Goal: Task Accomplishment & Management: Manage account settings

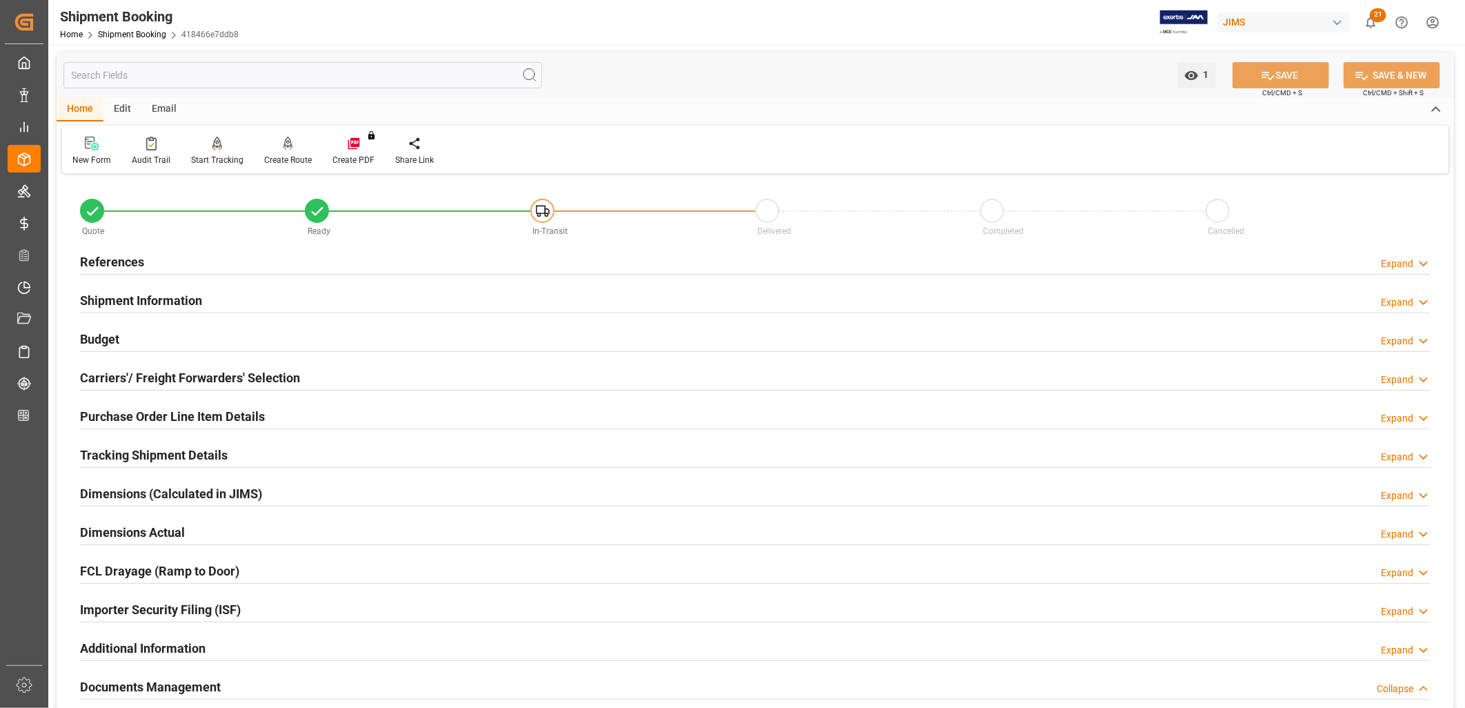
click at [107, 261] on h2 "References" at bounding box center [112, 262] width 64 height 19
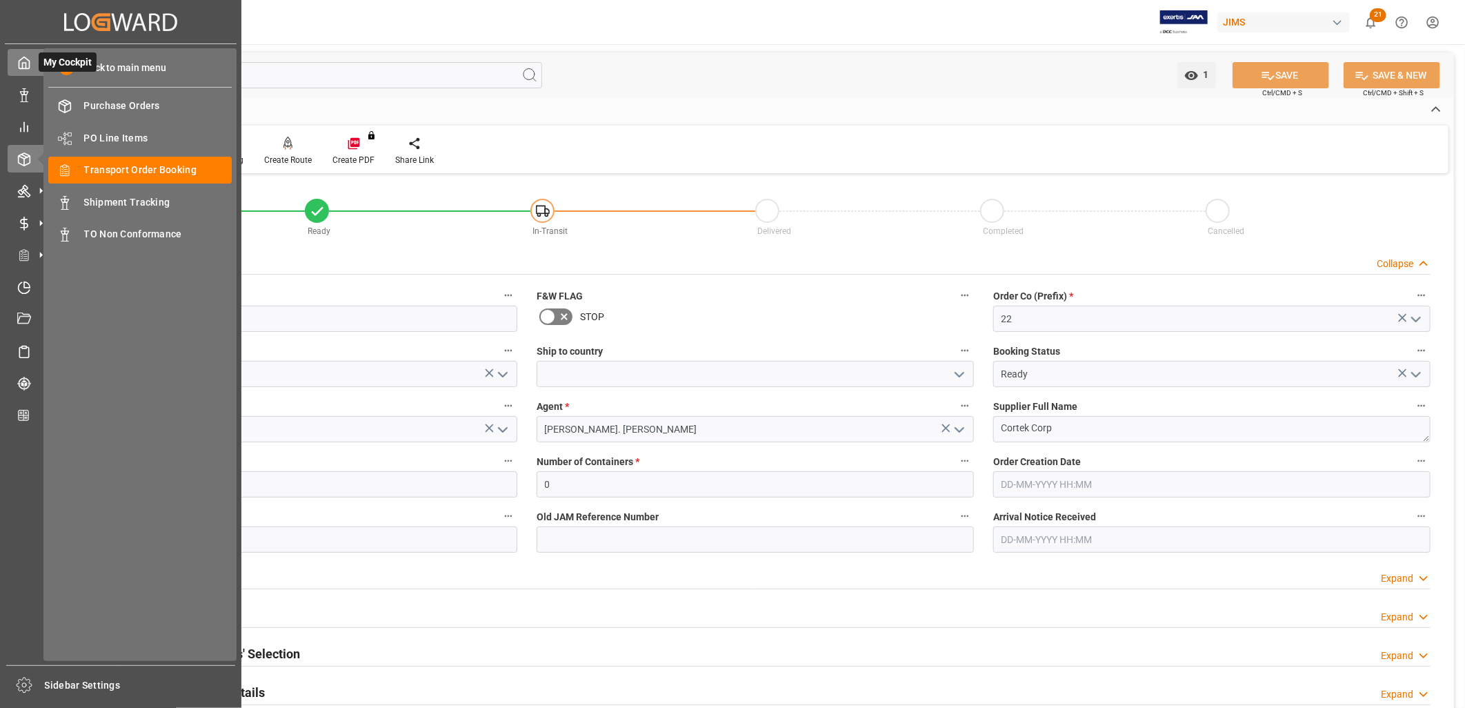
click at [23, 66] on icon at bounding box center [24, 63] width 14 height 14
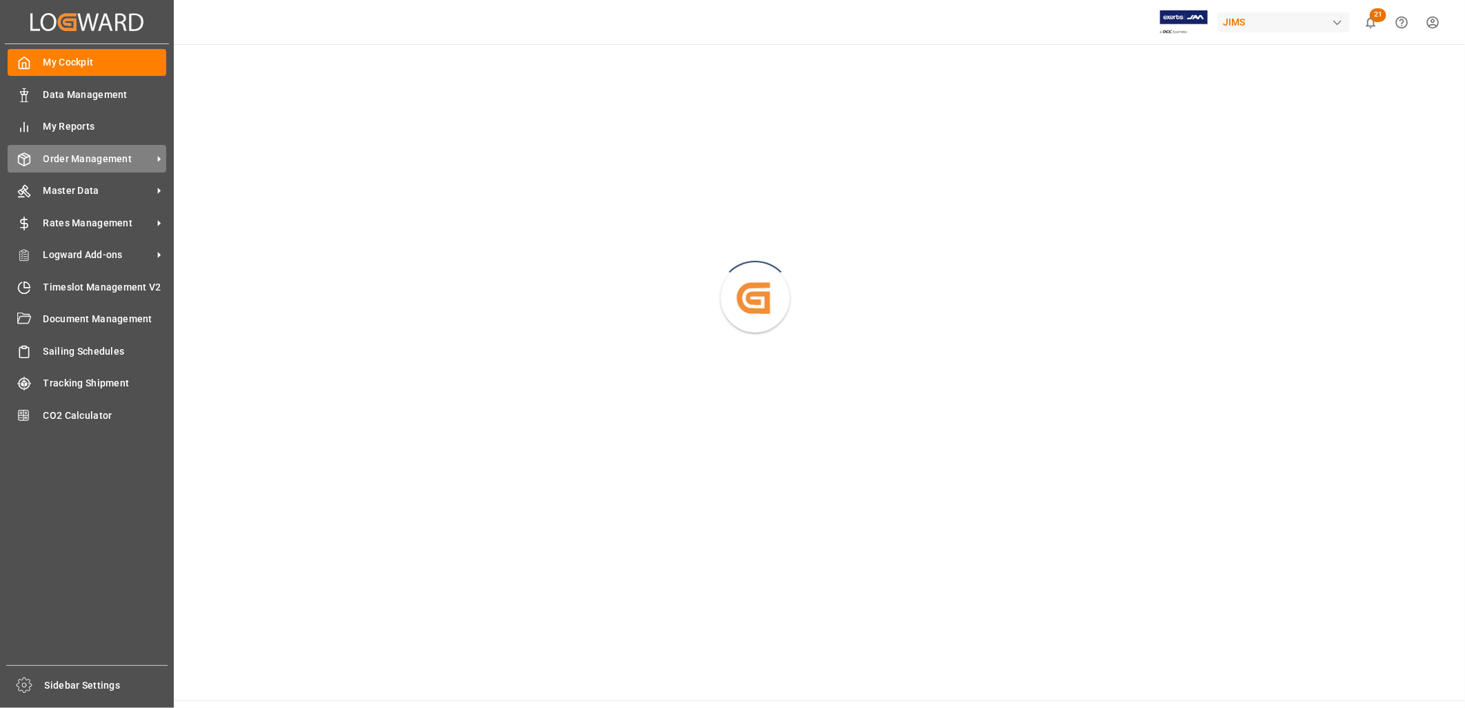
click at [107, 152] on span "Order Management" at bounding box center [97, 159] width 109 height 14
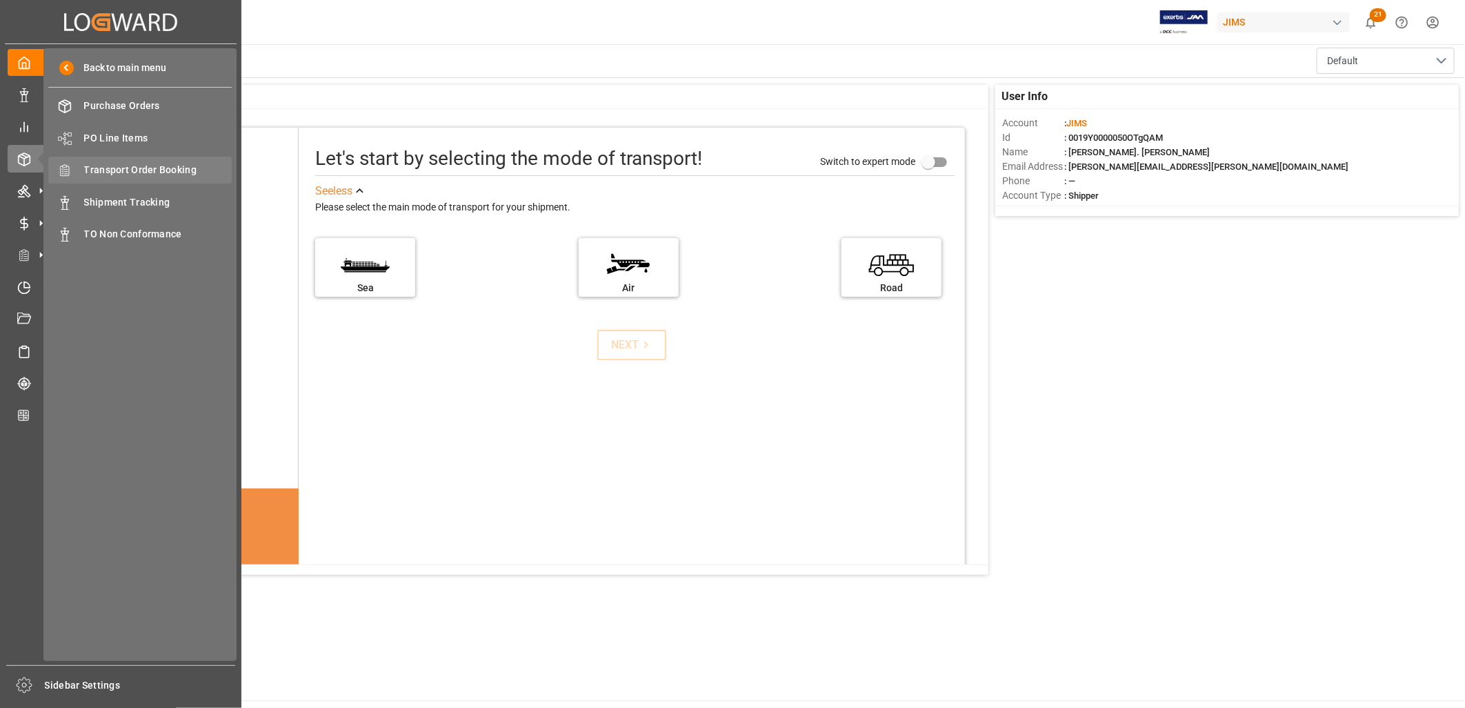
click at [172, 171] on span "Transport Order Booking" at bounding box center [158, 170] width 148 height 14
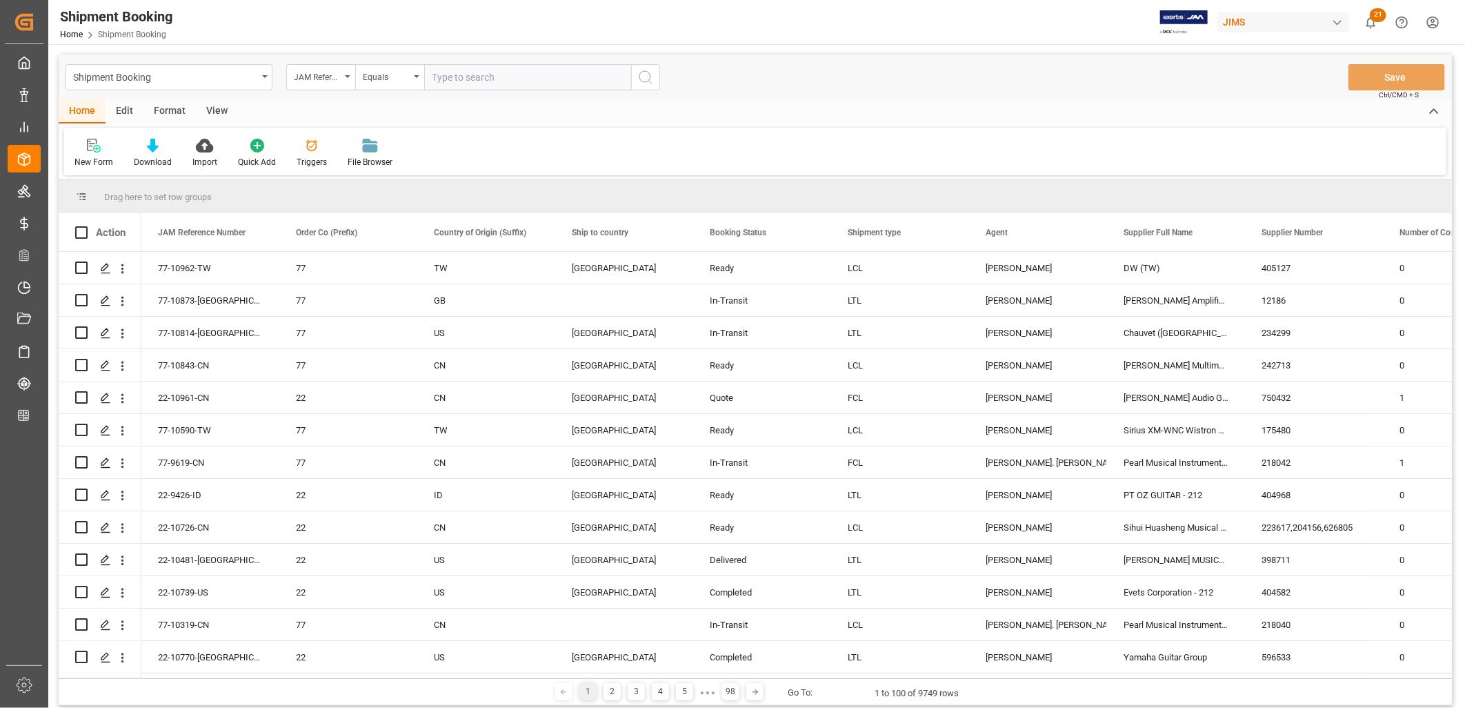
click at [439, 77] on input "text" at bounding box center [527, 77] width 207 height 26
type input "77-10089-GB"
click at [643, 77] on icon "search button" at bounding box center [645, 77] width 17 height 17
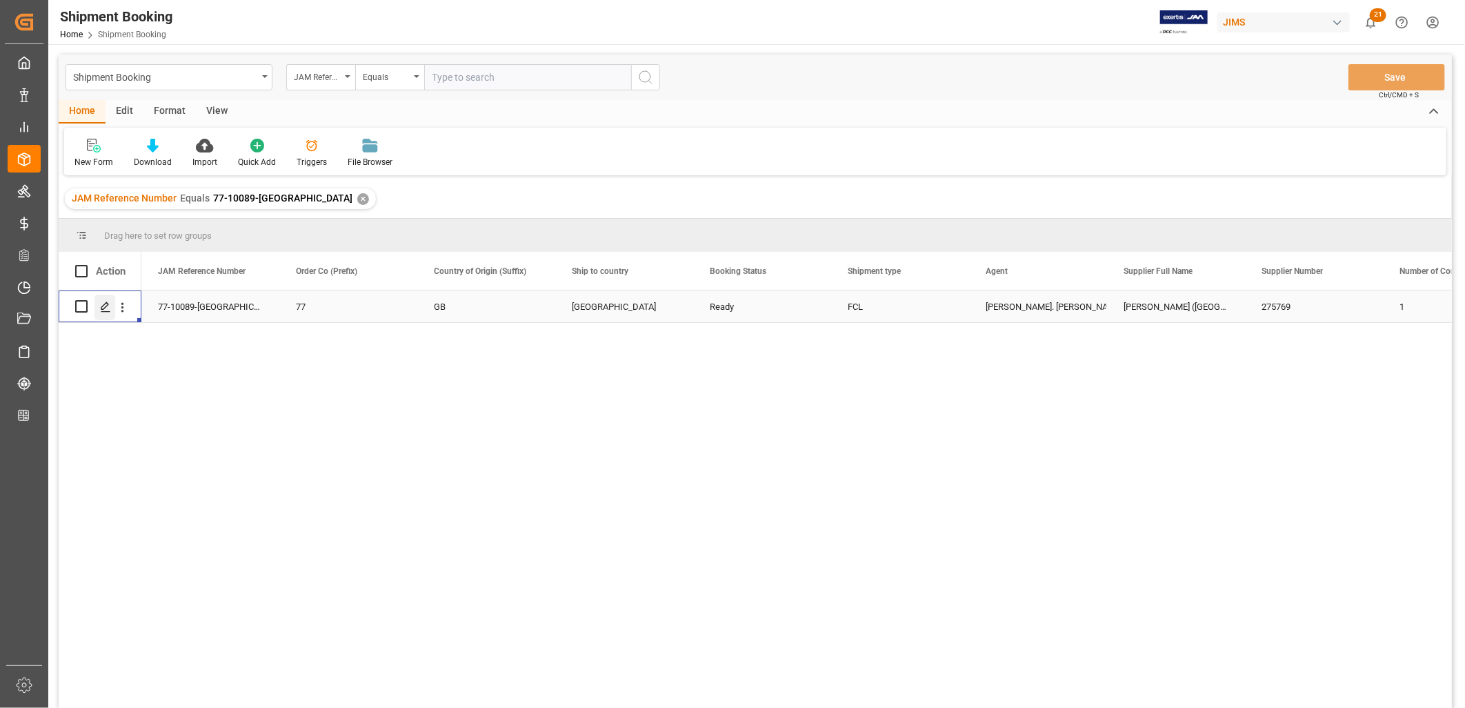
click at [107, 305] on polygon "Press SPACE to select this row." at bounding box center [104, 305] width 7 height 7
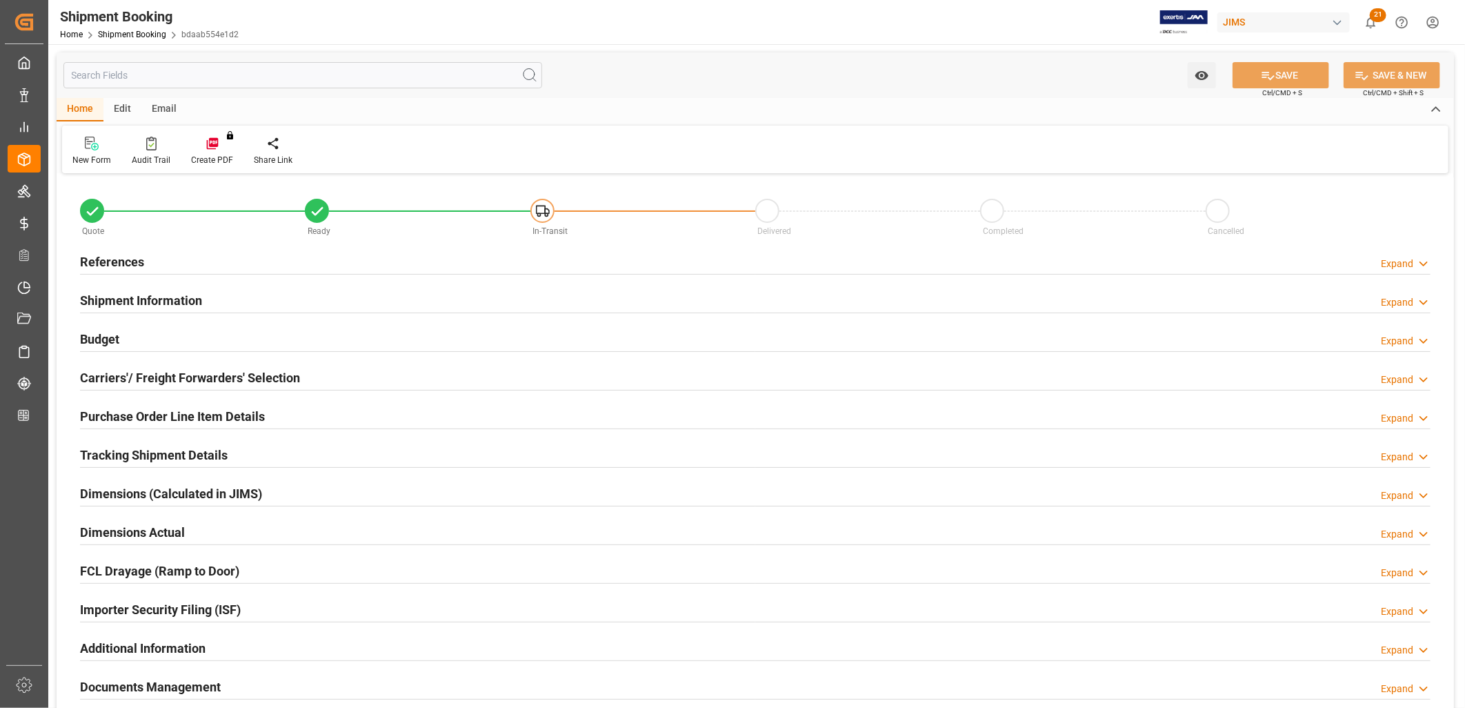
type input "75"
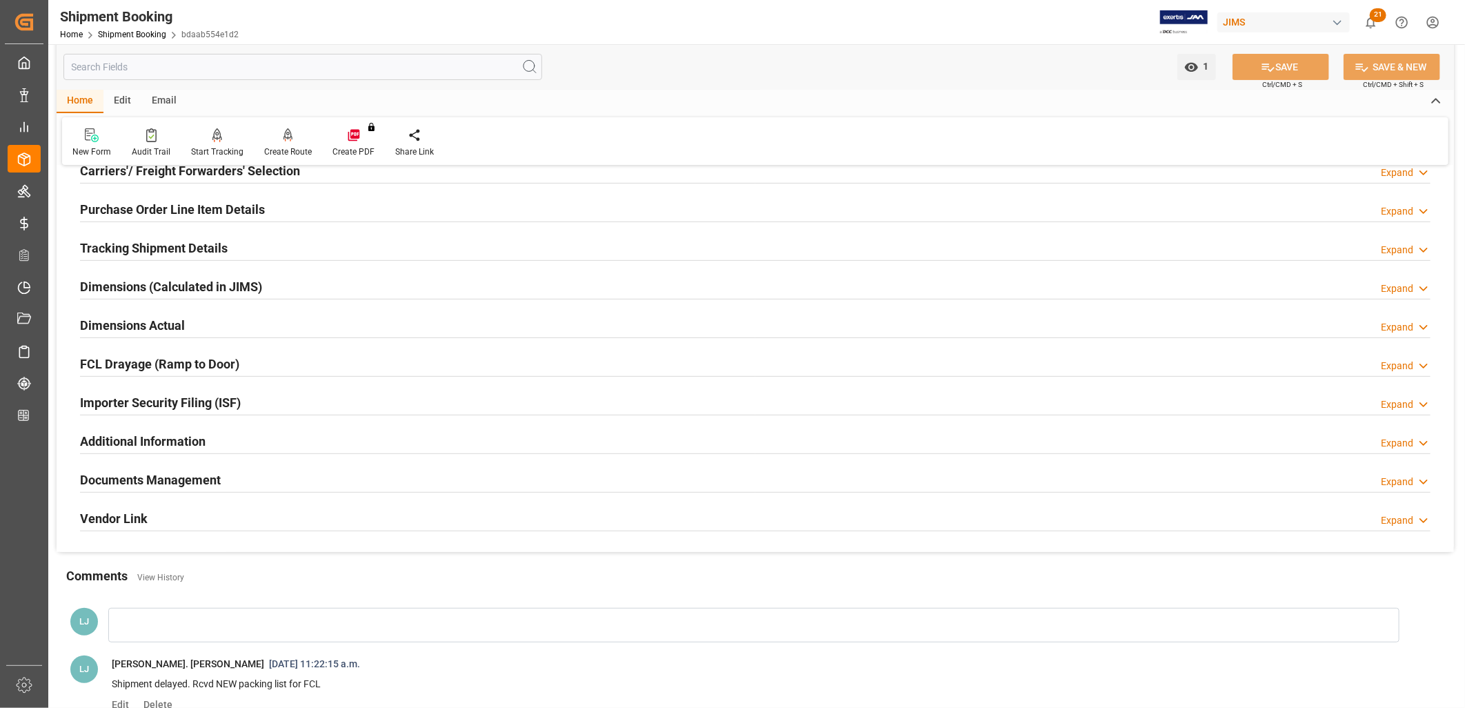
scroll to position [230, 0]
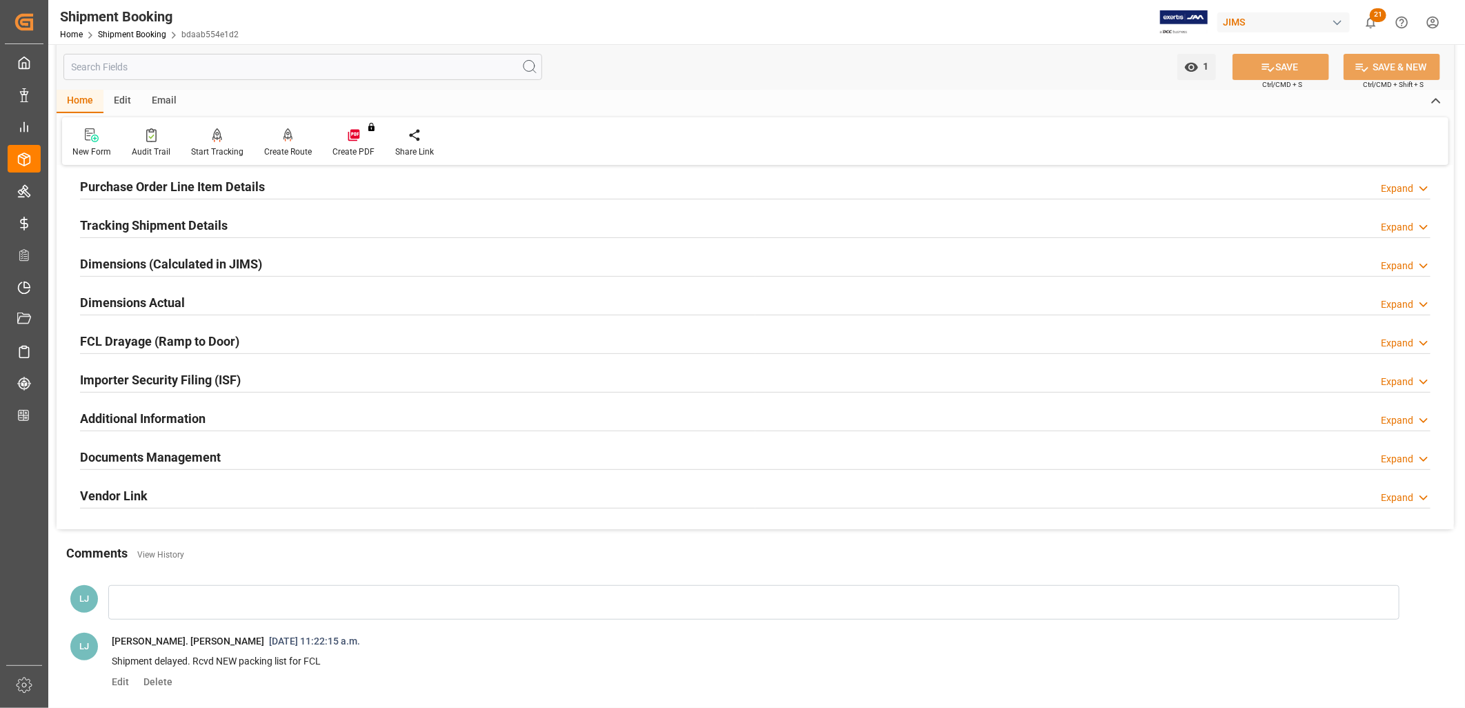
click at [215, 190] on h2 "Purchase Order Line Item Details" at bounding box center [172, 186] width 185 height 19
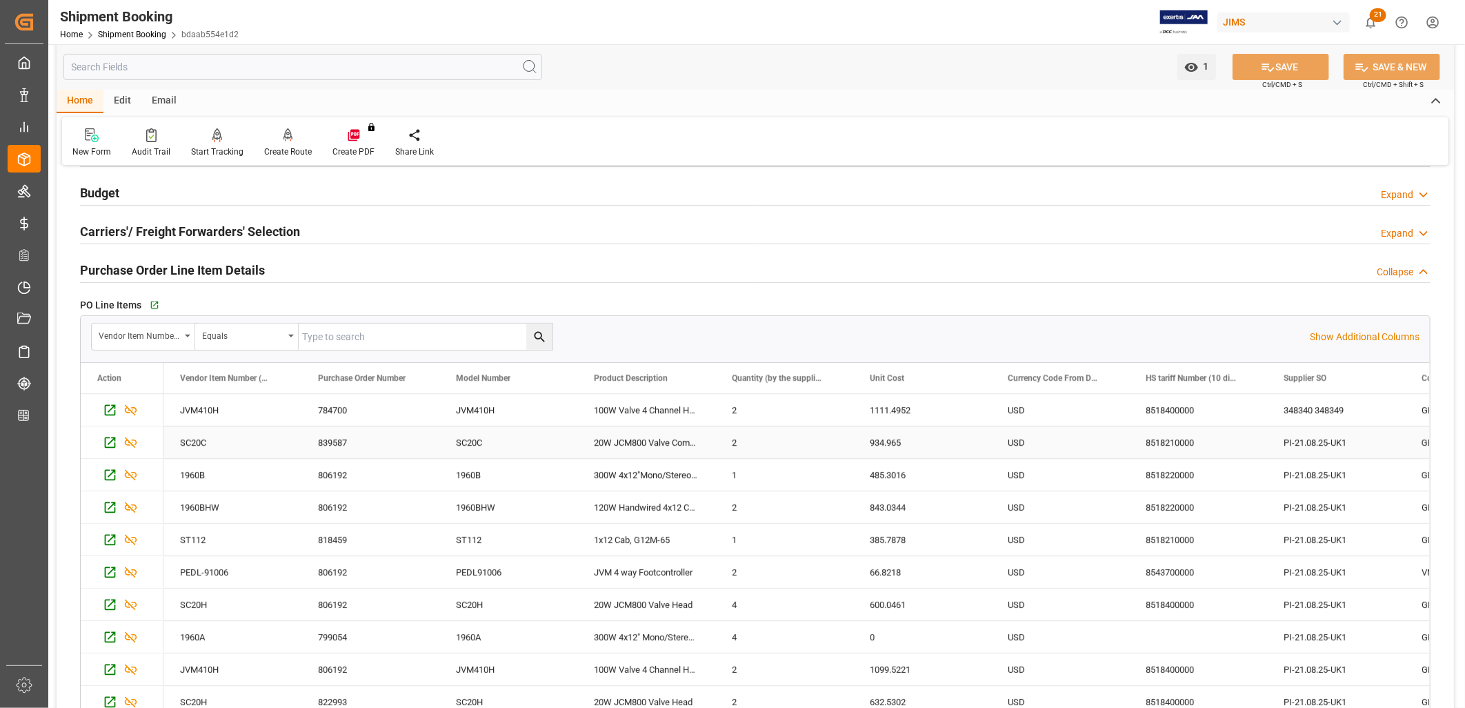
scroll to position [0, 0]
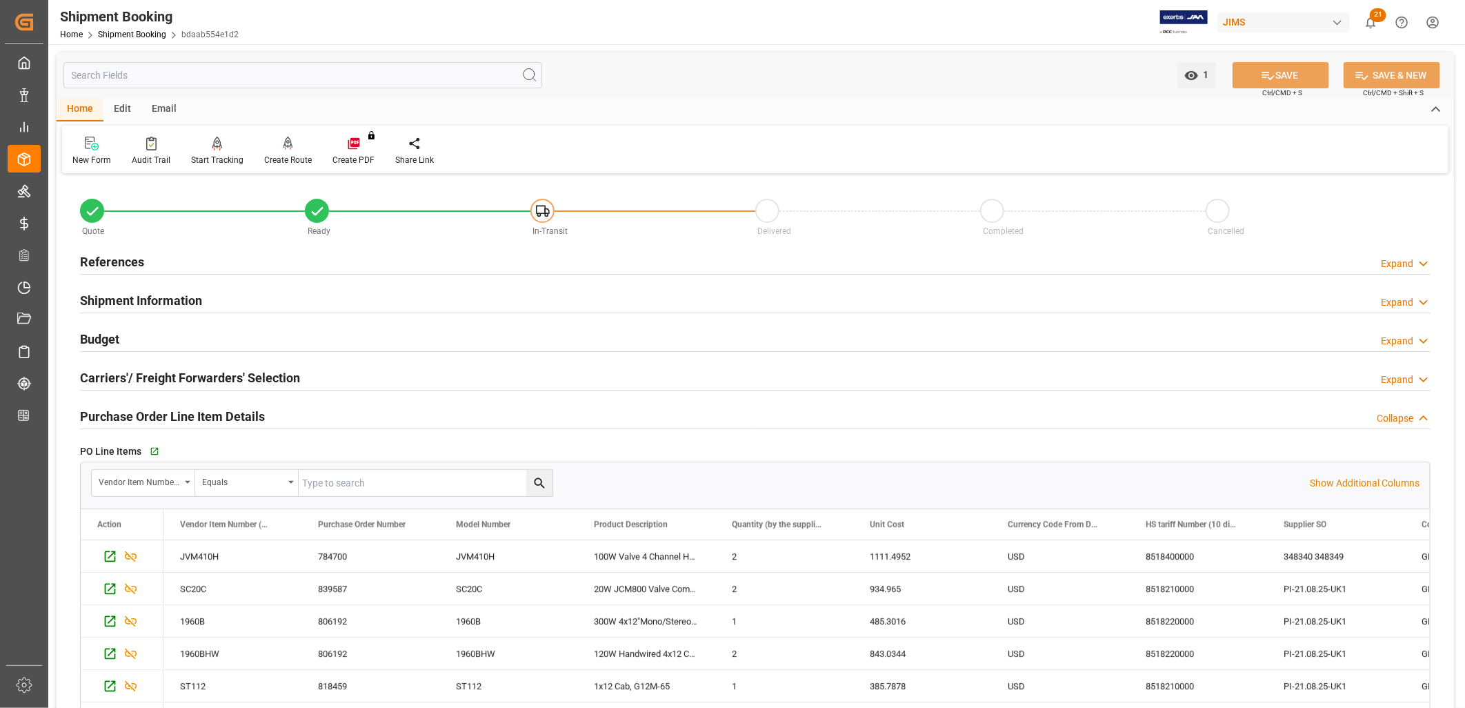
click at [139, 260] on h2 "References" at bounding box center [112, 262] width 64 height 19
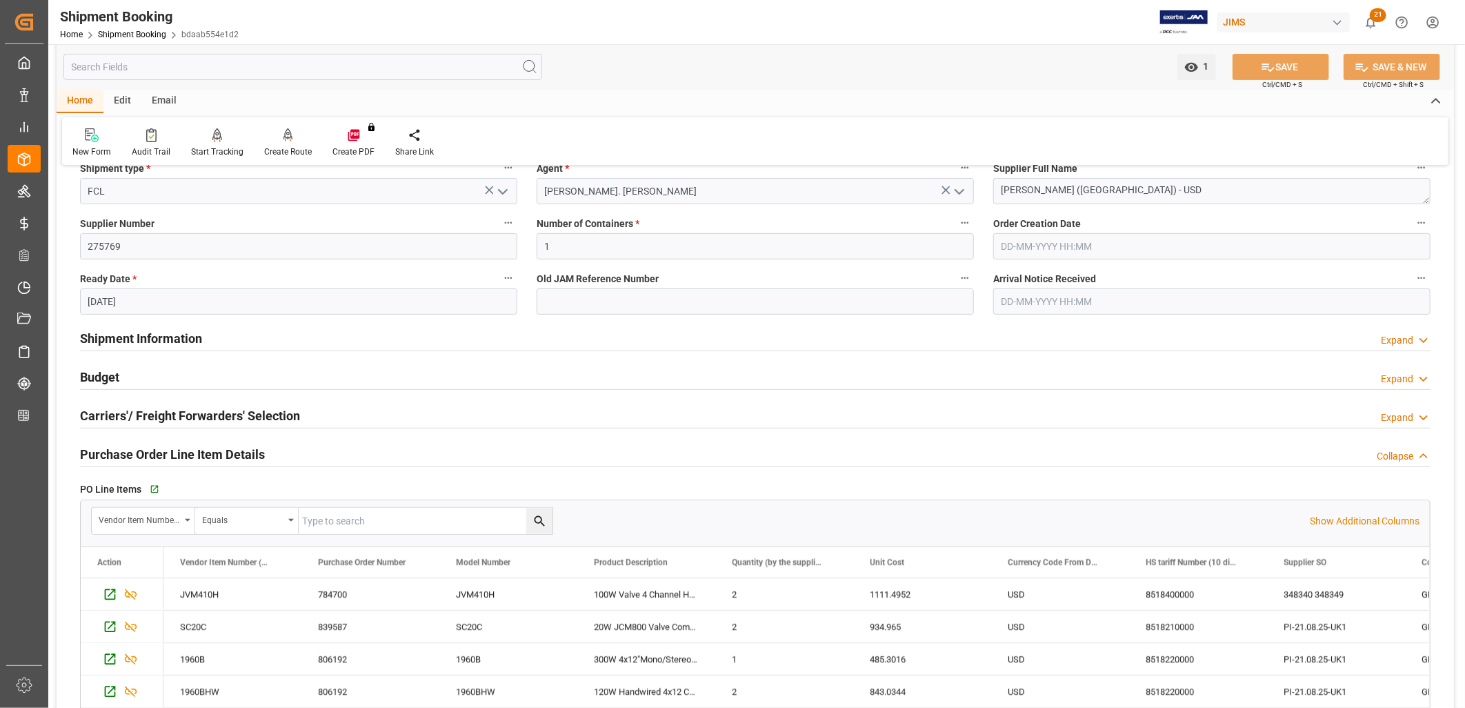
scroll to position [230, 0]
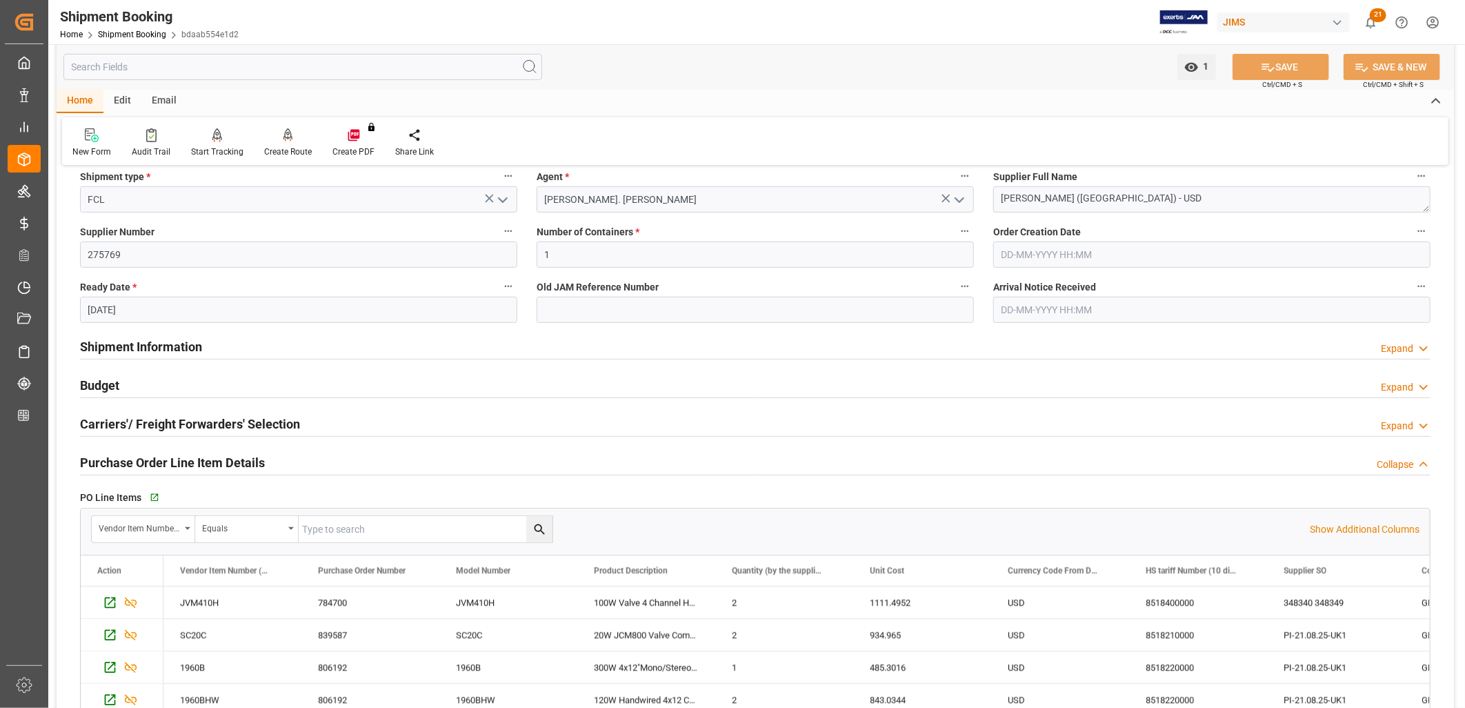
click at [196, 423] on h2 "Carriers'/ Freight Forwarders' Selection" at bounding box center [190, 424] width 220 height 19
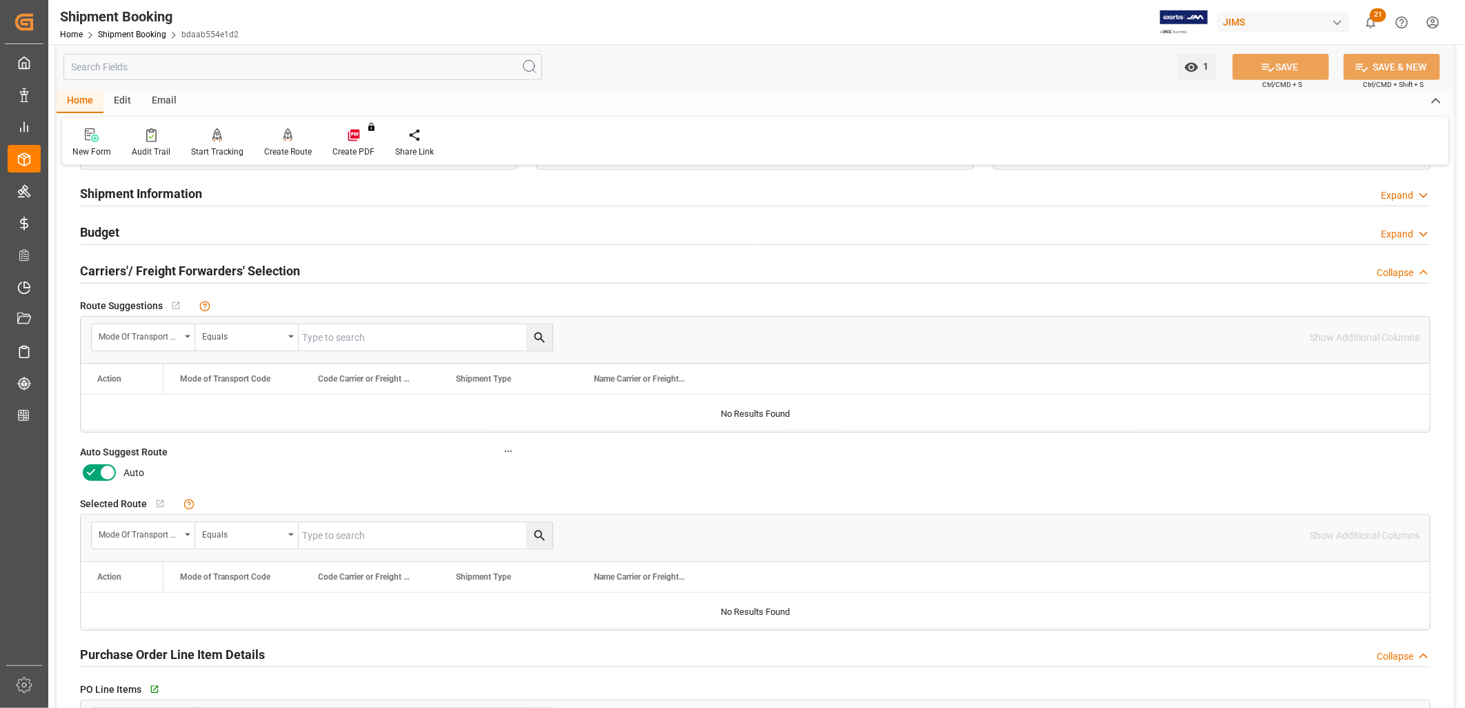
scroll to position [536, 0]
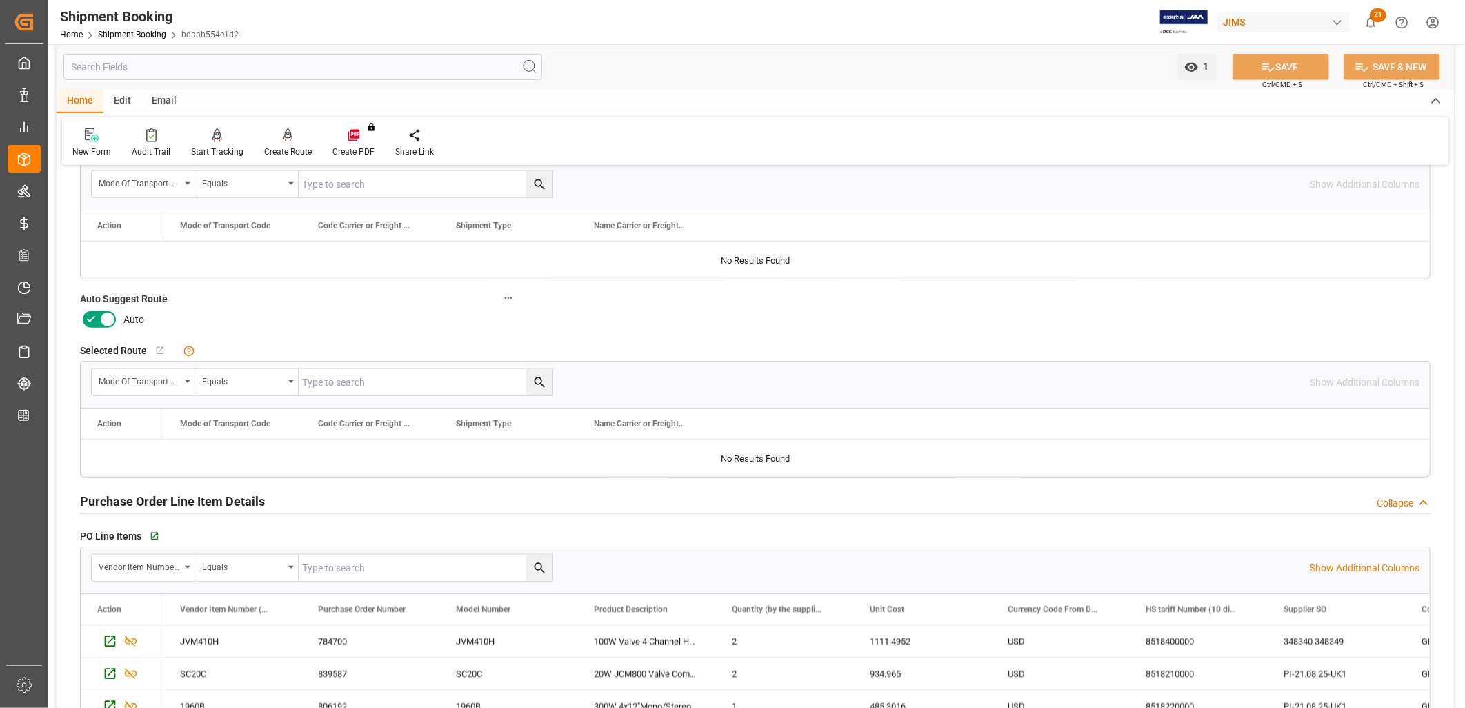
click at [106, 322] on icon at bounding box center [107, 319] width 17 height 17
click at [0, 0] on input "checkbox" at bounding box center [0, 0] width 0 height 0
click at [1278, 70] on button "SAVE" at bounding box center [1281, 67] width 97 height 26
click at [284, 138] on icon at bounding box center [289, 134] width 10 height 12
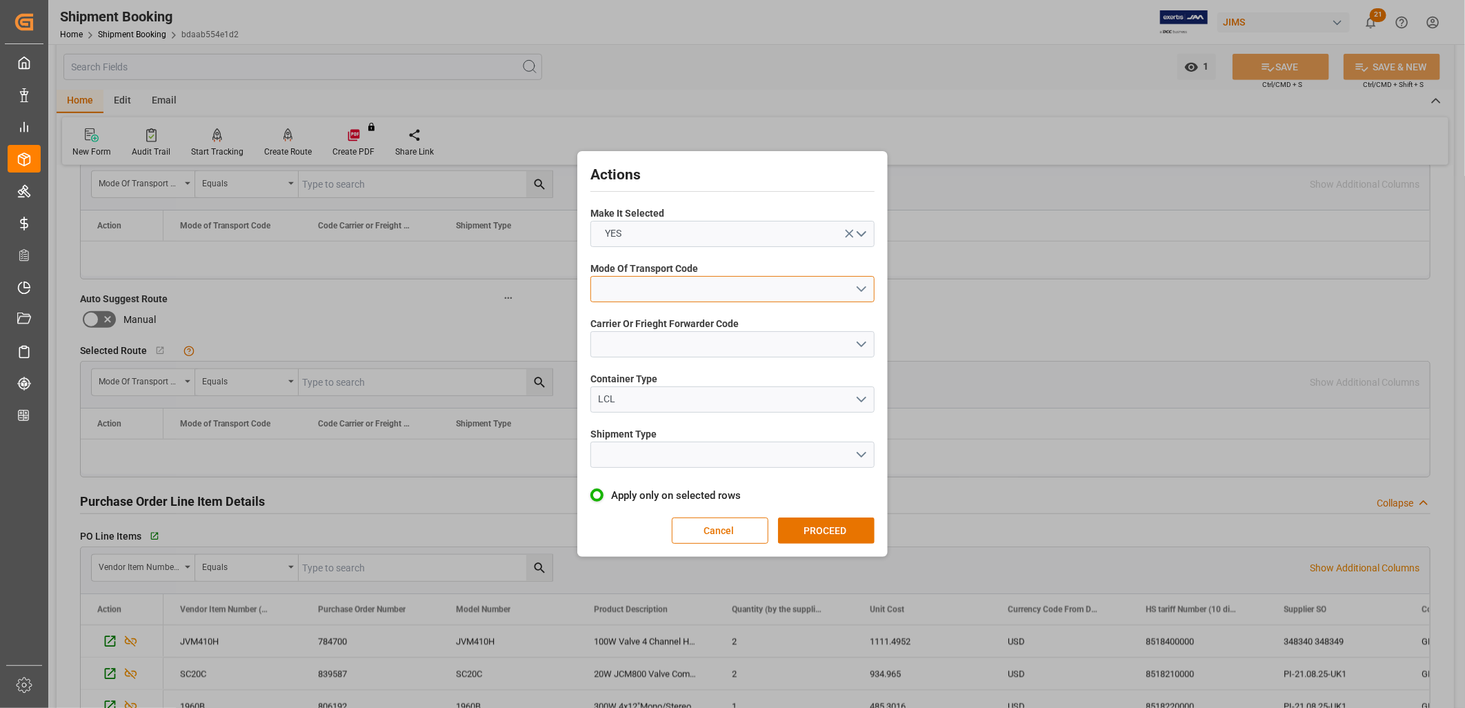
click at [862, 286] on button "open menu" at bounding box center [733, 289] width 284 height 26
click at [646, 292] on div "1- OCEAN" at bounding box center [732, 292] width 283 height 29
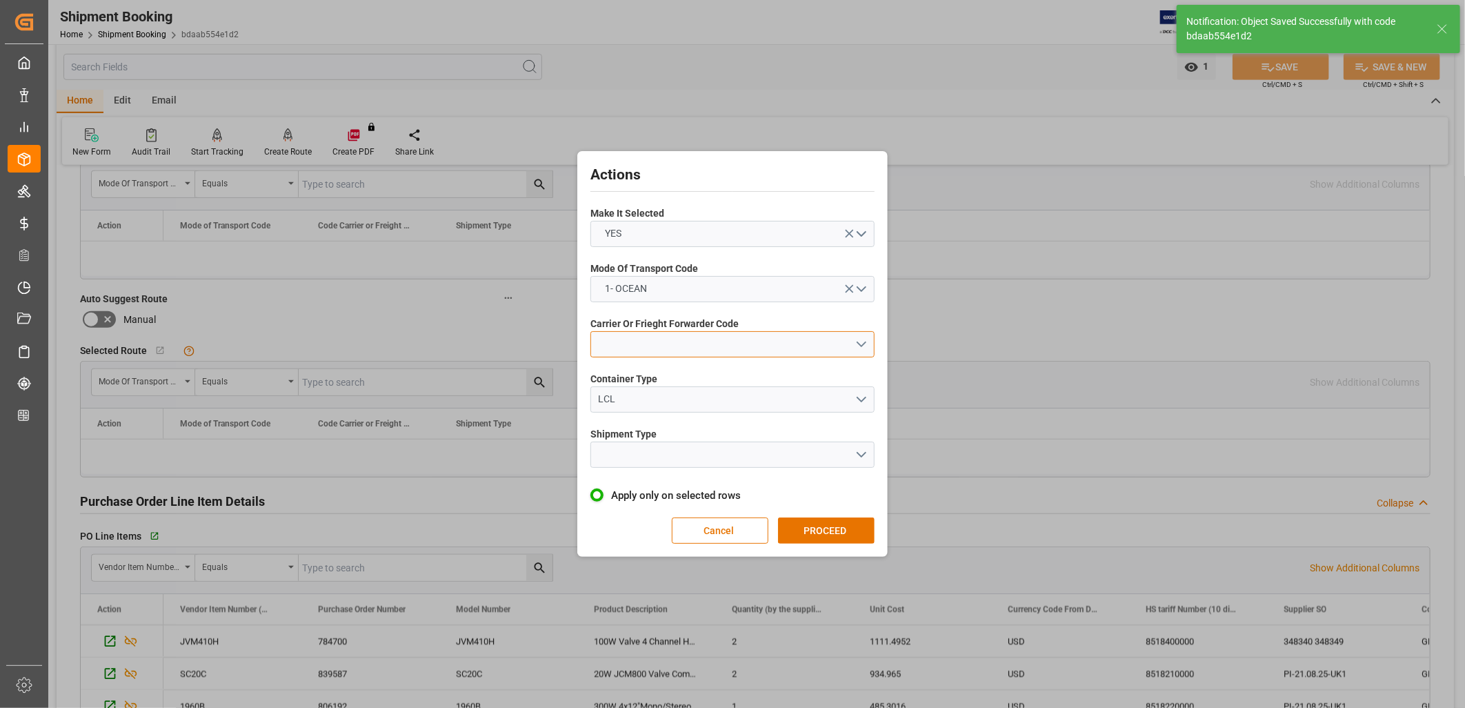
click at [864, 342] on button "open menu" at bounding box center [733, 344] width 284 height 26
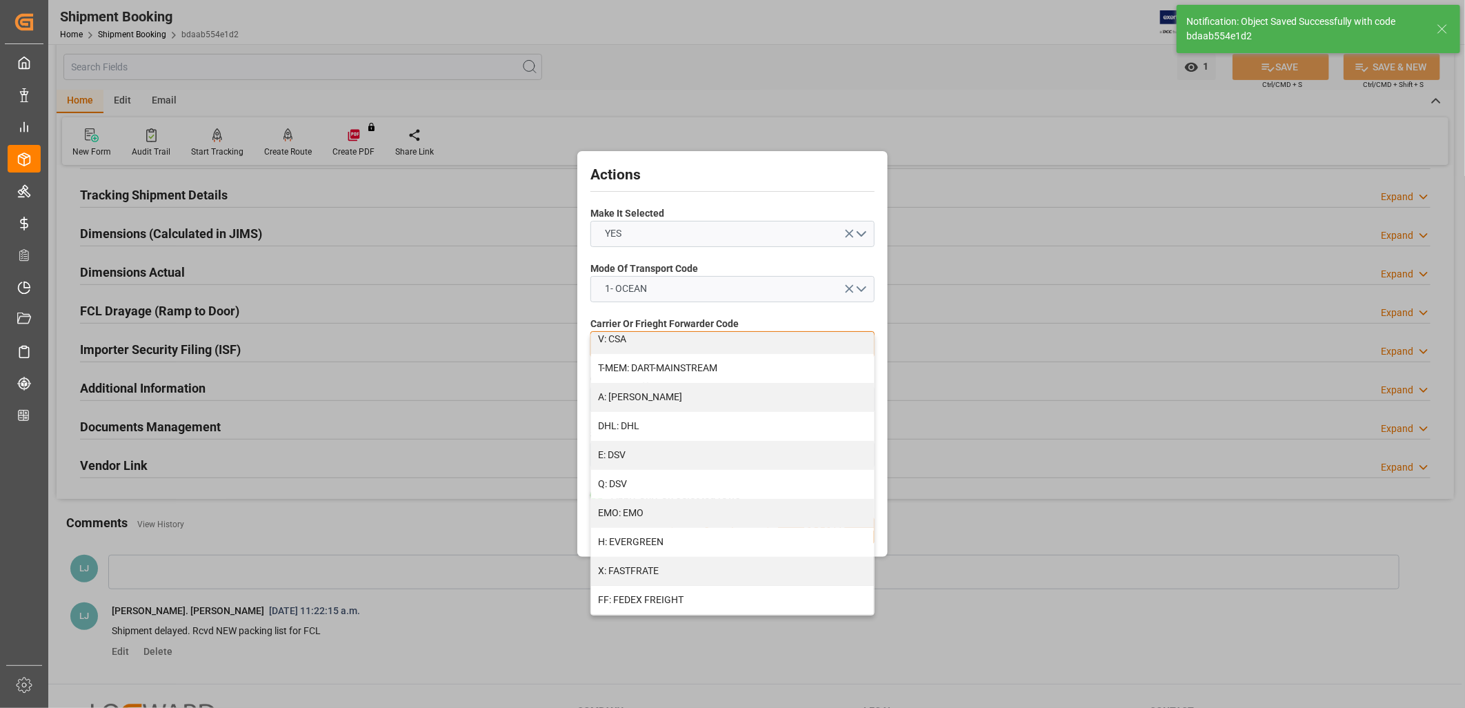
scroll to position [230, 0]
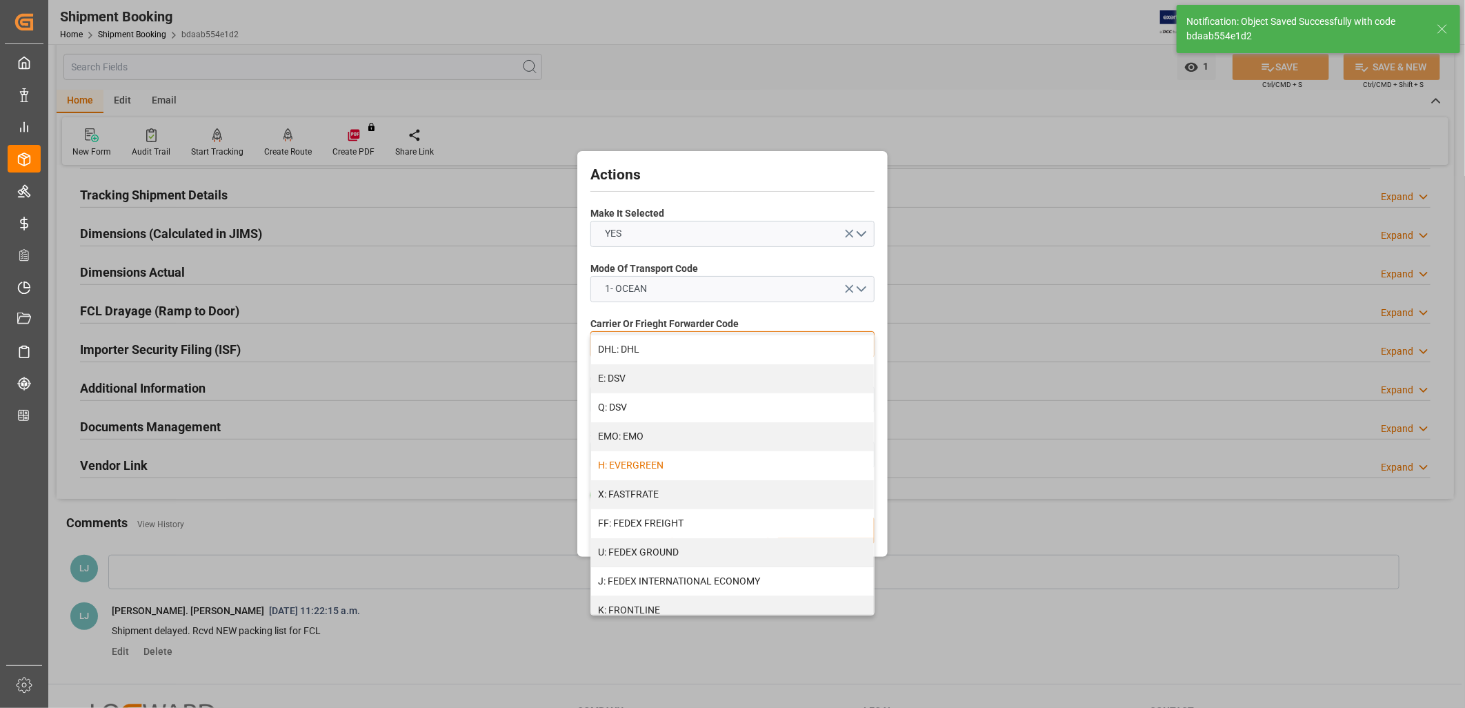
click at [653, 462] on div "H: EVERGREEN" at bounding box center [732, 465] width 283 height 29
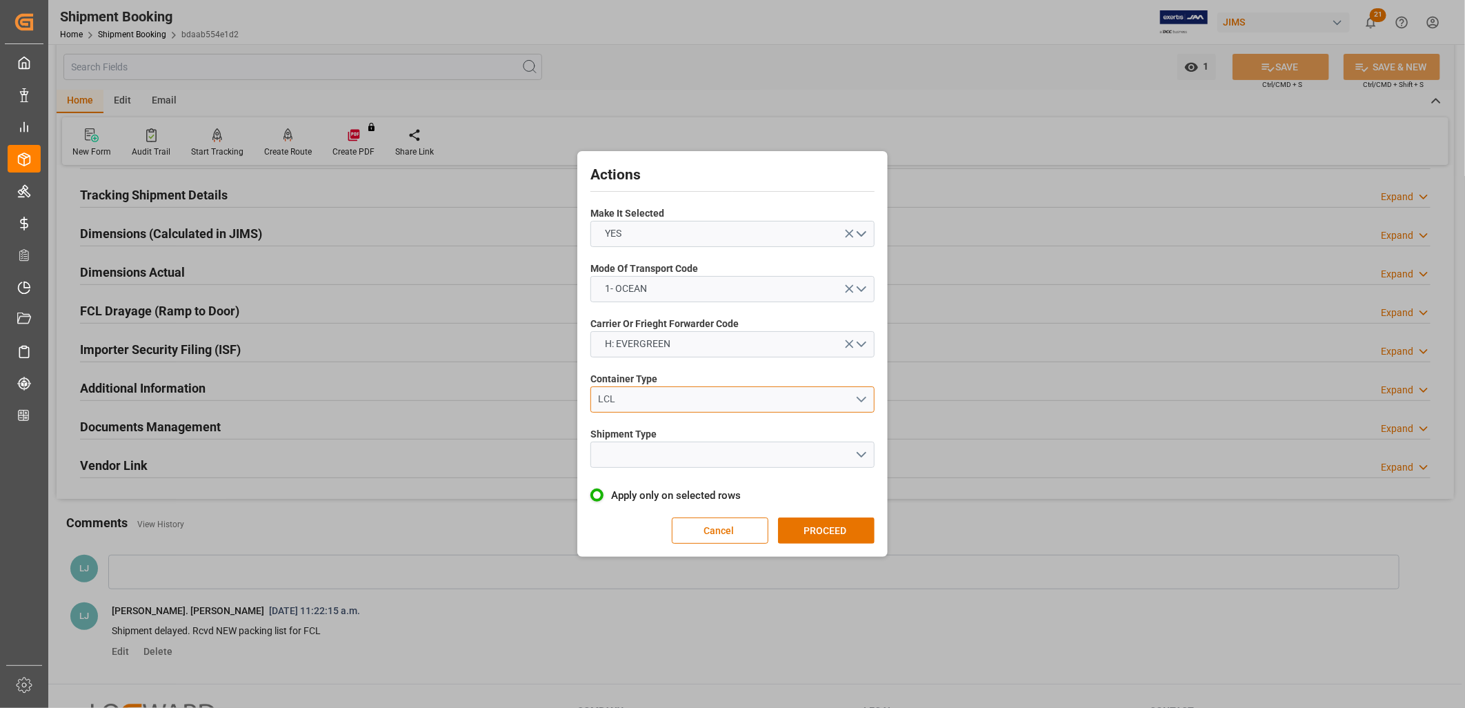
click at [863, 391] on button "LCL" at bounding box center [733, 399] width 284 height 26
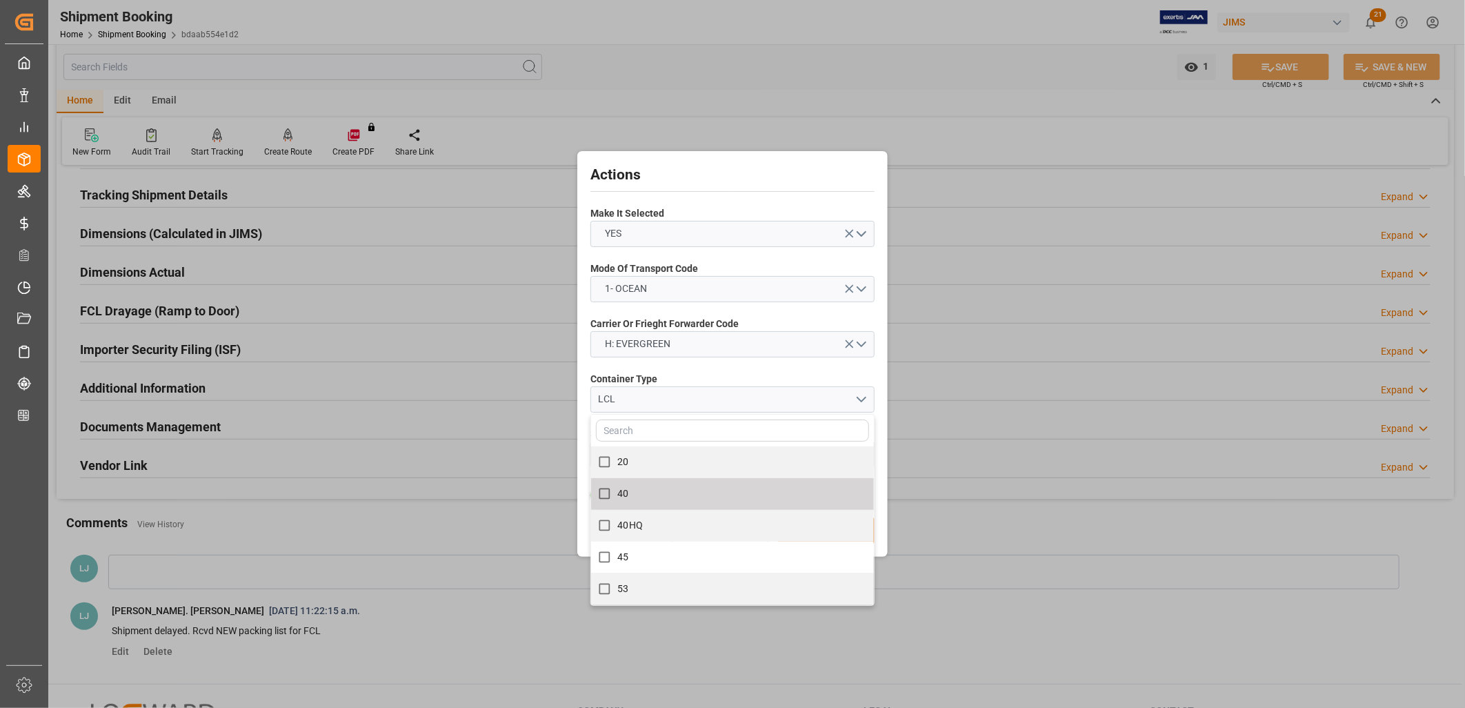
click at [603, 494] on input "40" at bounding box center [604, 493] width 27 height 27
checkbox input "true"
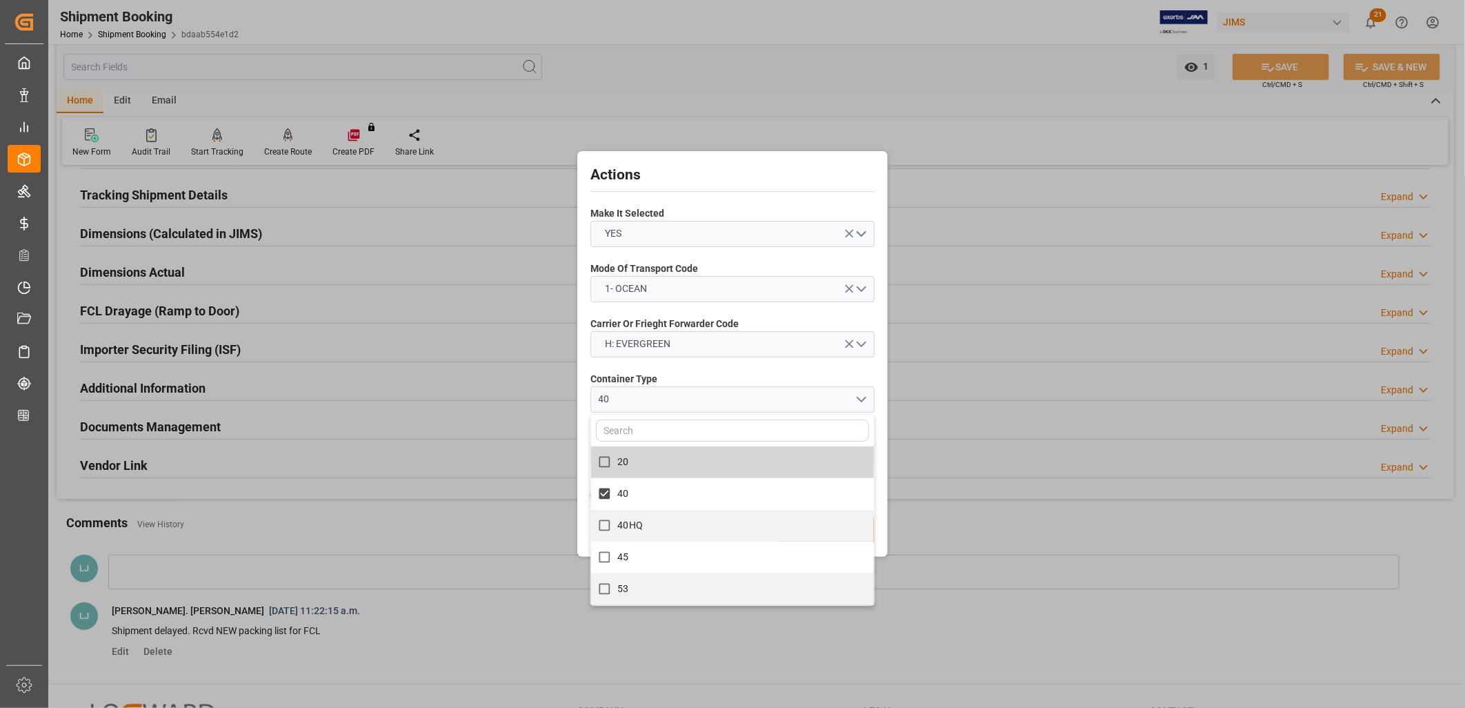
click at [829, 433] on input "text" at bounding box center [732, 430] width 273 height 22
click at [940, 439] on div "Actions Make It Selected YES Mode Of Transport Code 1- OCEAN Carrier Or Frieght…" at bounding box center [732, 354] width 1465 height 708
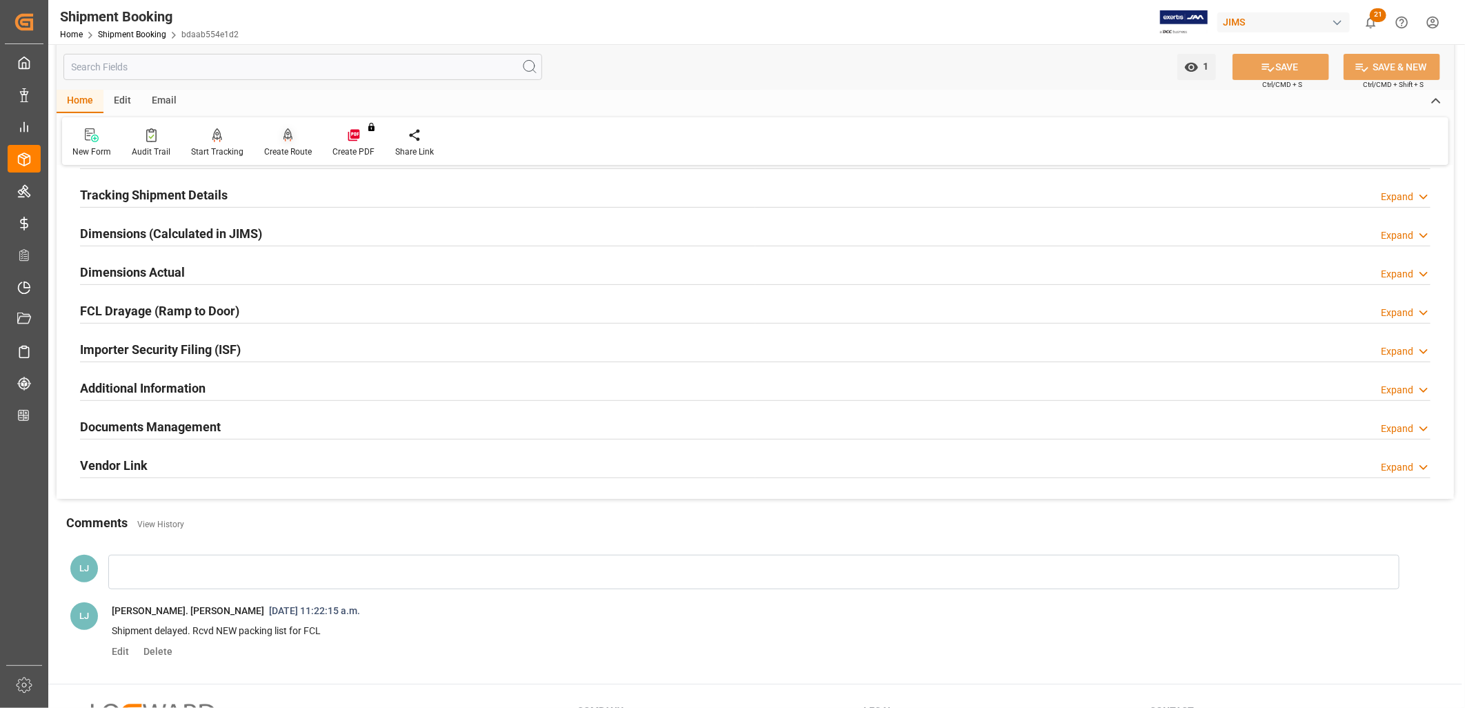
click at [279, 149] on div "Create Route" at bounding box center [288, 152] width 48 height 12
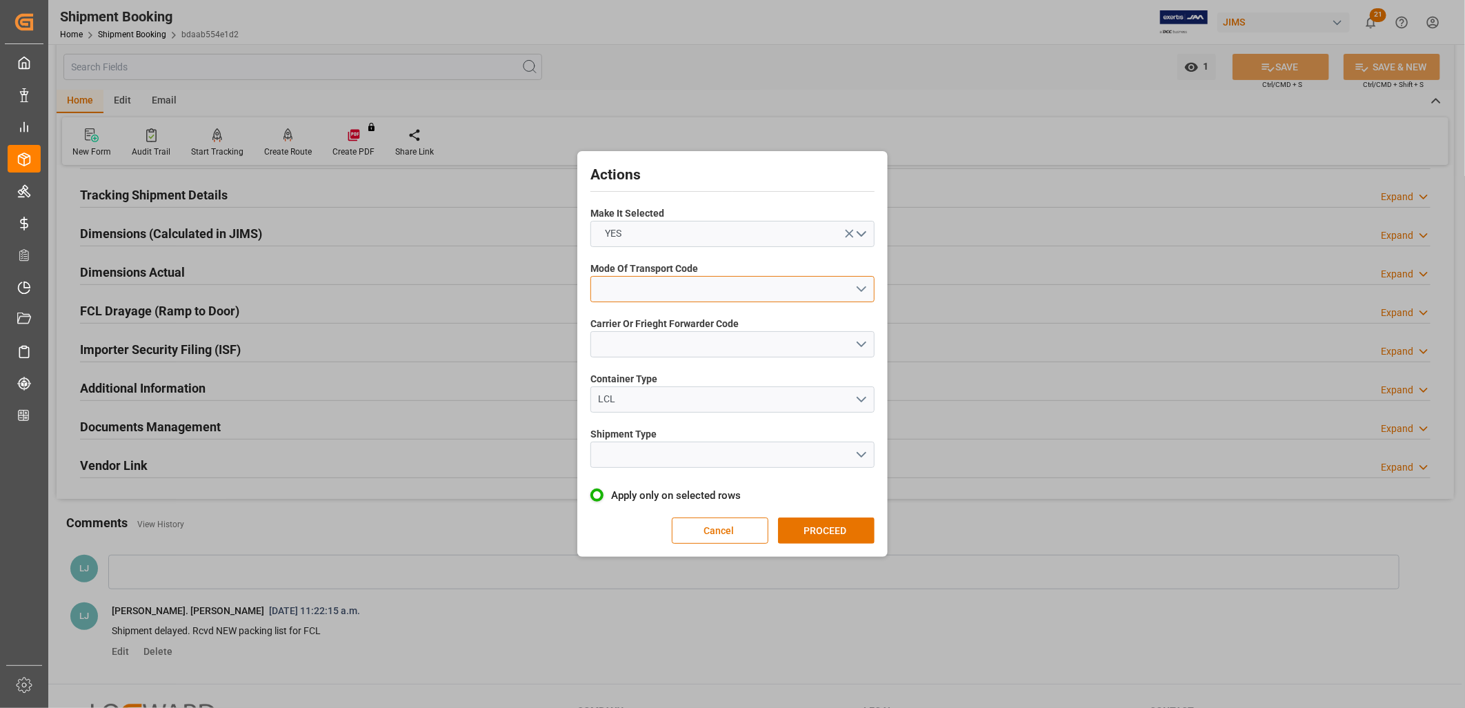
click at [868, 286] on button "open menu" at bounding box center [733, 289] width 284 height 26
click at [625, 288] on div "1- OCEAN" at bounding box center [732, 292] width 283 height 29
click at [864, 341] on button "open menu" at bounding box center [733, 344] width 284 height 26
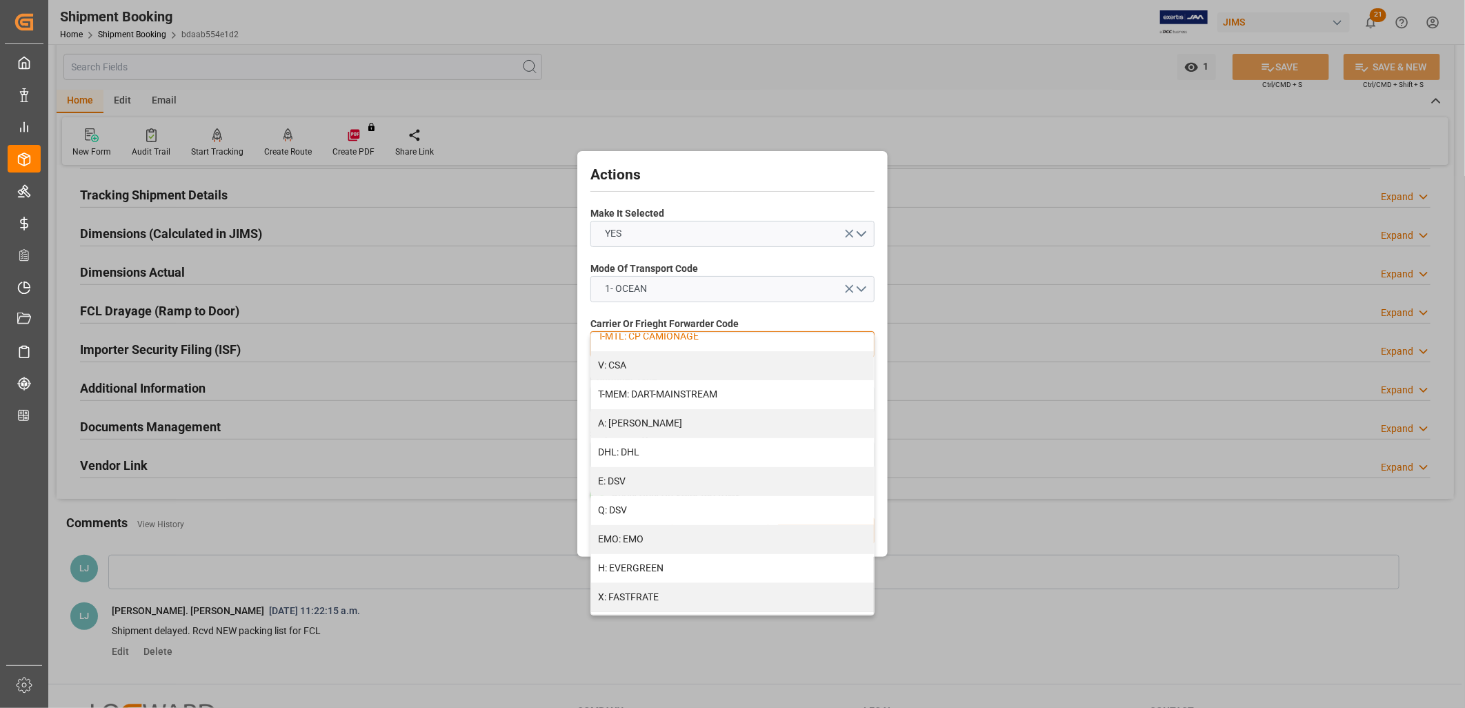
scroll to position [153, 0]
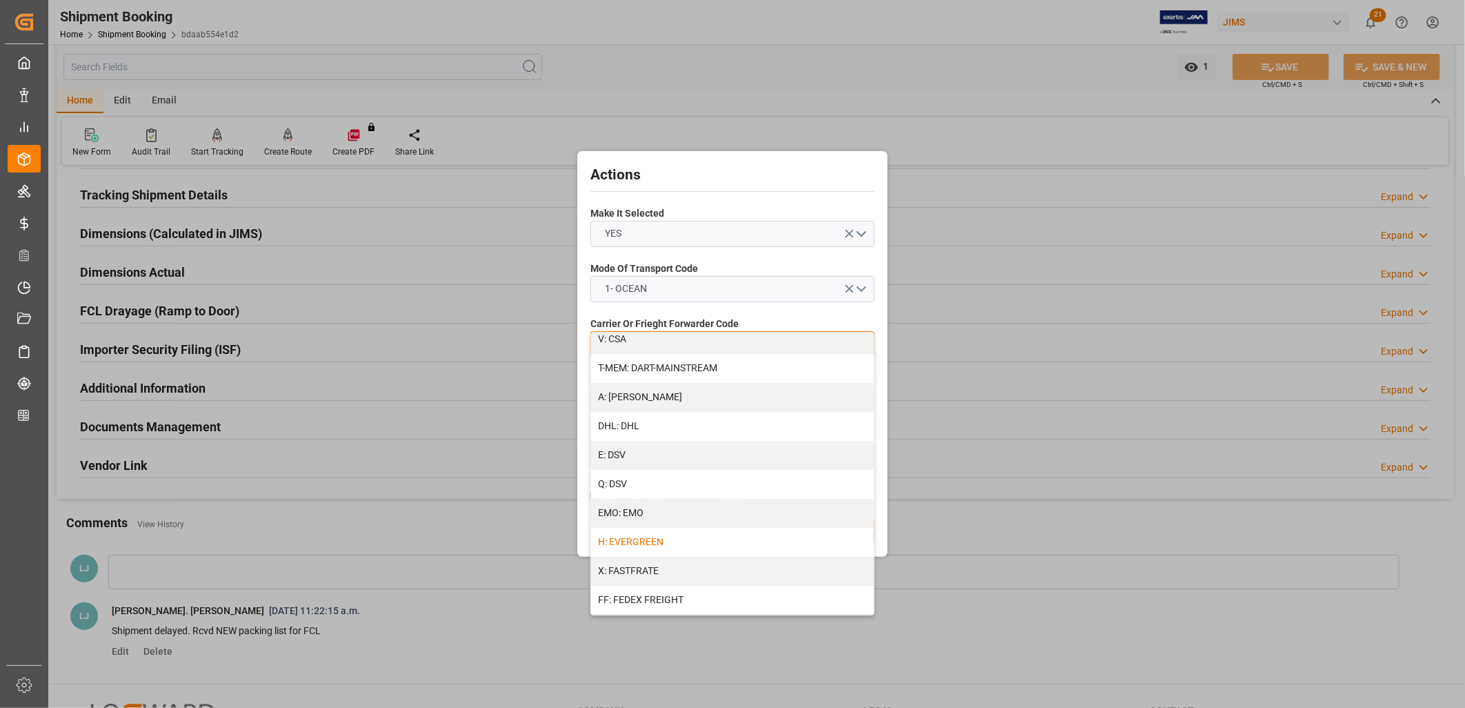
click at [631, 541] on div "H: EVERGREEN" at bounding box center [732, 542] width 283 height 29
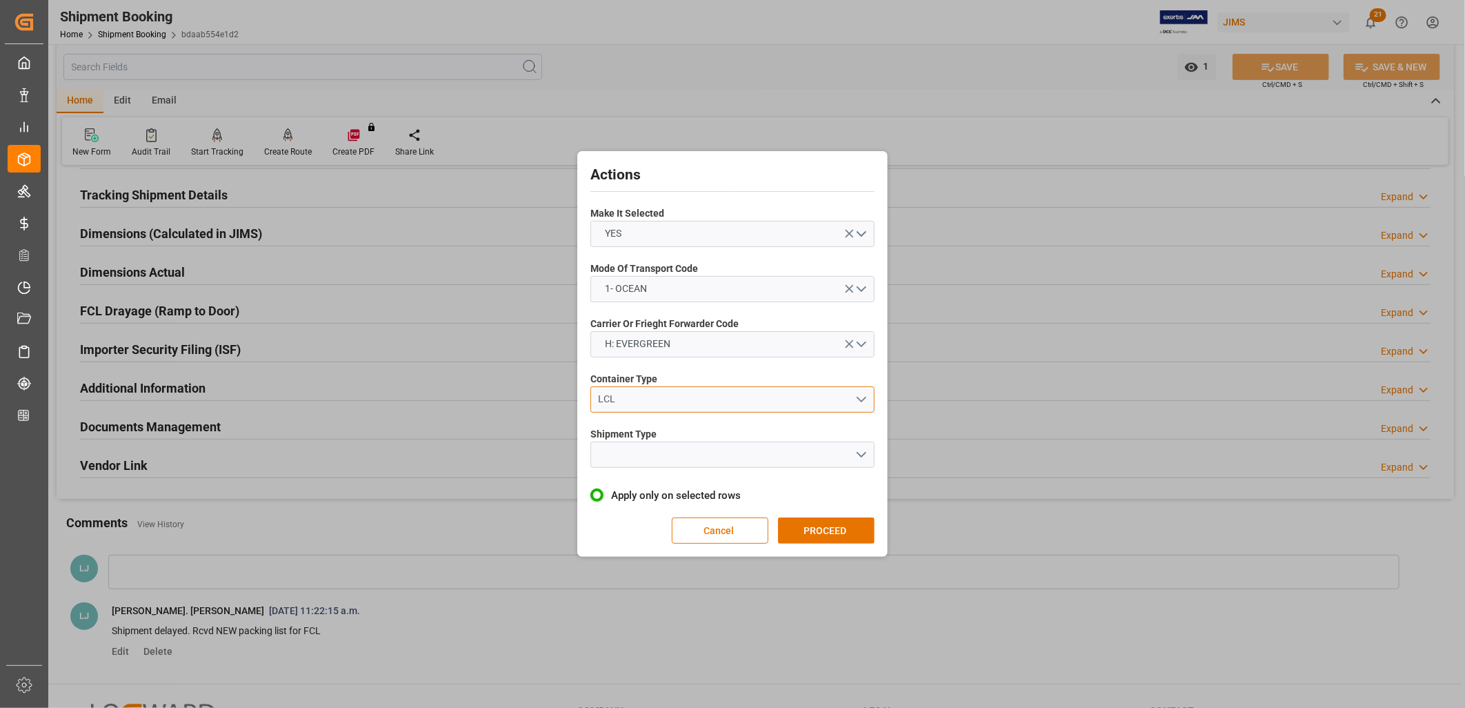
click at [858, 396] on button "LCL" at bounding box center [733, 399] width 284 height 26
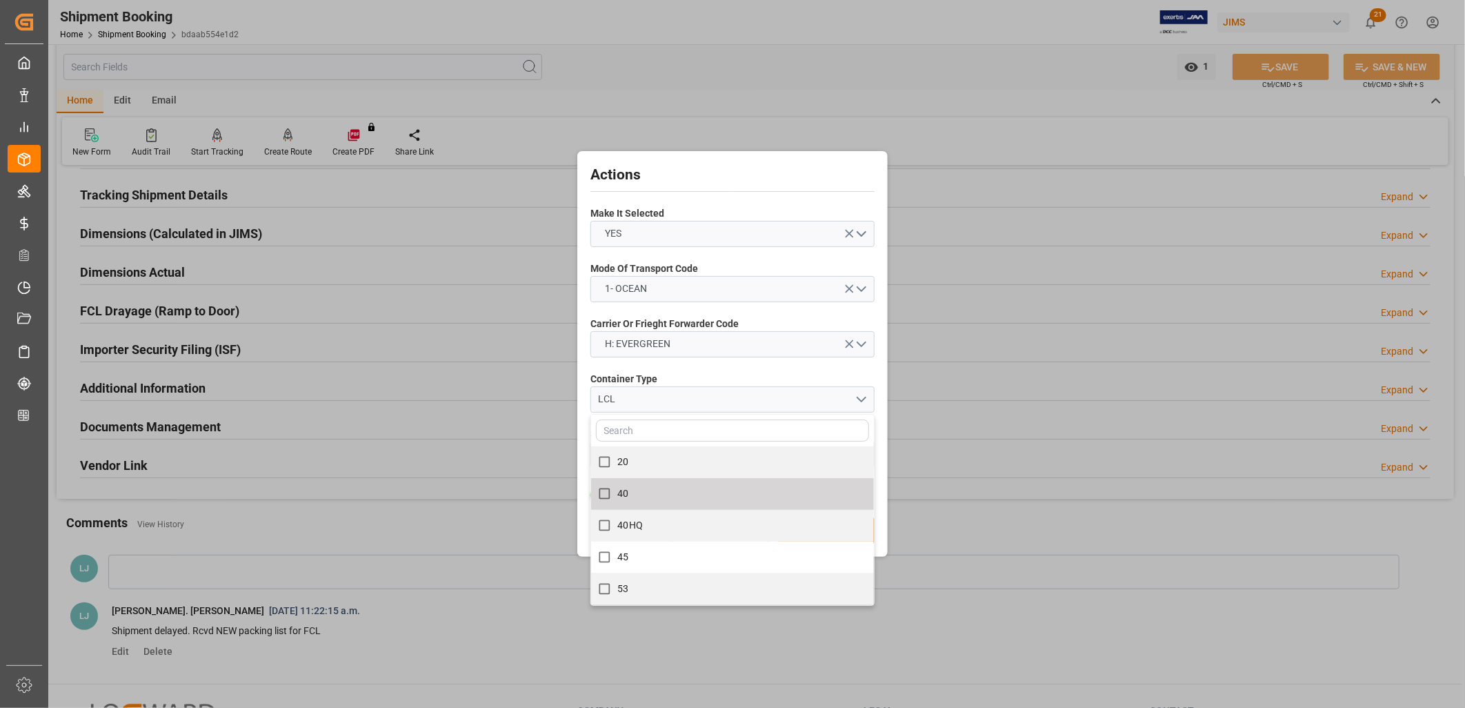
click at [602, 493] on input "40" at bounding box center [604, 493] width 27 height 27
checkbox input "true"
click at [782, 424] on input "text" at bounding box center [732, 430] width 273 height 22
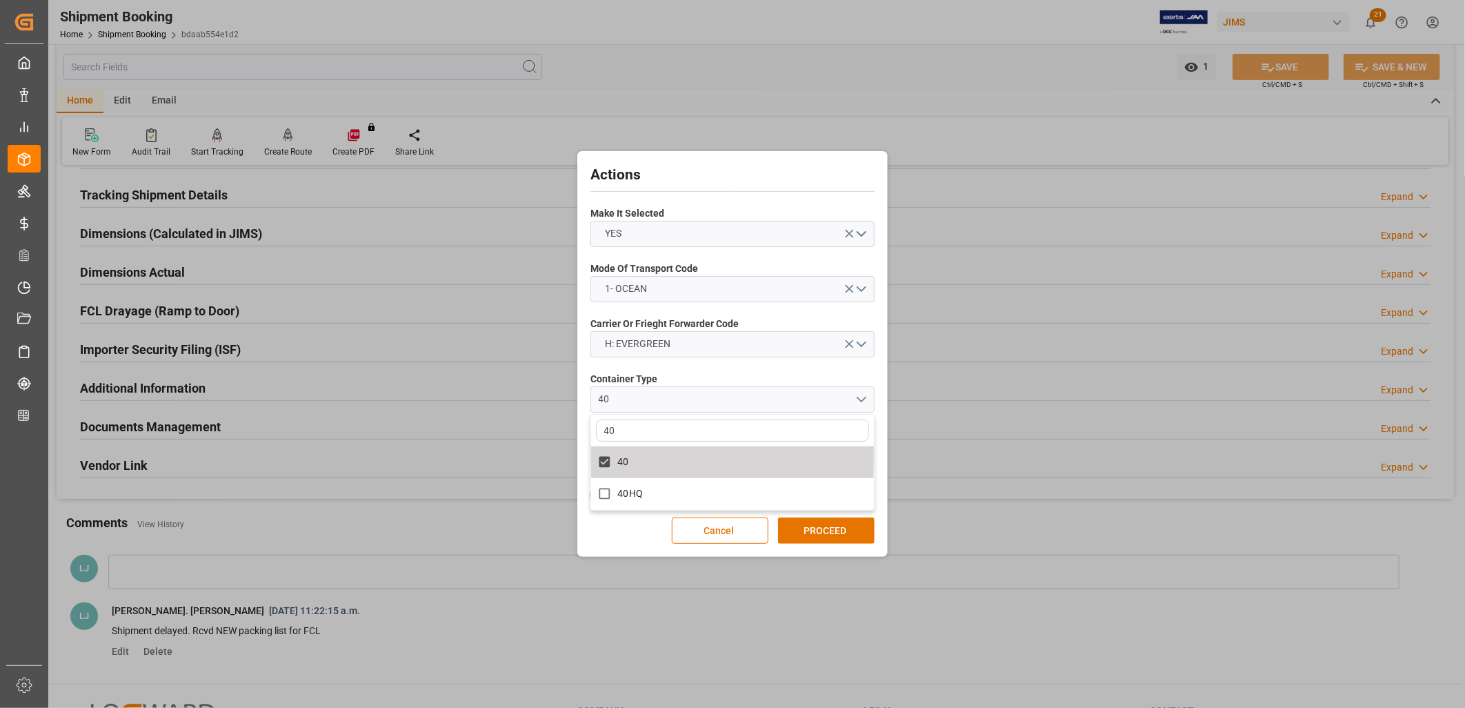
type input "40"
click at [735, 392] on div "40" at bounding box center [727, 399] width 257 height 14
click at [865, 449] on button "open menu" at bounding box center [733, 455] width 284 height 26
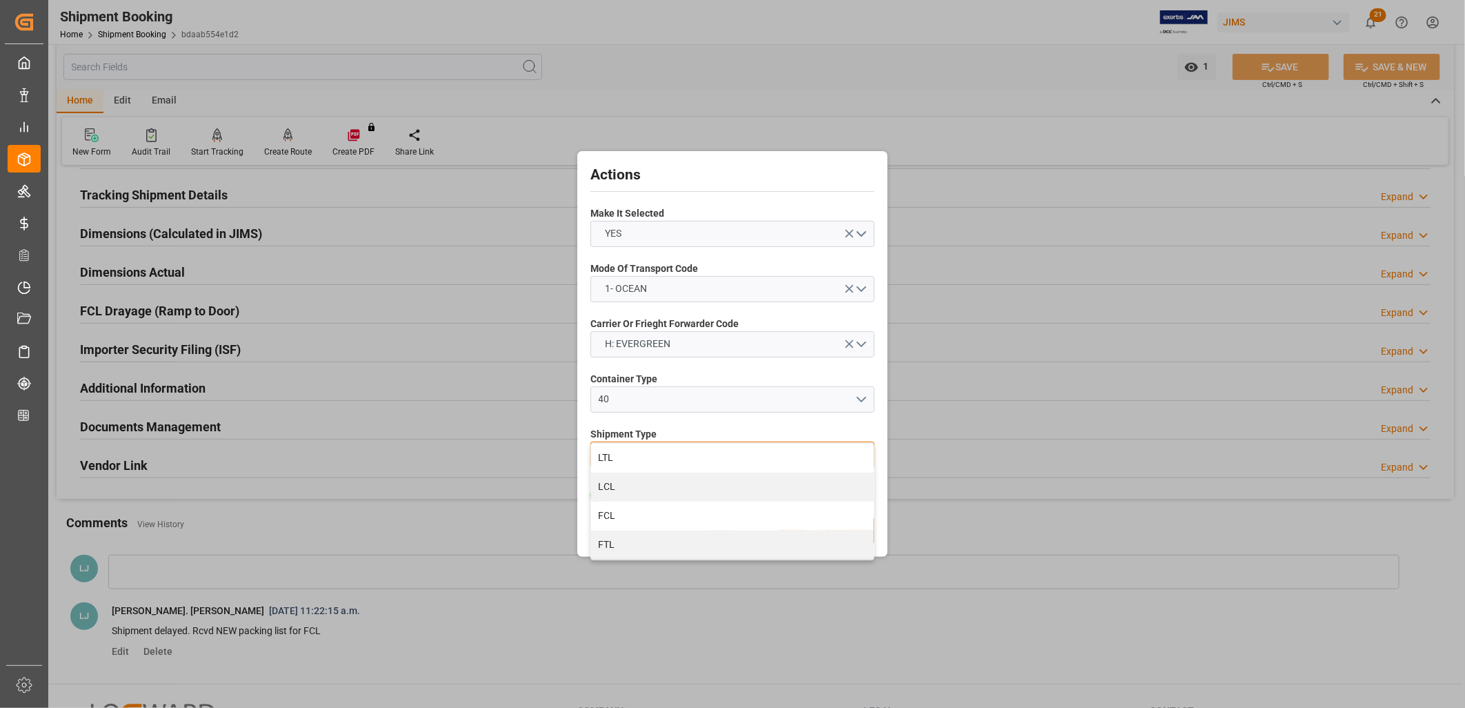
click at [605, 513] on div "FCL" at bounding box center [732, 516] width 283 height 29
click at [836, 526] on button "PROCEED" at bounding box center [826, 530] width 97 height 26
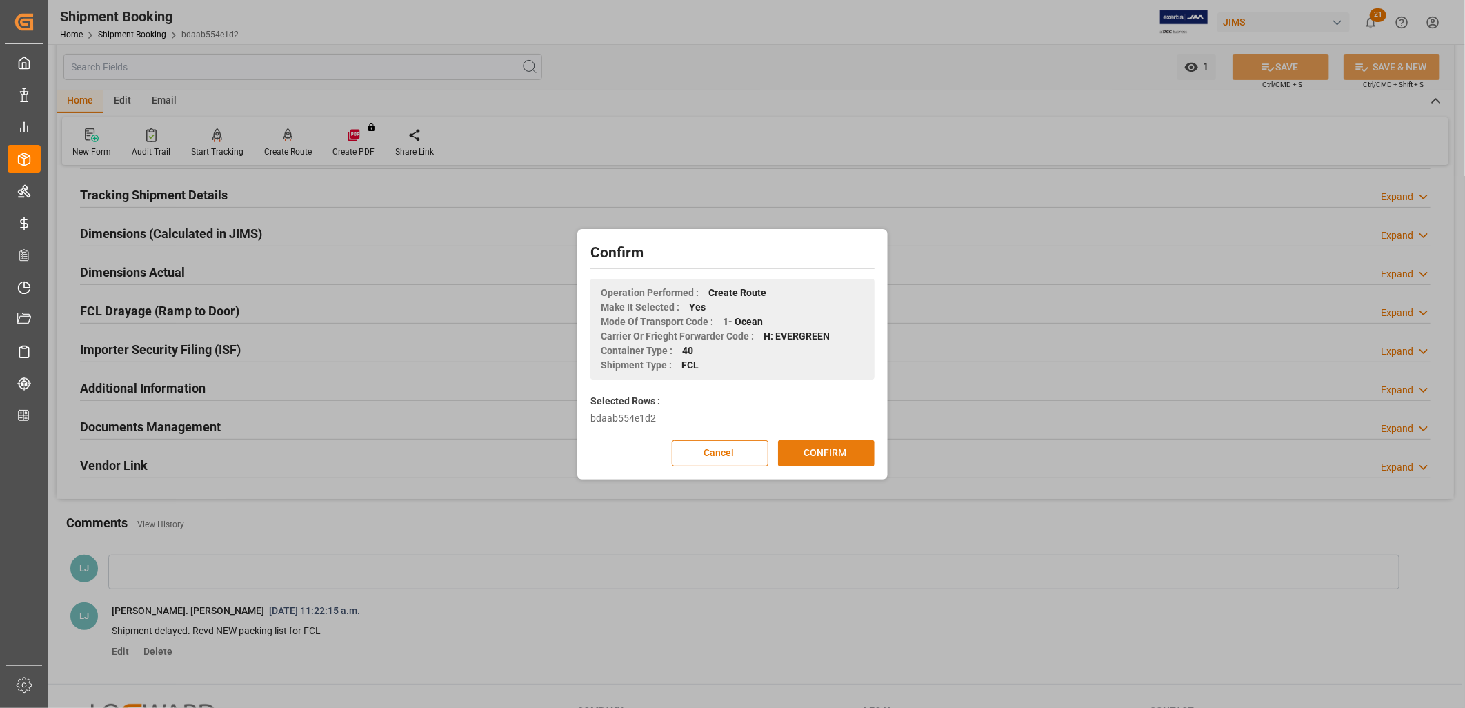
click at [853, 454] on button "CONFIRM" at bounding box center [826, 453] width 97 height 26
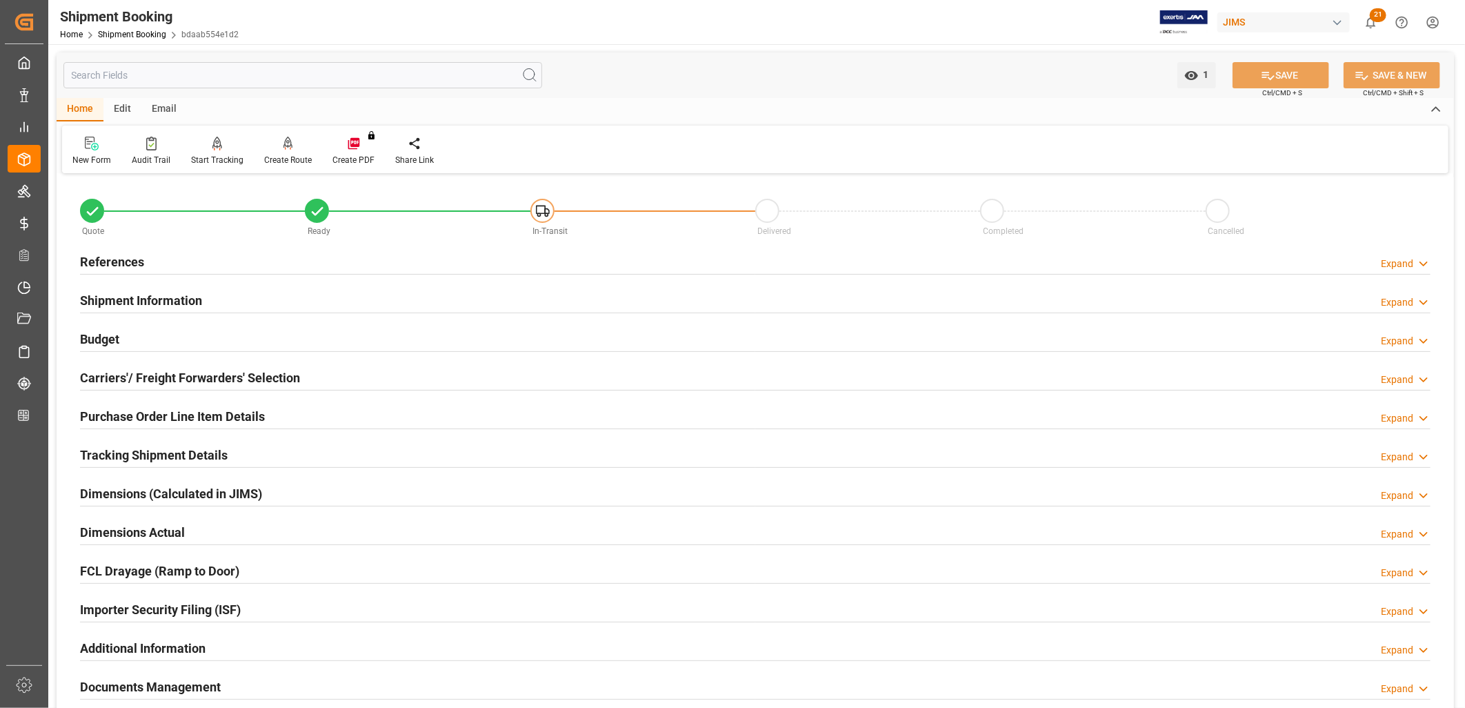
click at [210, 377] on h2 "Carriers'/ Freight Forwarders' Selection" at bounding box center [190, 377] width 220 height 19
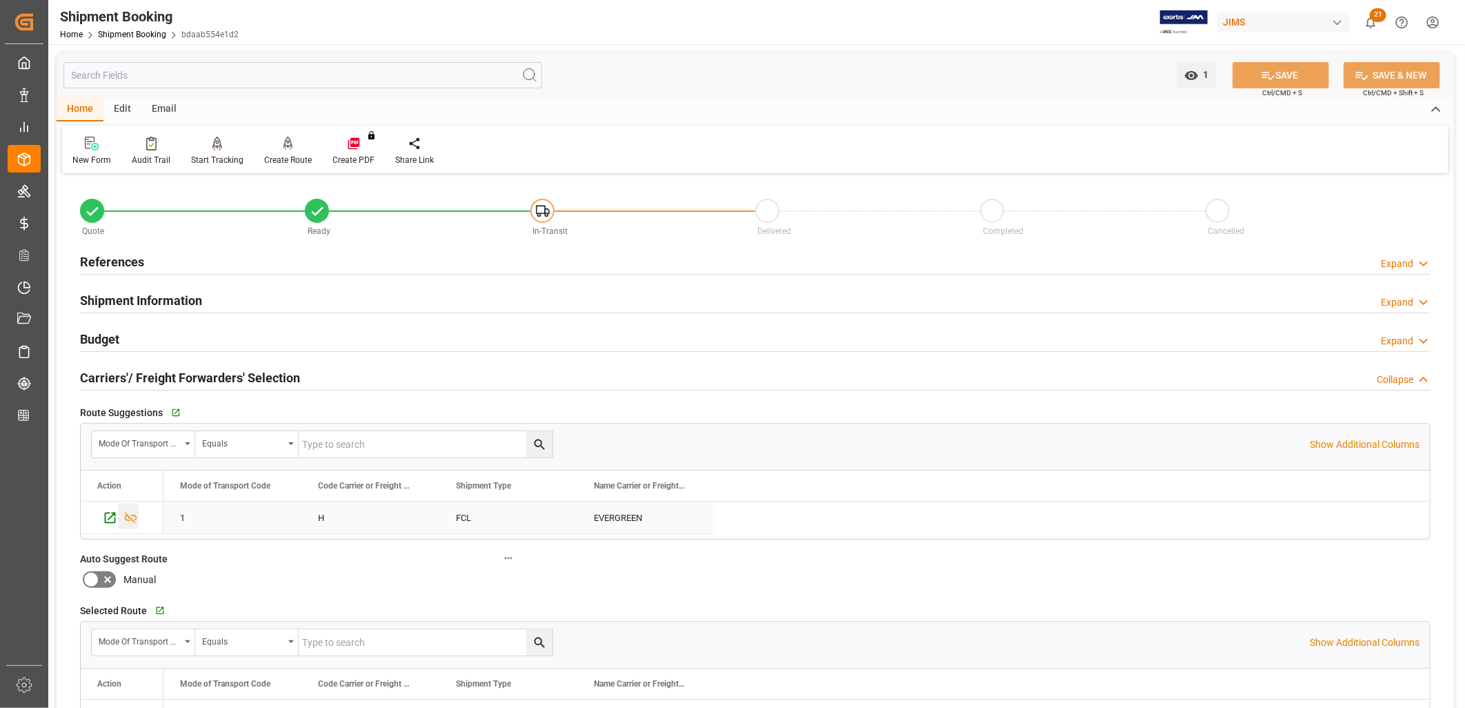
click at [128, 515] on icon "Press SPACE to select this row." at bounding box center [130, 518] width 14 height 14
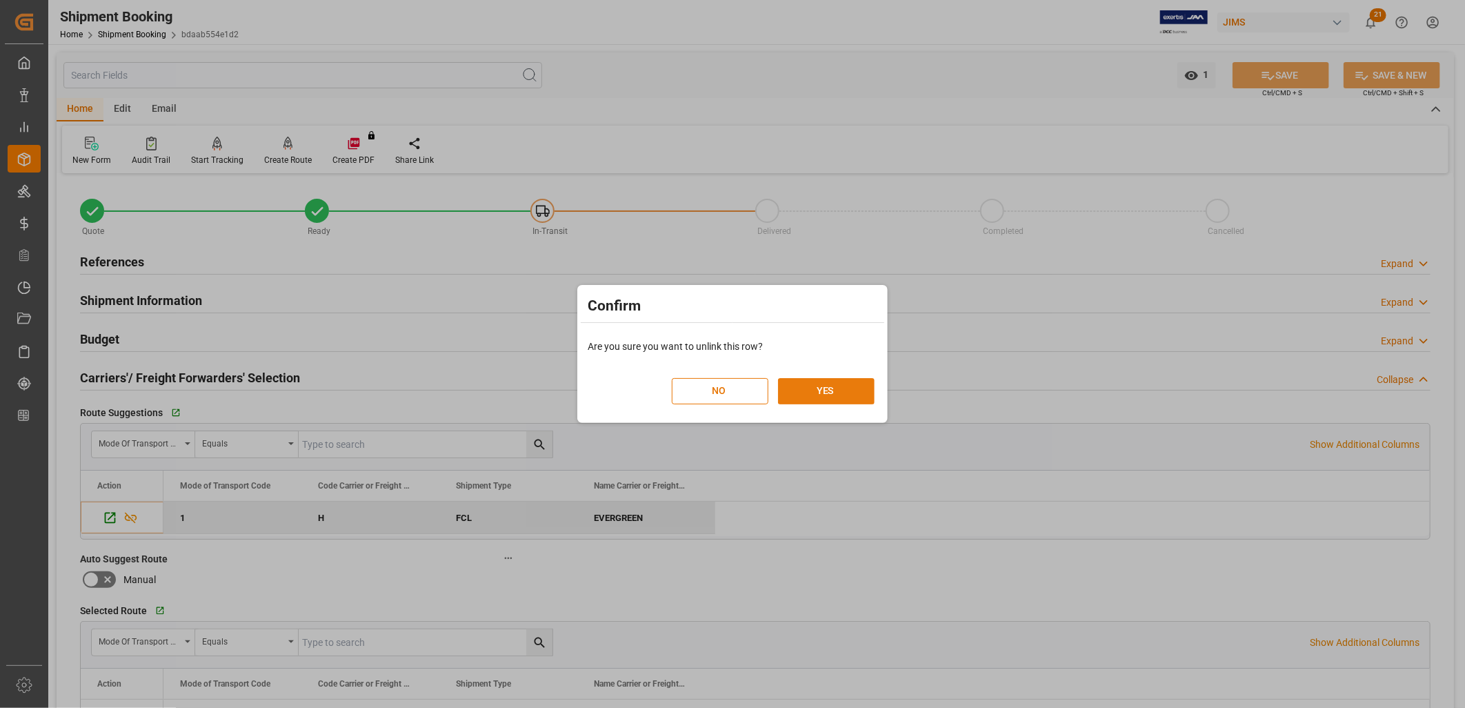
click at [824, 384] on button "YES" at bounding box center [826, 391] width 97 height 26
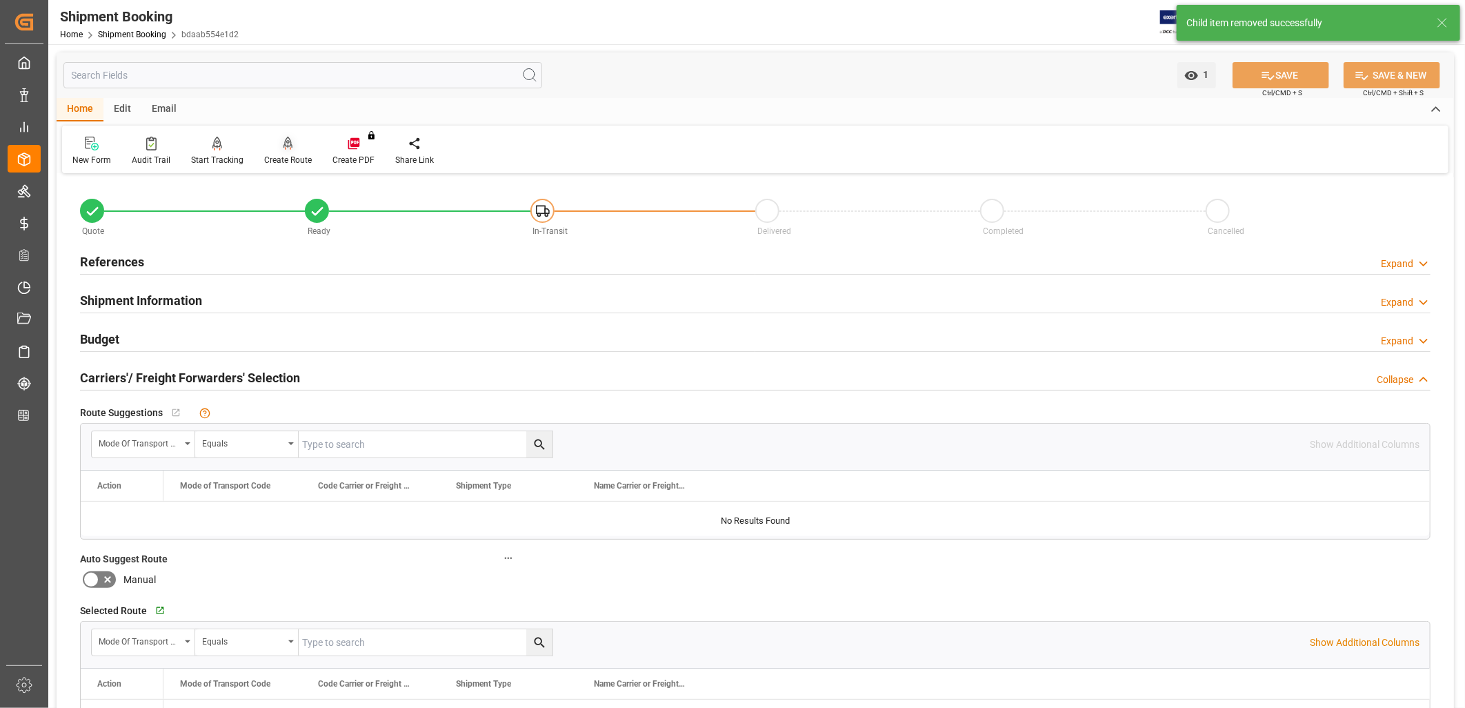
click at [284, 150] on div "Create Route" at bounding box center [288, 151] width 68 height 30
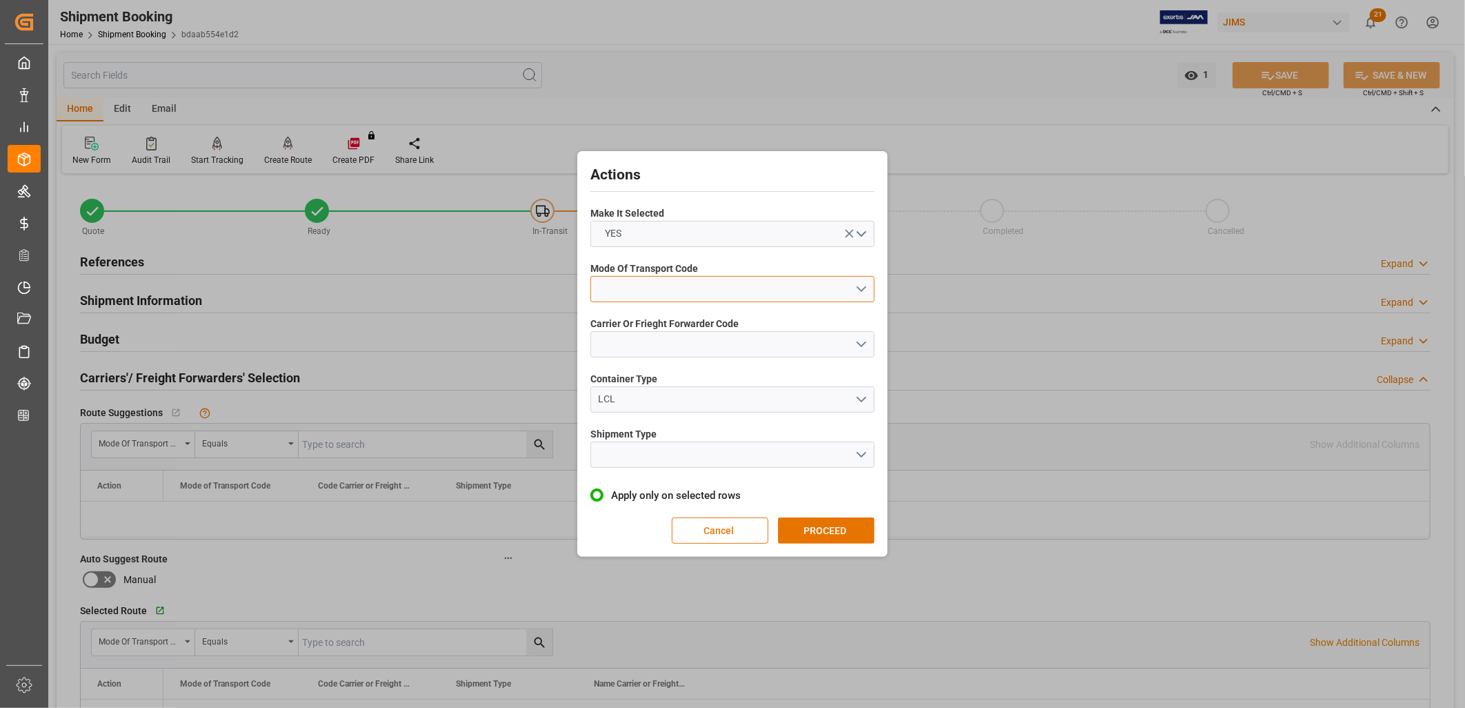
click at [862, 284] on button "open menu" at bounding box center [733, 289] width 284 height 26
click at [650, 290] on div "1- OCEAN" at bounding box center [732, 292] width 283 height 29
click at [862, 341] on button "open menu" at bounding box center [733, 344] width 284 height 26
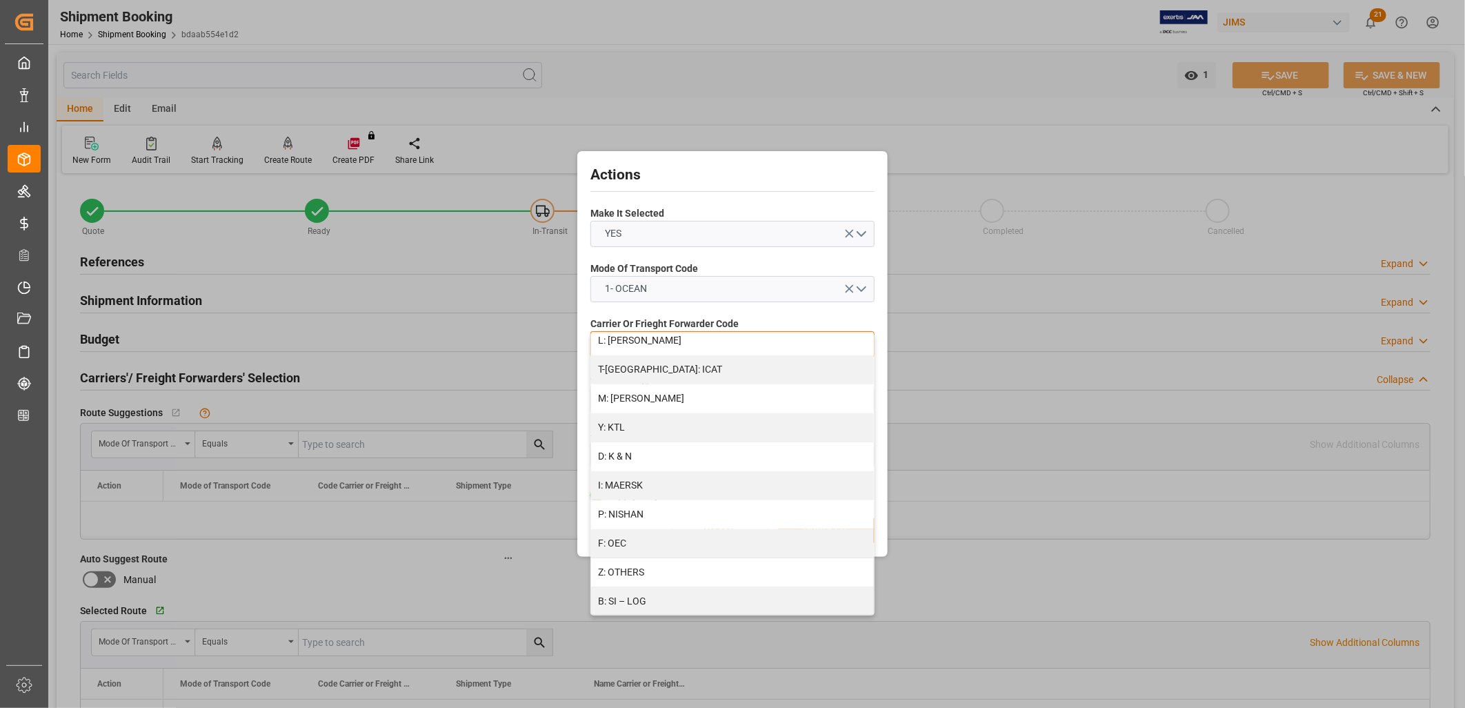
scroll to position [613, 0]
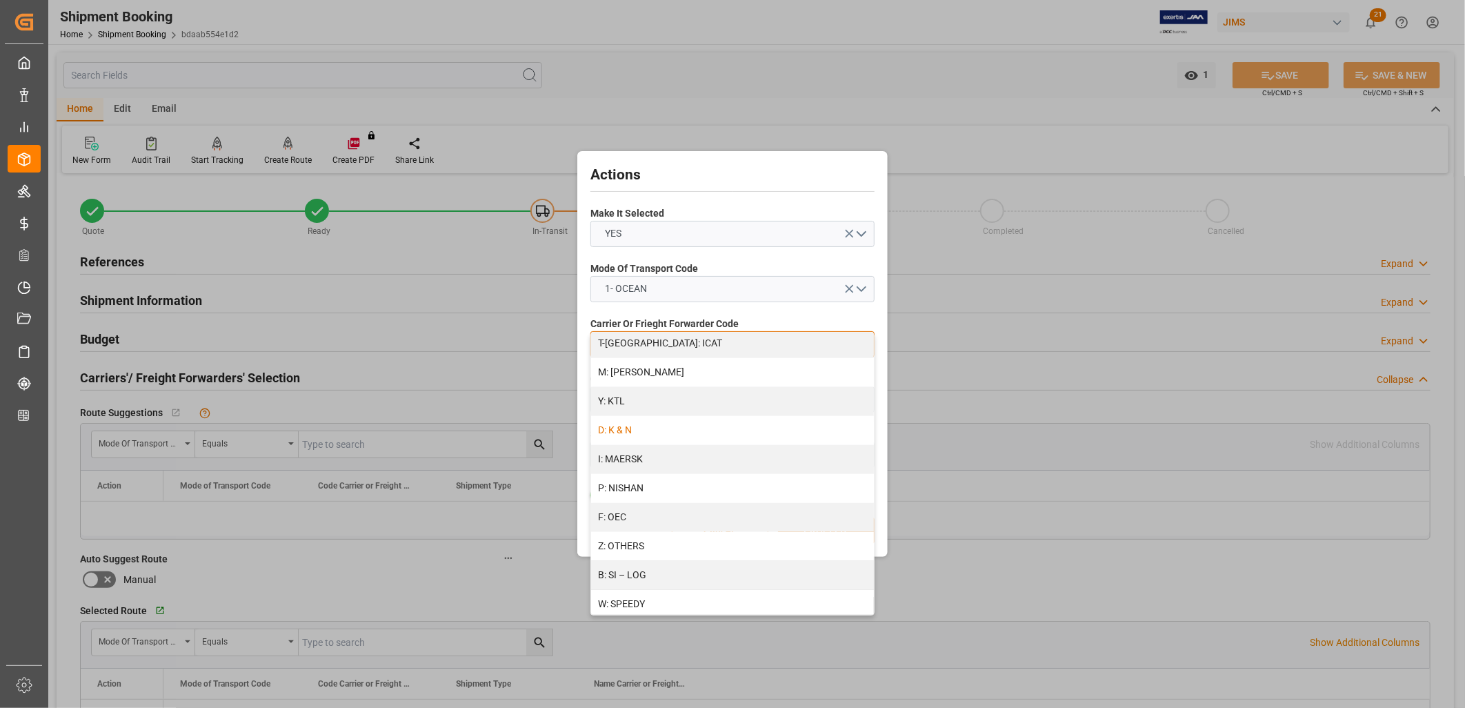
click at [637, 431] on div "D: K & N" at bounding box center [732, 430] width 283 height 29
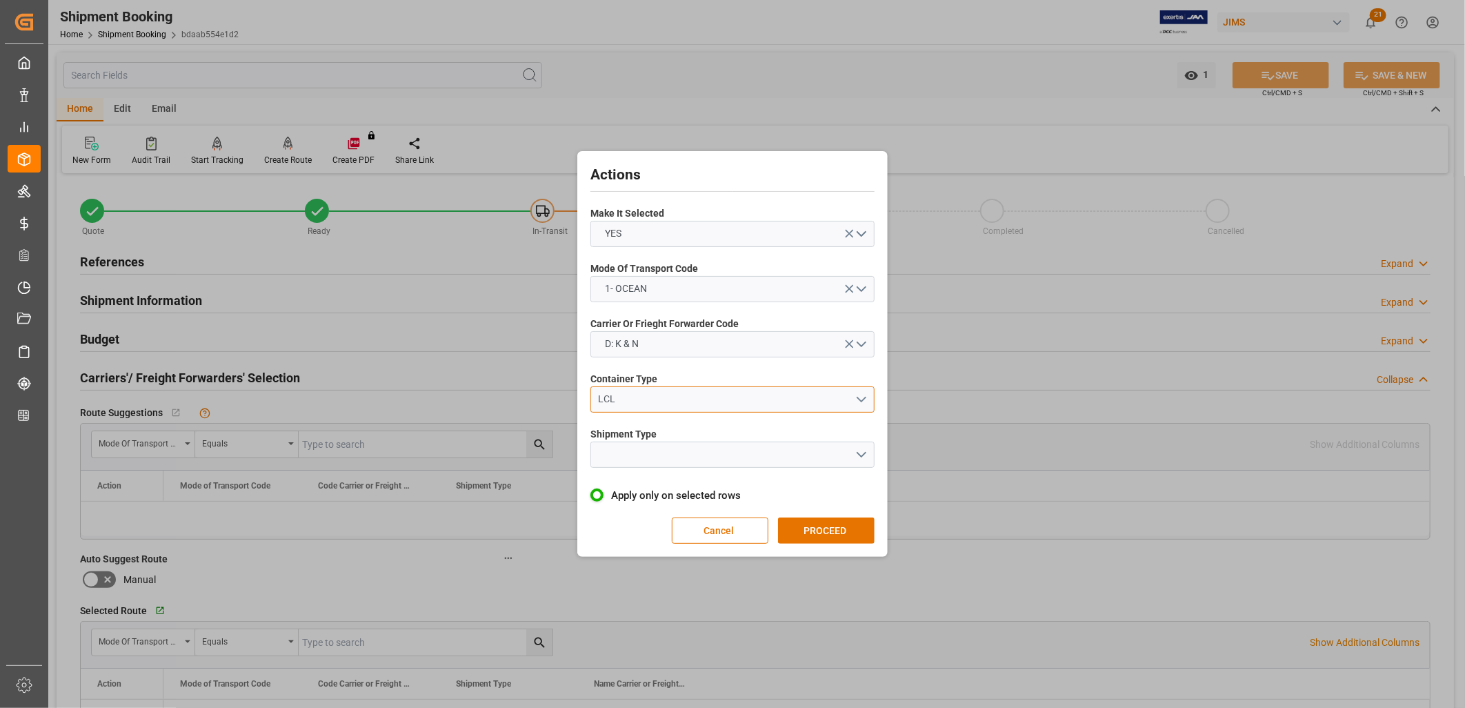
click at [865, 397] on button "LCL" at bounding box center [733, 399] width 284 height 26
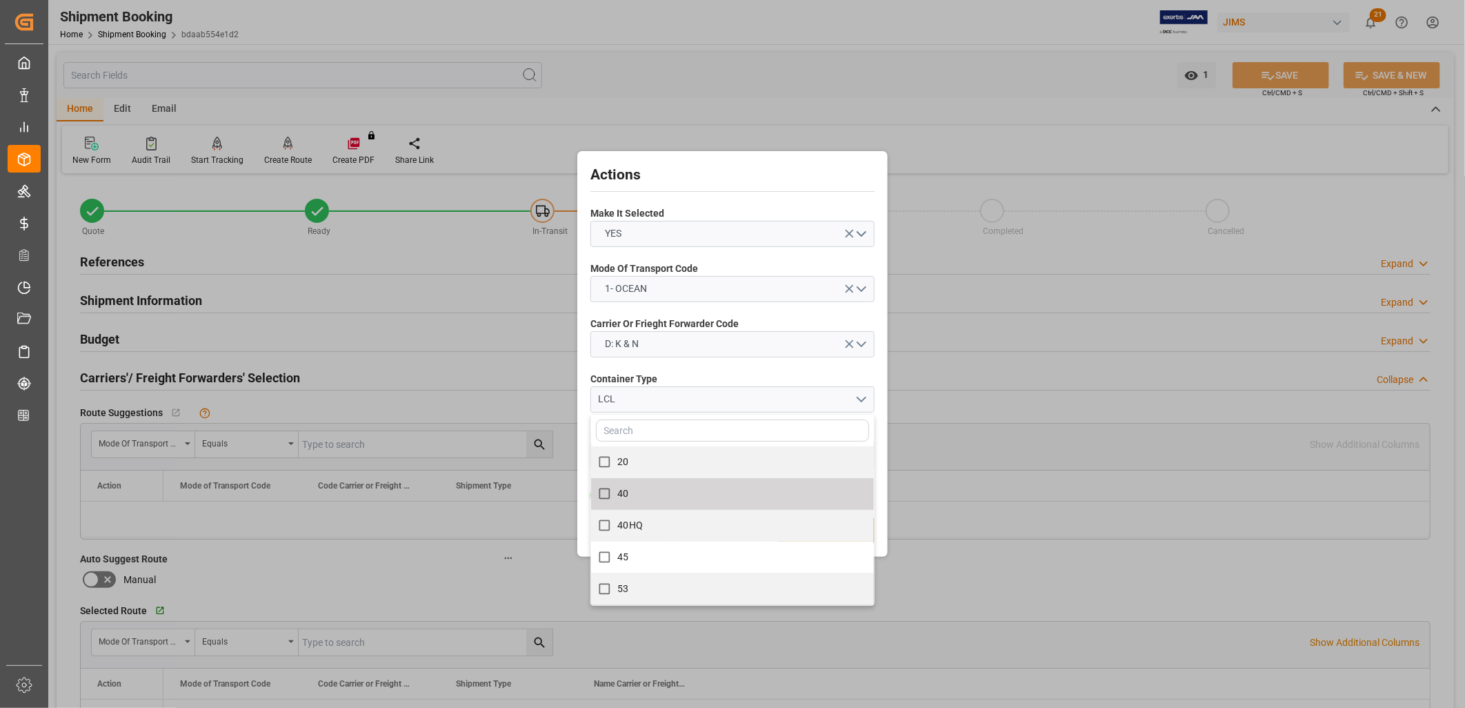
click at [606, 490] on input "40" at bounding box center [604, 493] width 27 height 27
checkbox input "true"
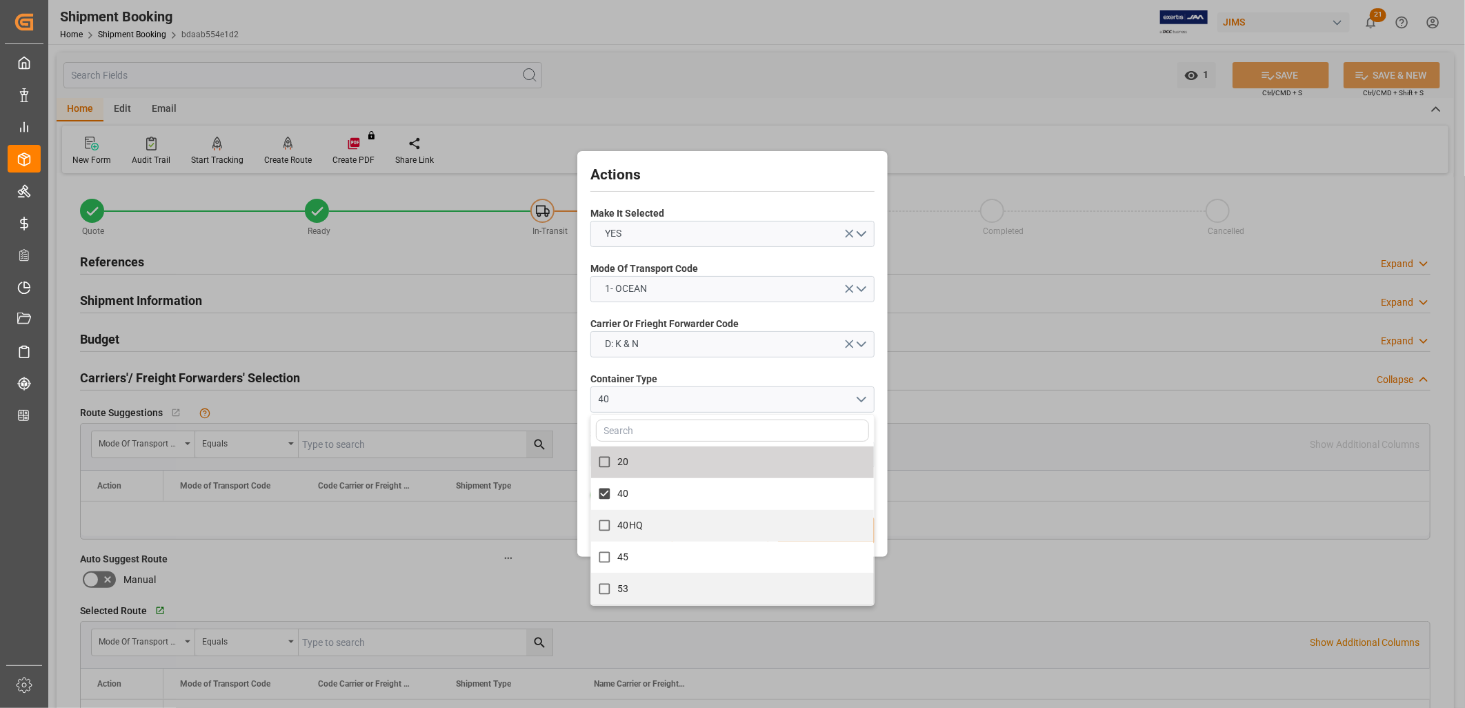
click at [623, 428] on input "text" at bounding box center [732, 430] width 273 height 22
type input "40"
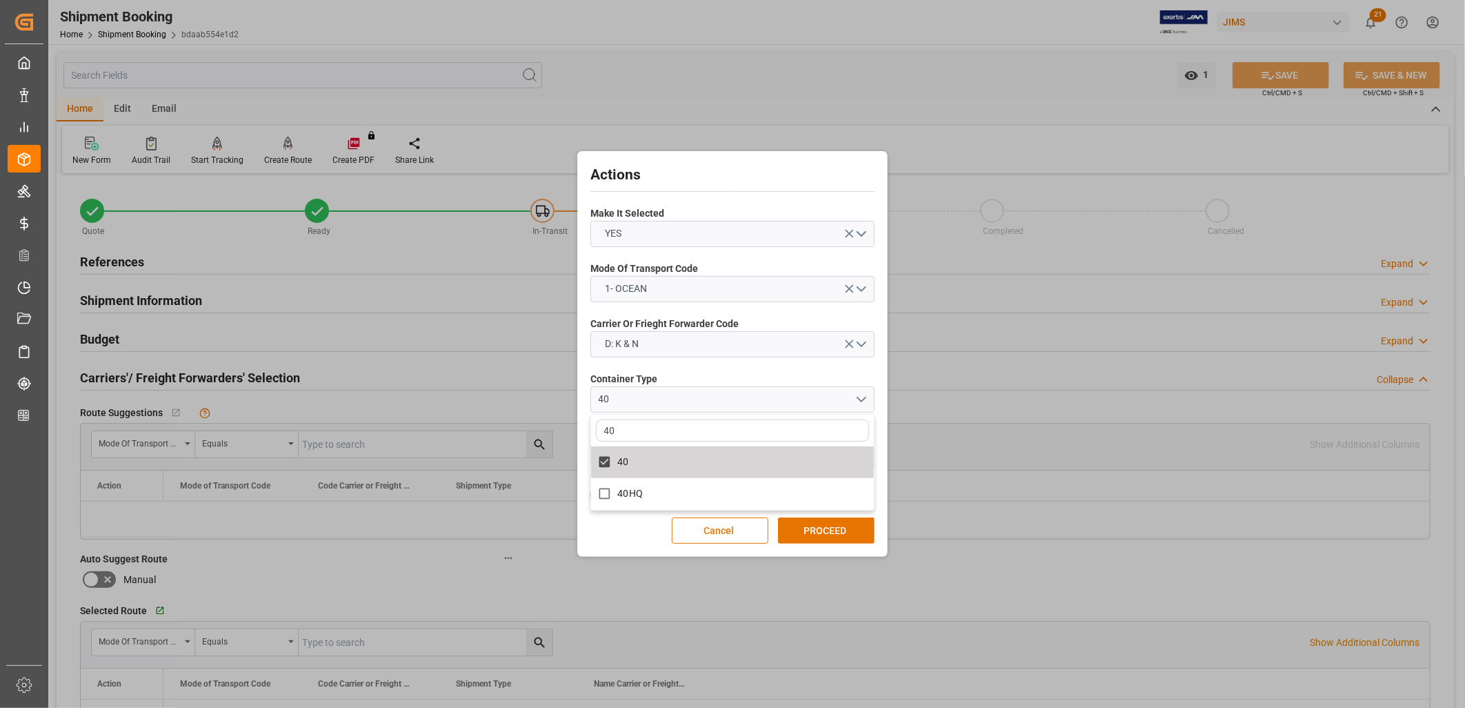
click at [886, 402] on div "Actions Make It Selected YES Mode Of Transport Code 1- OCEAN Carrier Or Frieght…" at bounding box center [732, 354] width 310 height 406
click at [864, 450] on button "open menu" at bounding box center [733, 455] width 284 height 26
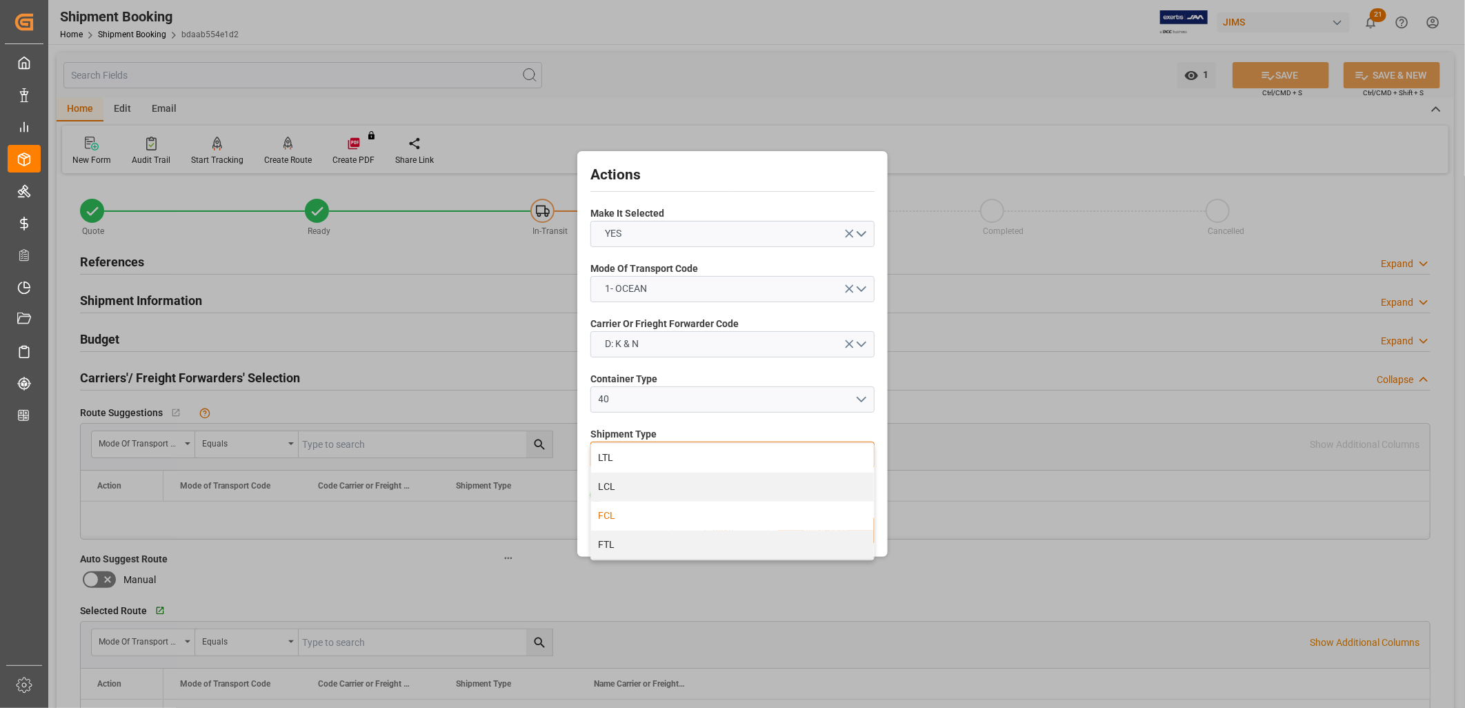
click at [612, 513] on div "FCL" at bounding box center [732, 516] width 283 height 29
click at [836, 526] on button "PROCEED" at bounding box center [826, 530] width 97 height 26
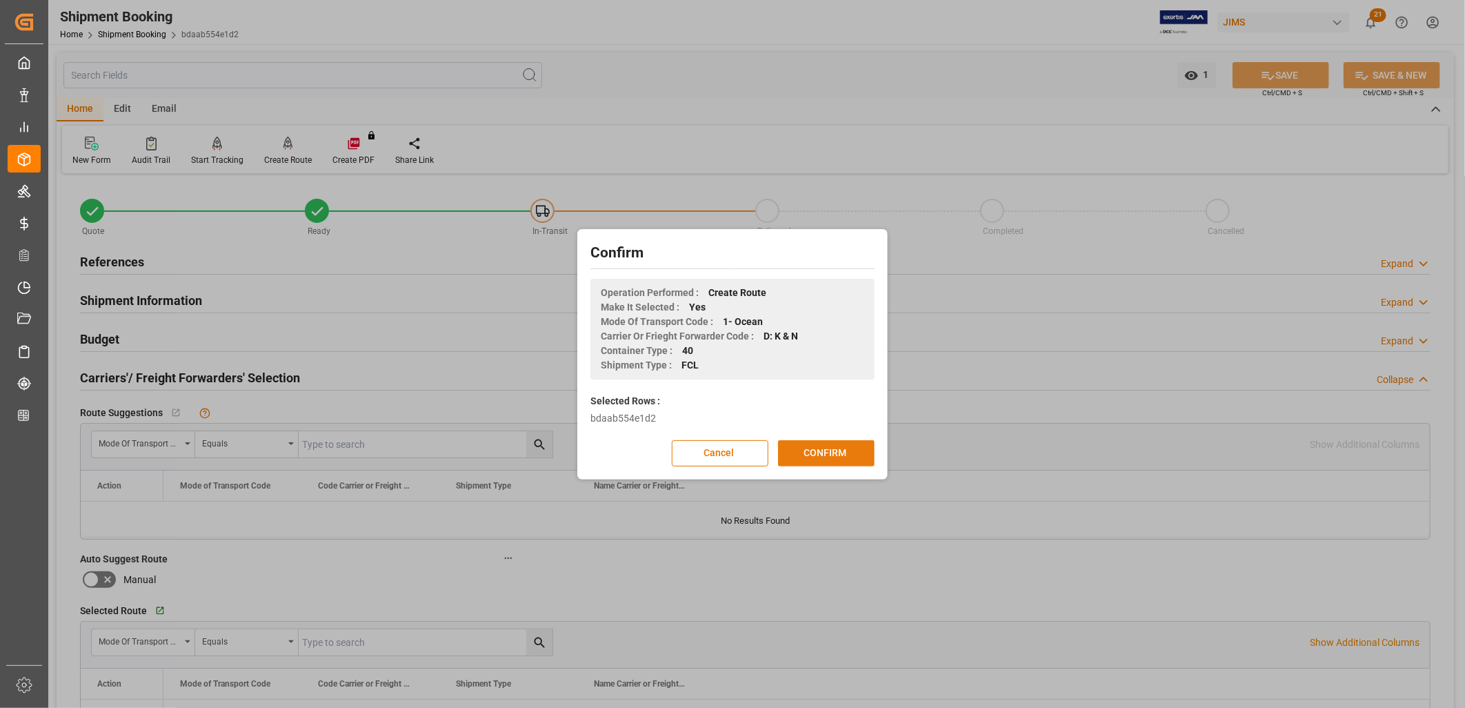
click at [840, 451] on button "CONFIRM" at bounding box center [826, 453] width 97 height 26
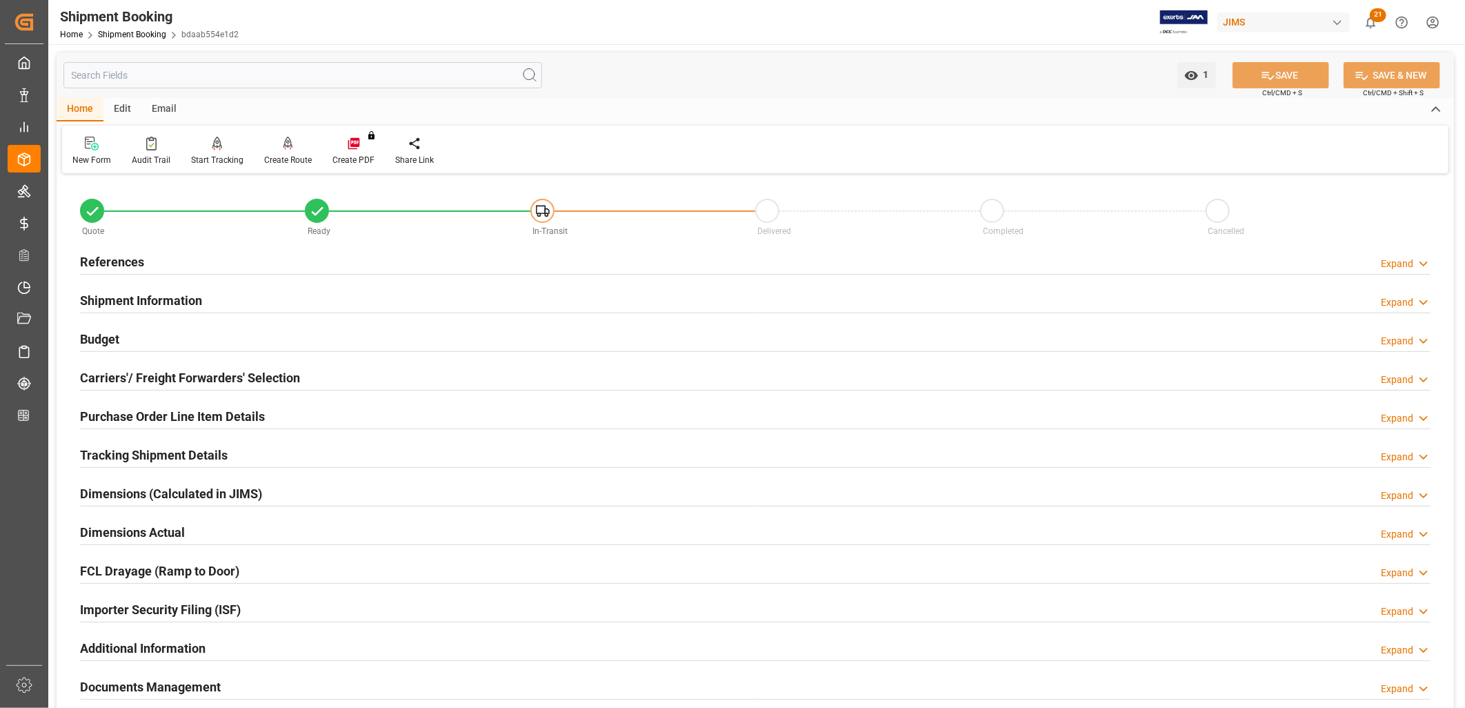
click at [198, 454] on h2 "Tracking Shipment Details" at bounding box center [154, 455] width 148 height 19
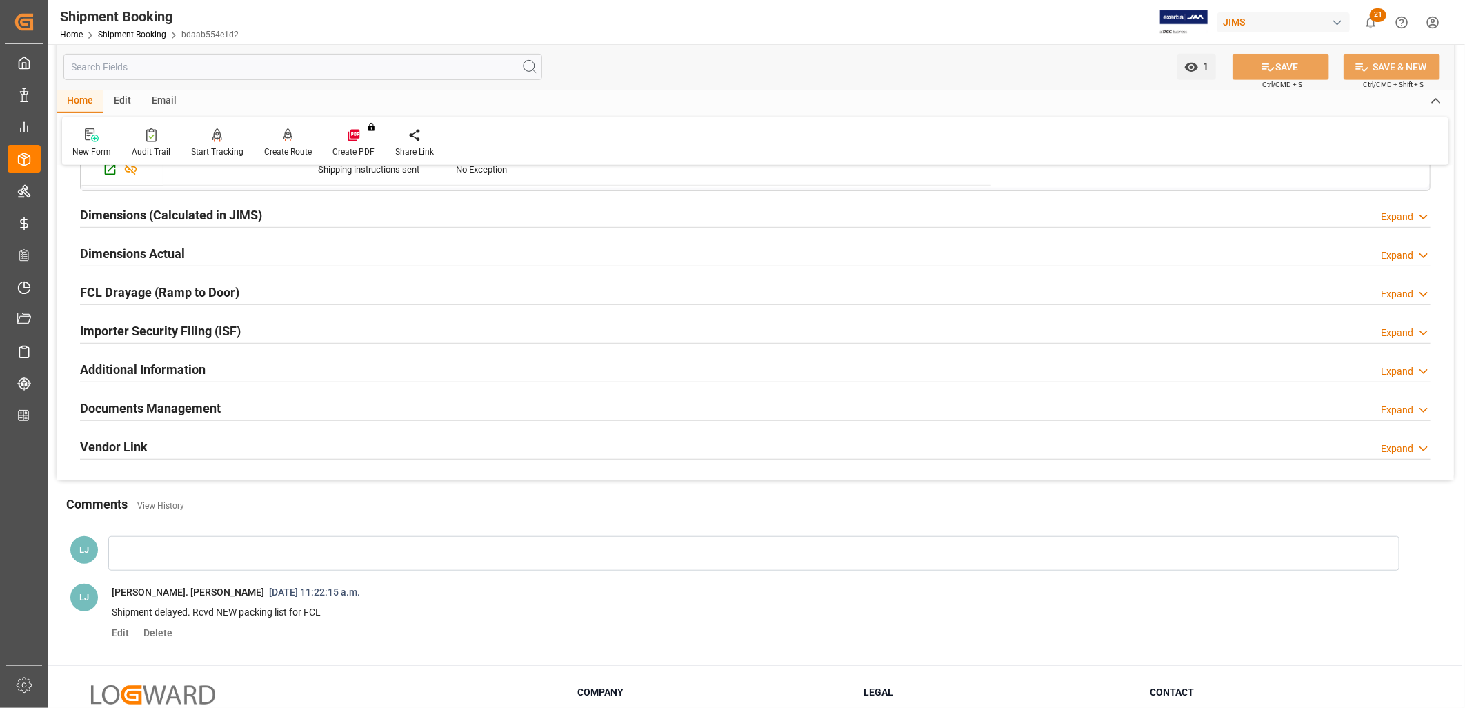
scroll to position [459, 0]
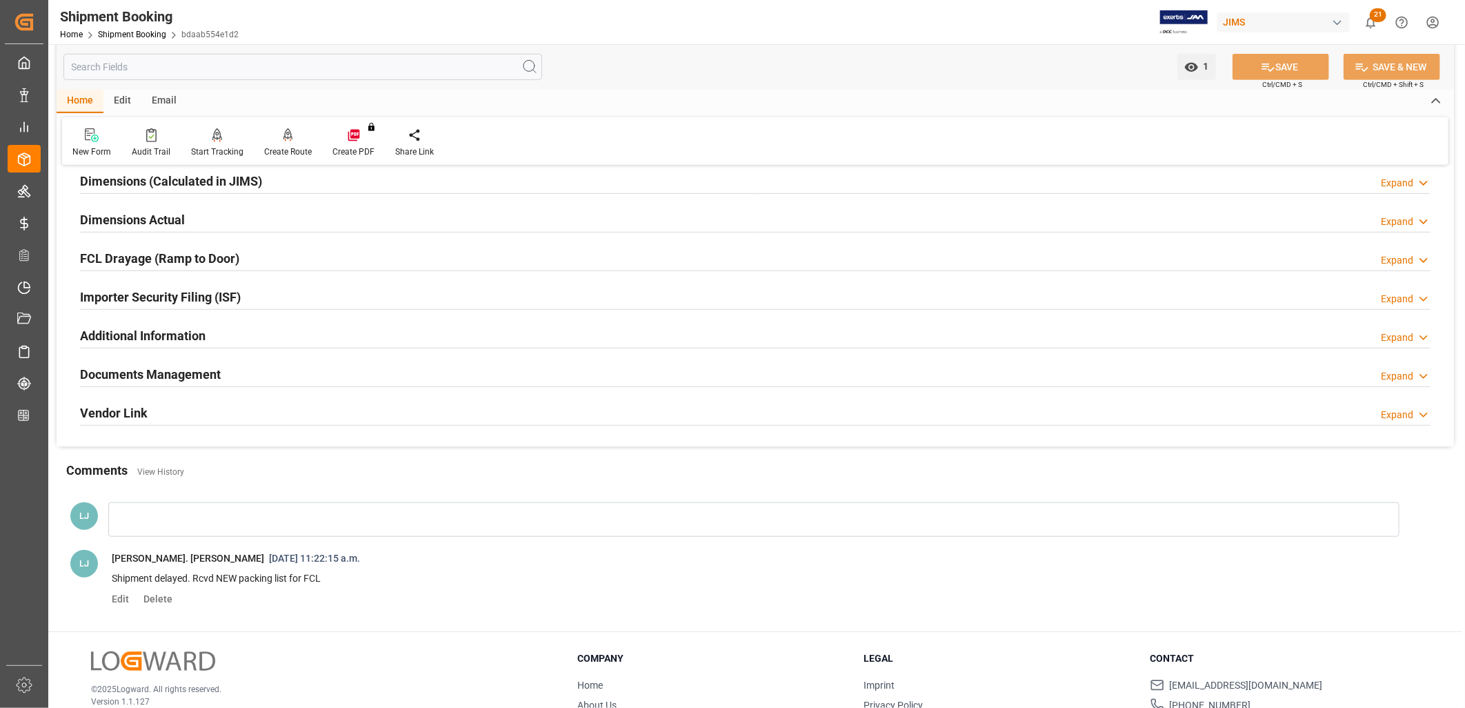
click at [188, 373] on h2 "Documents Management" at bounding box center [150, 374] width 141 height 19
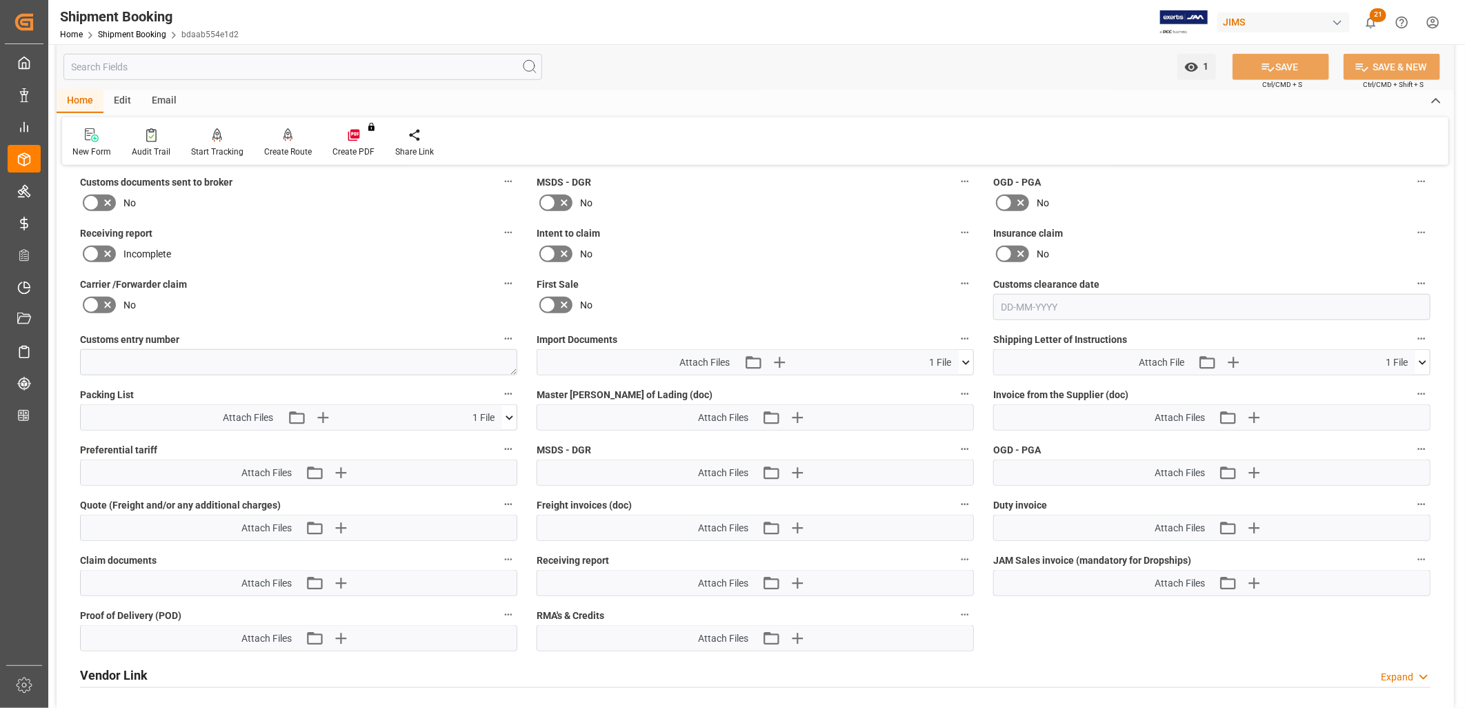
scroll to position [766, 0]
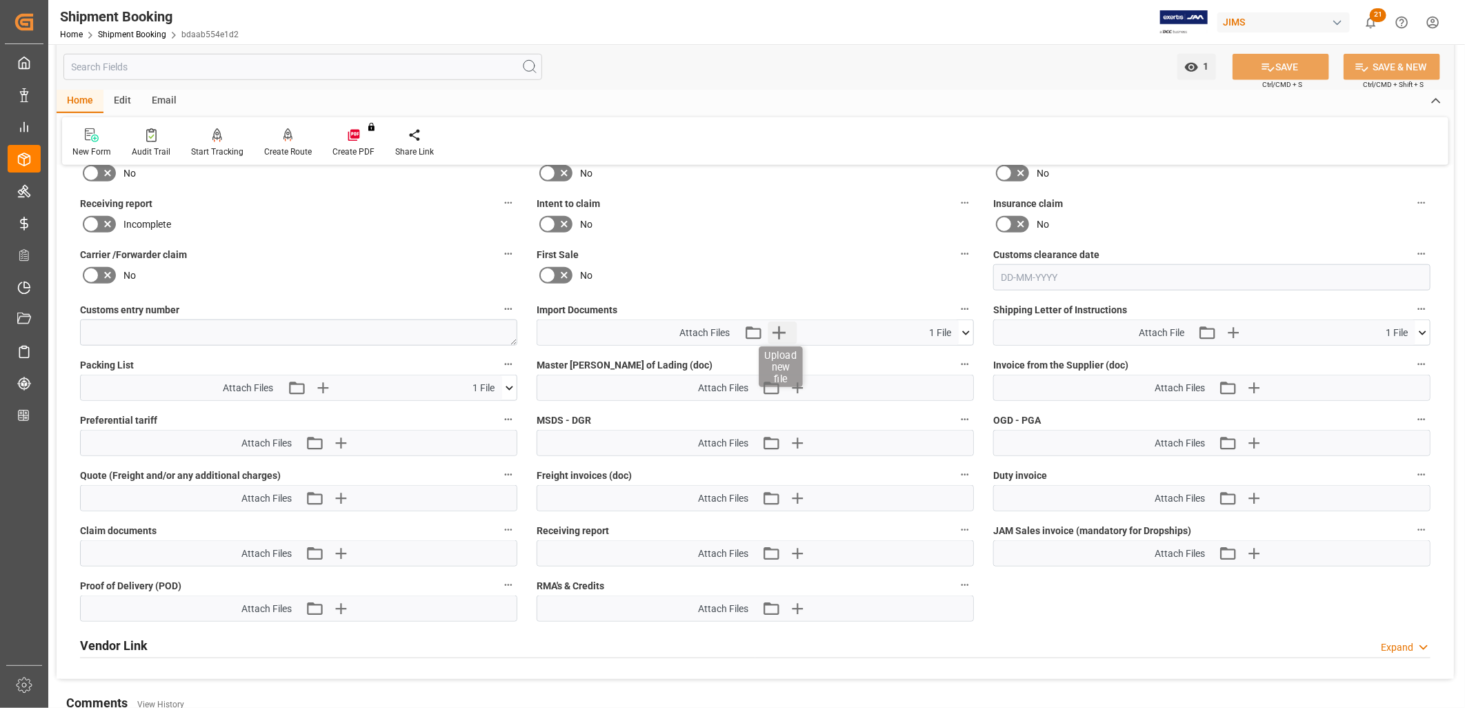
click at [783, 328] on icon "button" at bounding box center [779, 332] width 22 height 22
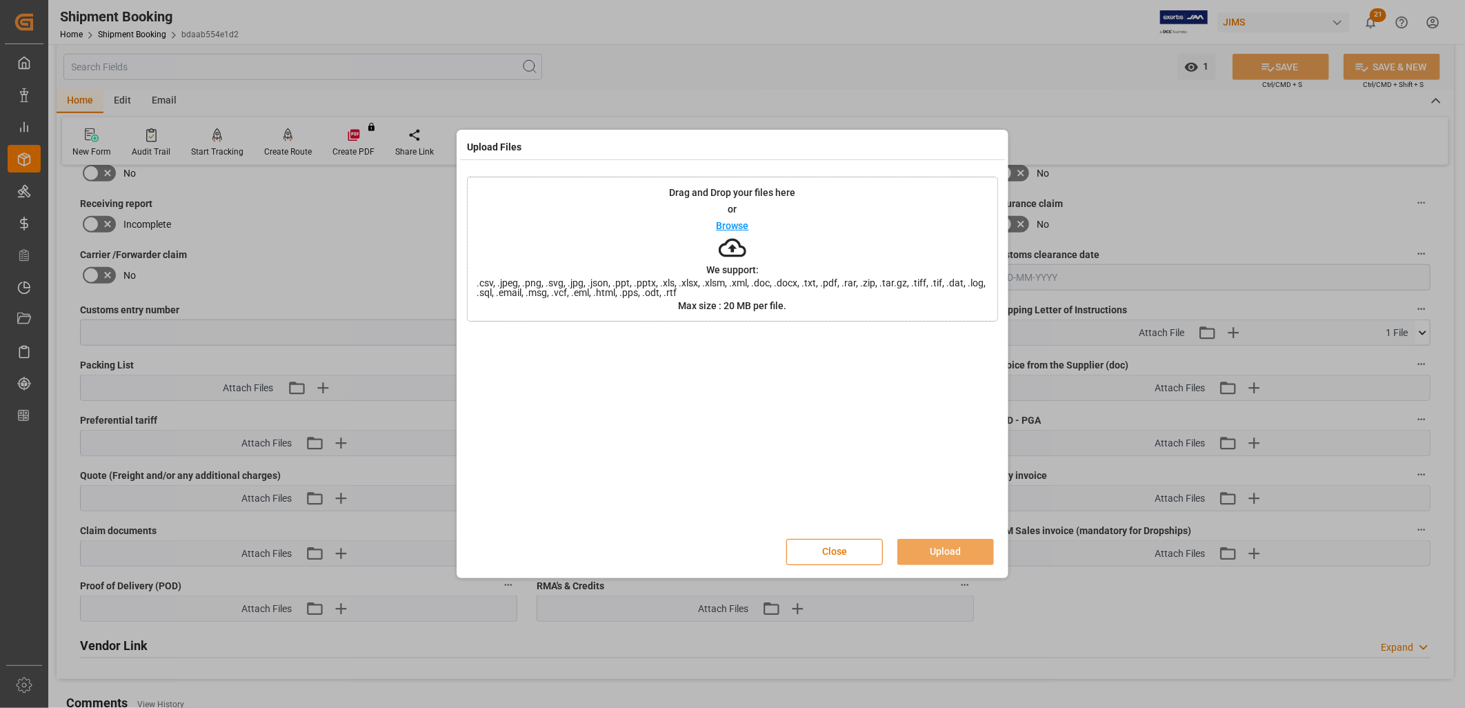
click at [740, 226] on p "Browse" at bounding box center [733, 226] width 32 height 10
click at [954, 548] on button "Upload" at bounding box center [946, 552] width 97 height 26
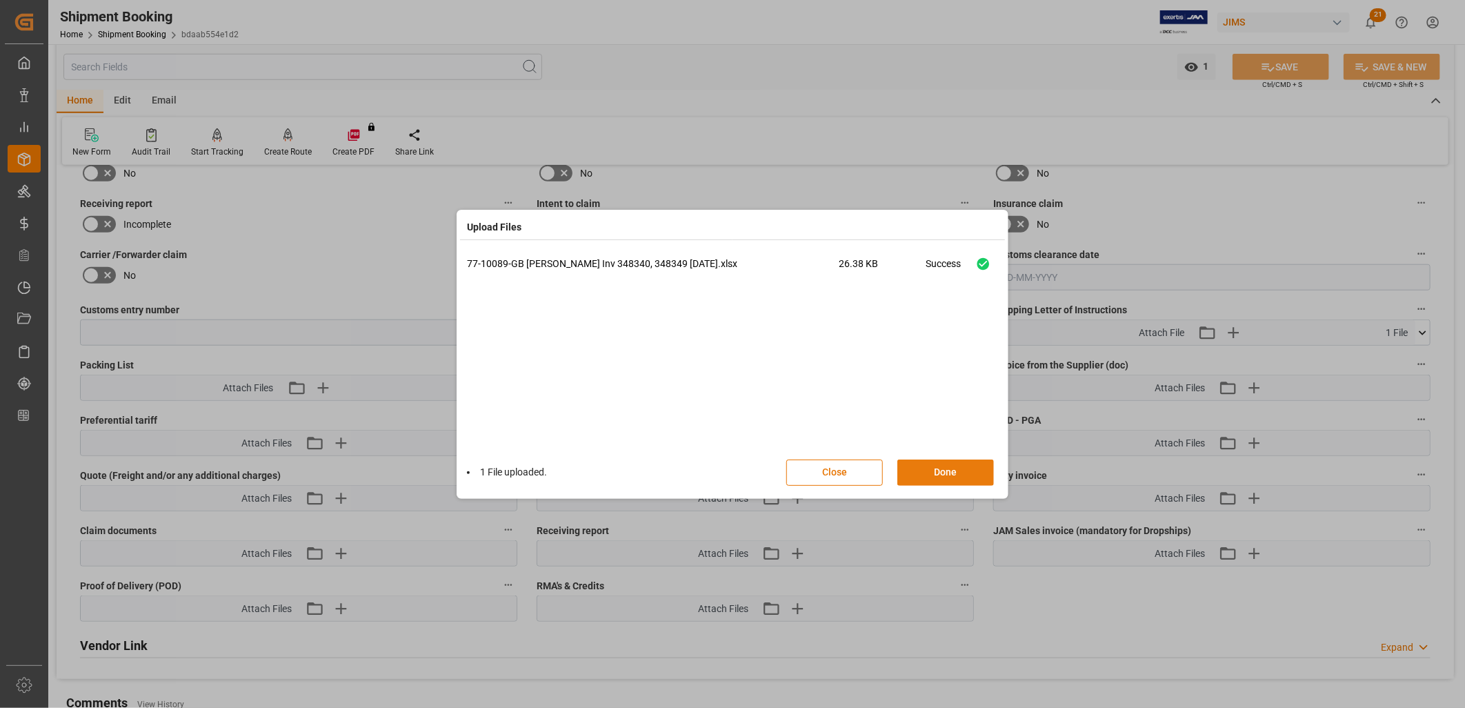
click at [960, 469] on button "Done" at bounding box center [946, 472] width 97 height 26
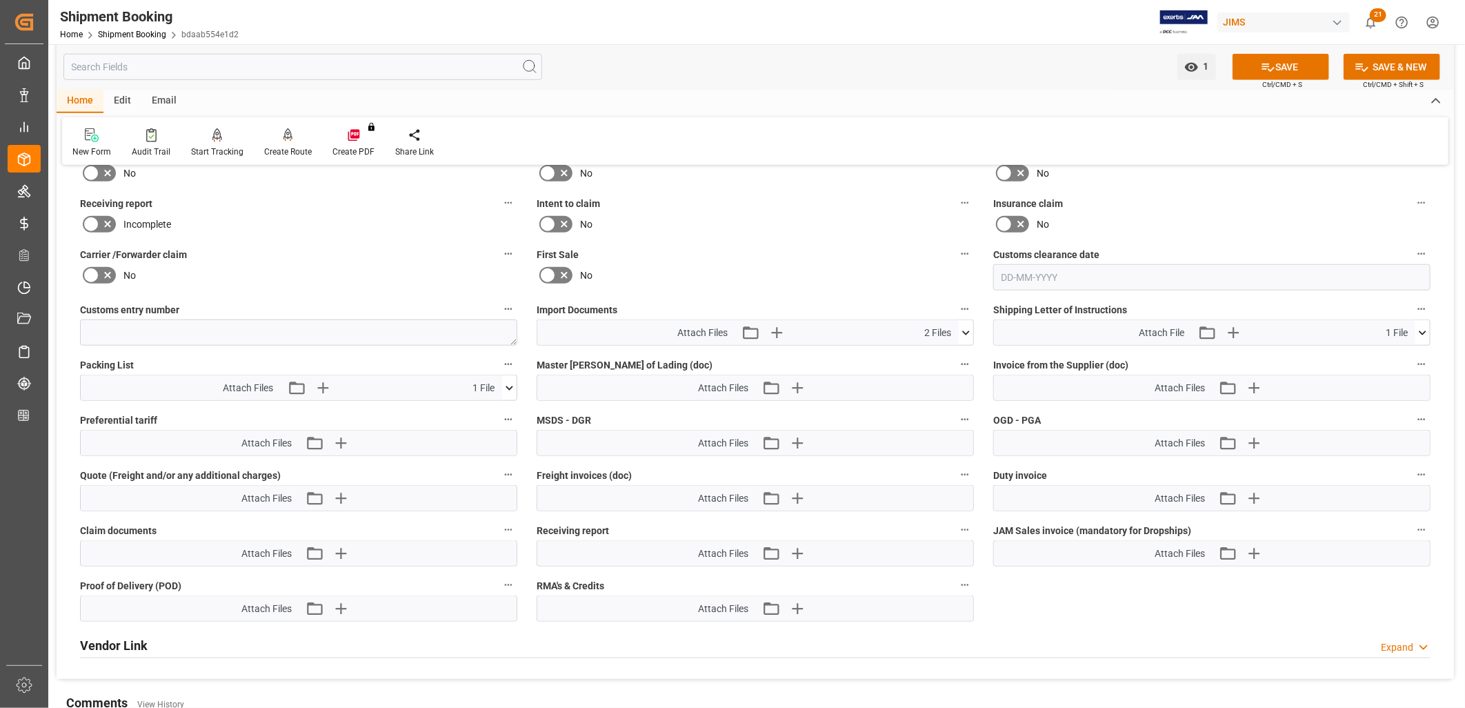
click at [967, 326] on icon at bounding box center [966, 333] width 14 height 14
click at [964, 330] on icon at bounding box center [966, 332] width 8 height 4
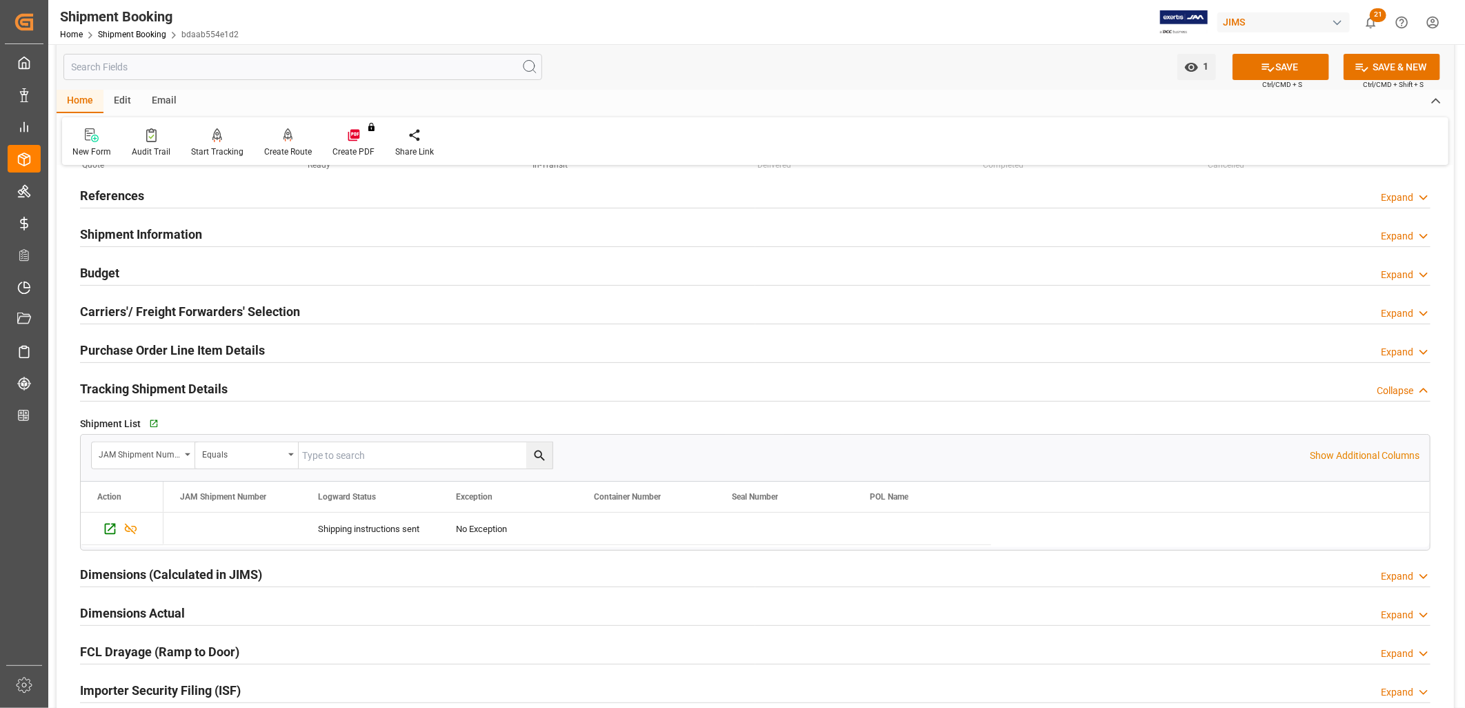
scroll to position [0, 0]
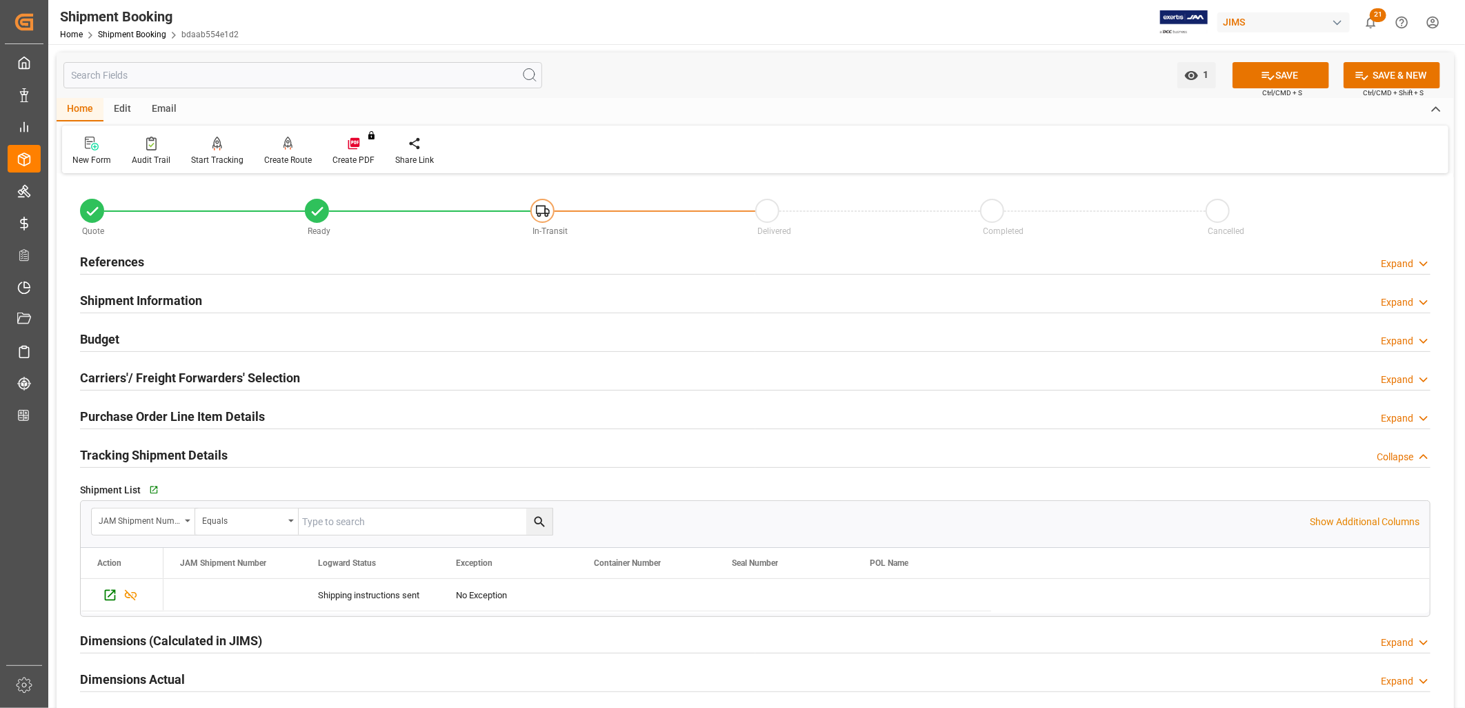
click at [125, 261] on h2 "References" at bounding box center [112, 262] width 64 height 19
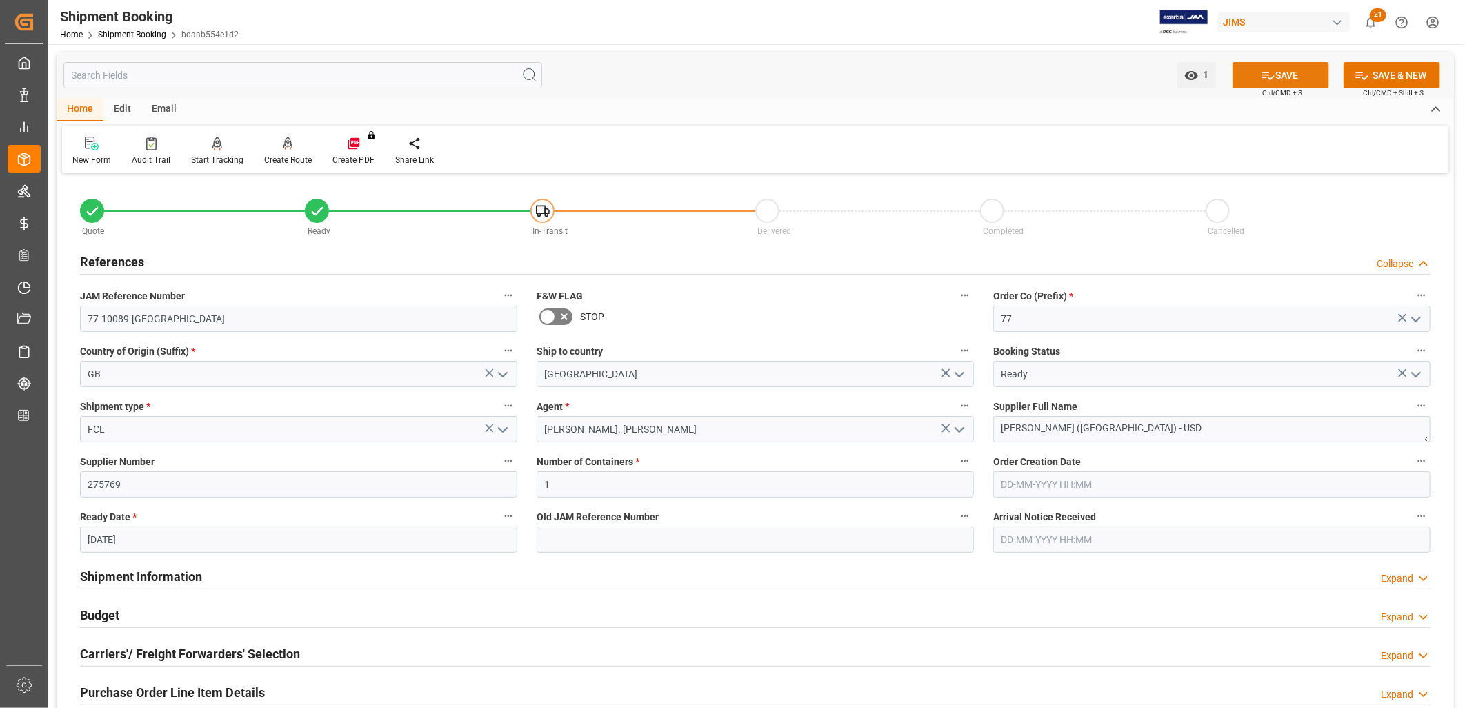
click at [1287, 74] on button "SAVE" at bounding box center [1281, 75] width 97 height 26
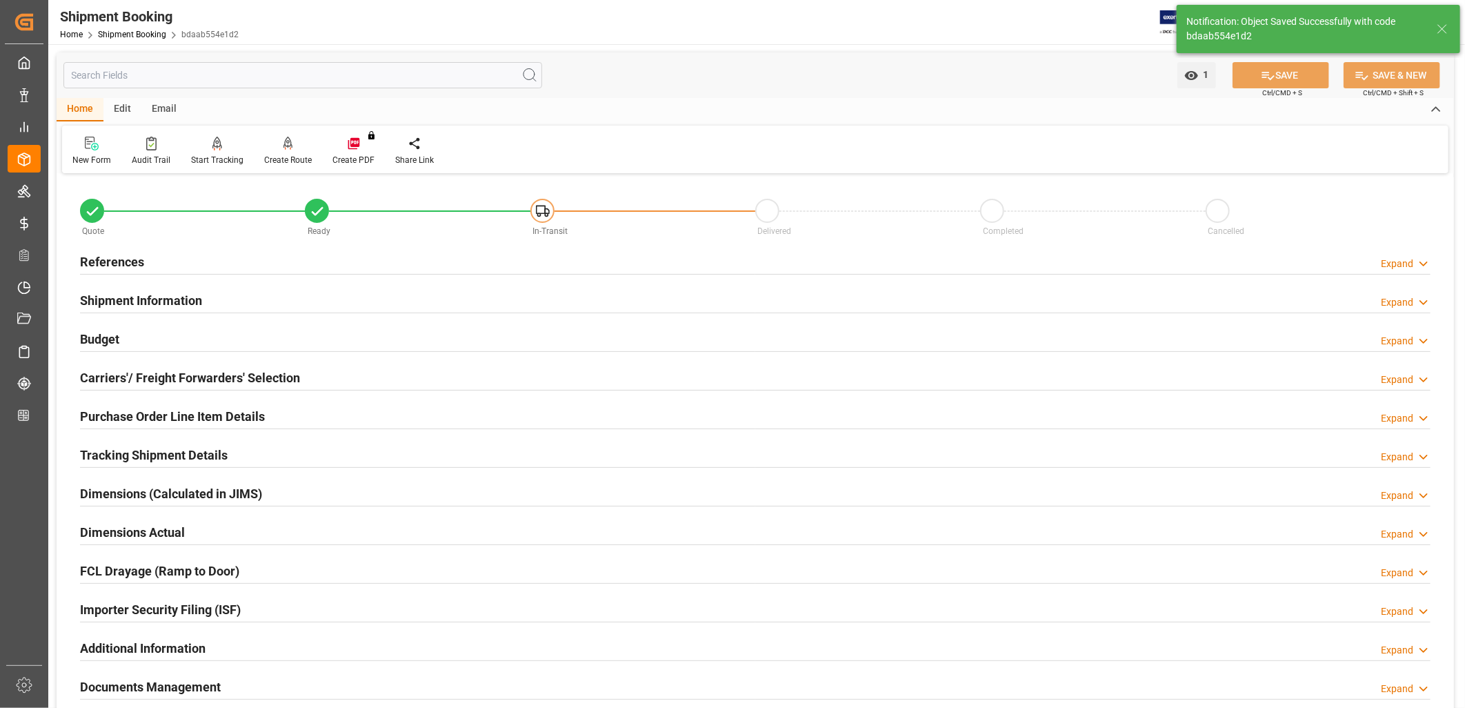
scroll to position [77, 0]
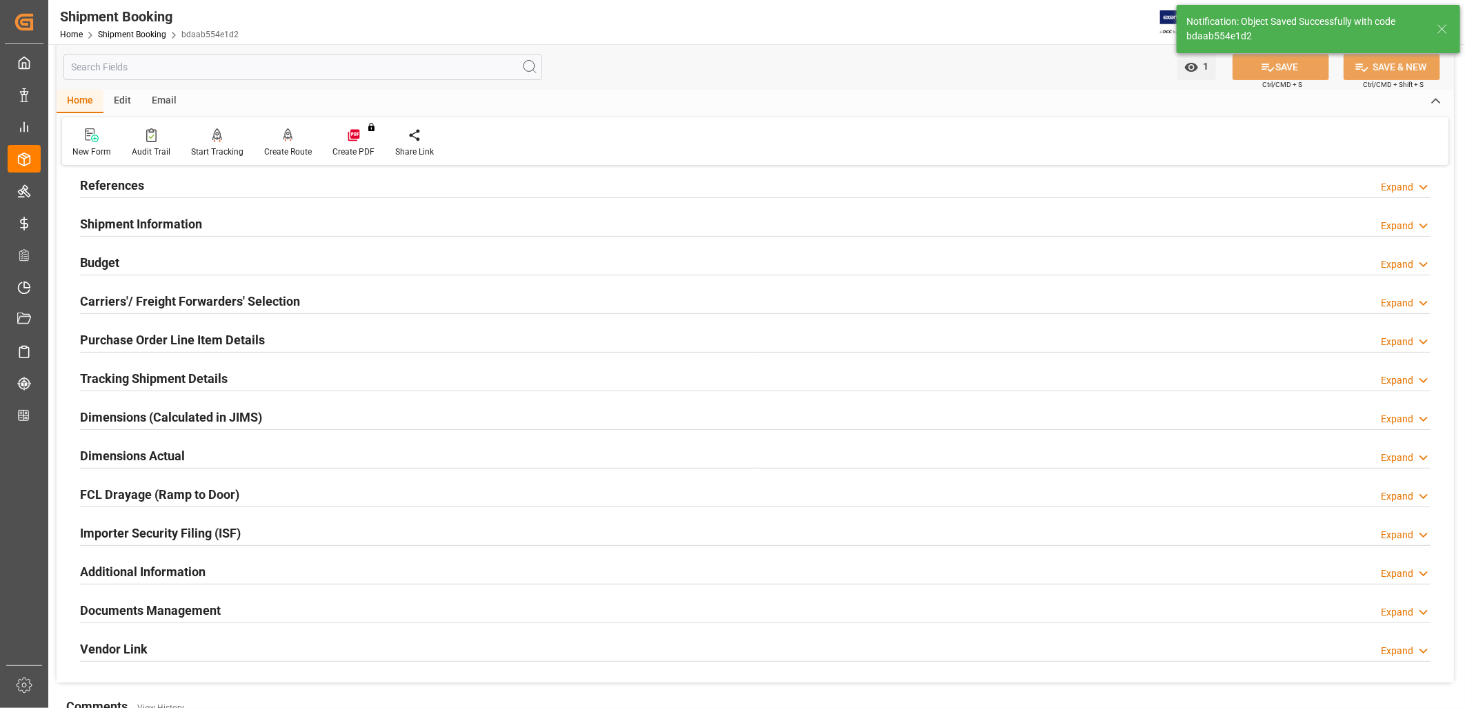
click at [212, 301] on h2 "Carriers'/ Freight Forwarders' Selection" at bounding box center [190, 301] width 220 height 19
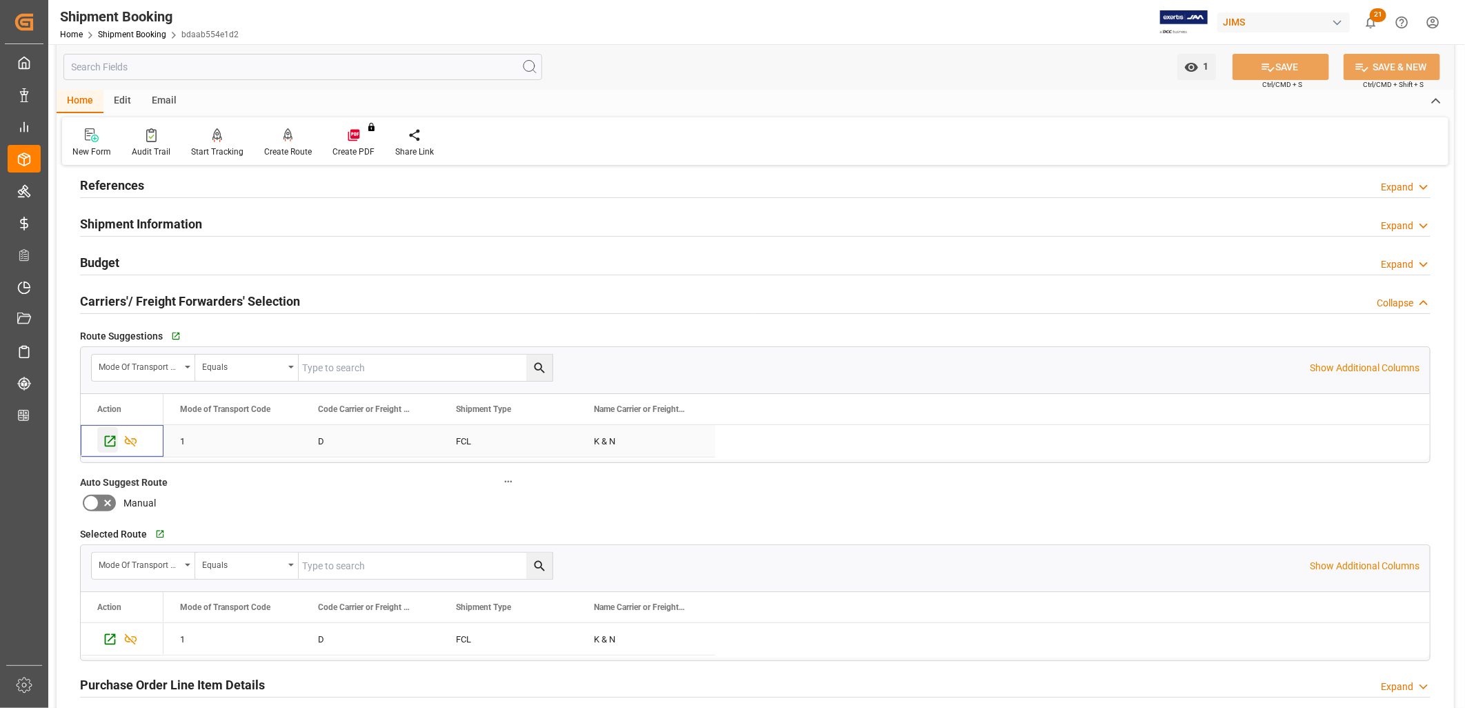
click at [111, 439] on icon "Press SPACE to select this row." at bounding box center [110, 441] width 14 height 14
click at [115, 177] on h2 "References" at bounding box center [112, 185] width 64 height 19
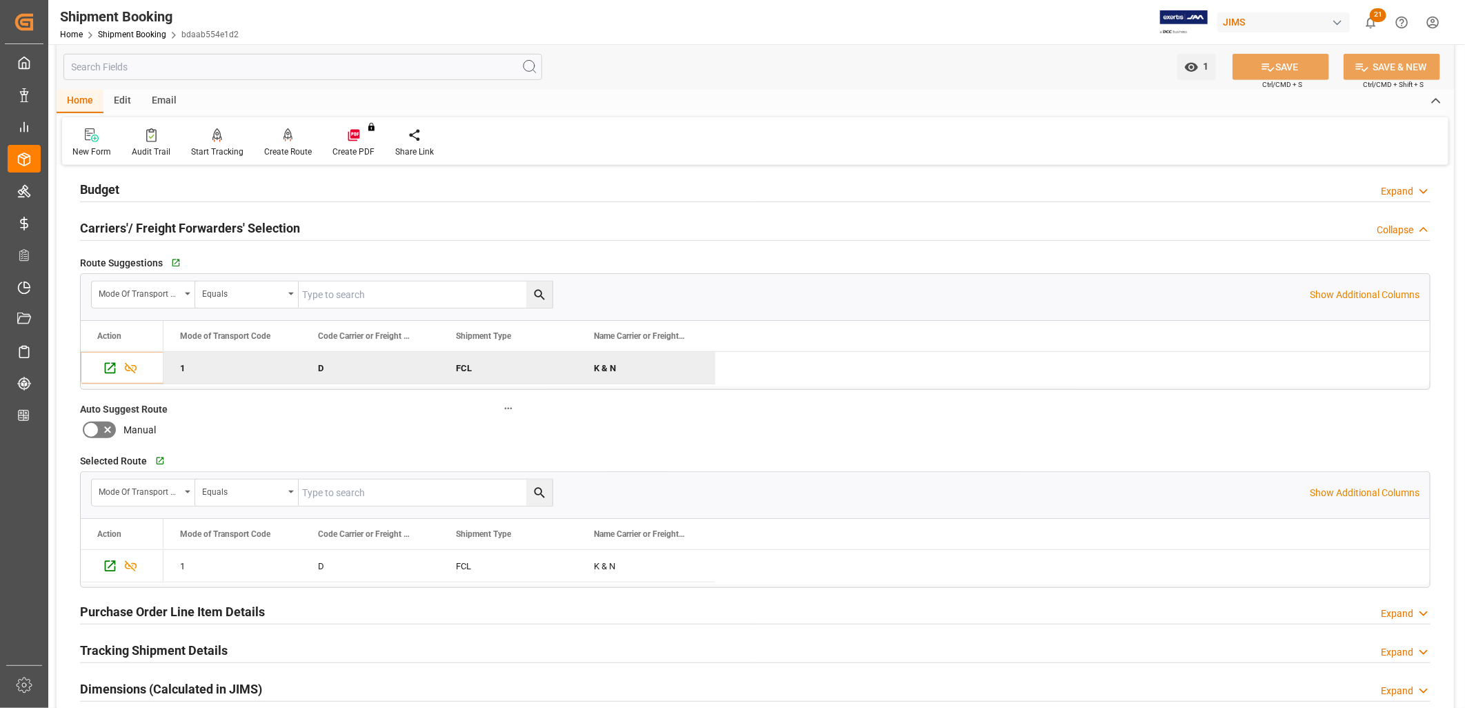
scroll to position [459, 0]
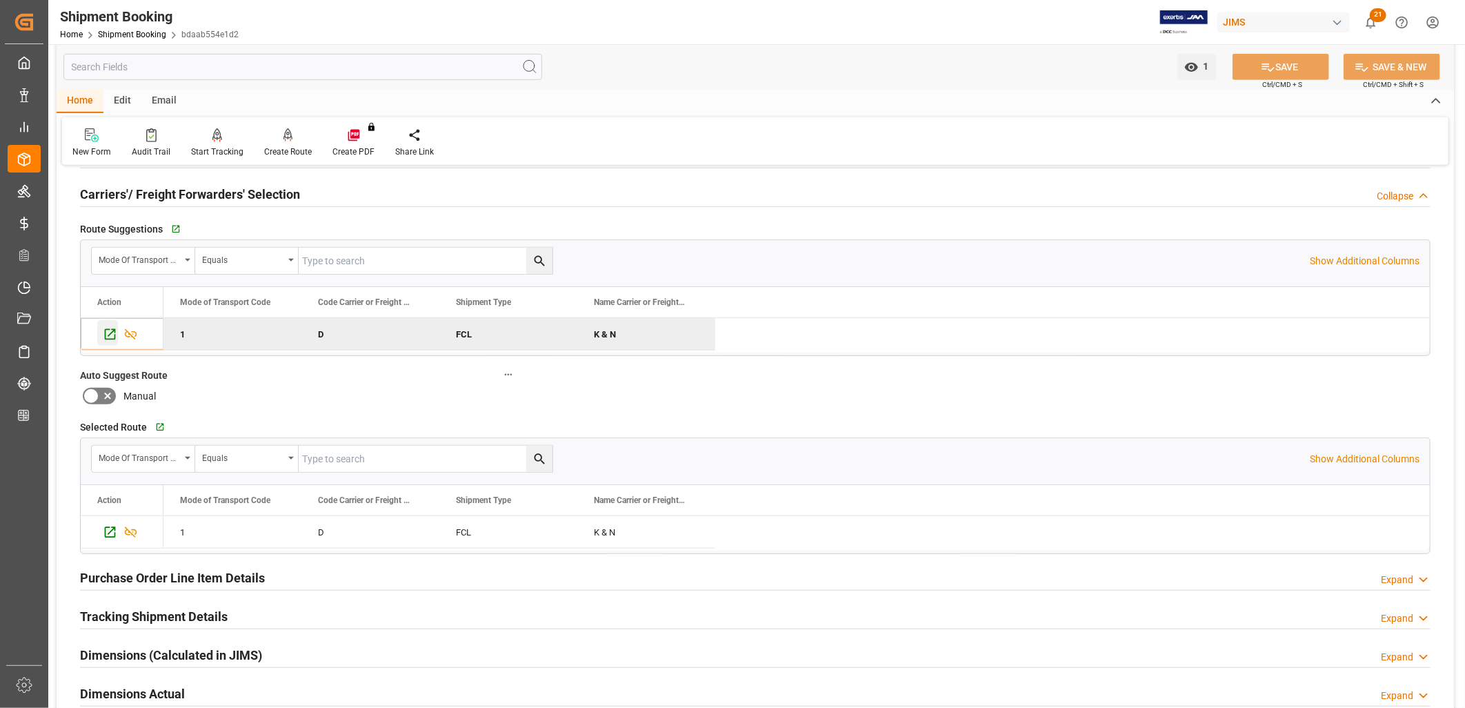
click at [110, 333] on icon "Press SPACE to deselect this row." at bounding box center [110, 334] width 14 height 14
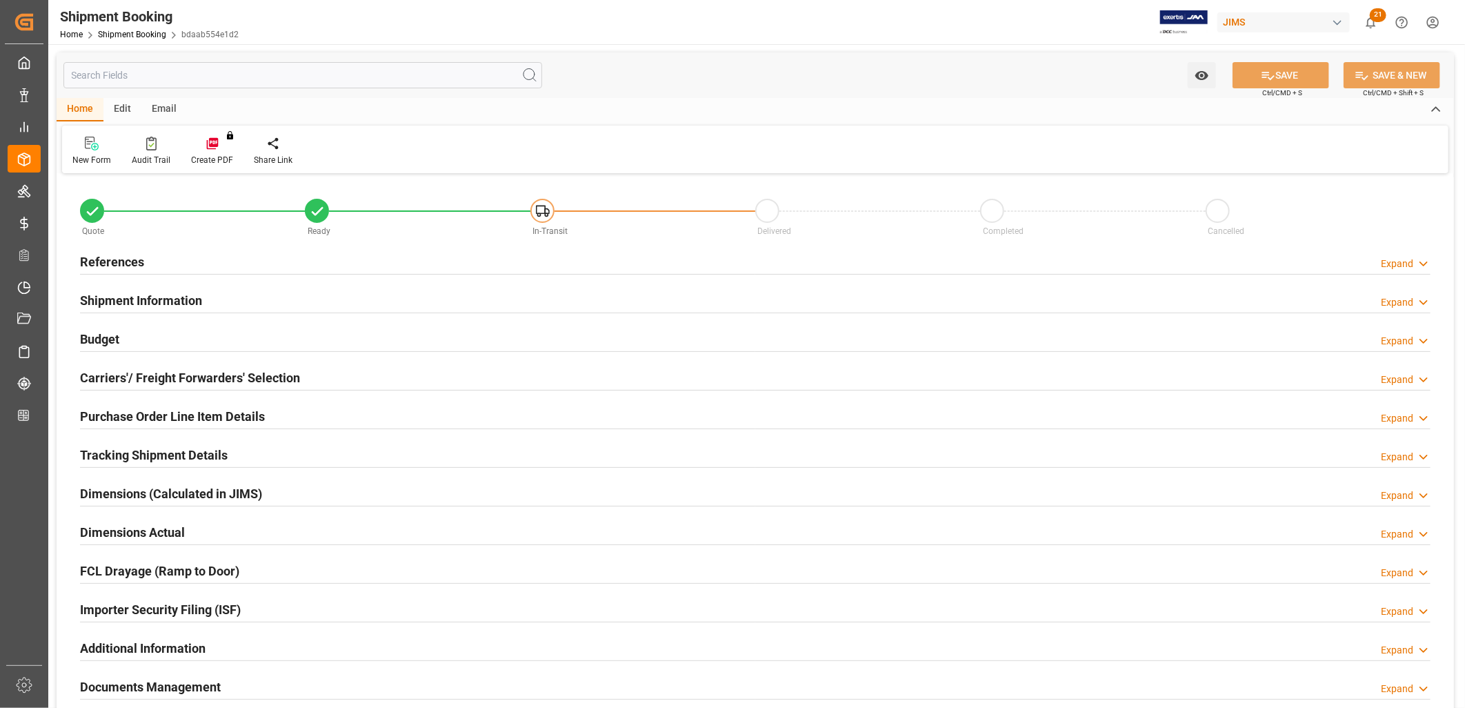
type input "1"
type input "[DATE]"
click at [135, 257] on h2 "References" at bounding box center [112, 262] width 64 height 19
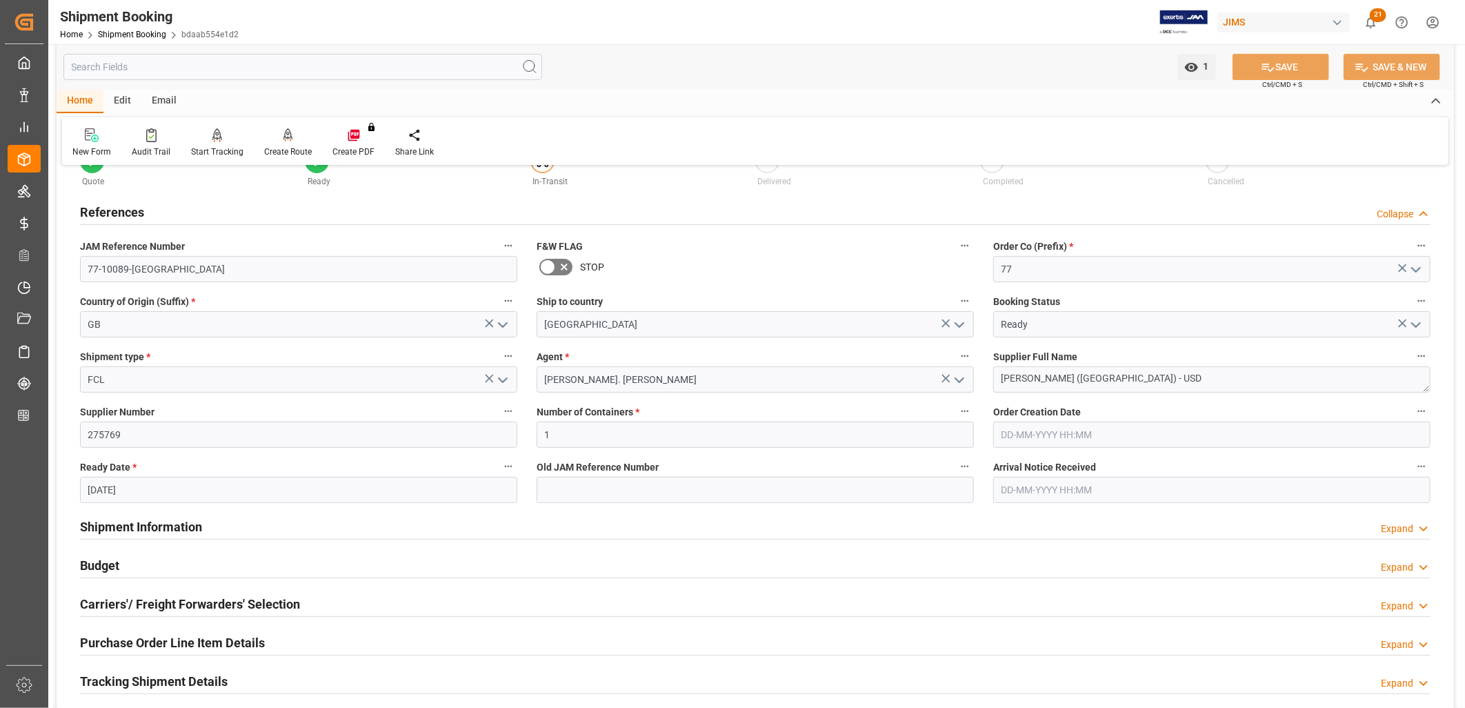
scroll to position [77, 0]
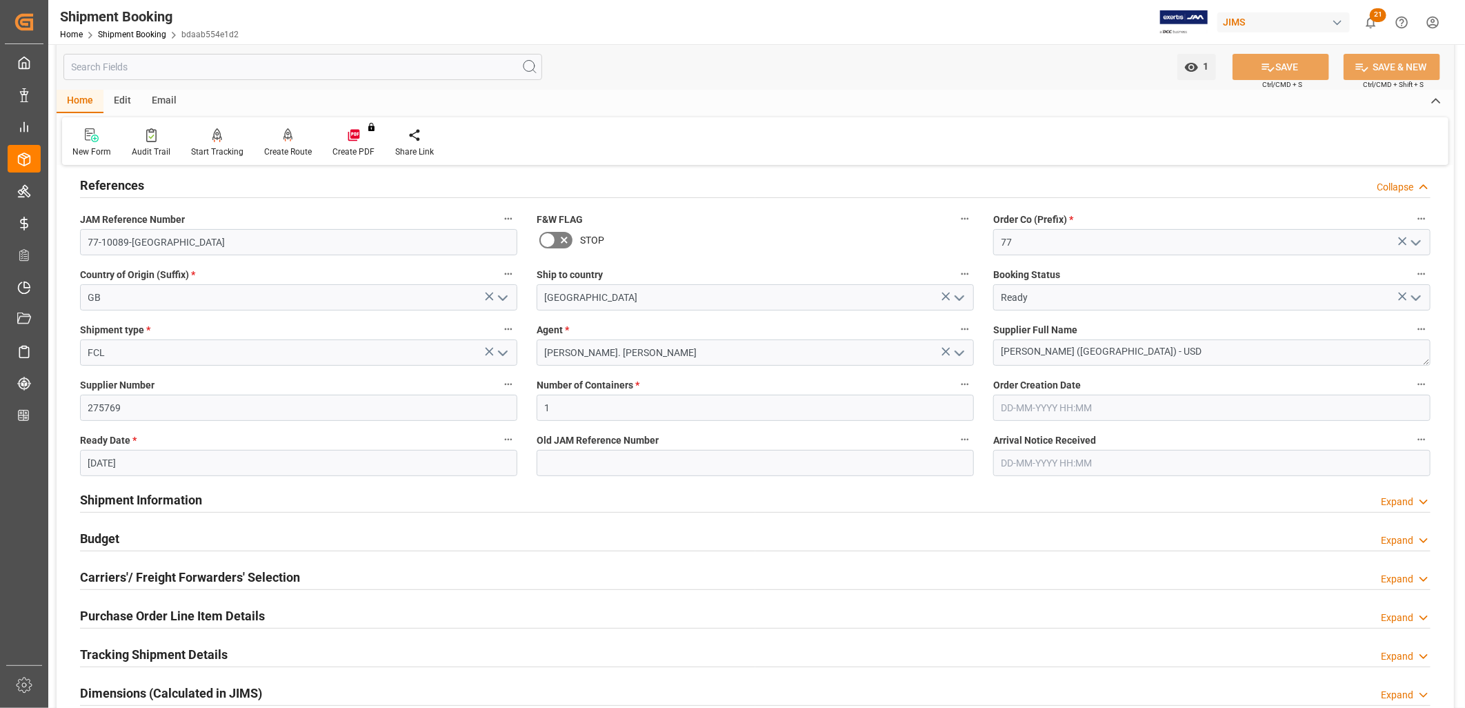
click at [248, 577] on h2 "Carriers'/ Freight Forwarders' Selection" at bounding box center [190, 577] width 220 height 19
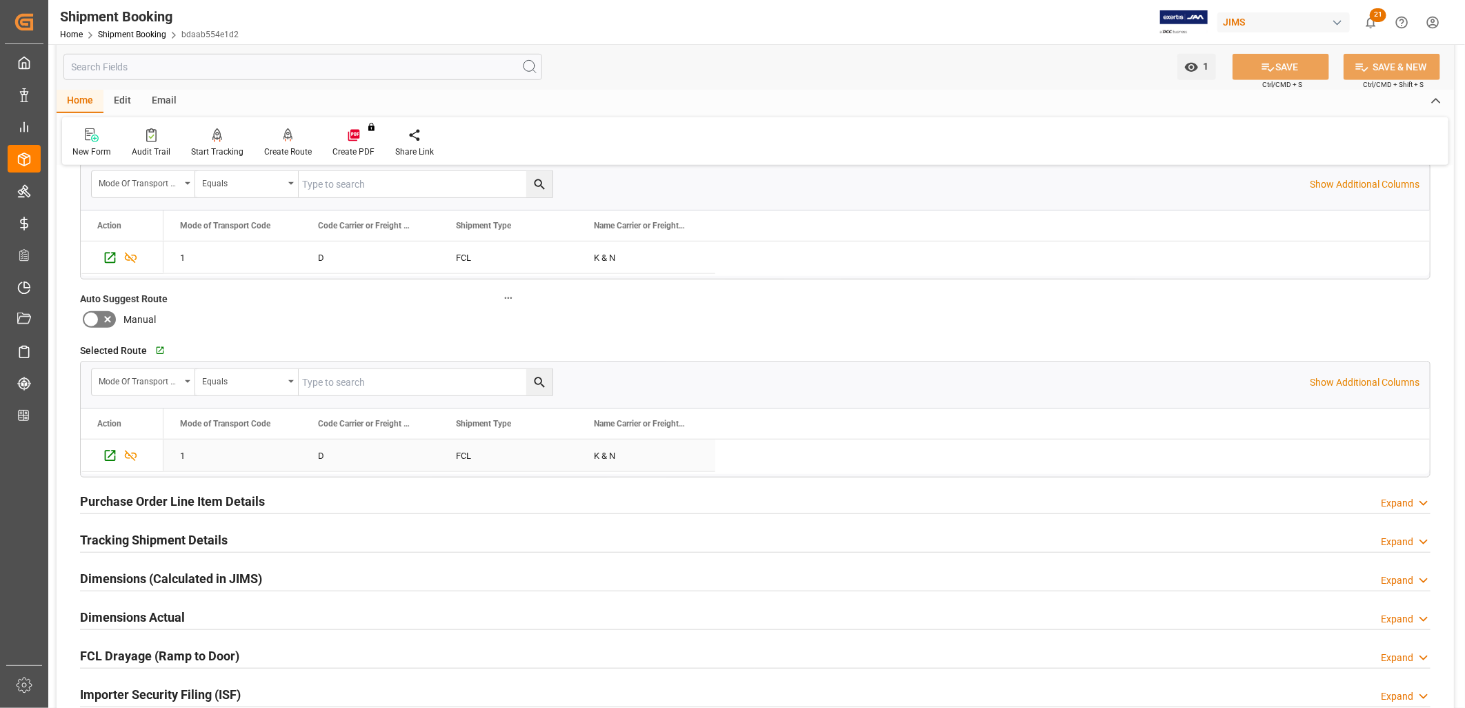
scroll to position [613, 0]
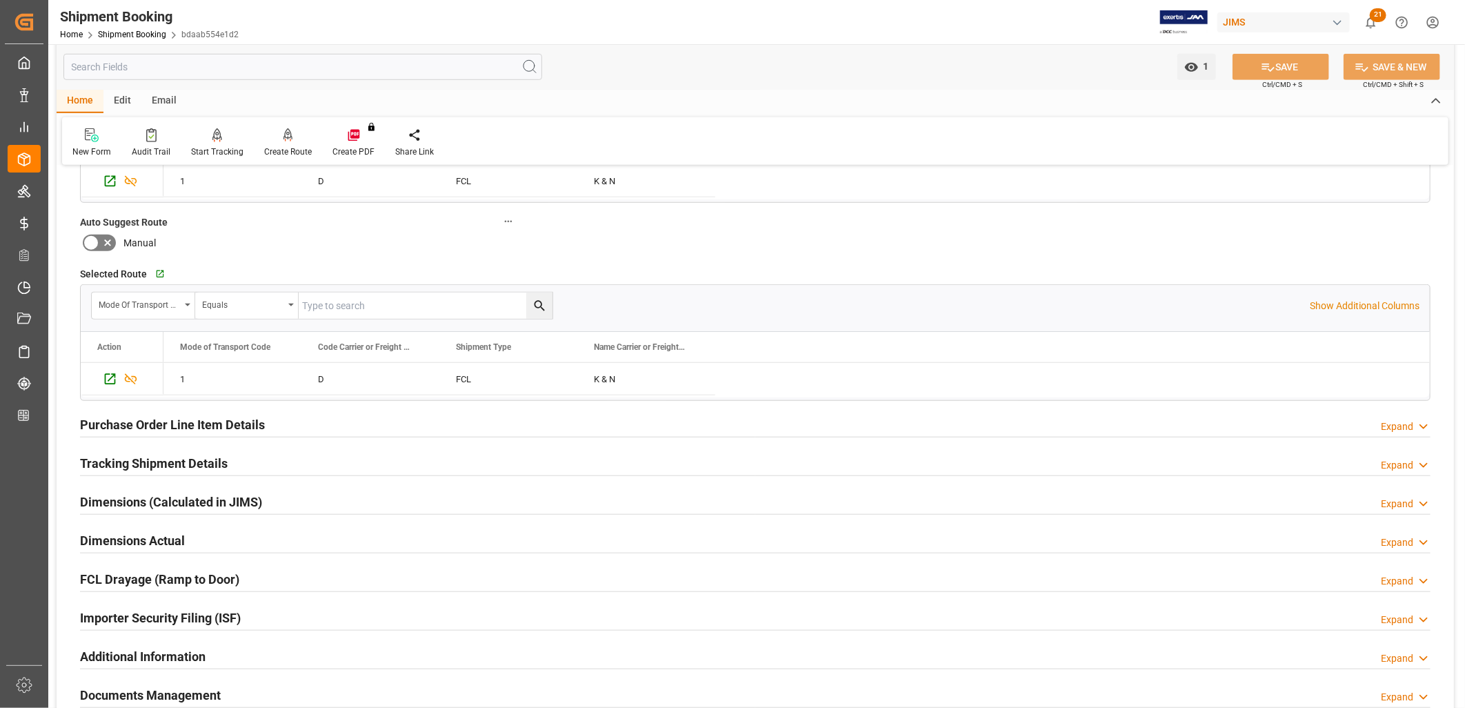
click at [200, 460] on h2 "Tracking Shipment Details" at bounding box center [154, 463] width 148 height 19
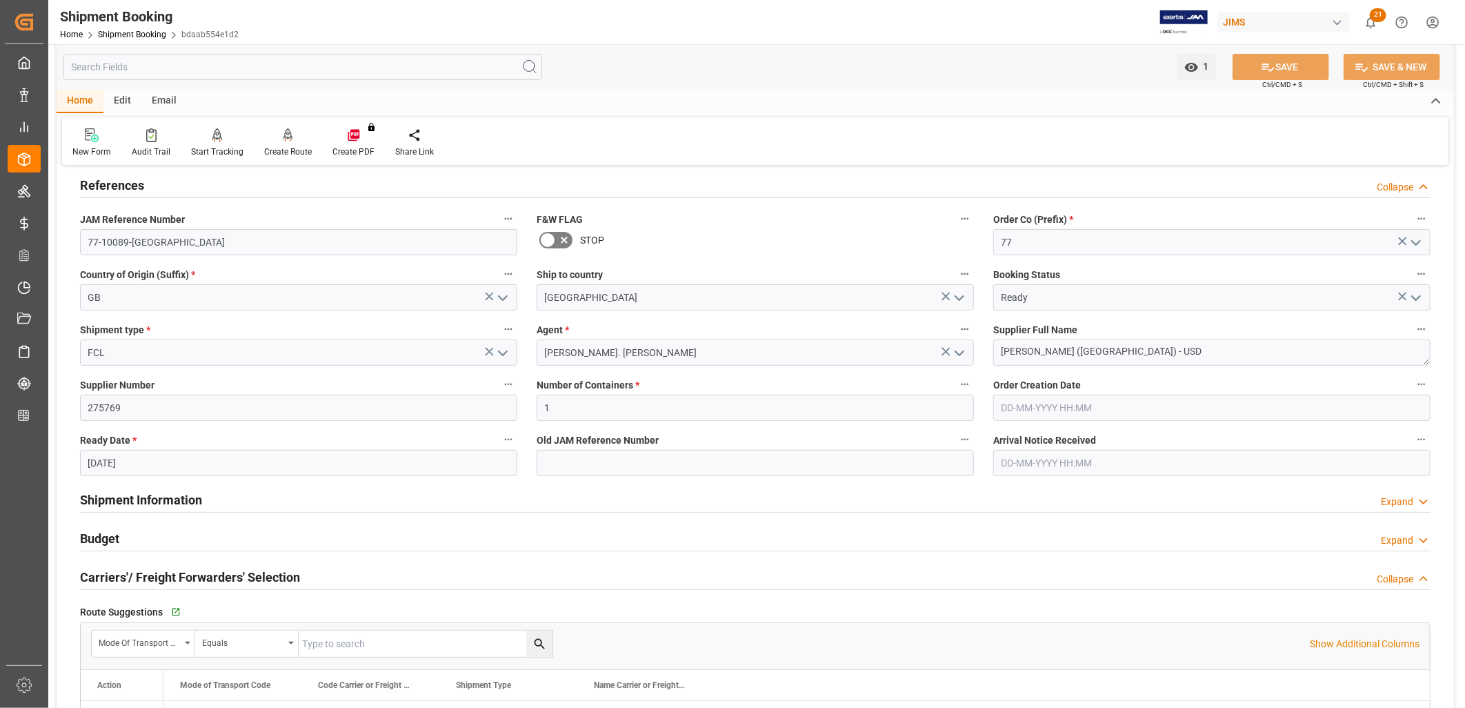
scroll to position [0, 0]
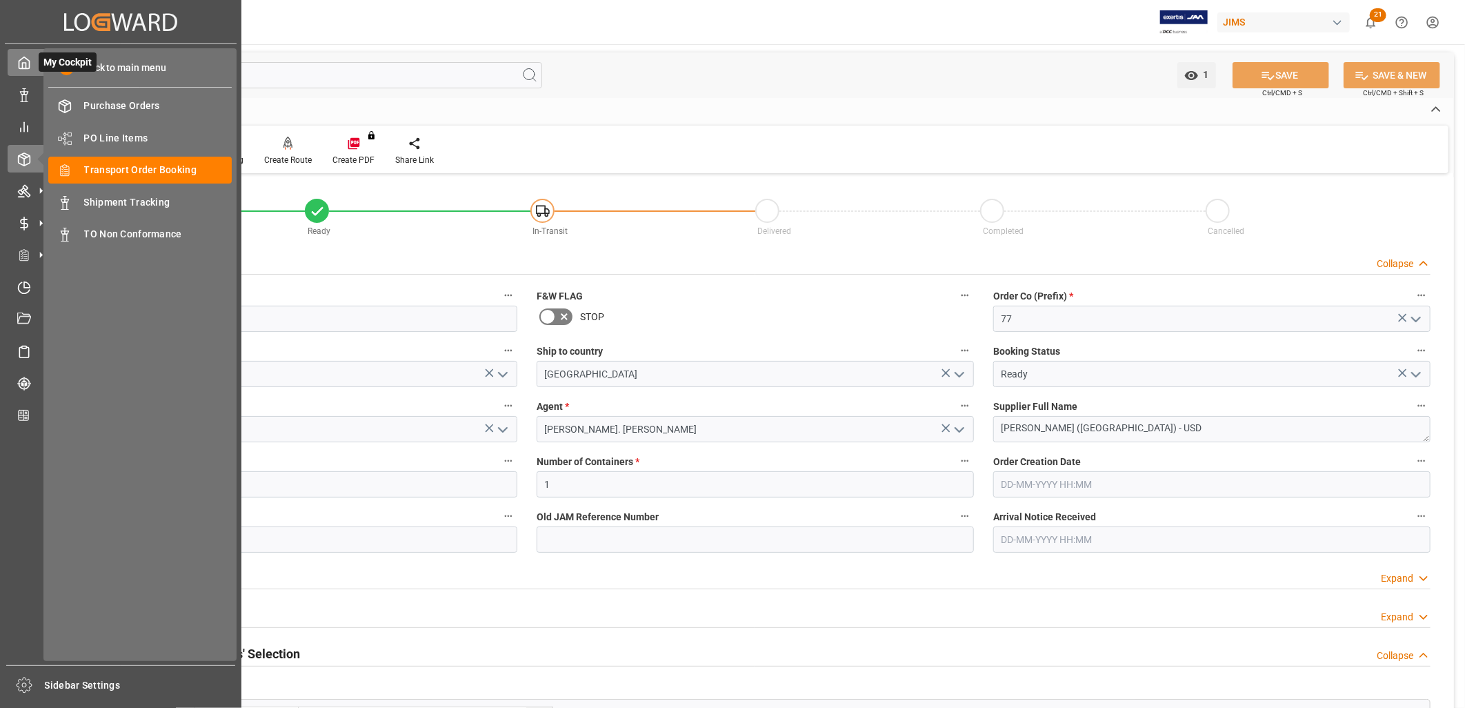
click at [22, 59] on icon at bounding box center [24, 63] width 10 height 12
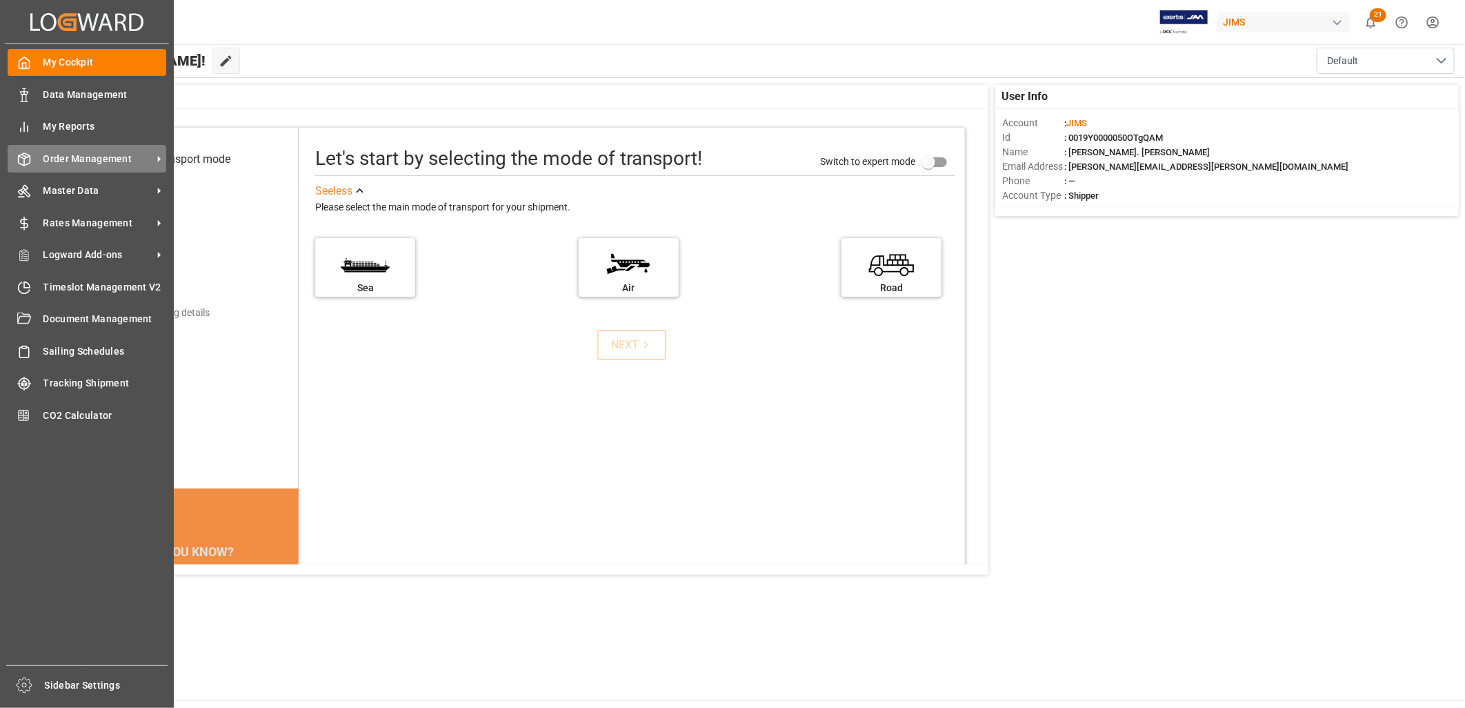
click at [115, 146] on div "Order Management Order Management" at bounding box center [87, 158] width 159 height 27
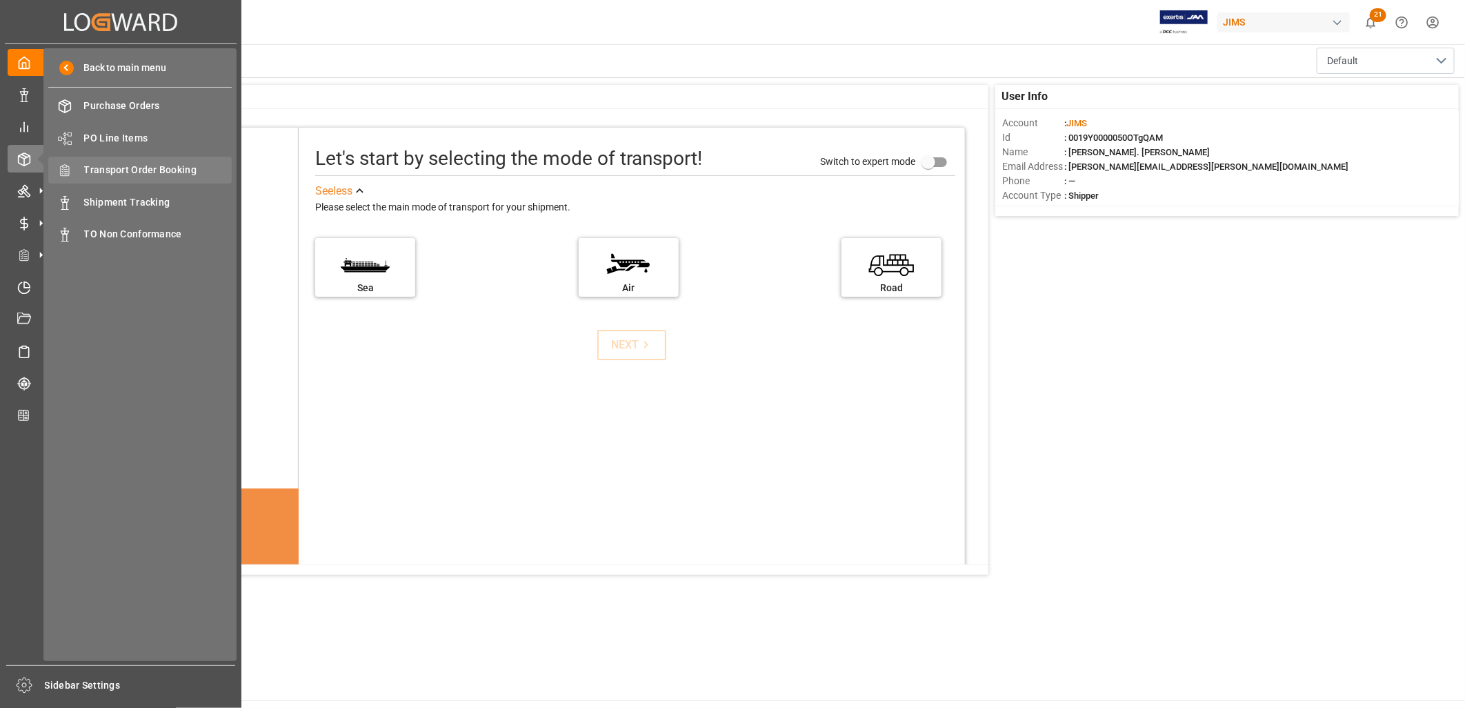
click at [156, 171] on span "Transport Order Booking" at bounding box center [158, 170] width 148 height 14
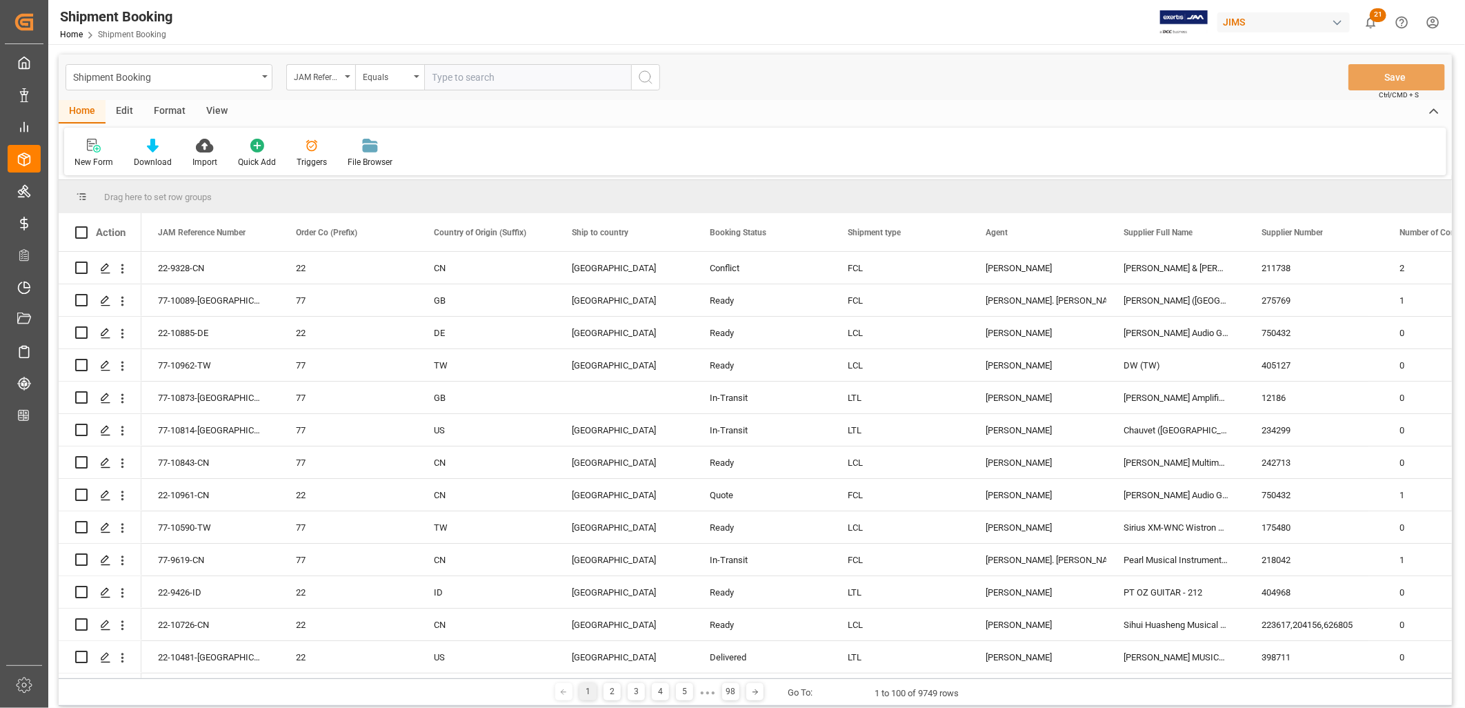
click at [443, 77] on input "text" at bounding box center [527, 77] width 207 height 26
type input "77-10089-[GEOGRAPHIC_DATA]"
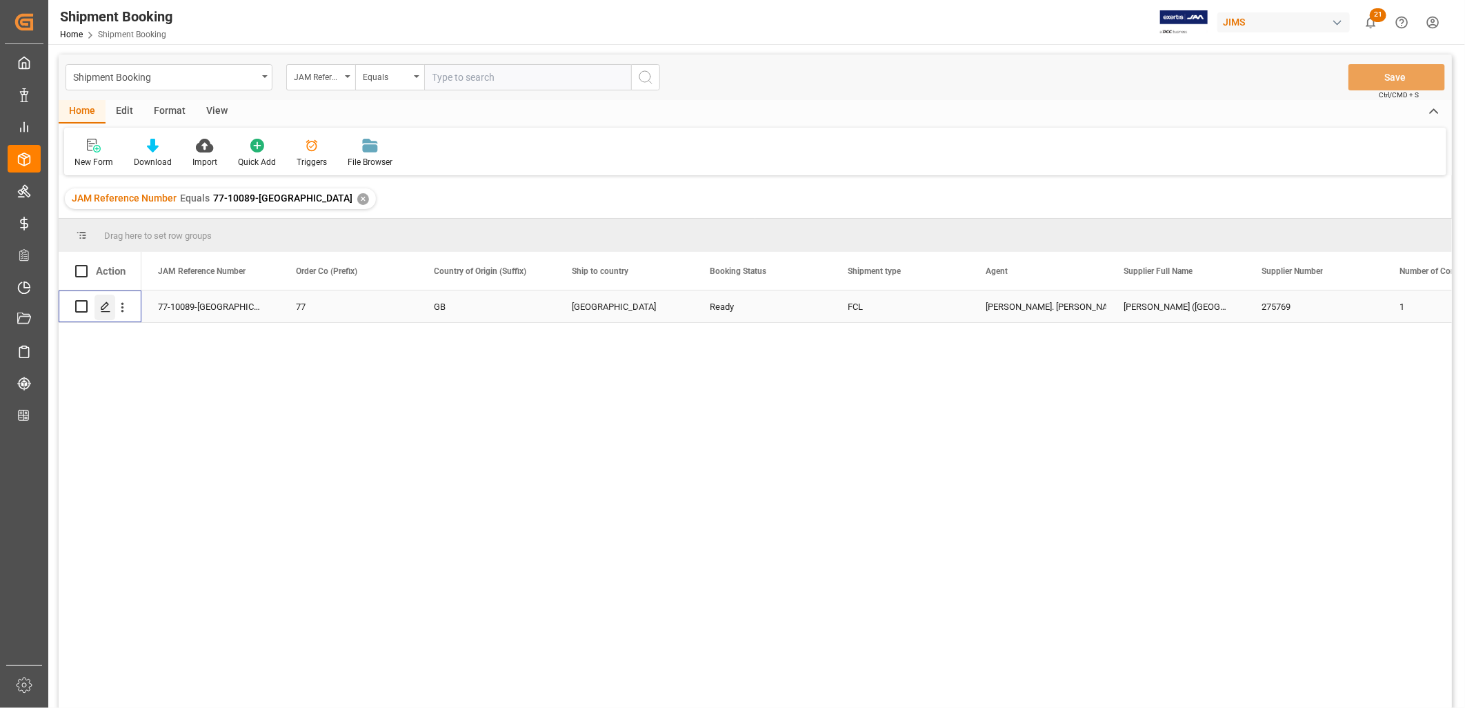
click at [107, 302] on polygon "Press SPACE to select this row." at bounding box center [104, 305] width 7 height 7
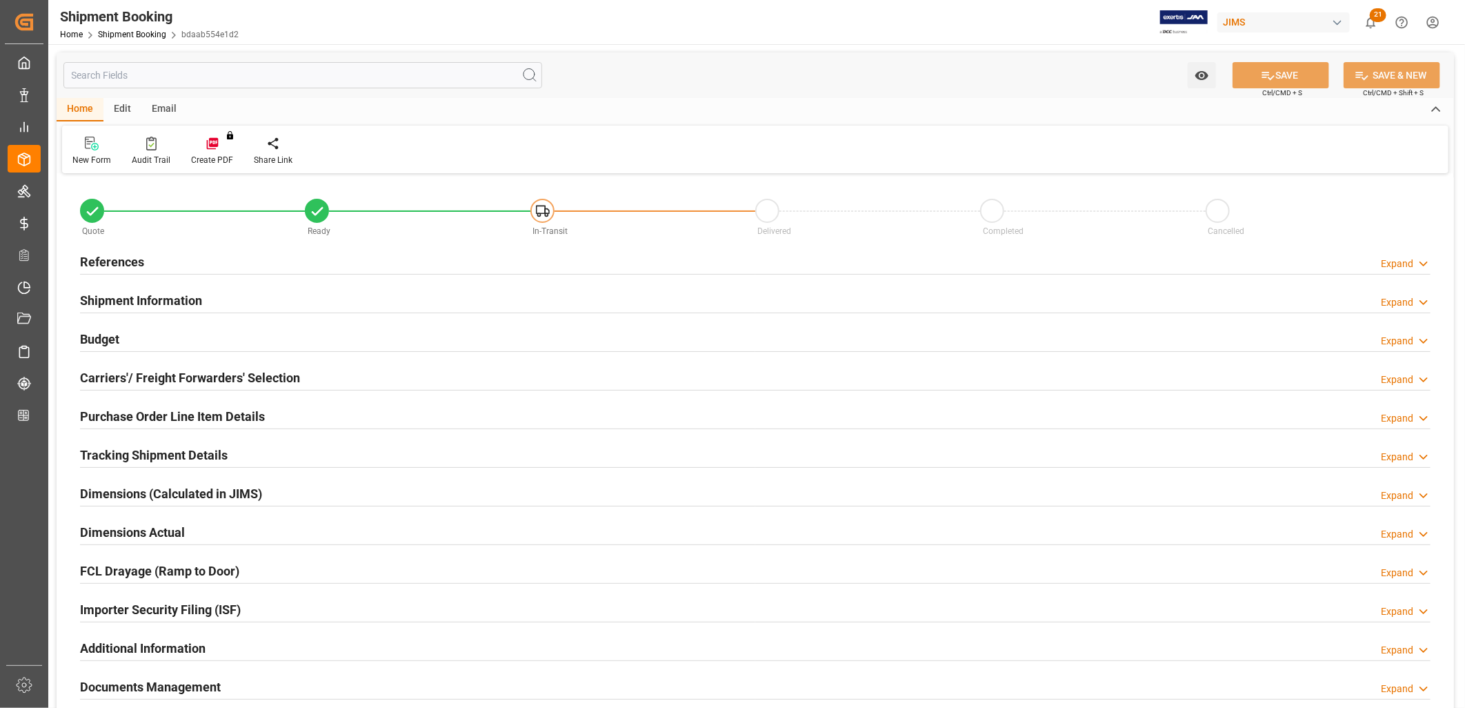
type input "1"
type input "[DATE]"
click at [132, 262] on h2 "References" at bounding box center [112, 262] width 64 height 19
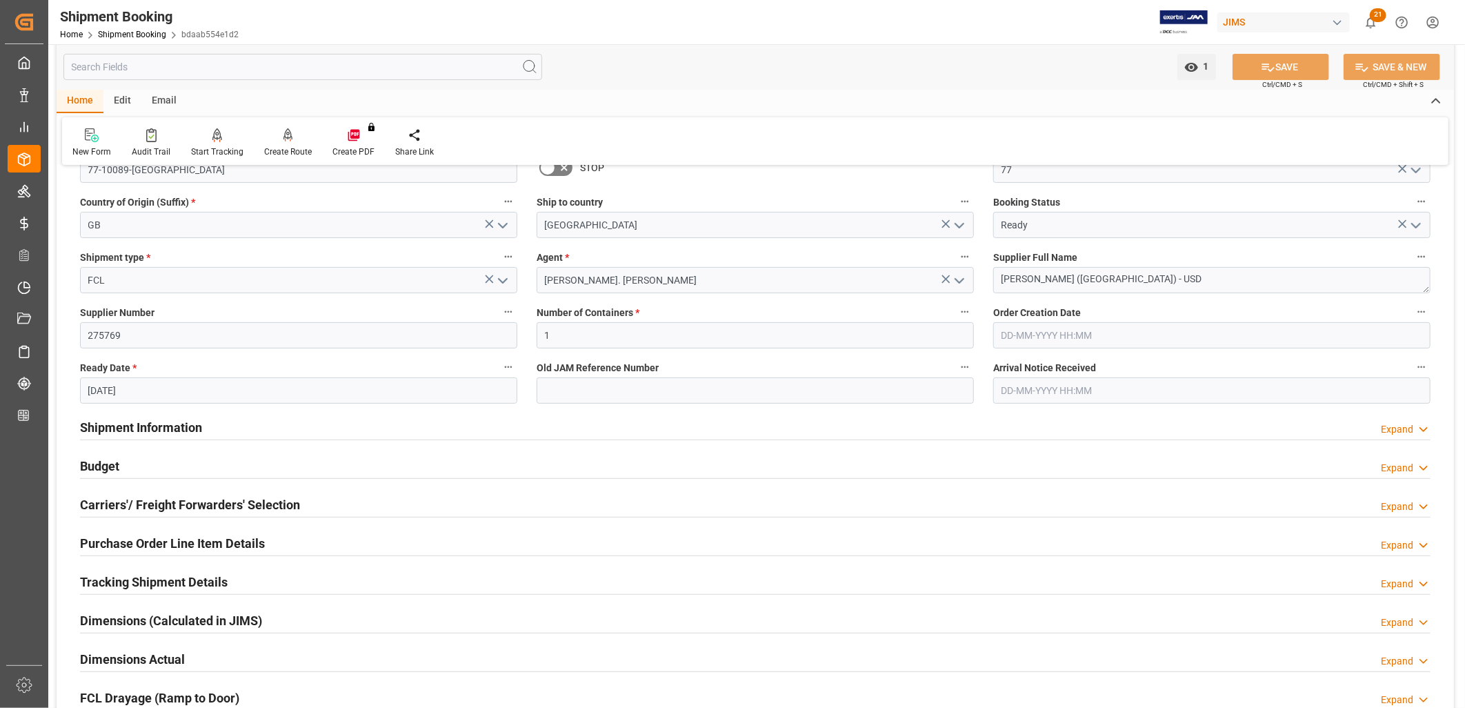
scroll to position [153, 0]
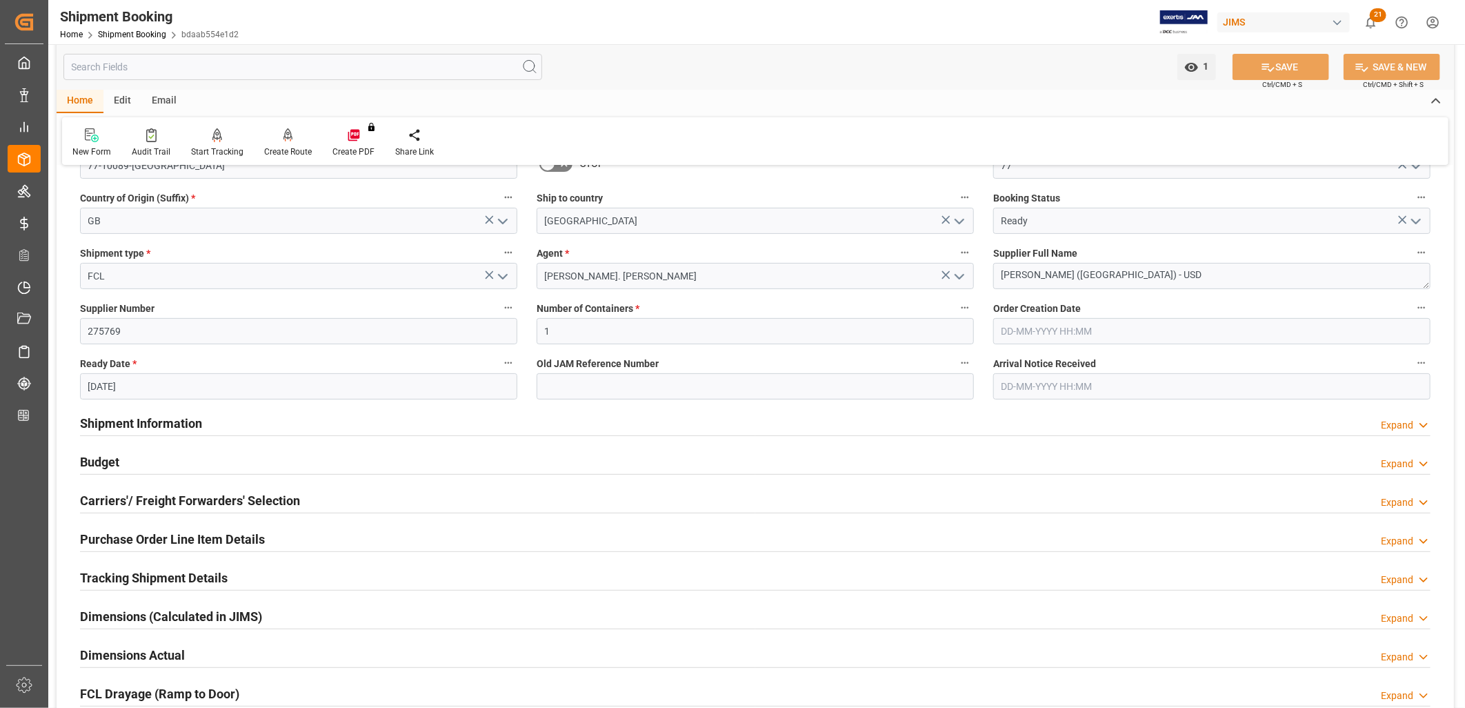
click at [164, 422] on h2 "Shipment Information" at bounding box center [141, 423] width 122 height 19
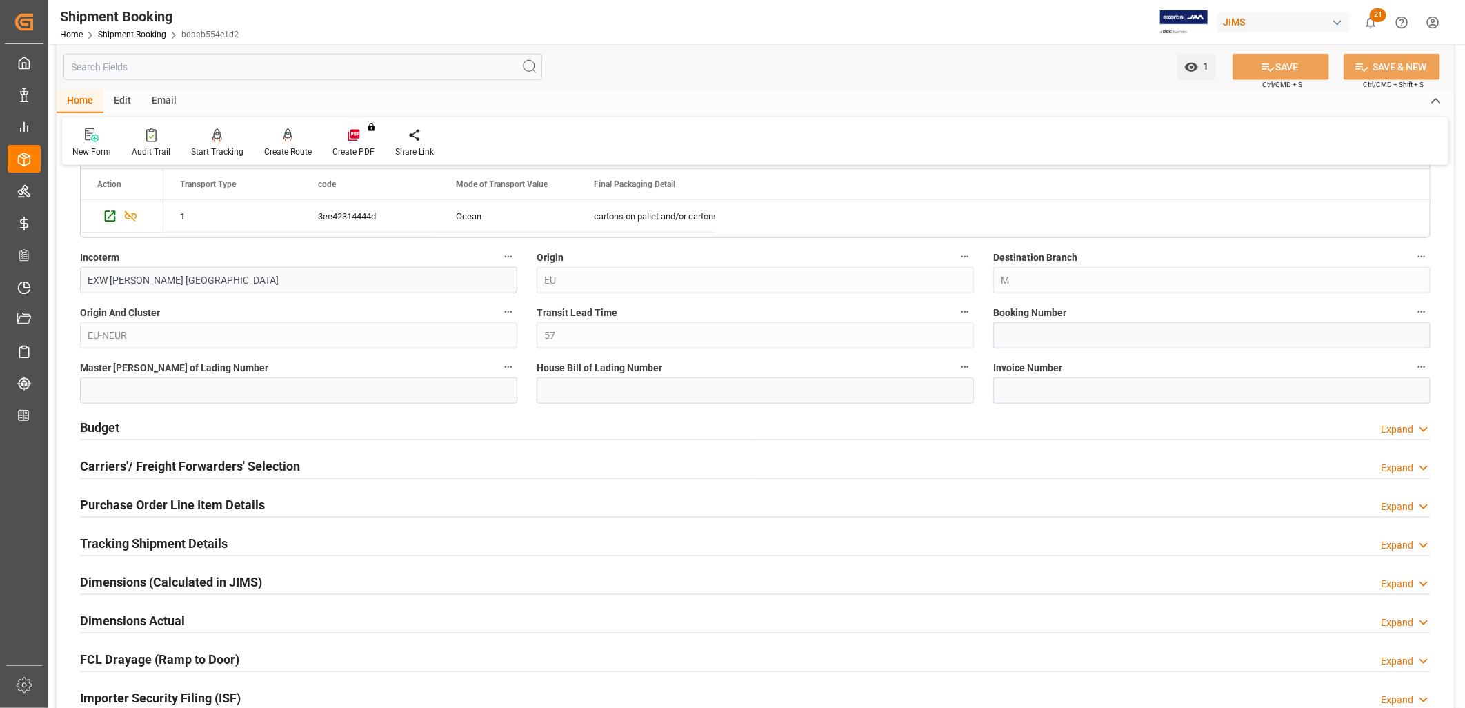
scroll to position [766, 0]
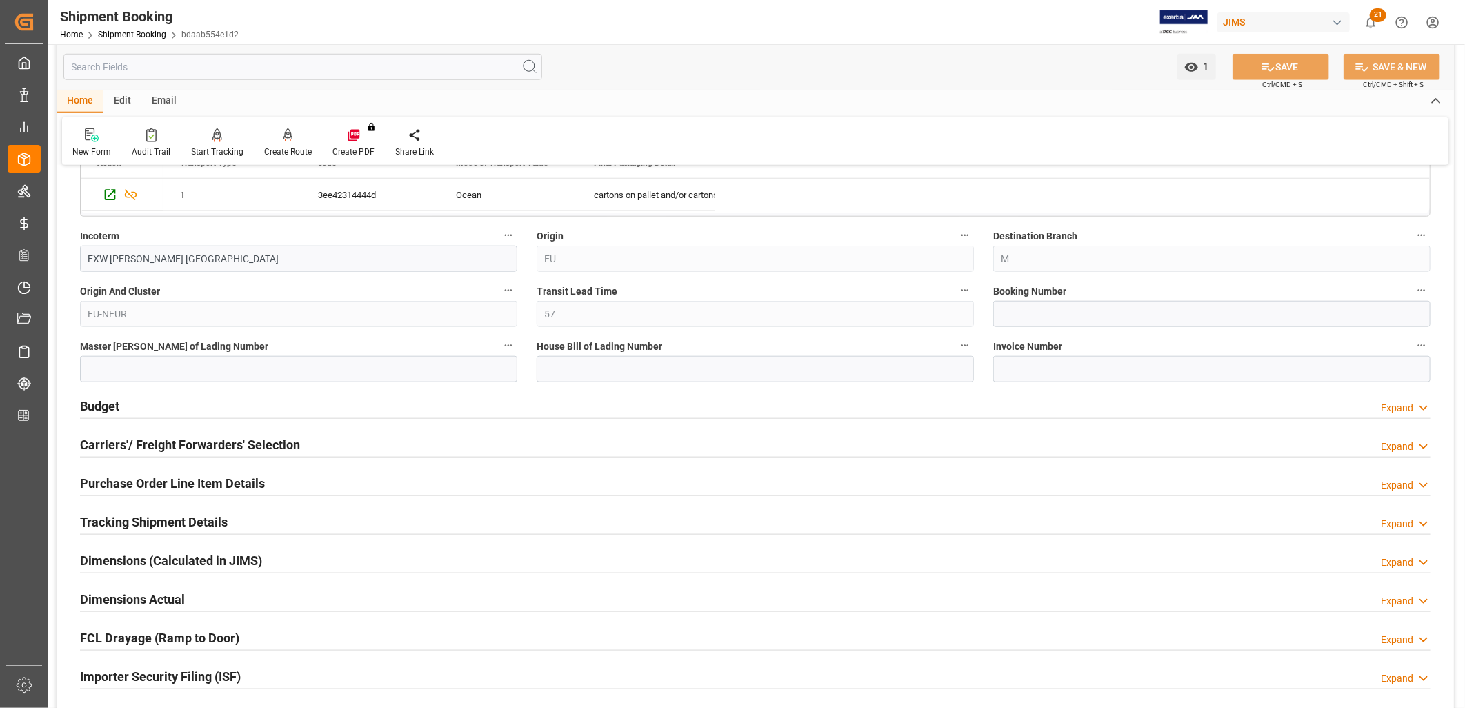
click at [109, 403] on h2 "Budget" at bounding box center [99, 406] width 39 height 19
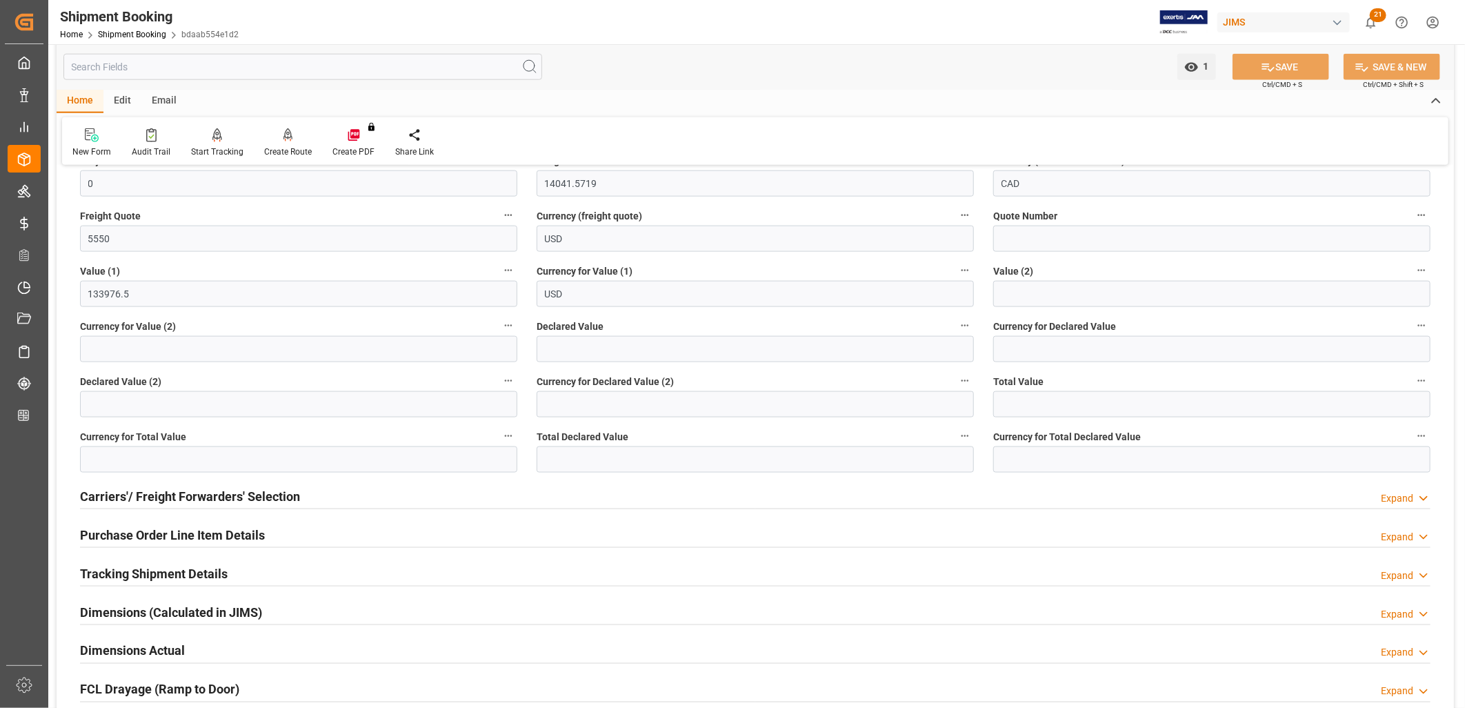
scroll to position [1073, 0]
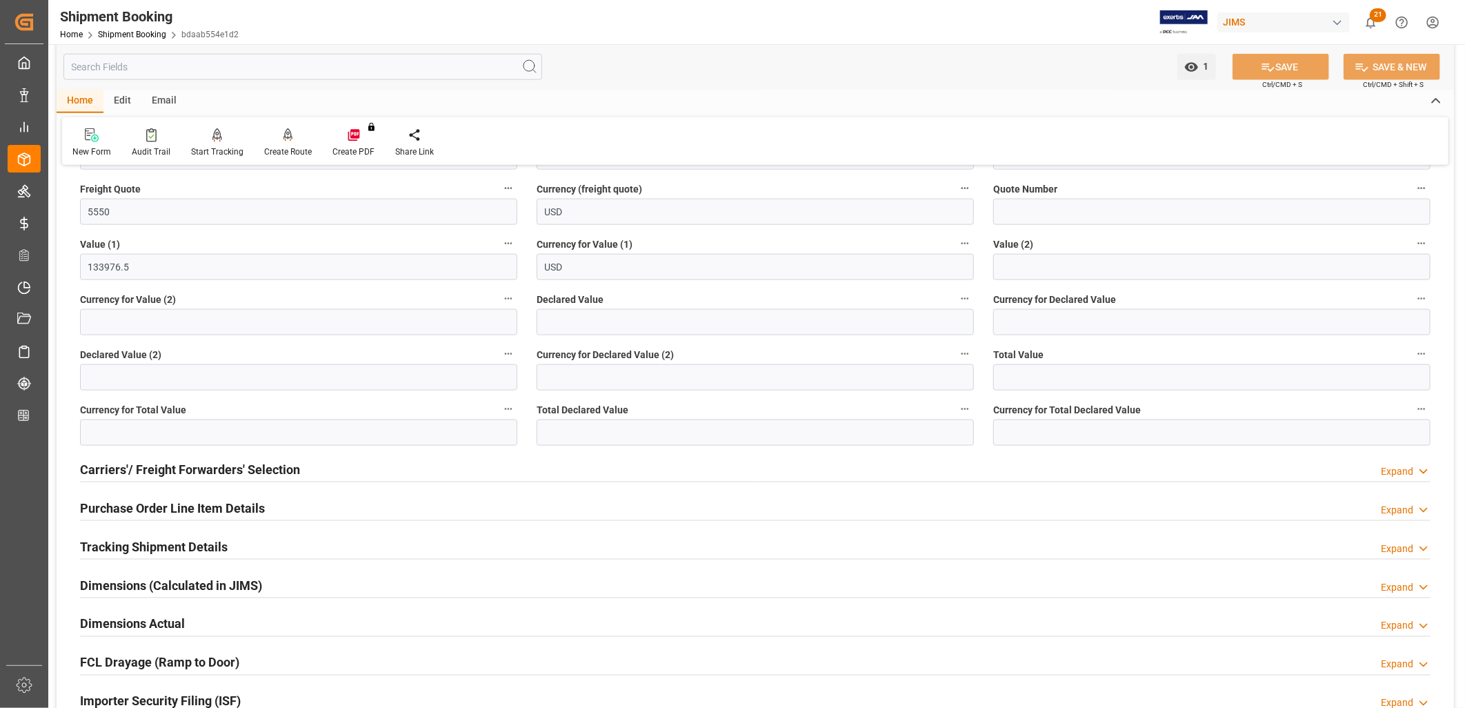
click at [259, 466] on h2 "Carriers'/ Freight Forwarders' Selection" at bounding box center [190, 469] width 220 height 19
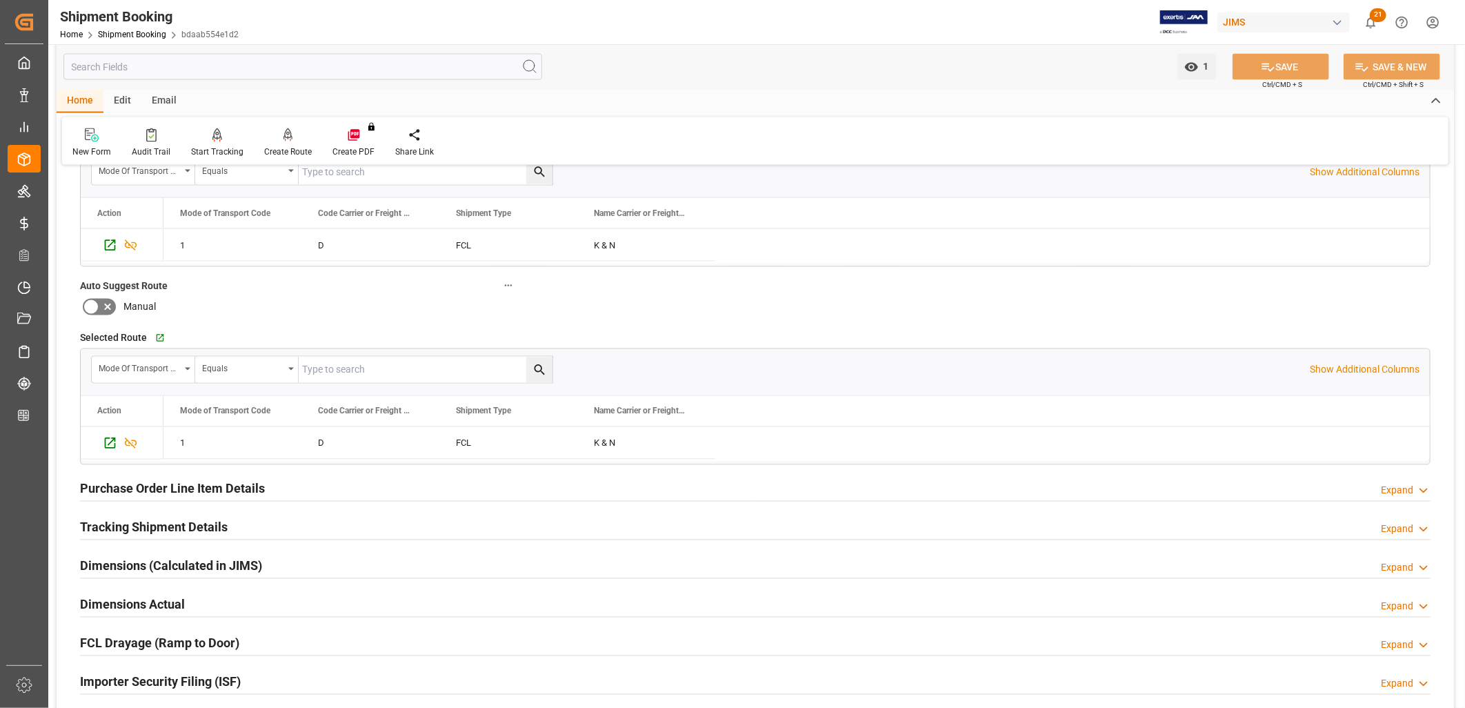
scroll to position [1456, 0]
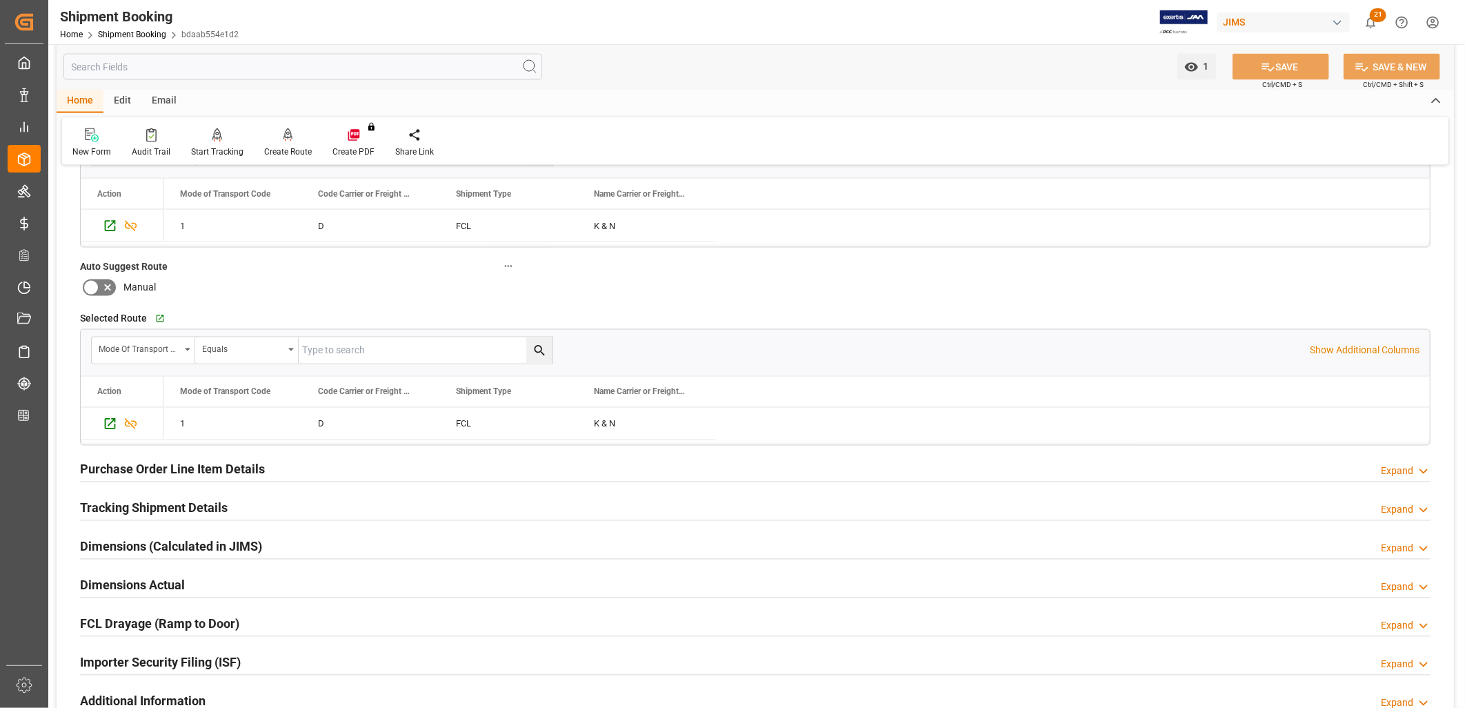
click at [188, 512] on h2 "Tracking Shipment Details" at bounding box center [154, 508] width 148 height 19
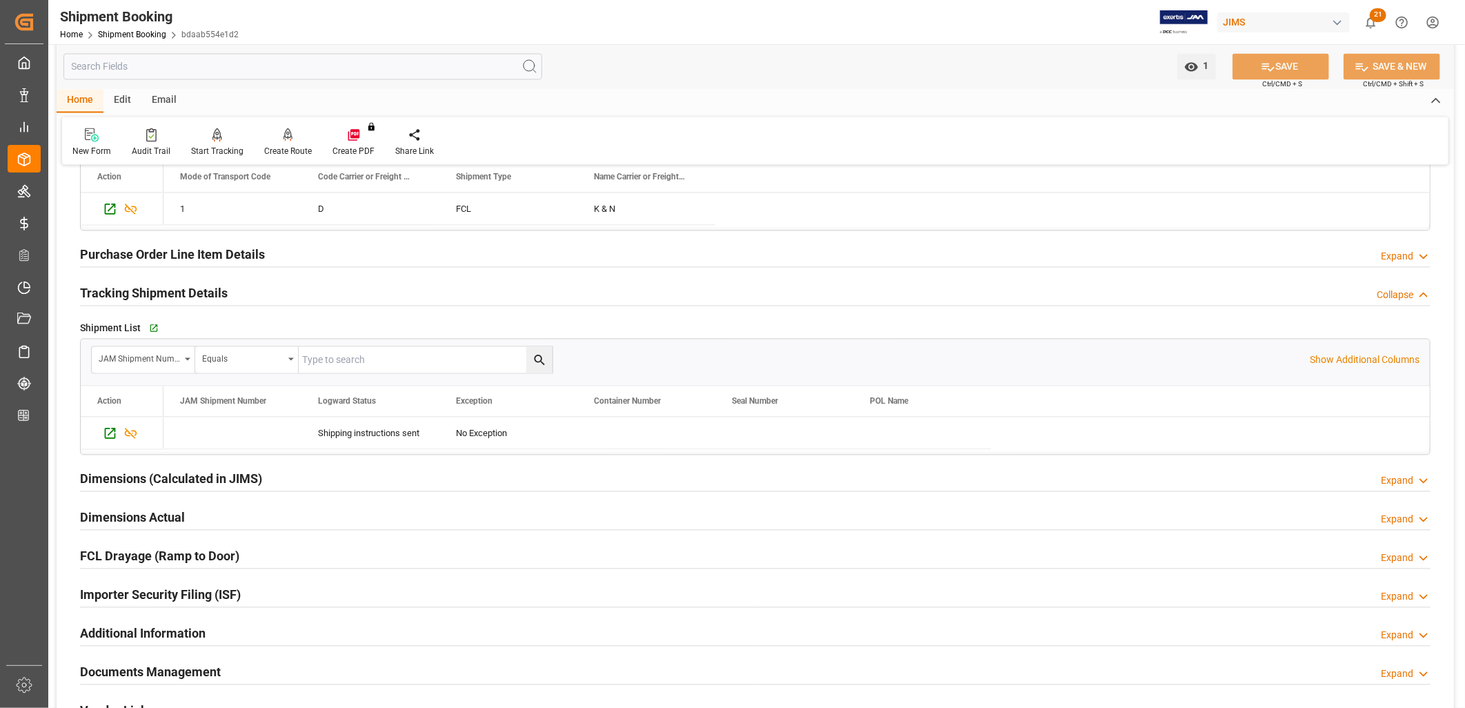
scroll to position [1686, 0]
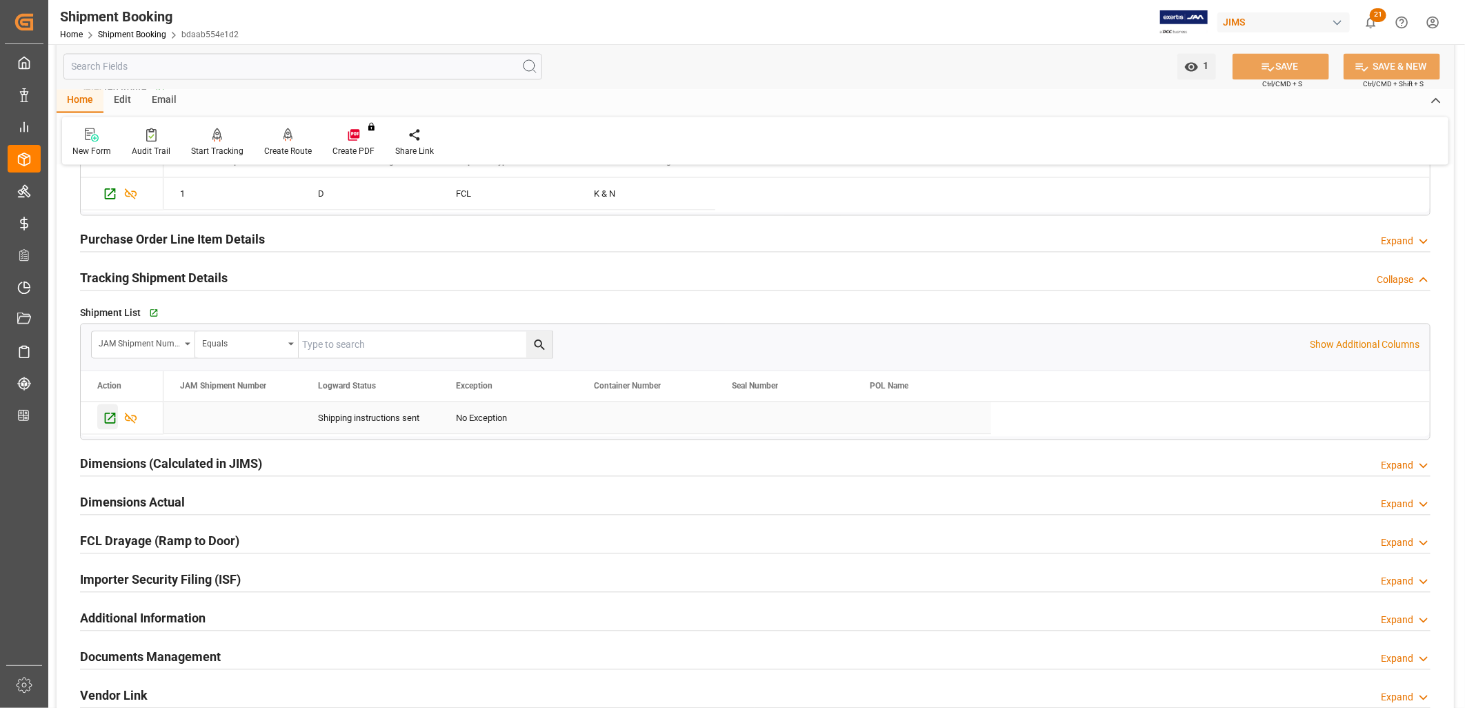
click at [111, 418] on icon "Press SPACE to select this row." at bounding box center [110, 418] width 14 height 14
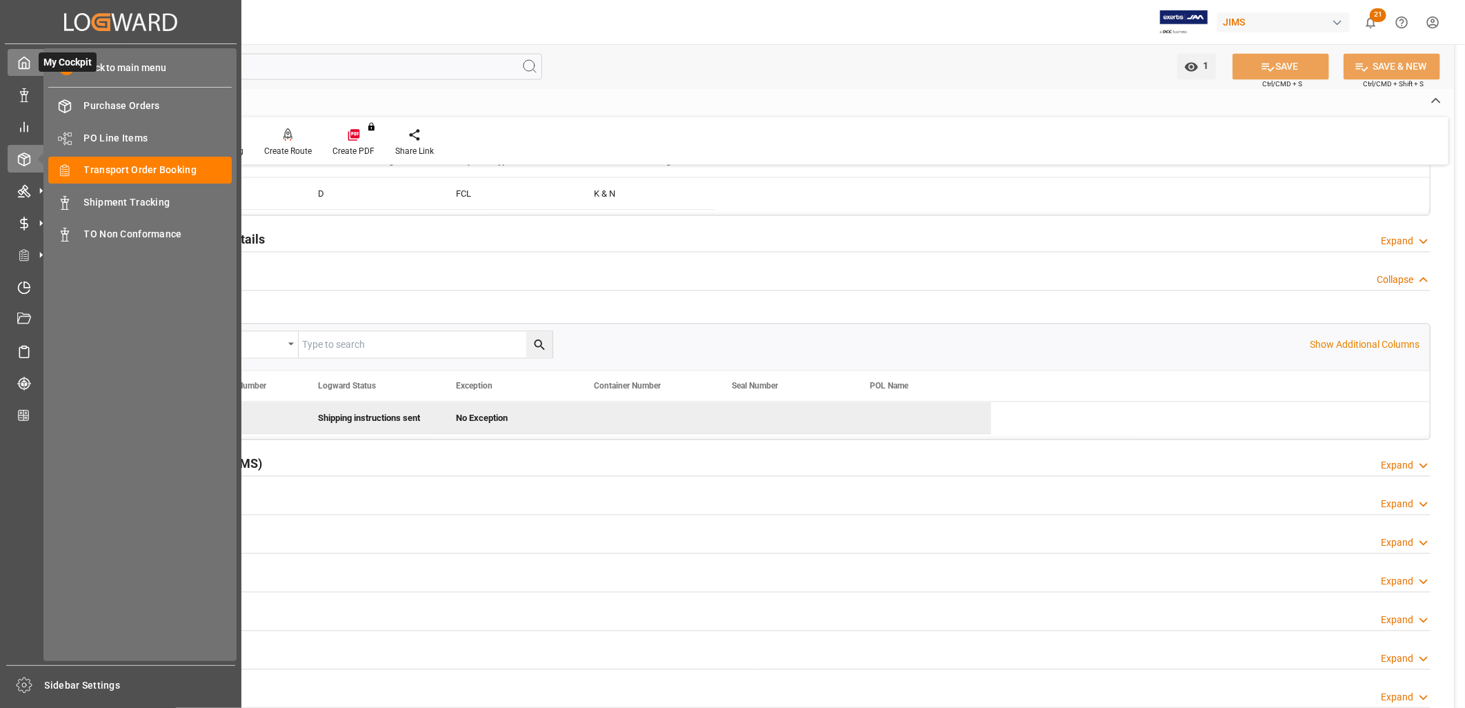
click at [24, 61] on icon at bounding box center [24, 63] width 14 height 14
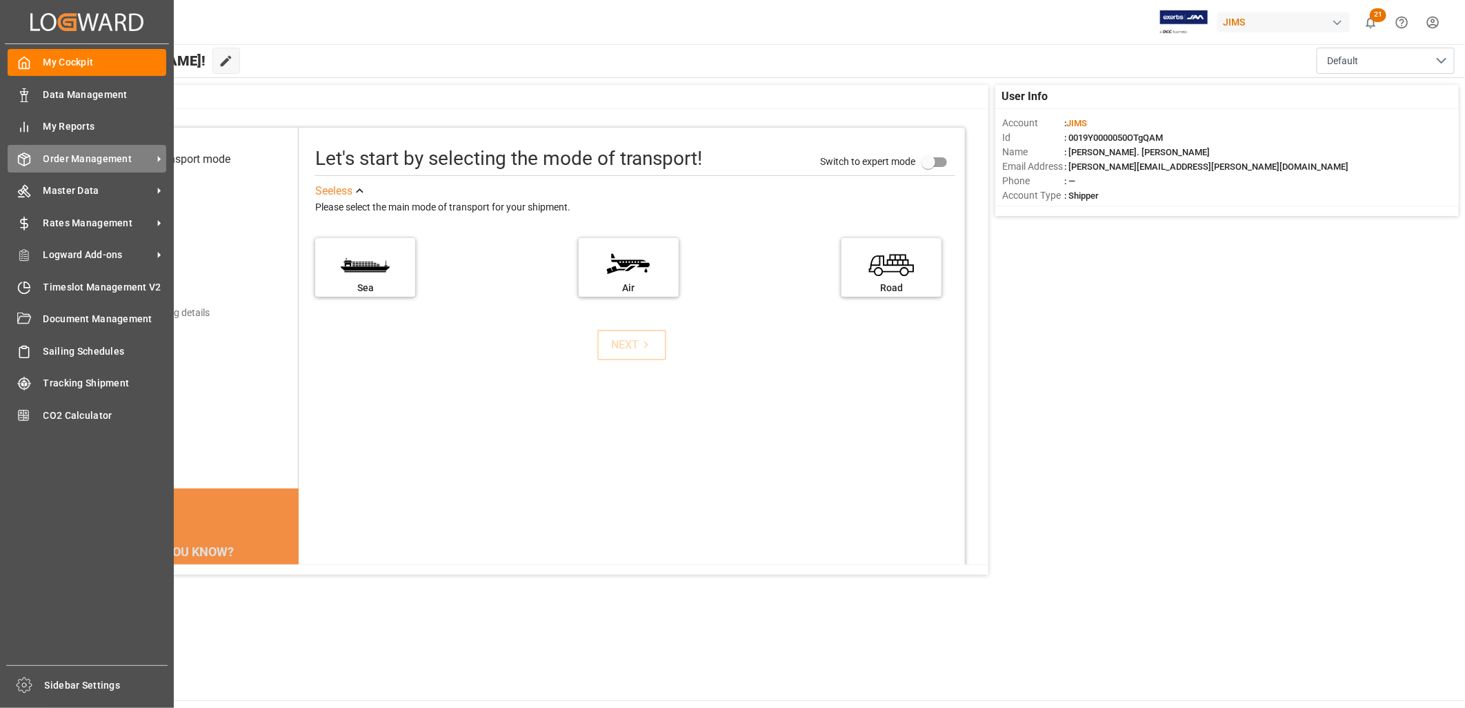
click at [84, 157] on span "Order Management" at bounding box center [97, 159] width 109 height 14
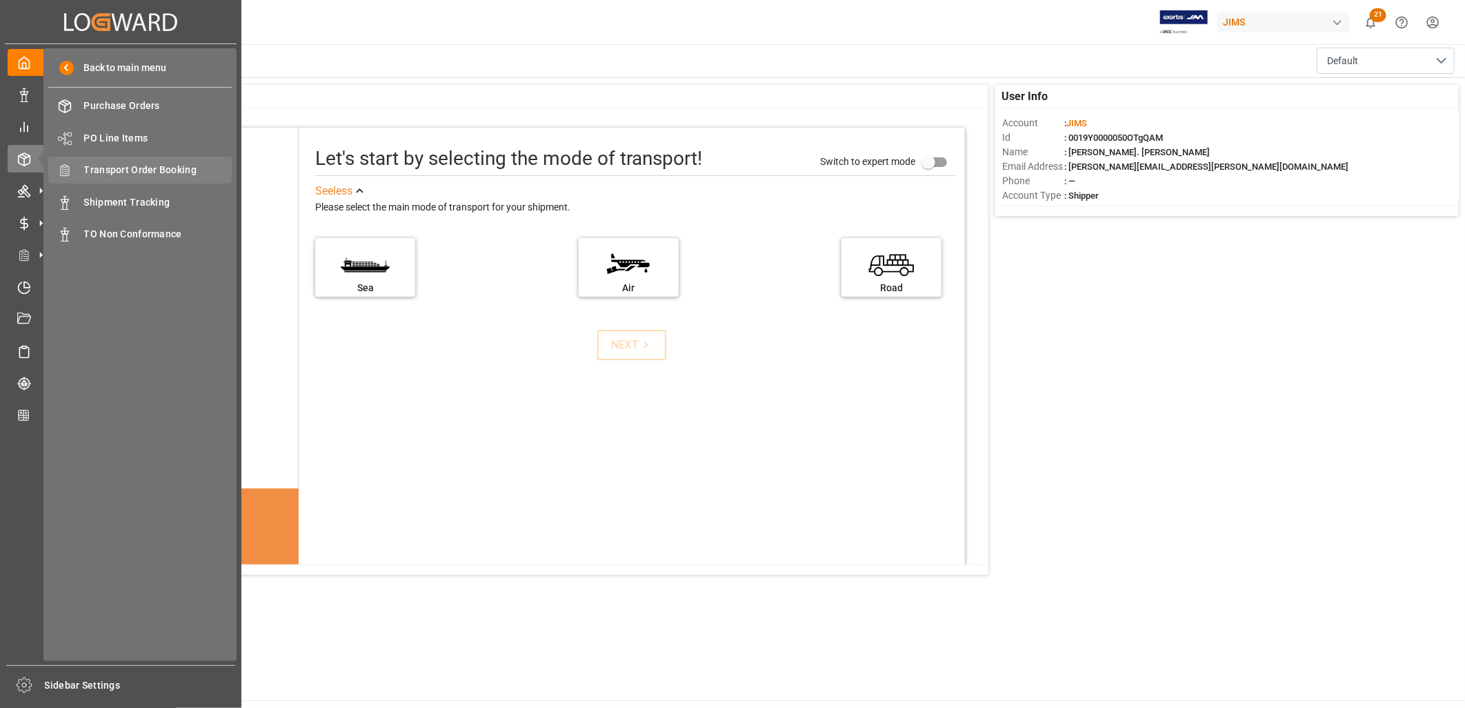
click at [161, 163] on span "Transport Order Booking" at bounding box center [158, 170] width 148 height 14
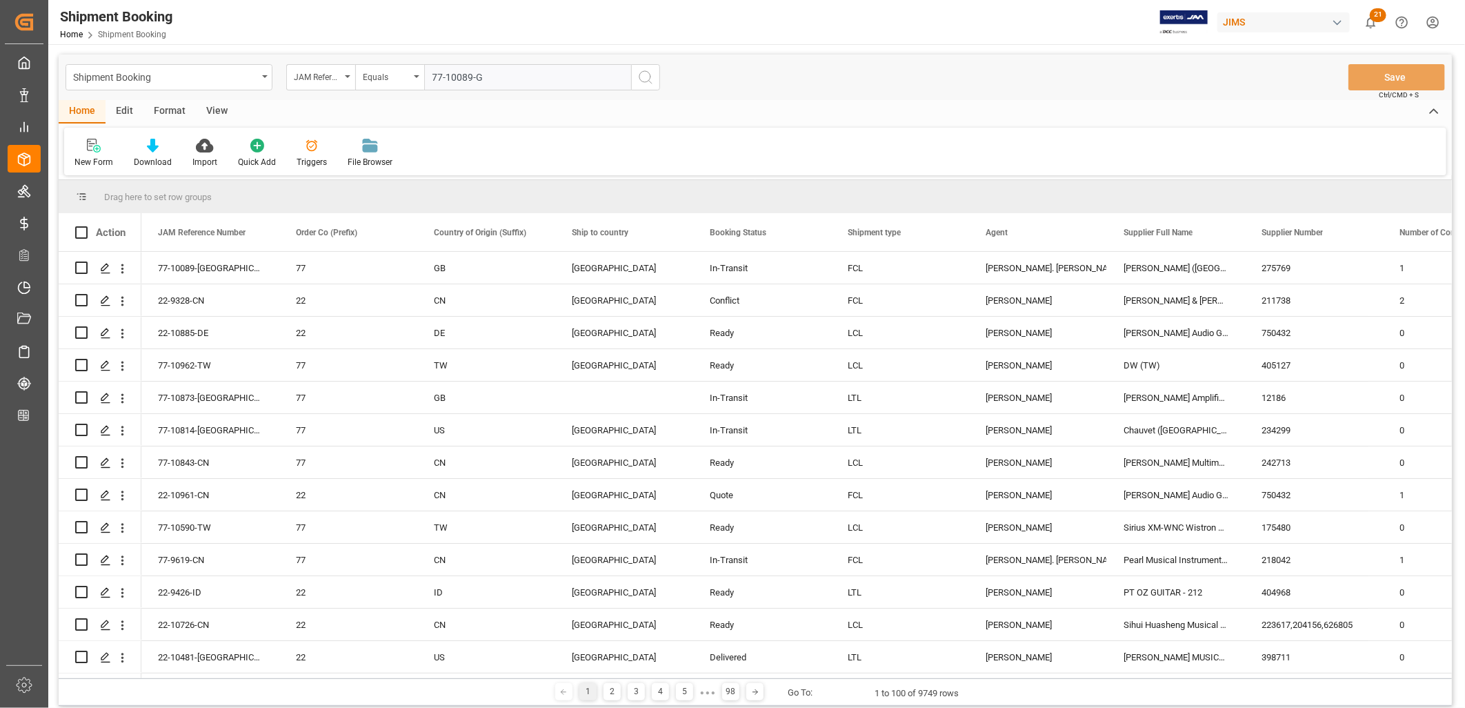
type input "77-10089-GB"
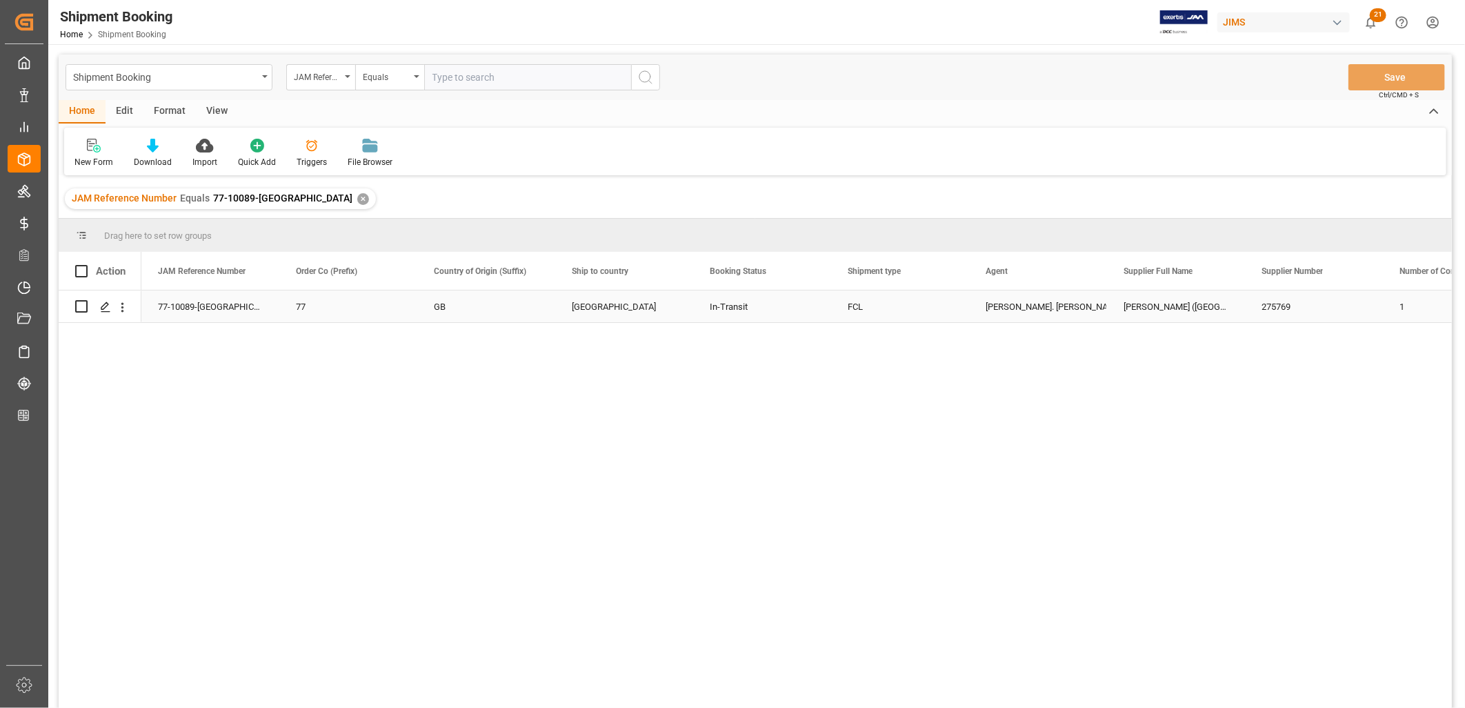
click at [612, 310] on div "Canada" at bounding box center [624, 307] width 105 height 32
click at [104, 305] on icon "Press SPACE to select this row." at bounding box center [105, 306] width 11 height 11
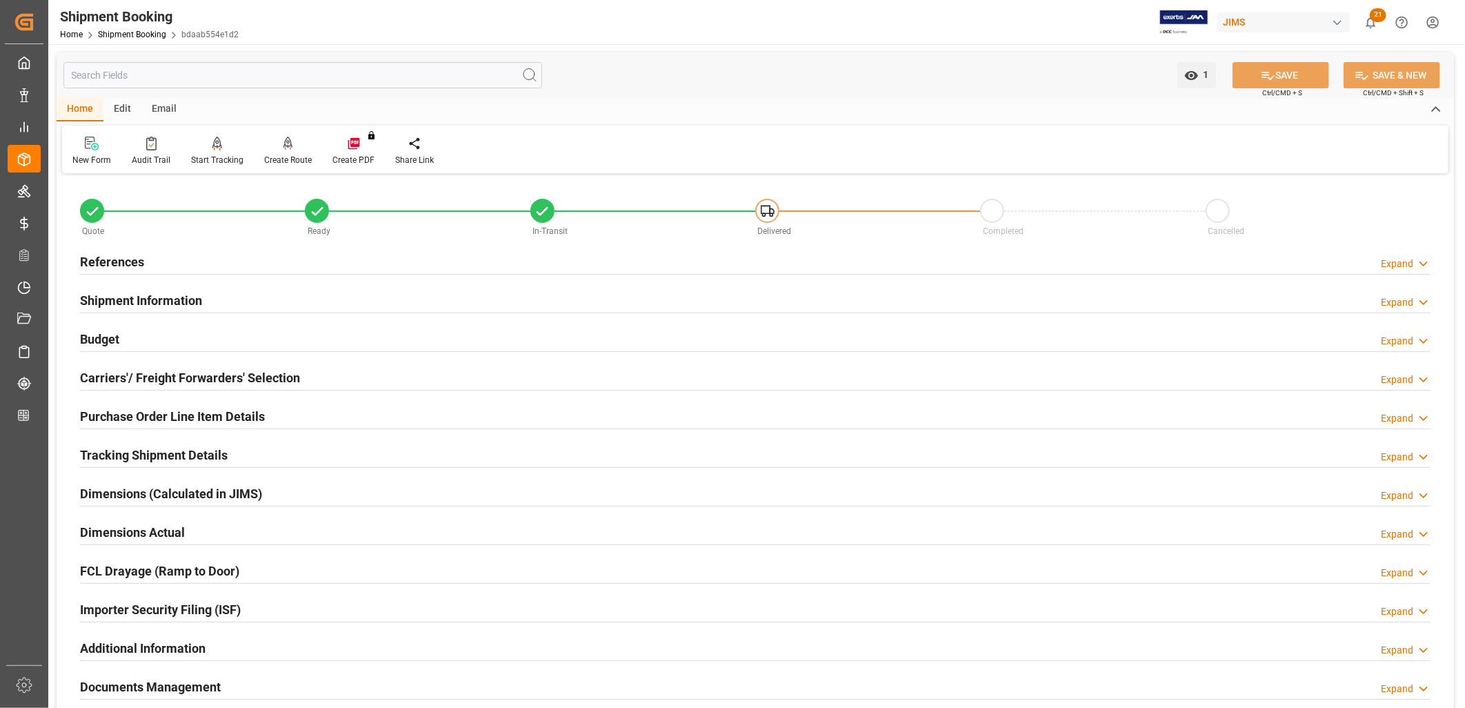
click at [162, 297] on h2 "Shipment Information" at bounding box center [141, 300] width 122 height 19
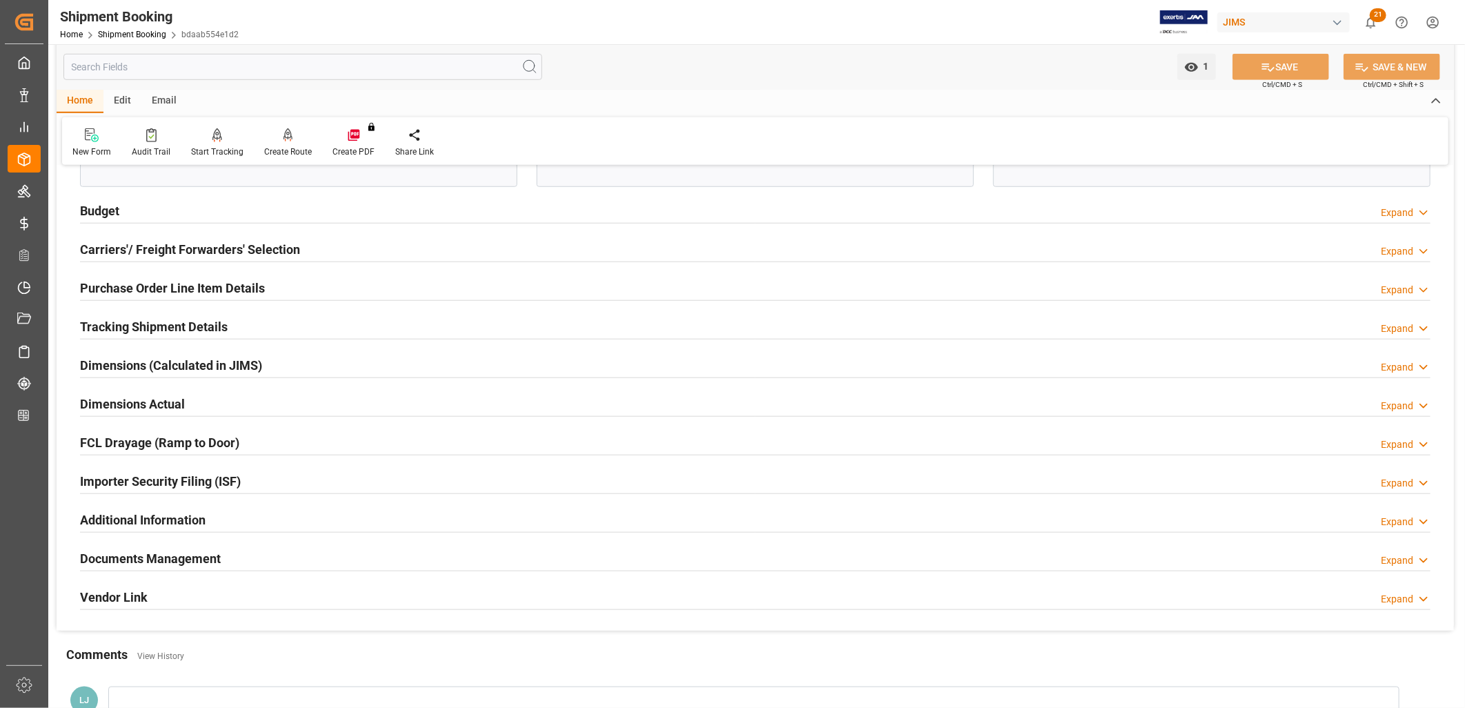
scroll to position [690, 0]
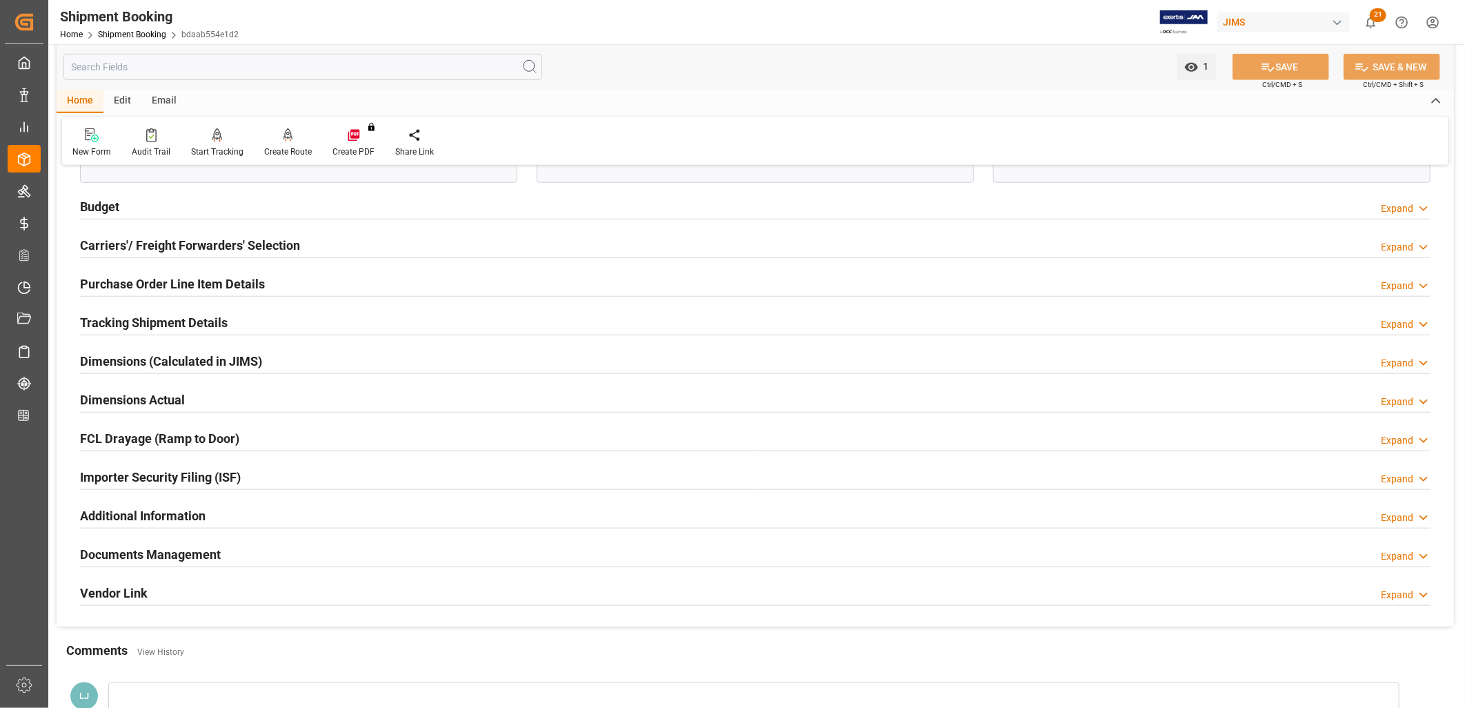
click at [168, 246] on h2 "Carriers'/ Freight Forwarders' Selection" at bounding box center [190, 245] width 220 height 19
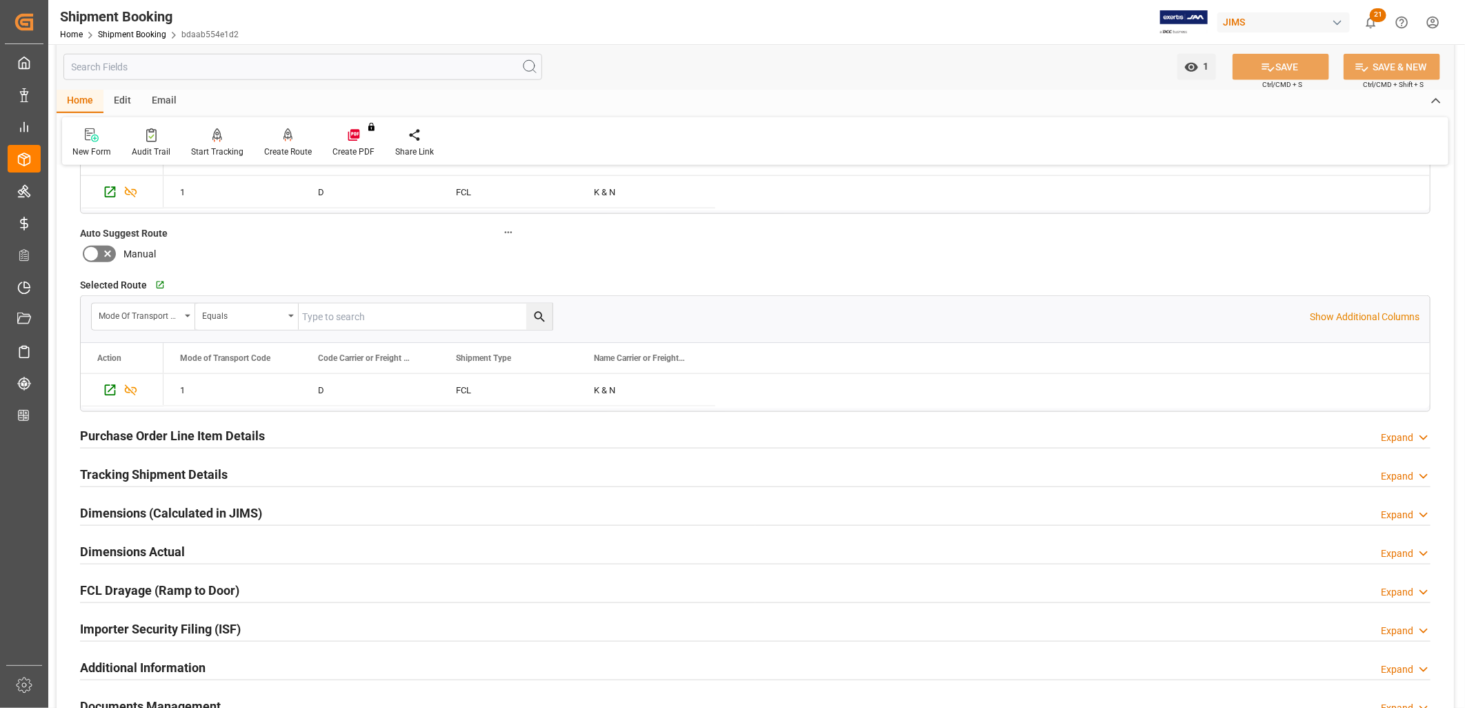
scroll to position [920, 0]
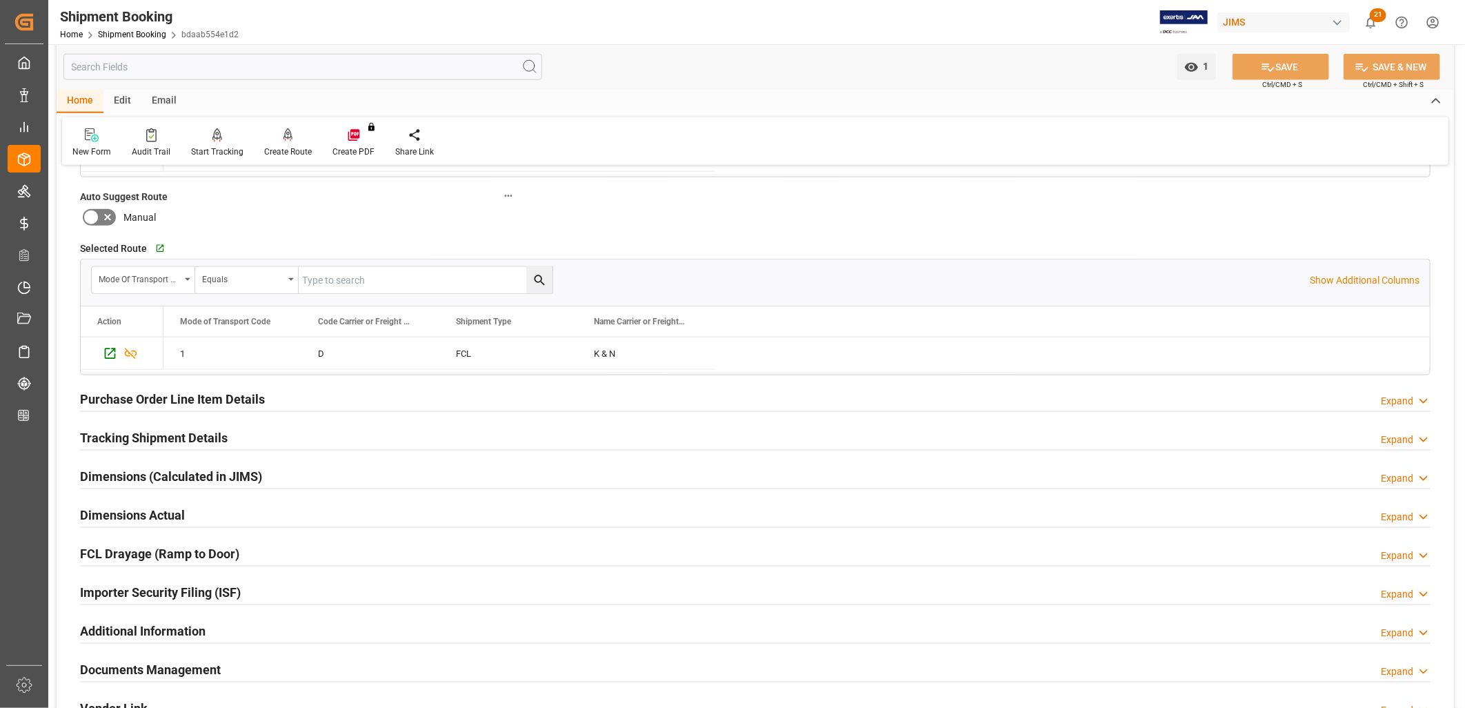
click at [169, 435] on h2 "Tracking Shipment Details" at bounding box center [154, 437] width 148 height 19
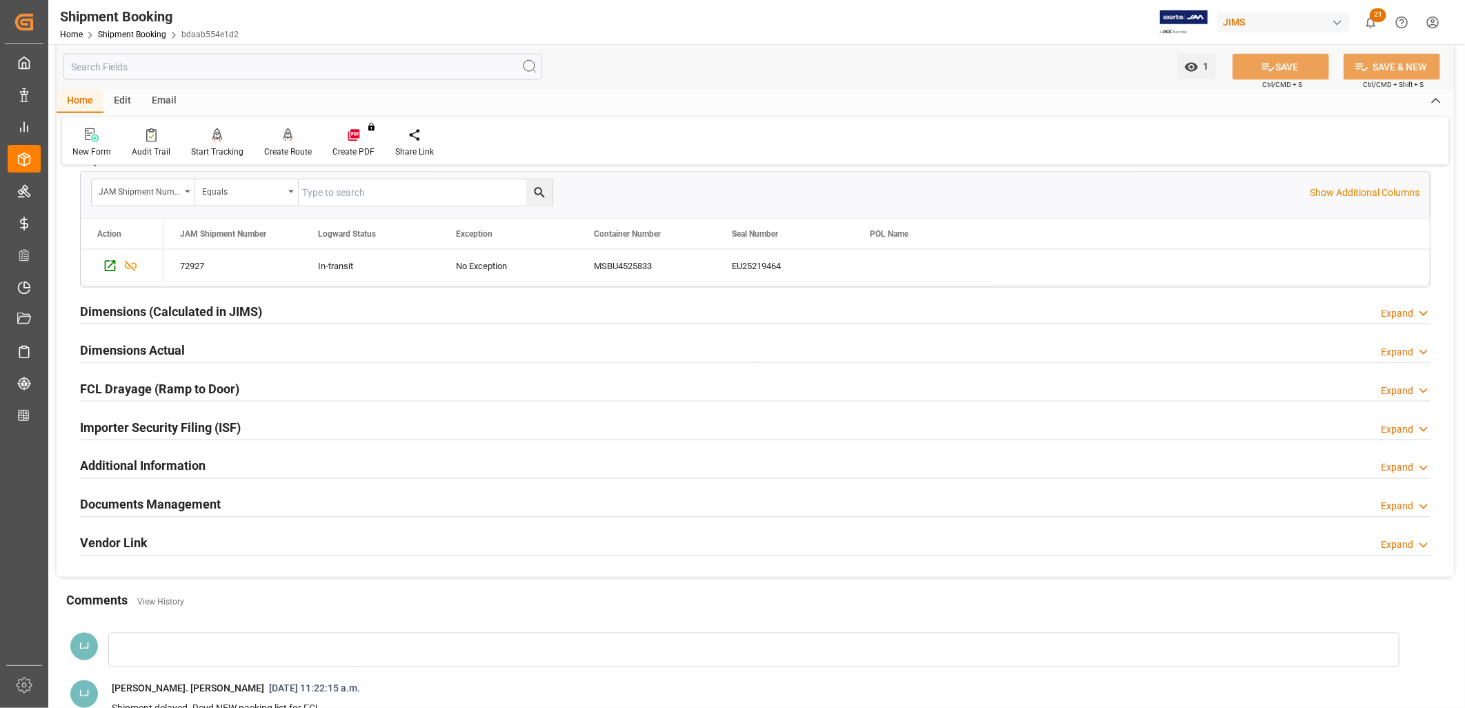
scroll to position [1211, 0]
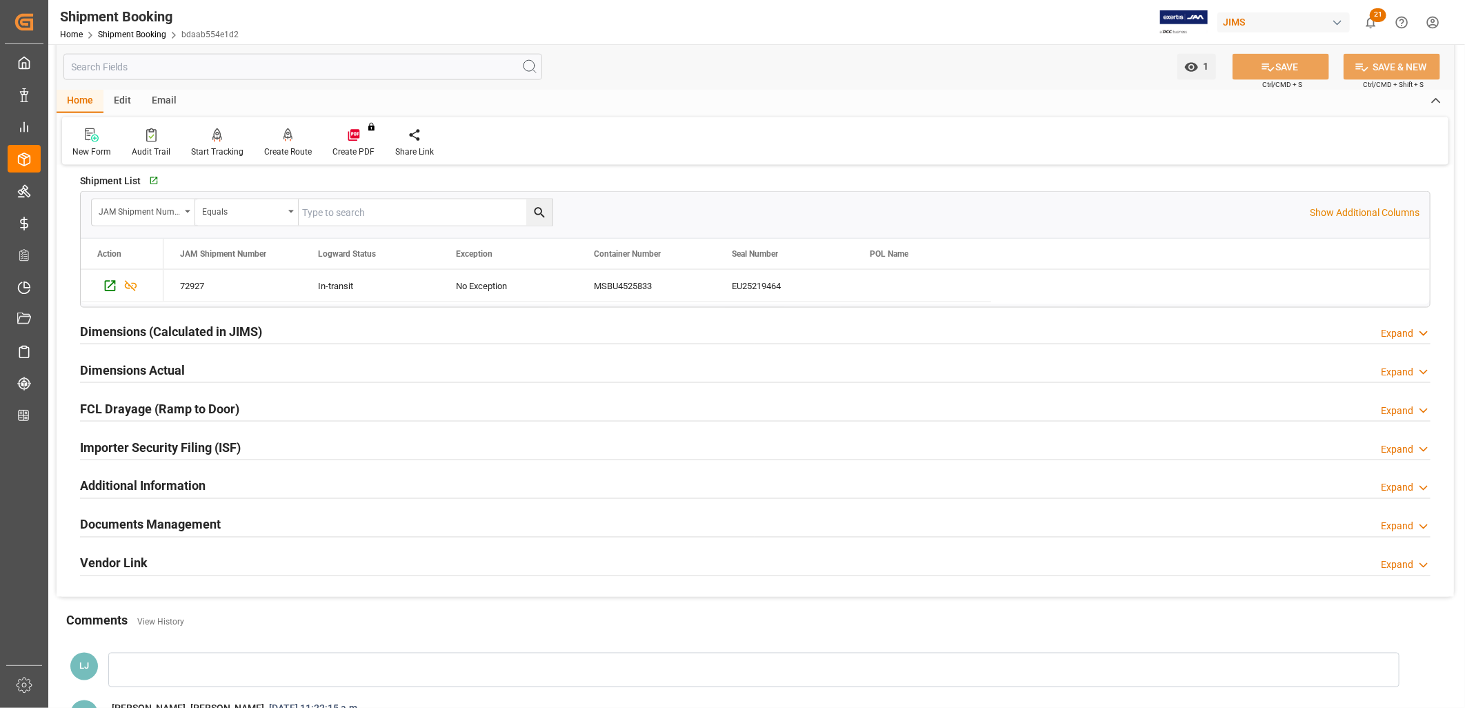
click at [197, 523] on h2 "Documents Management" at bounding box center [150, 524] width 141 height 19
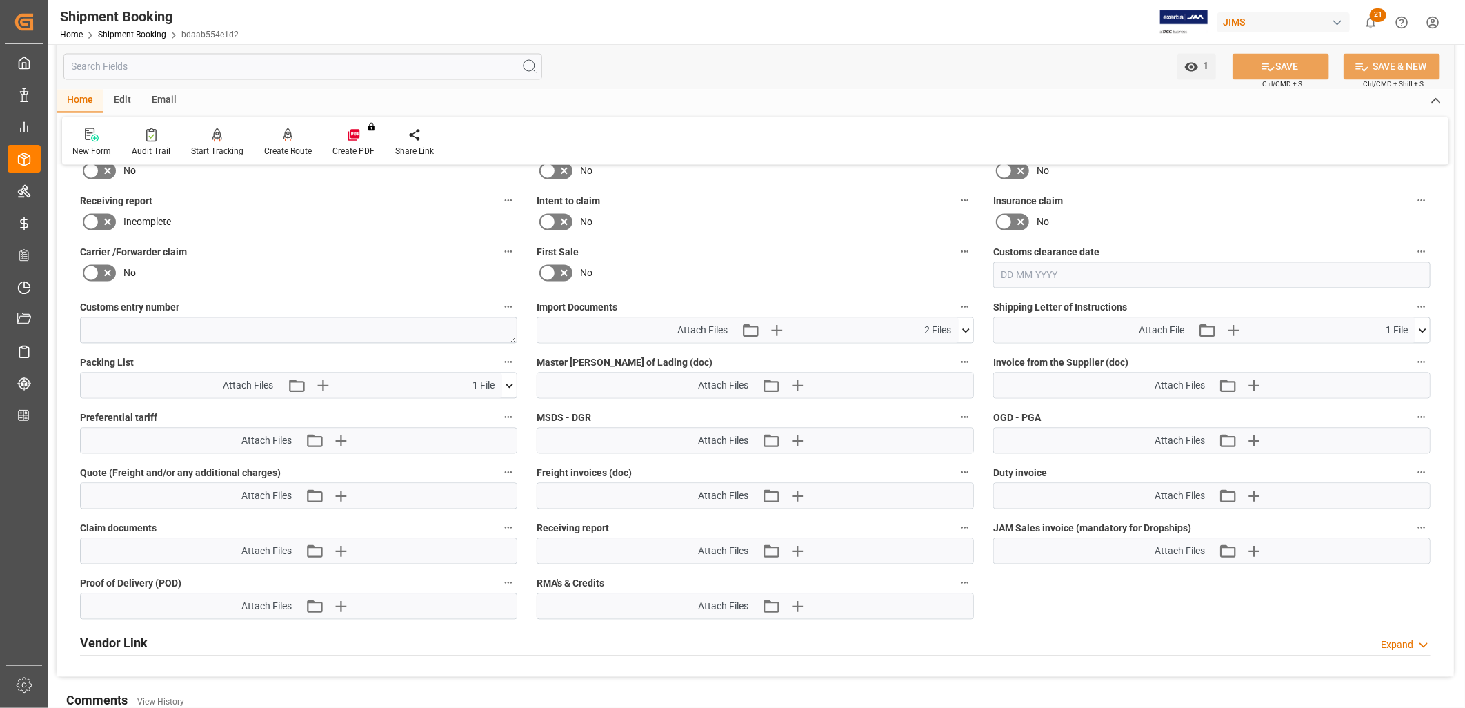
scroll to position [1672, 0]
click at [512, 378] on icon at bounding box center [509, 385] width 14 height 14
click at [501, 408] on icon at bounding box center [502, 411] width 14 height 14
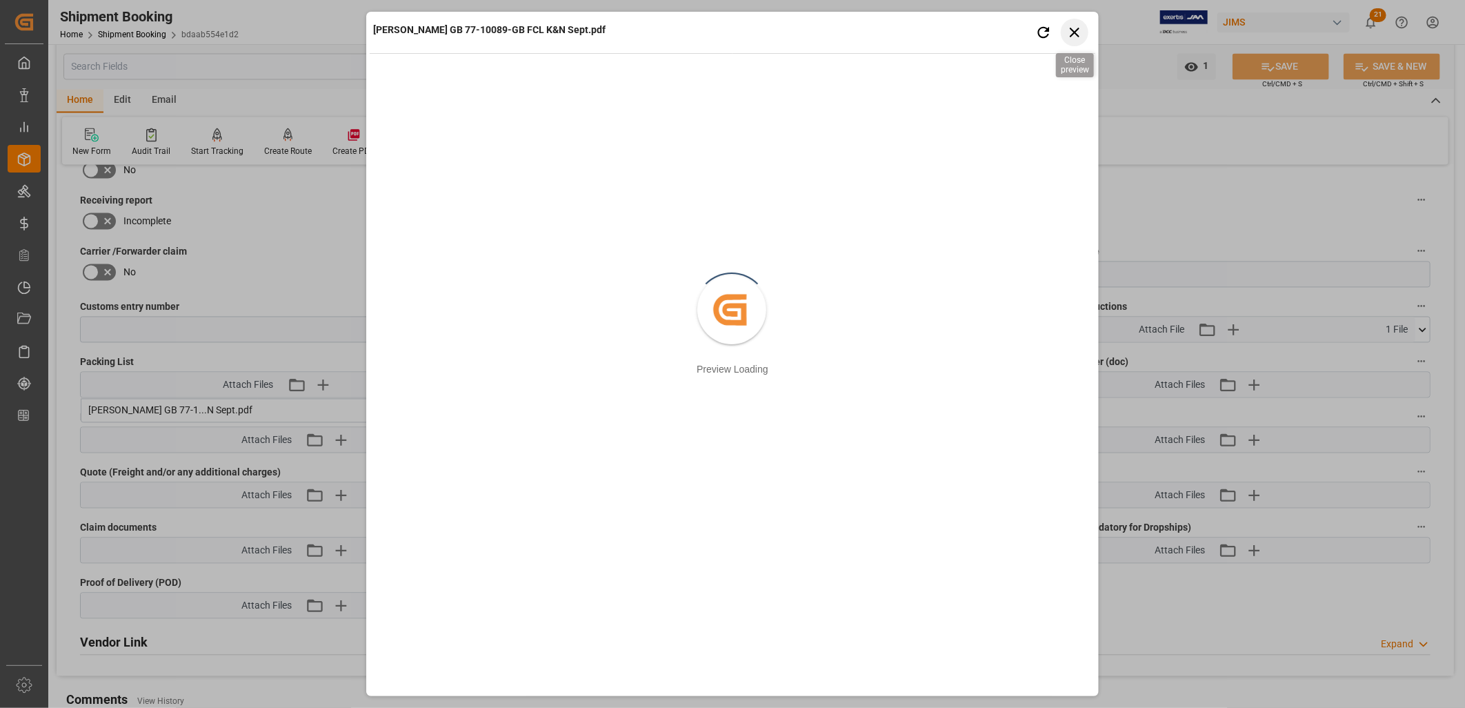
click at [1077, 28] on icon "button" at bounding box center [1075, 31] width 17 height 17
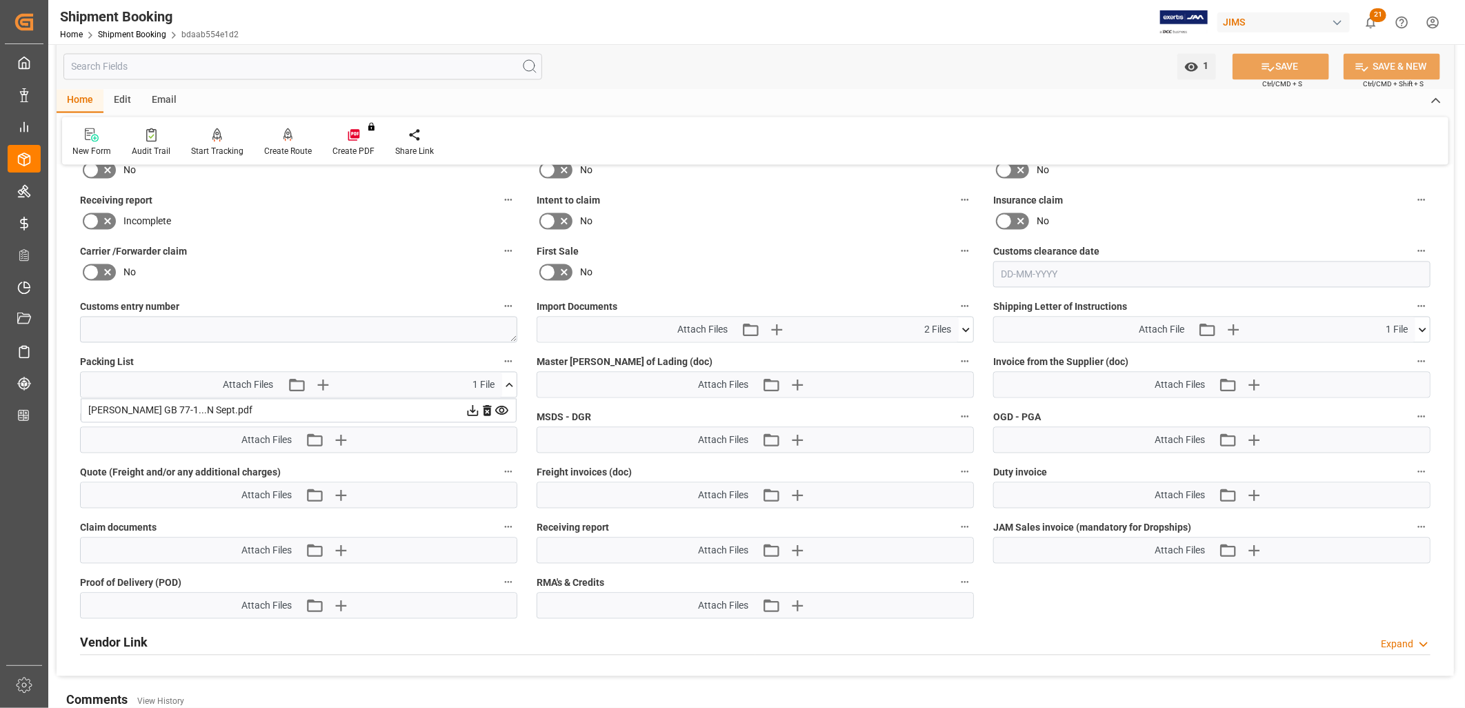
click at [487, 406] on icon at bounding box center [487, 411] width 8 height 11
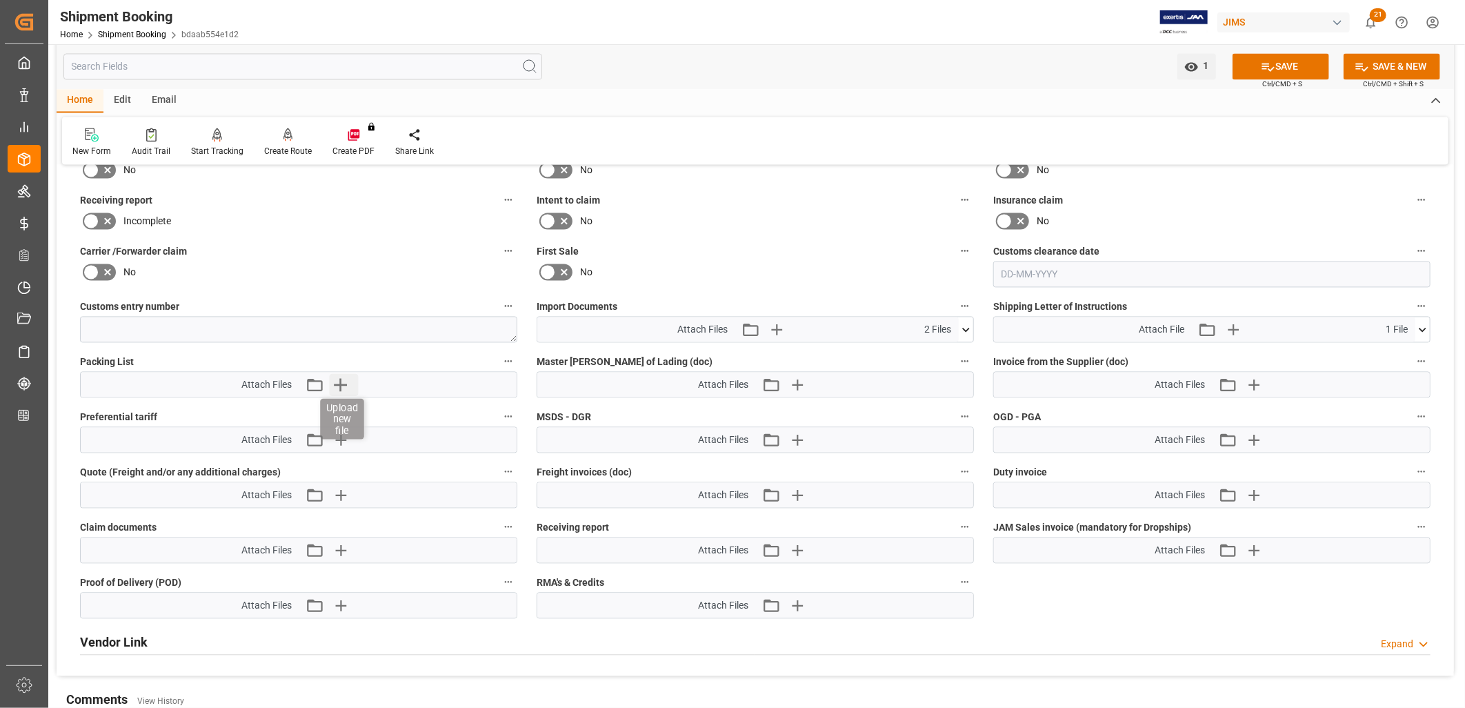
click at [348, 377] on icon "button" at bounding box center [341, 385] width 22 height 22
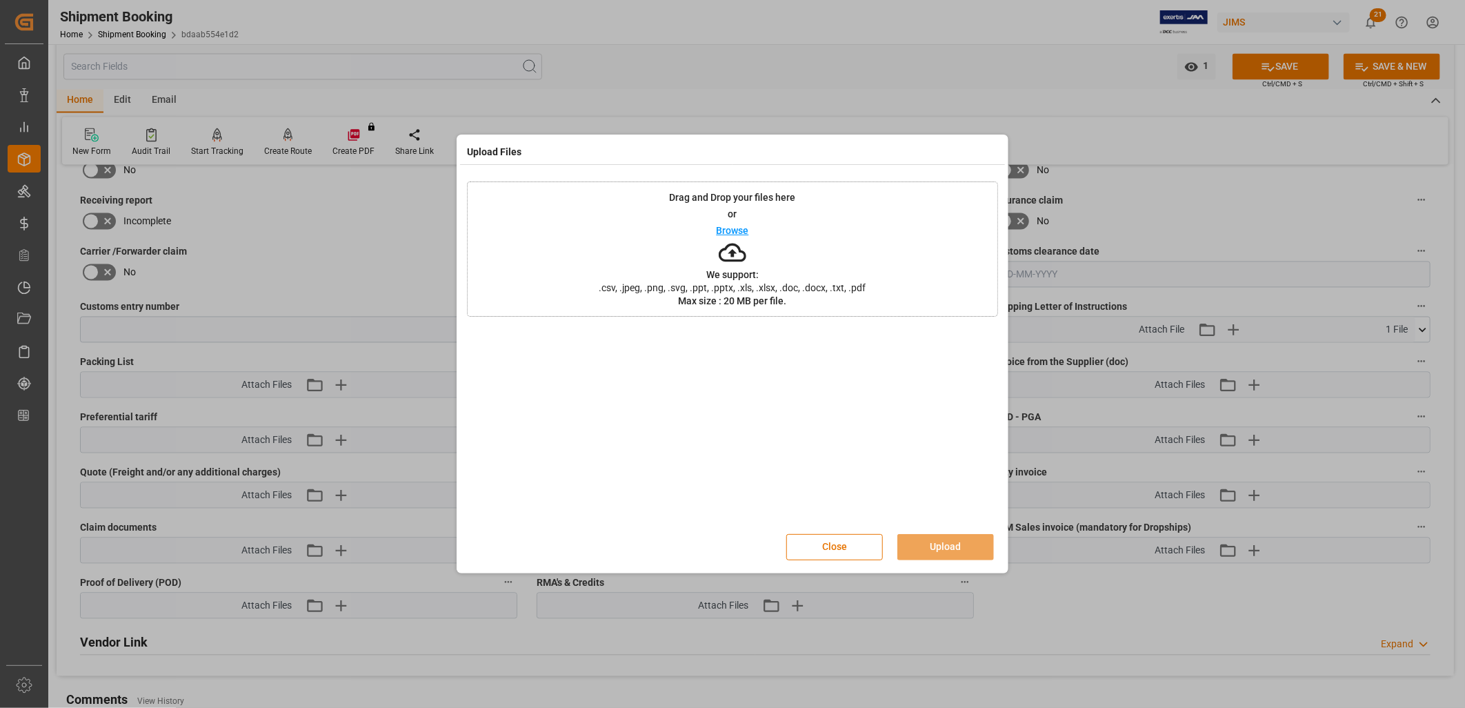
click at [731, 231] on p "Browse" at bounding box center [733, 231] width 32 height 10
click at [960, 548] on button "Upload" at bounding box center [946, 547] width 97 height 26
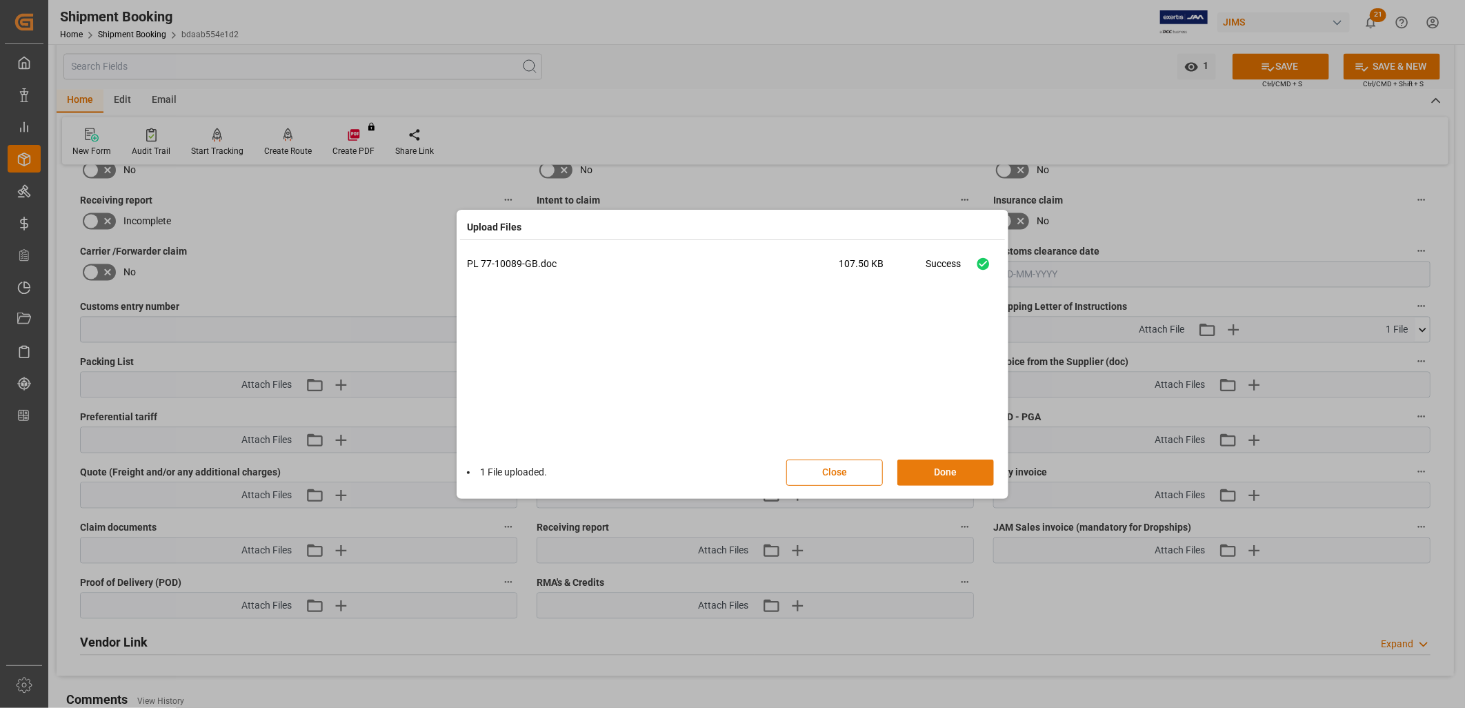
click at [973, 469] on button "Done" at bounding box center [946, 472] width 97 height 26
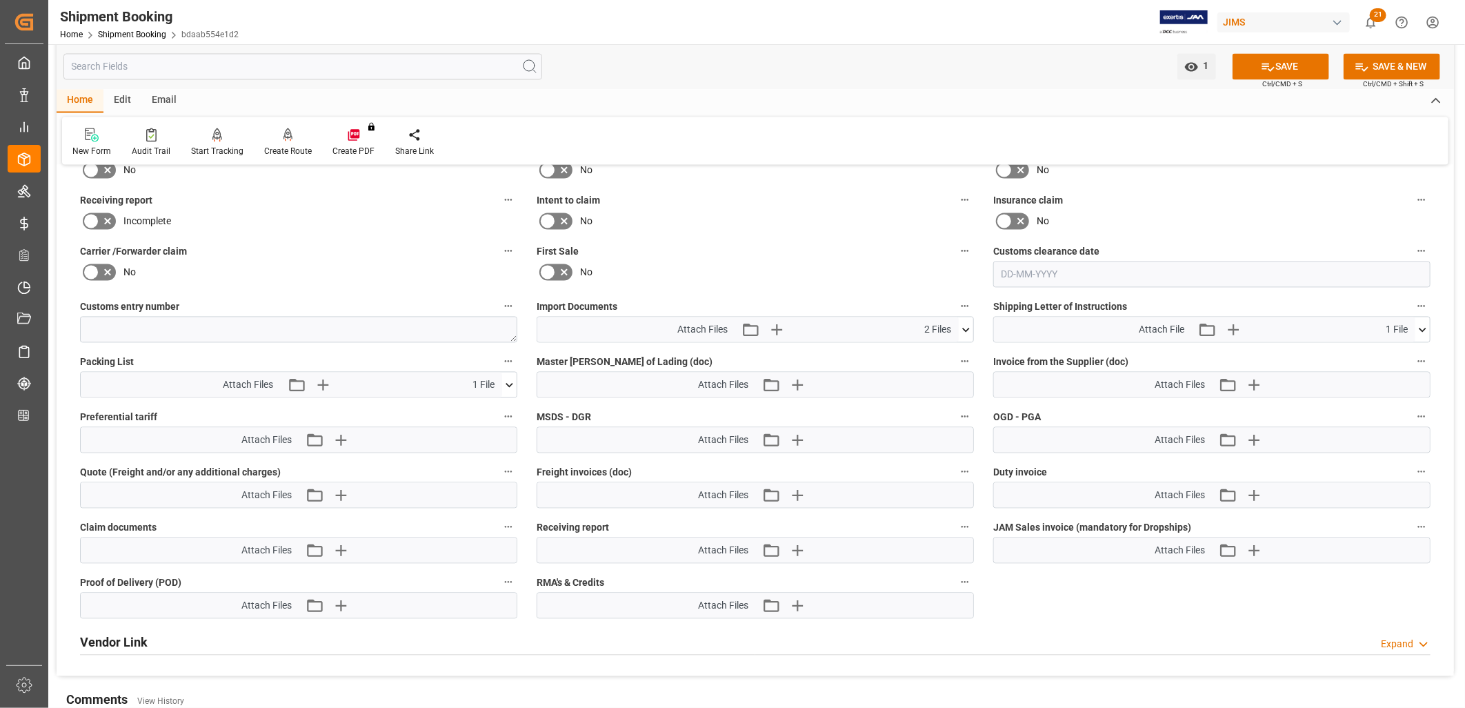
click at [969, 326] on icon at bounding box center [966, 330] width 14 height 14
click at [778, 324] on icon "button" at bounding box center [777, 330] width 22 height 22
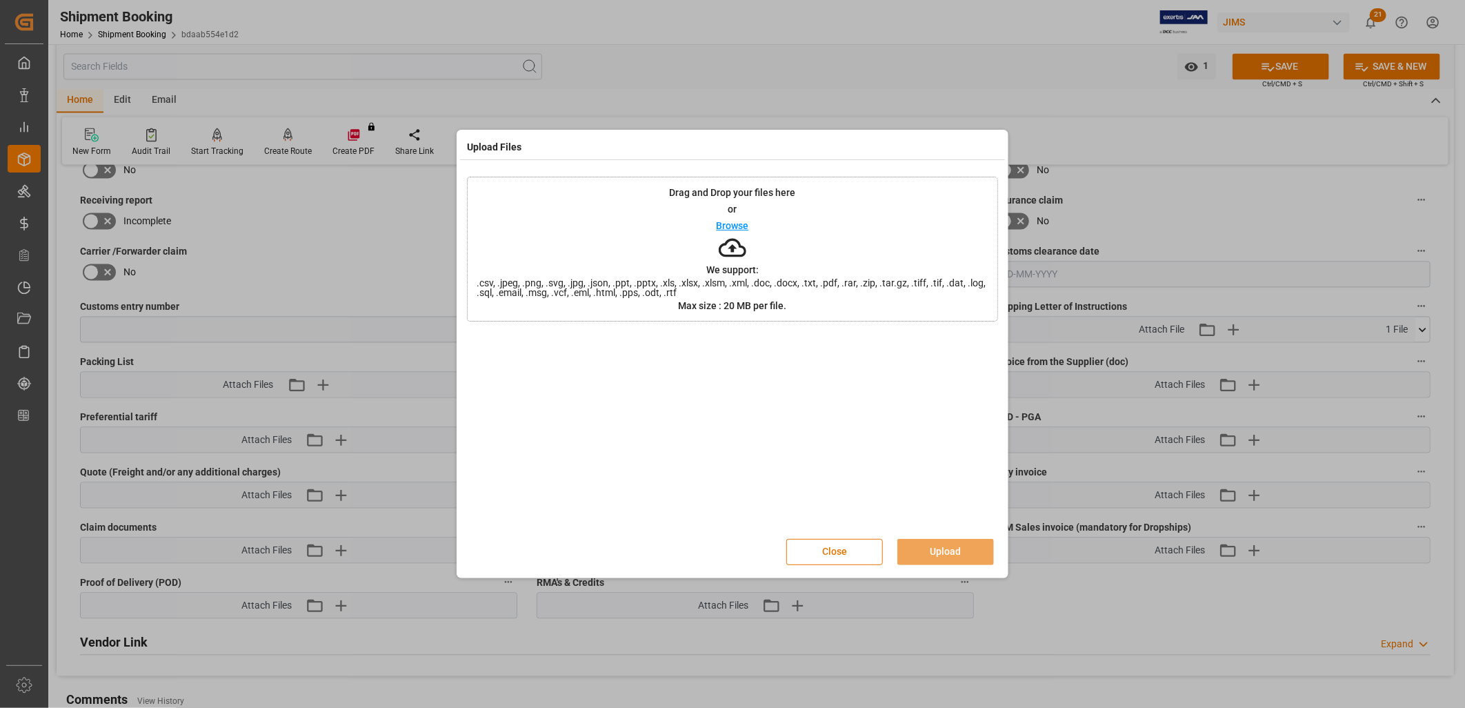
click at [744, 225] on p "Browse" at bounding box center [733, 226] width 32 height 10
click at [950, 551] on button "Upload" at bounding box center [946, 552] width 97 height 26
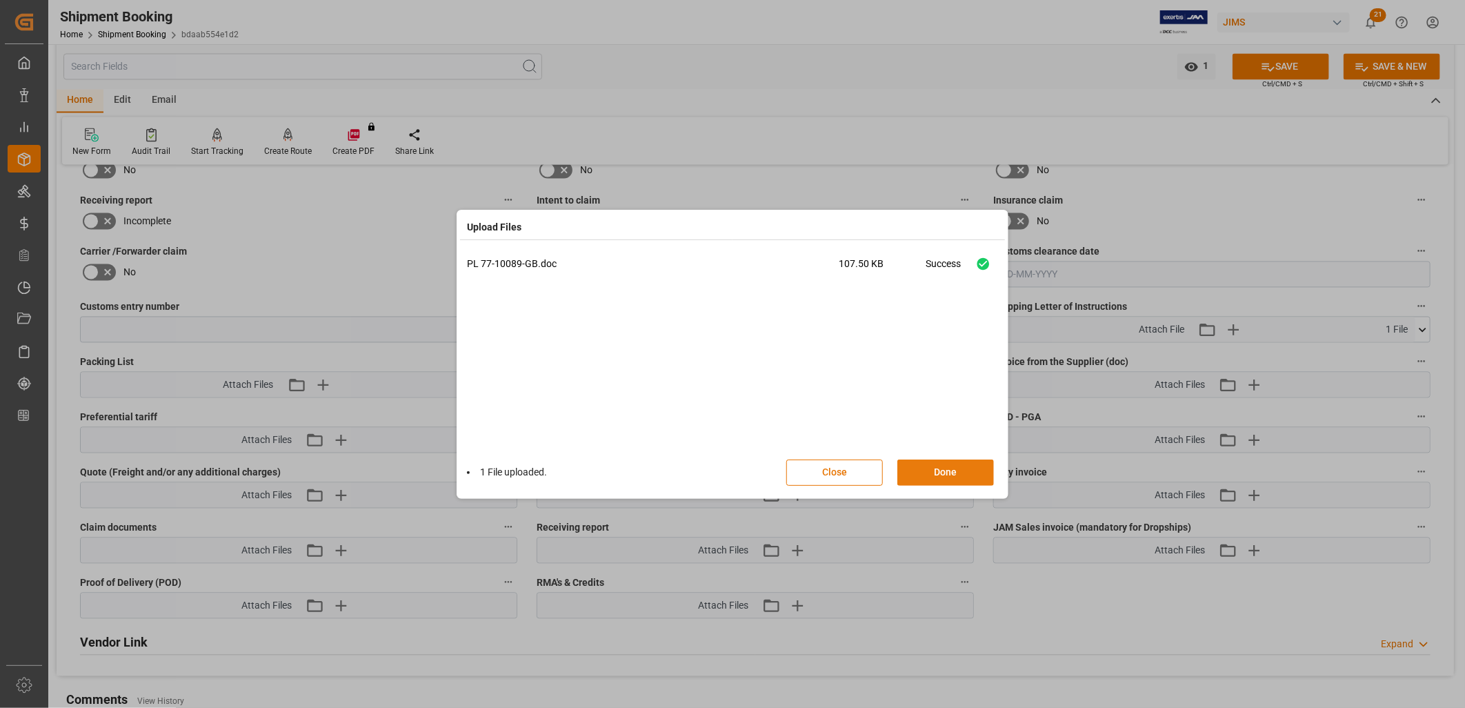
click at [960, 467] on button "Done" at bounding box center [946, 472] width 97 height 26
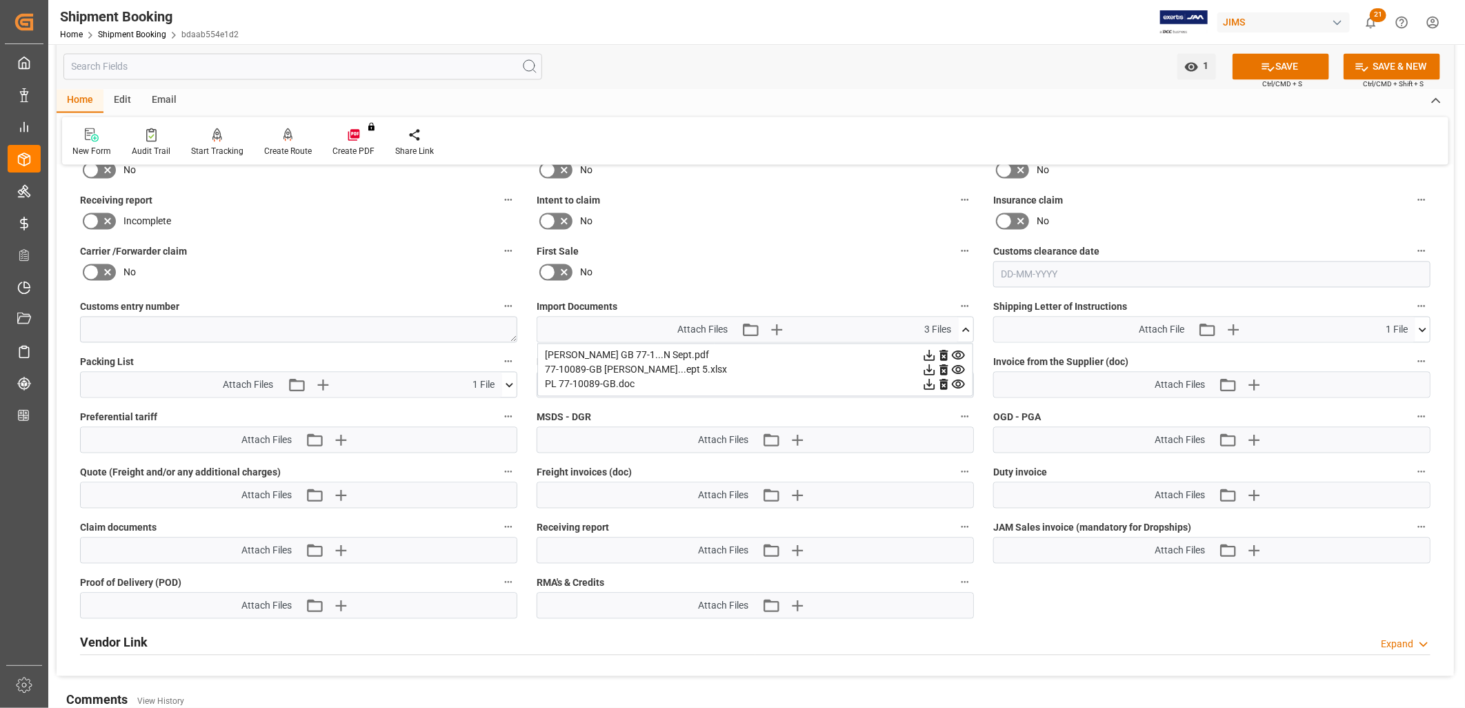
click at [968, 326] on icon at bounding box center [966, 330] width 14 height 14
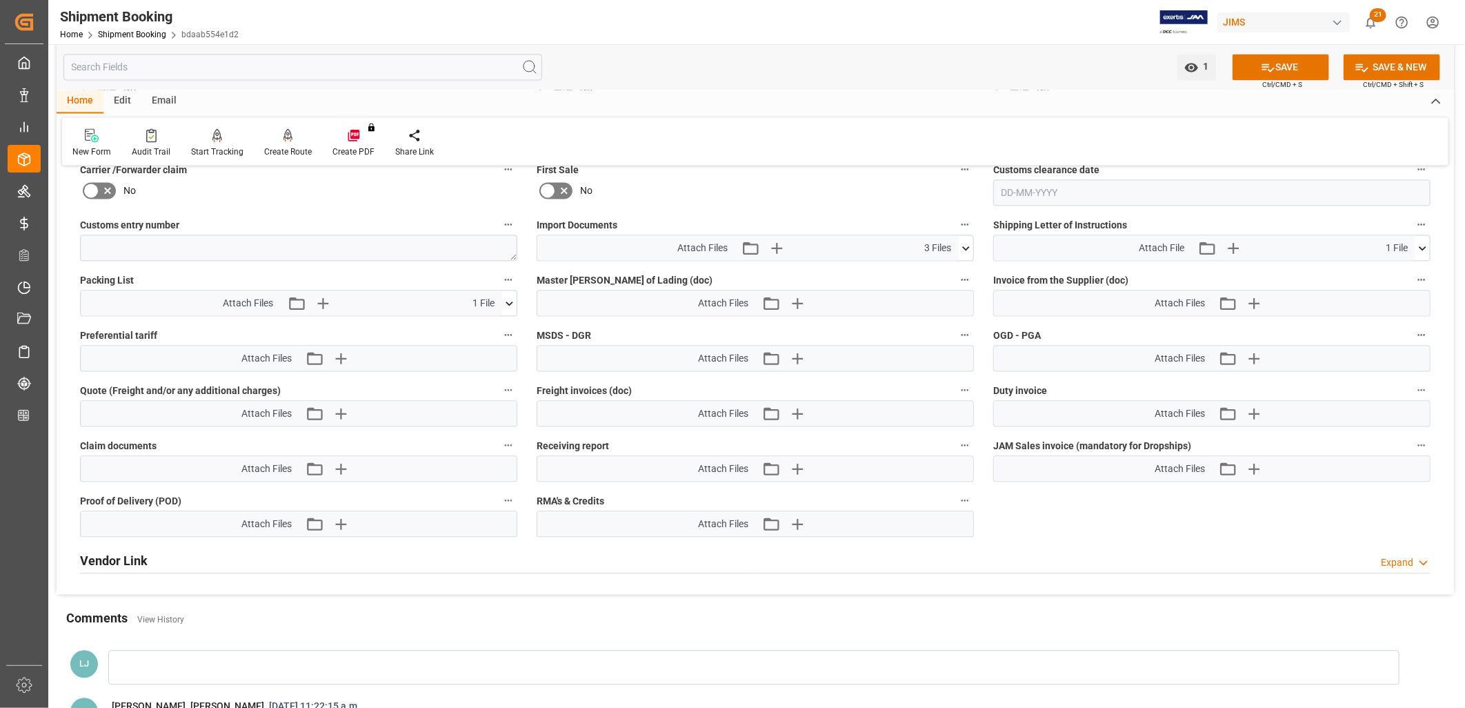
scroll to position [1595, 0]
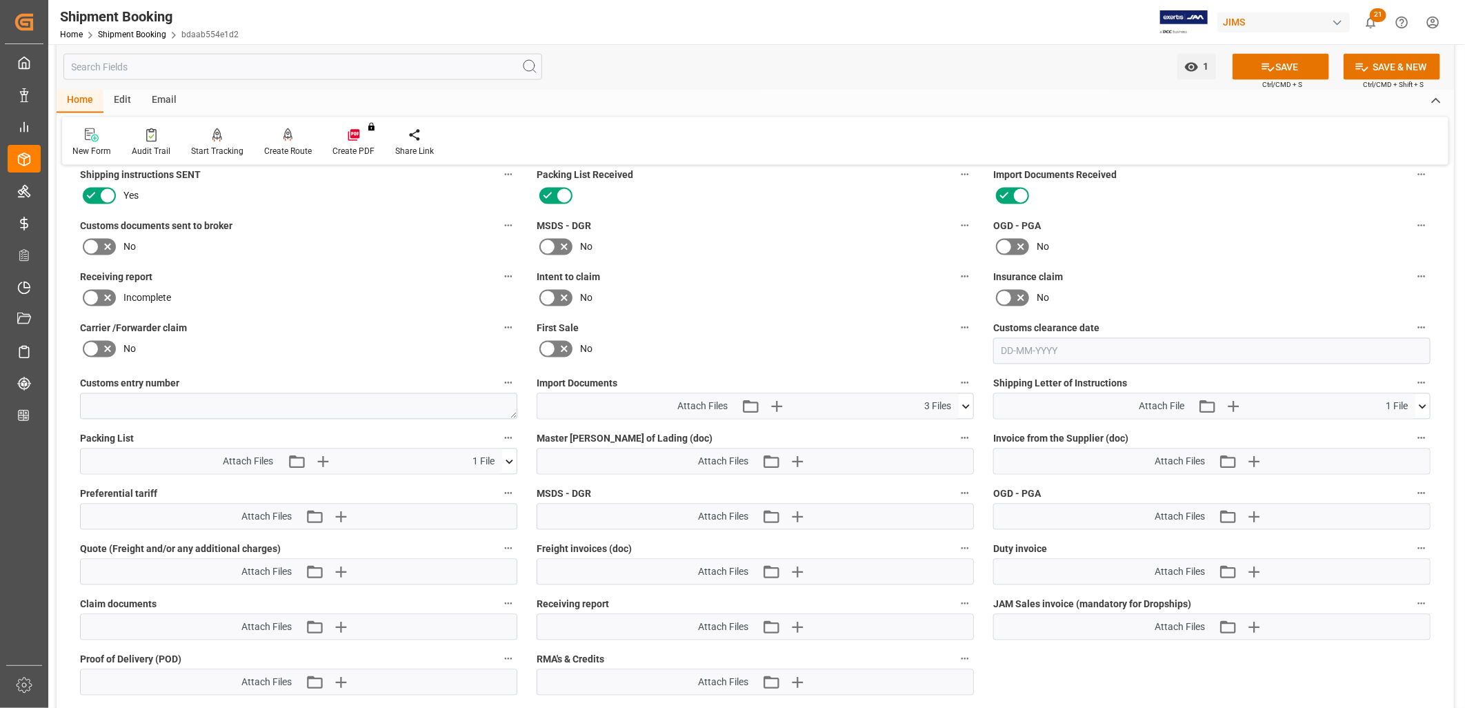
click at [1424, 402] on icon at bounding box center [1423, 406] width 14 height 14
click at [1417, 428] on icon at bounding box center [1415, 432] width 13 height 9
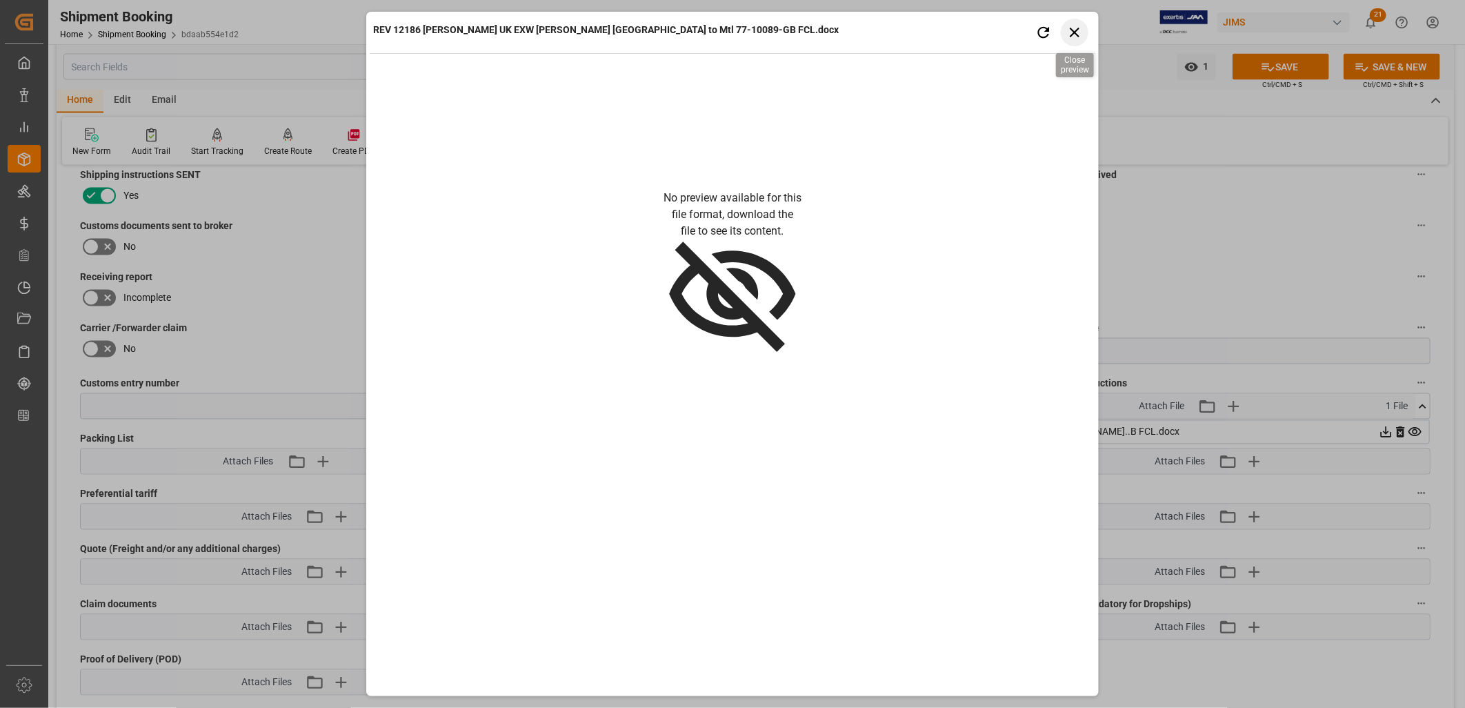
click at [1076, 31] on icon "button" at bounding box center [1075, 31] width 17 height 17
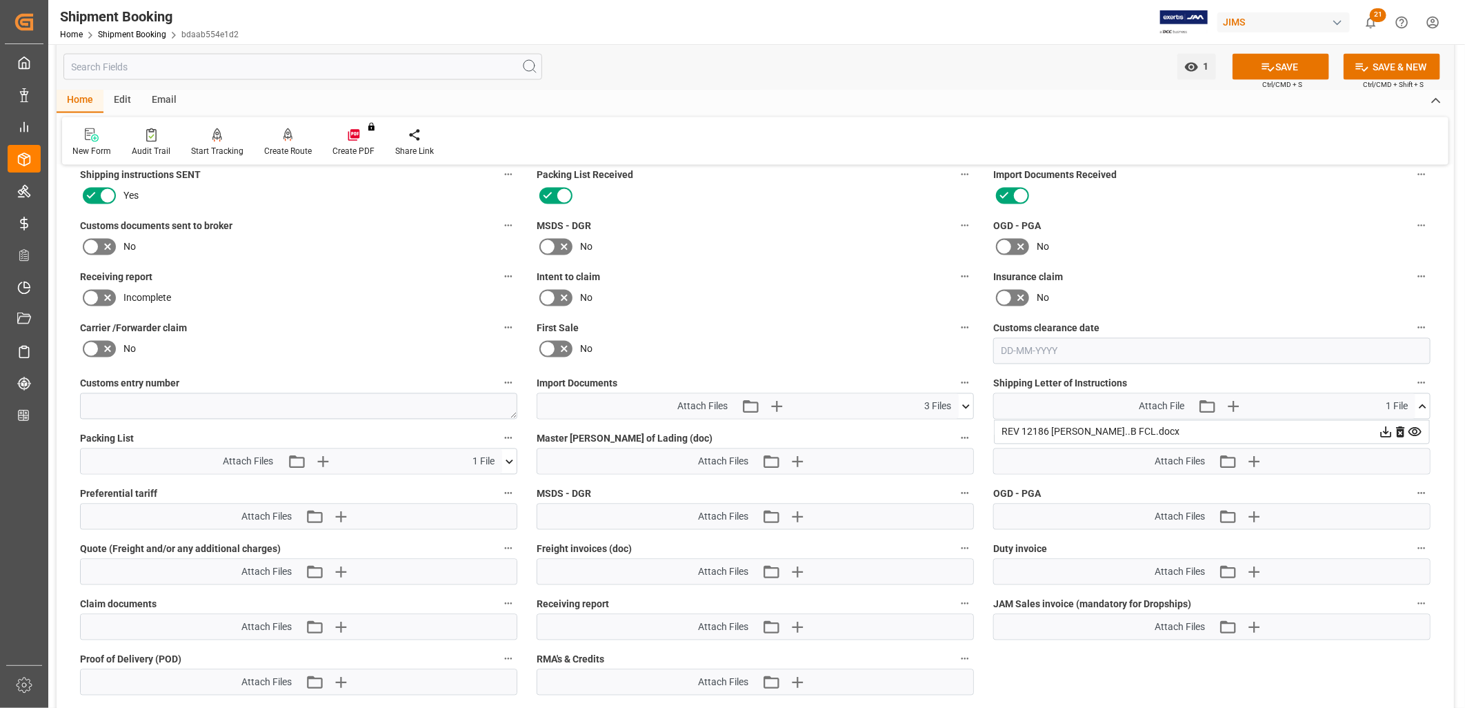
click at [1388, 425] on icon at bounding box center [1386, 432] width 14 height 14
click at [1284, 62] on button "SAVE" at bounding box center [1281, 67] width 97 height 26
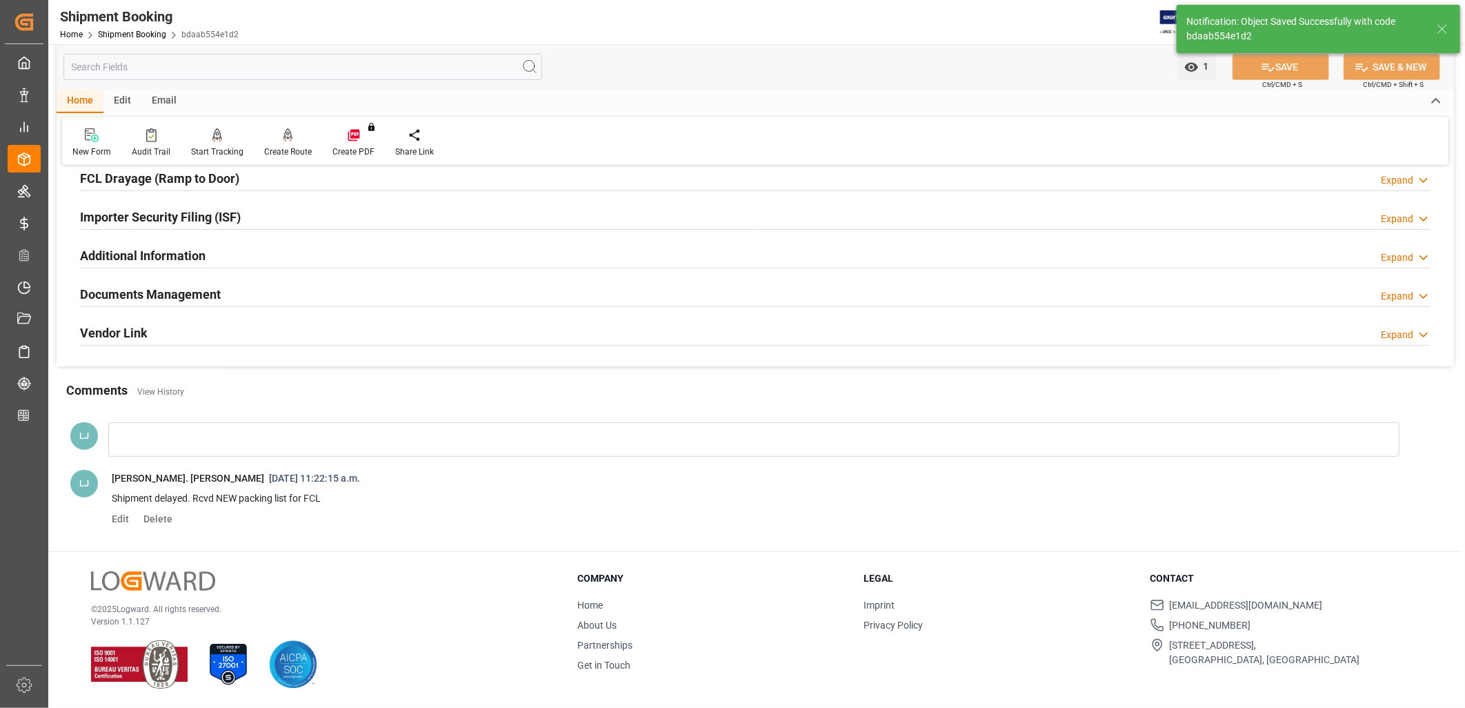
scroll to position [393, 0]
click at [189, 288] on h2 "Documents Management" at bounding box center [150, 294] width 141 height 19
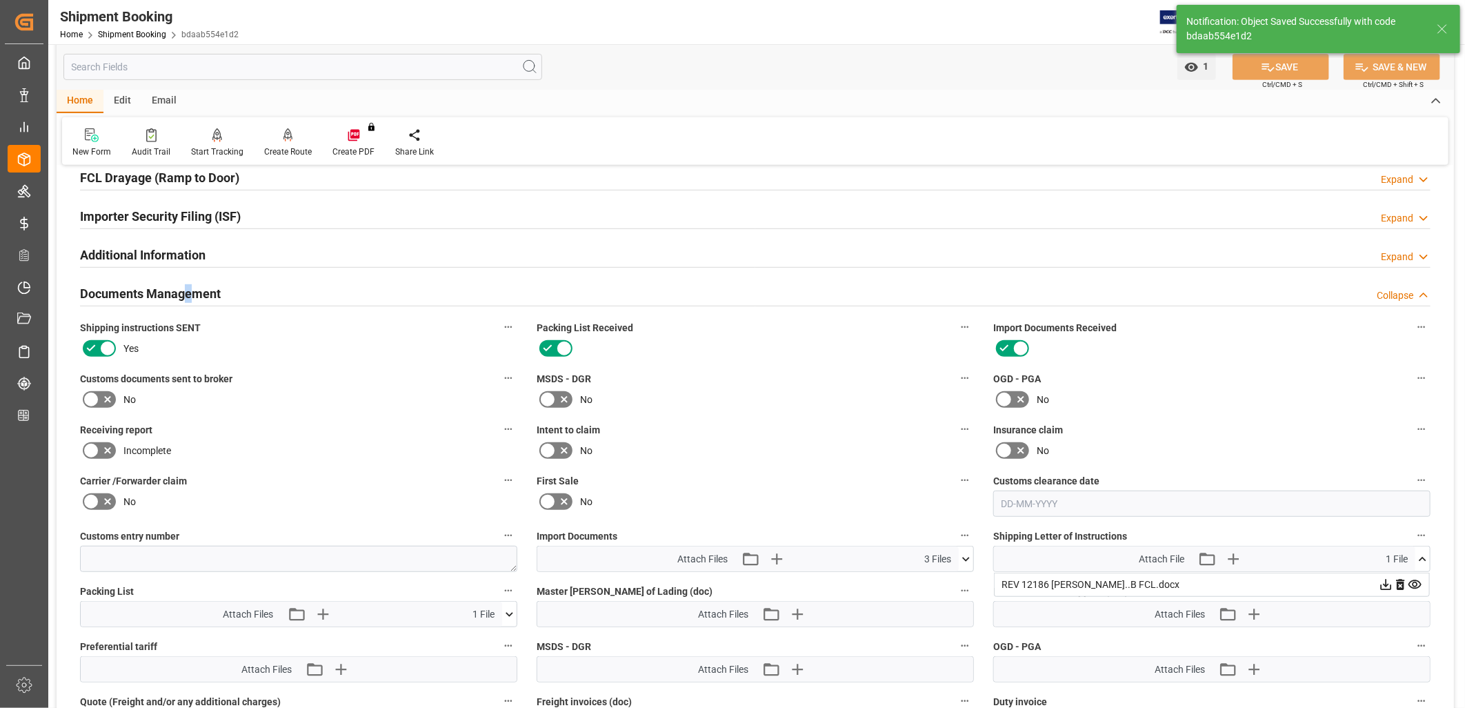
scroll to position [546, 0]
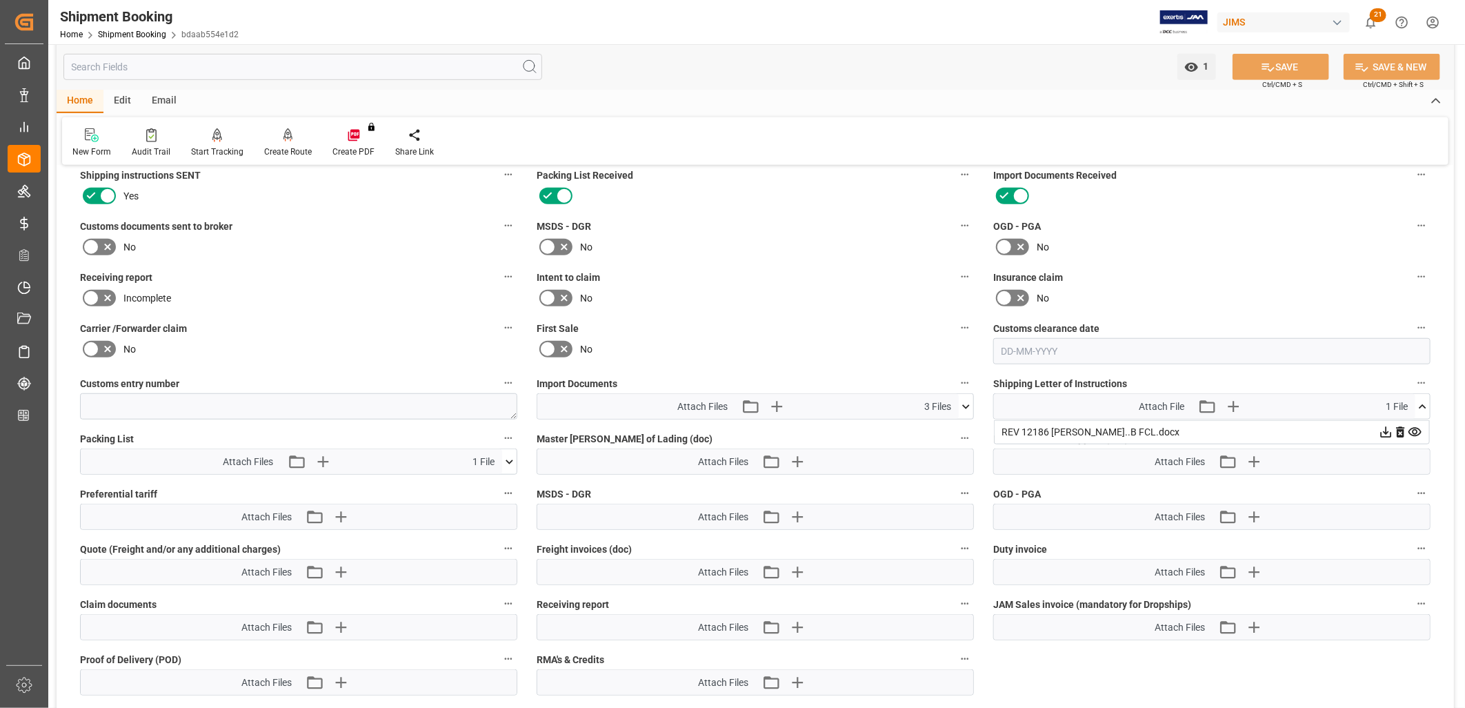
click at [1412, 428] on icon at bounding box center [1415, 432] width 13 height 9
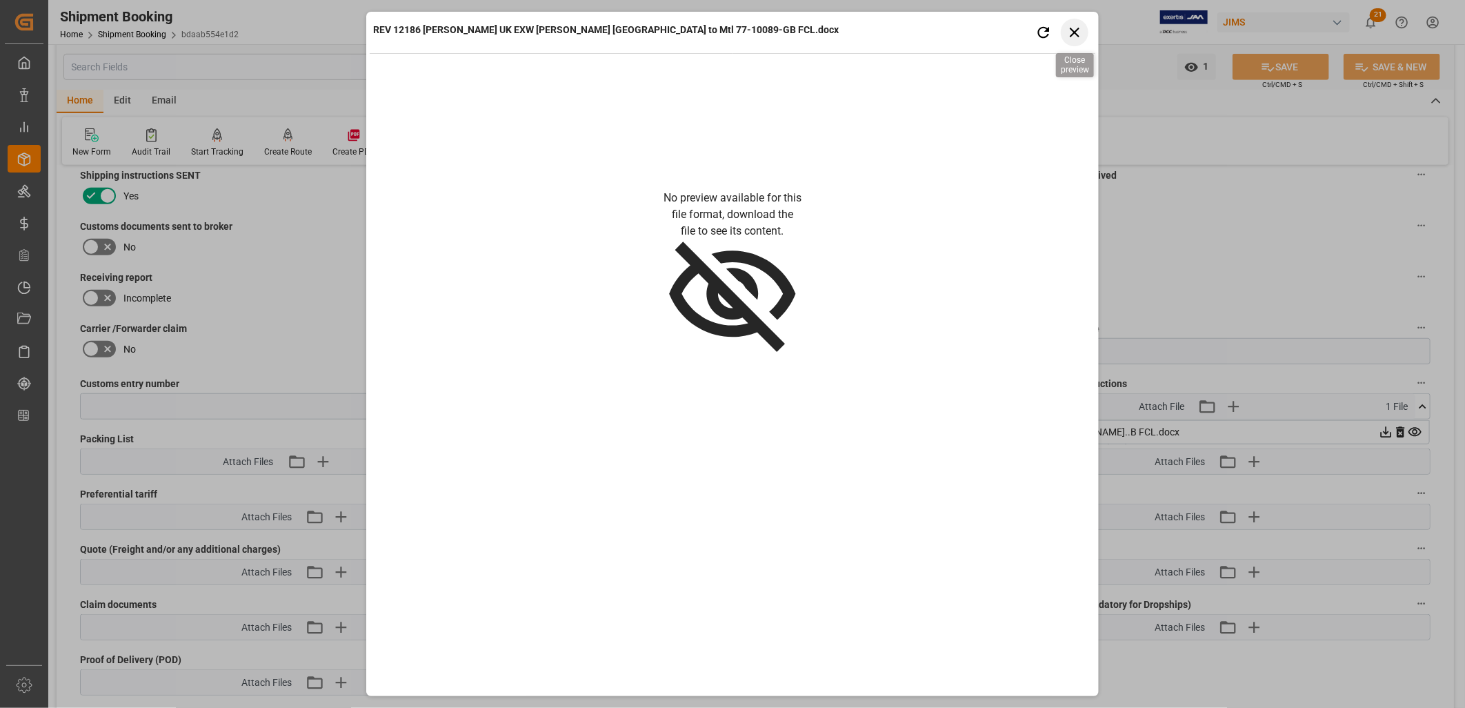
click at [1075, 26] on icon "button" at bounding box center [1075, 31] width 17 height 17
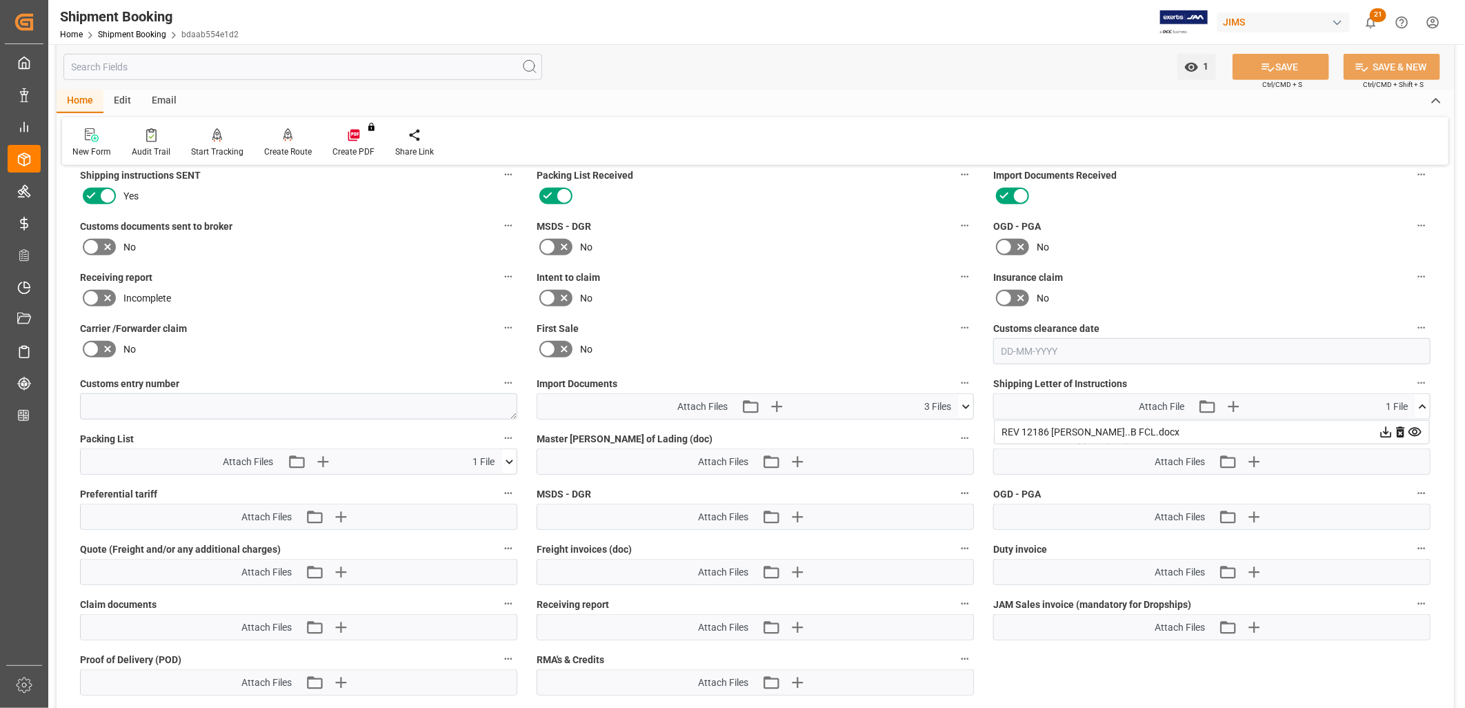
click at [1381, 425] on icon at bounding box center [1386, 432] width 14 height 14
click at [1387, 428] on icon at bounding box center [1386, 432] width 14 height 14
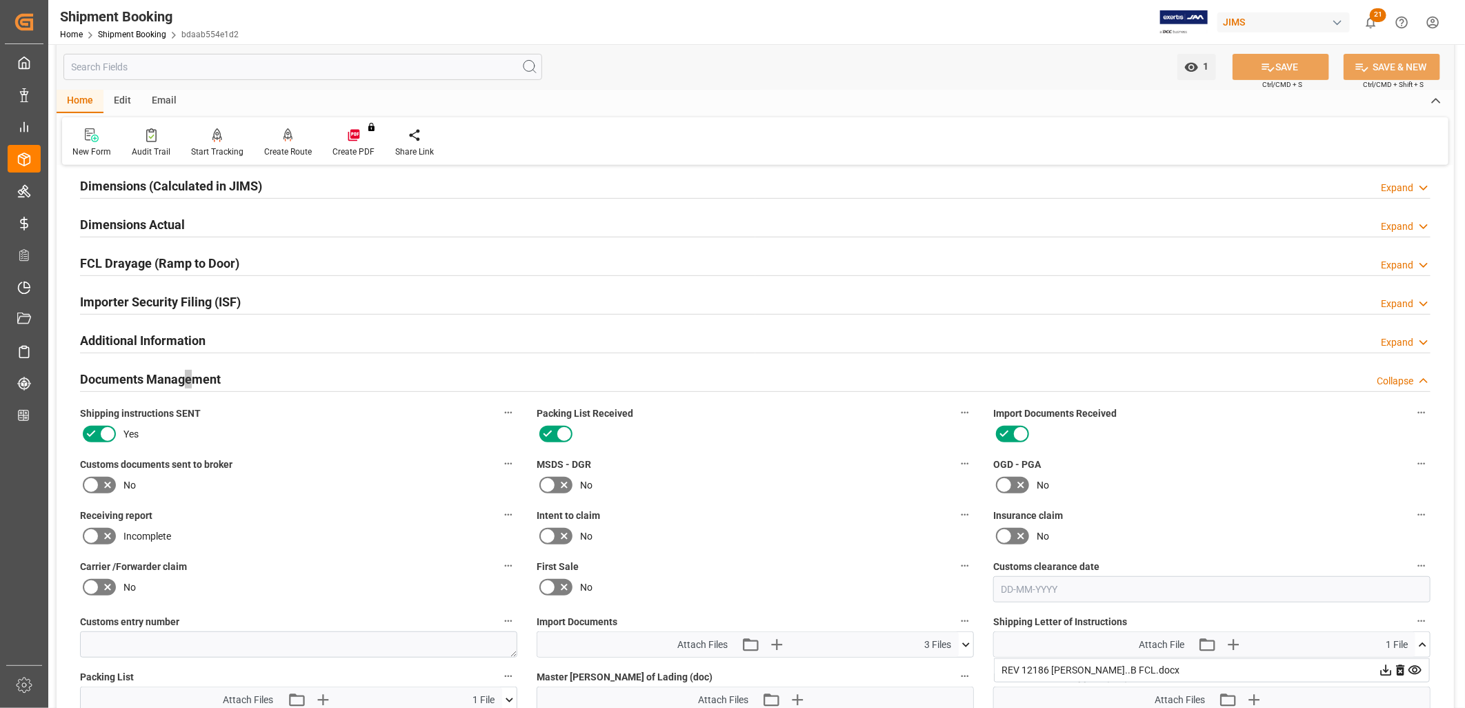
scroll to position [162, 0]
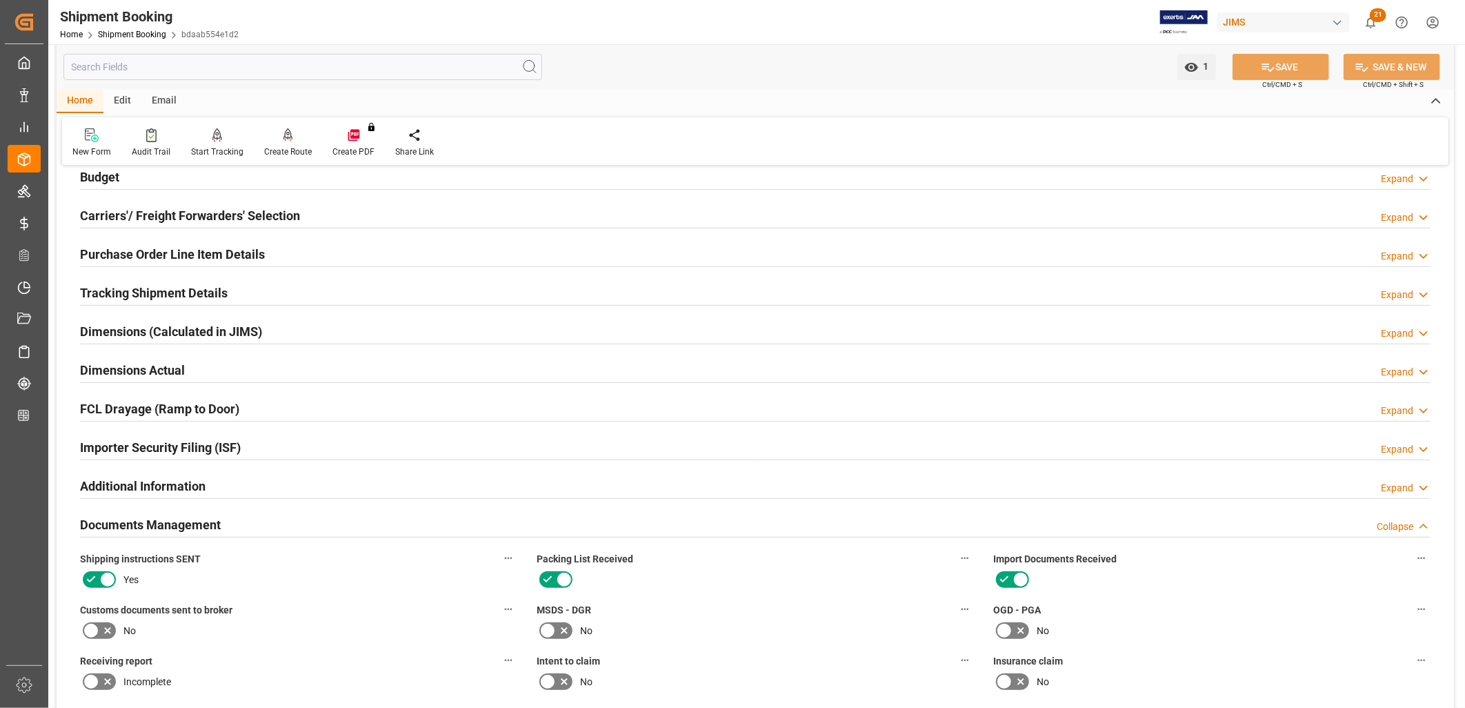
click at [980, 235] on div "Purchase Order Line Item Details Expand" at bounding box center [755, 254] width 1370 height 39
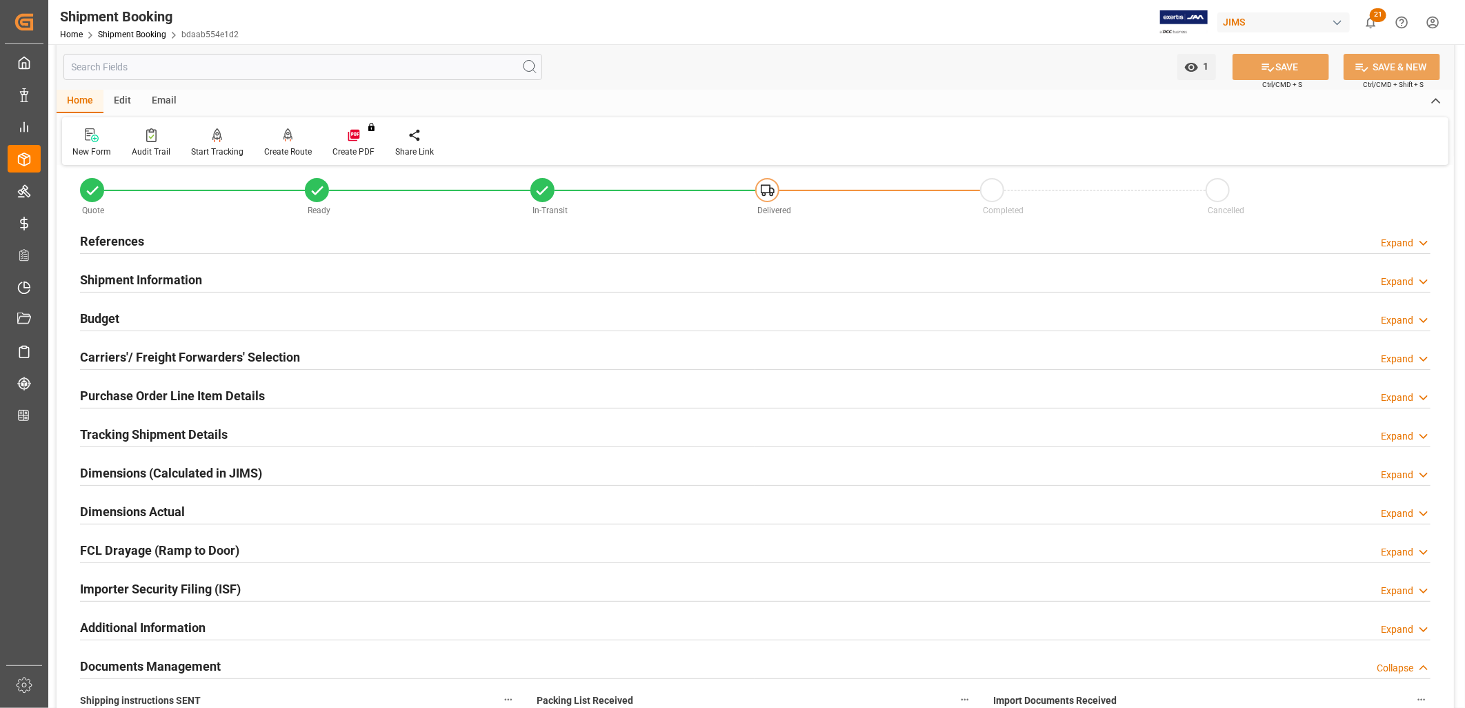
scroll to position [0, 0]
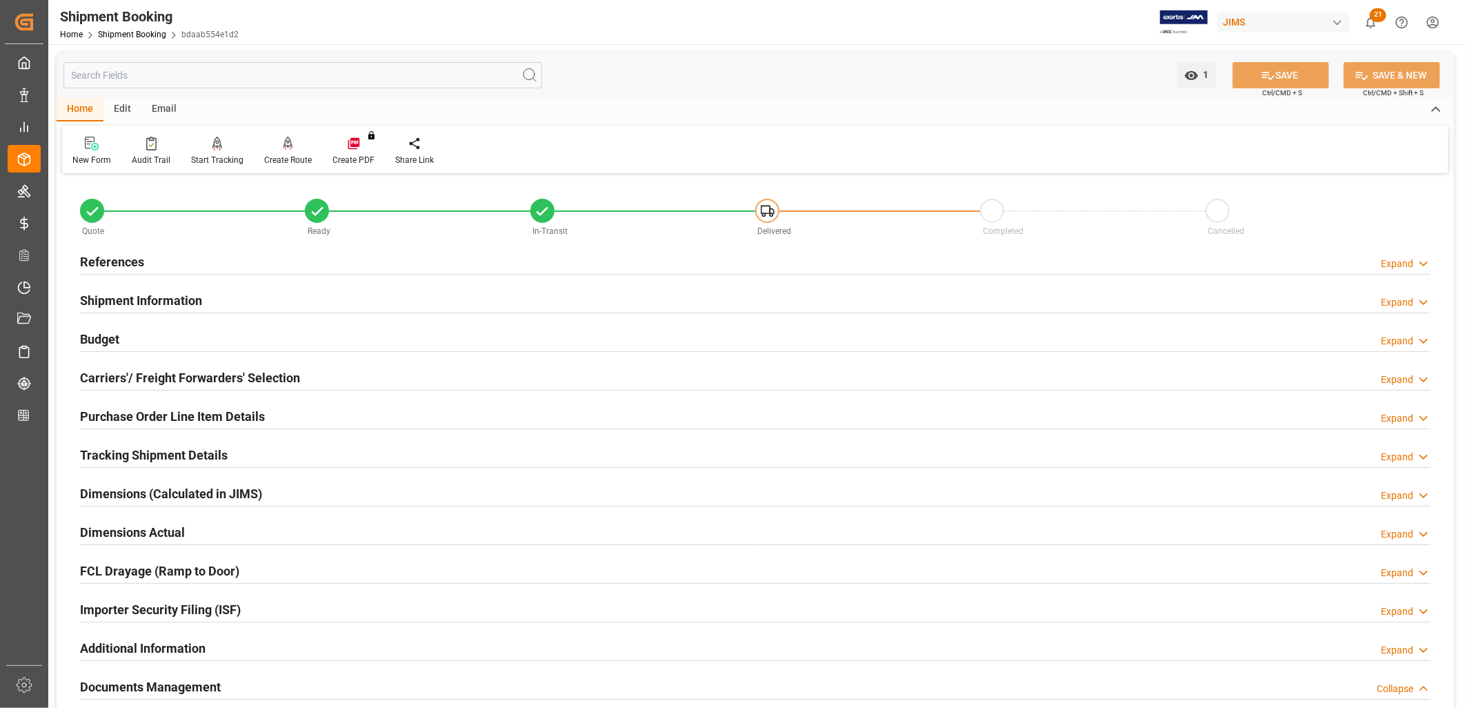
click at [132, 255] on h2 "References" at bounding box center [112, 262] width 64 height 19
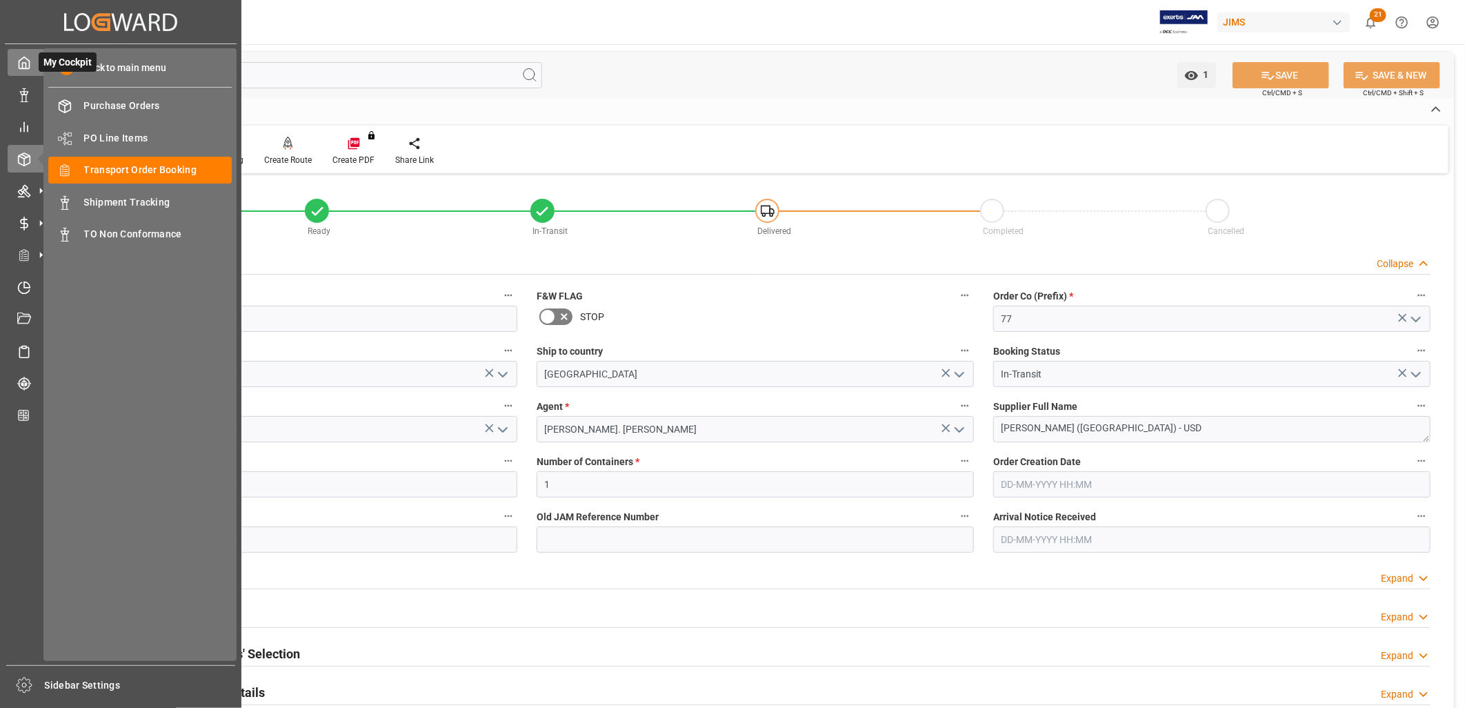
click at [24, 64] on icon at bounding box center [24, 63] width 14 height 14
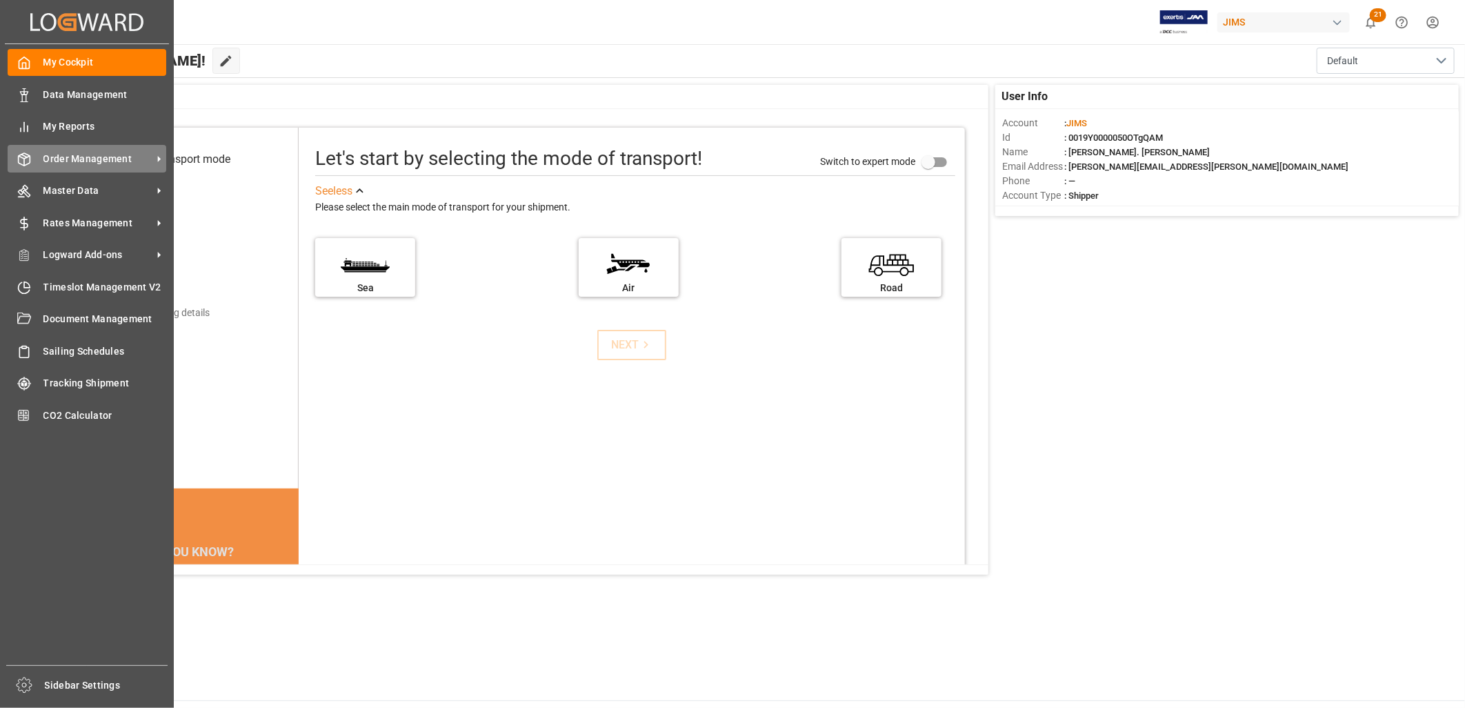
click at [94, 152] on span "Order Management" at bounding box center [97, 159] width 109 height 14
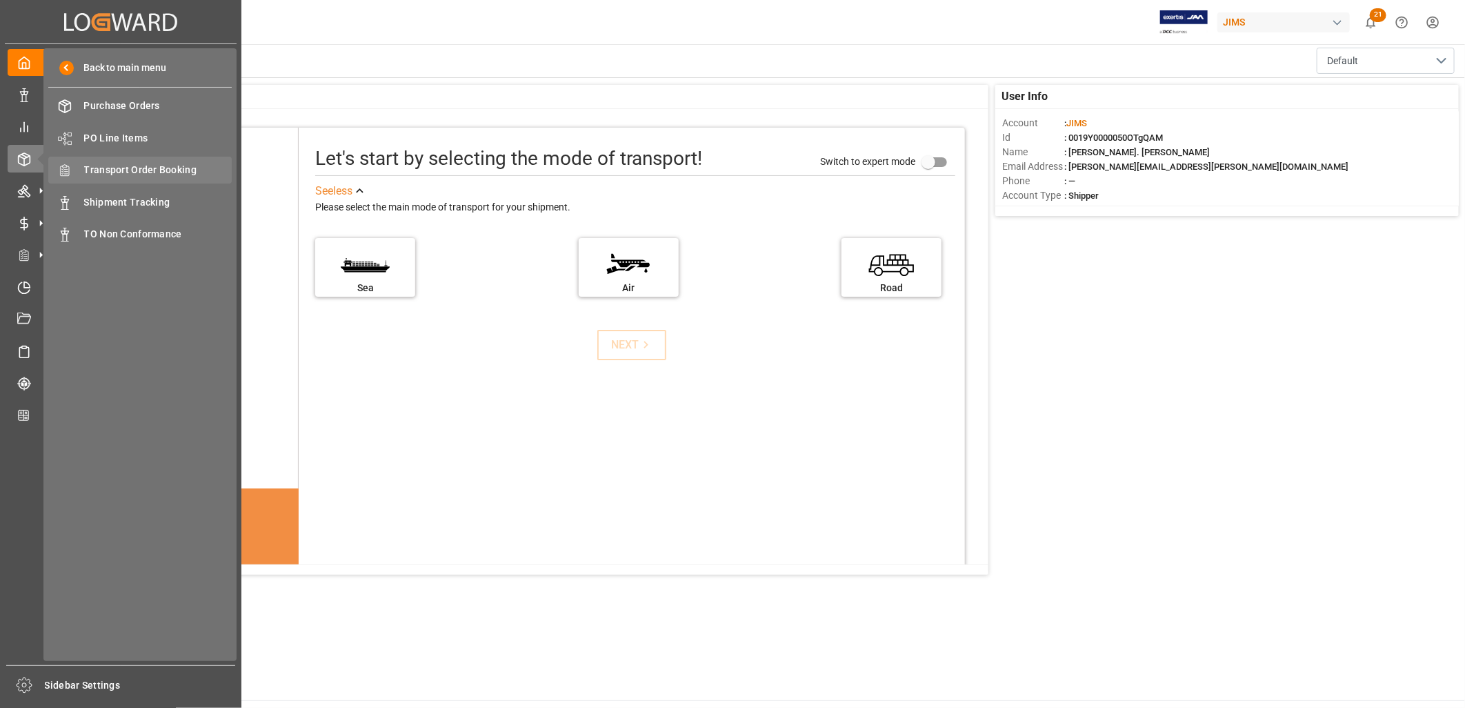
click at [155, 163] on span "Transport Order Booking" at bounding box center [158, 170] width 148 height 14
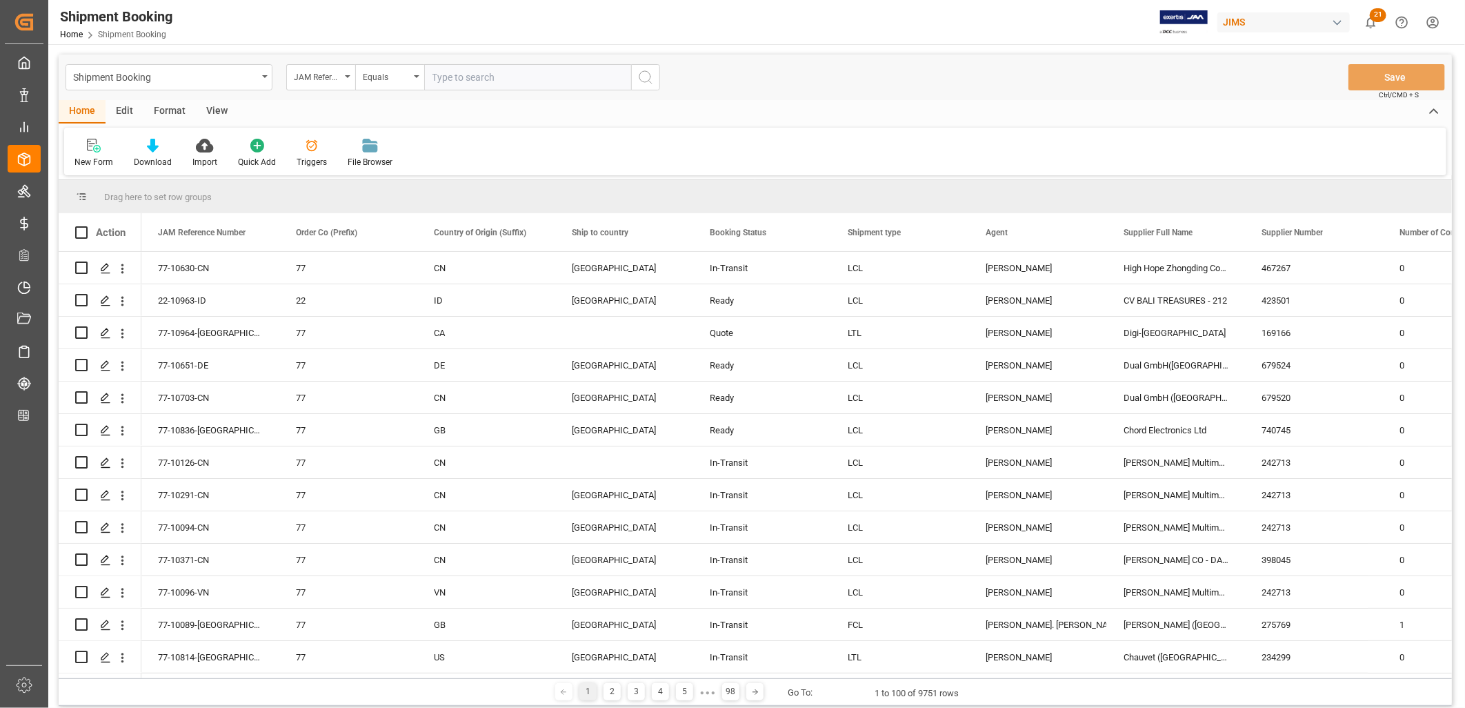
click at [440, 77] on input "text" at bounding box center [527, 77] width 207 height 26
type input "77-10100-CN"
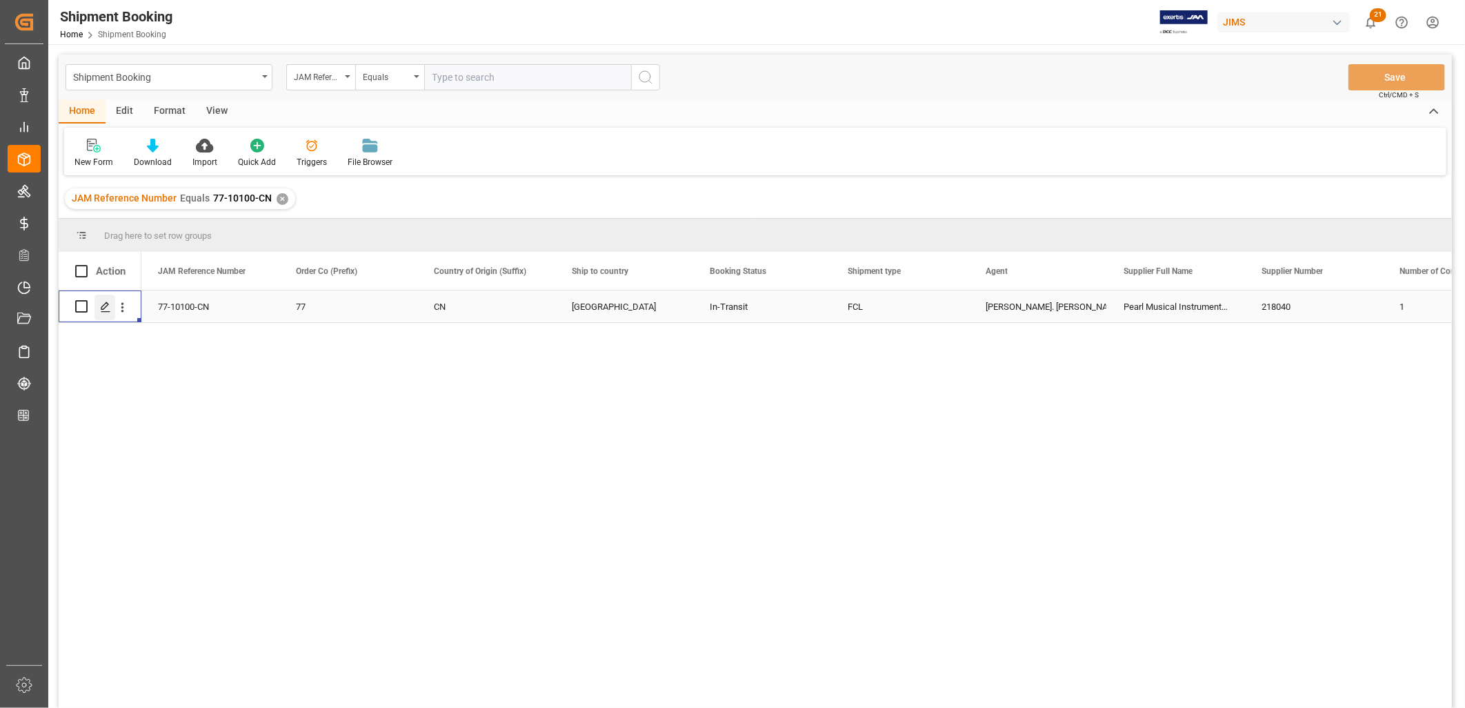
click at [105, 302] on icon "Press SPACE to select this row." at bounding box center [105, 306] width 11 height 11
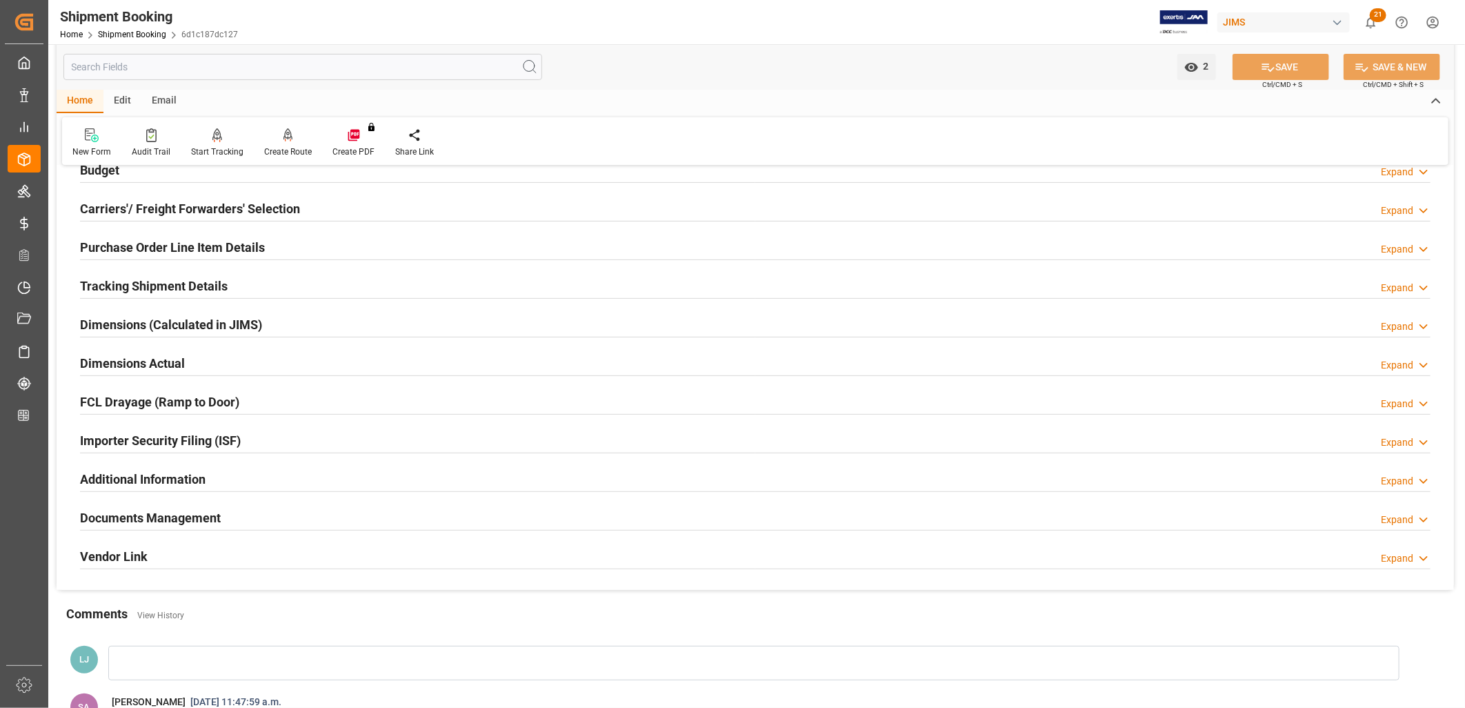
scroll to position [230, 0]
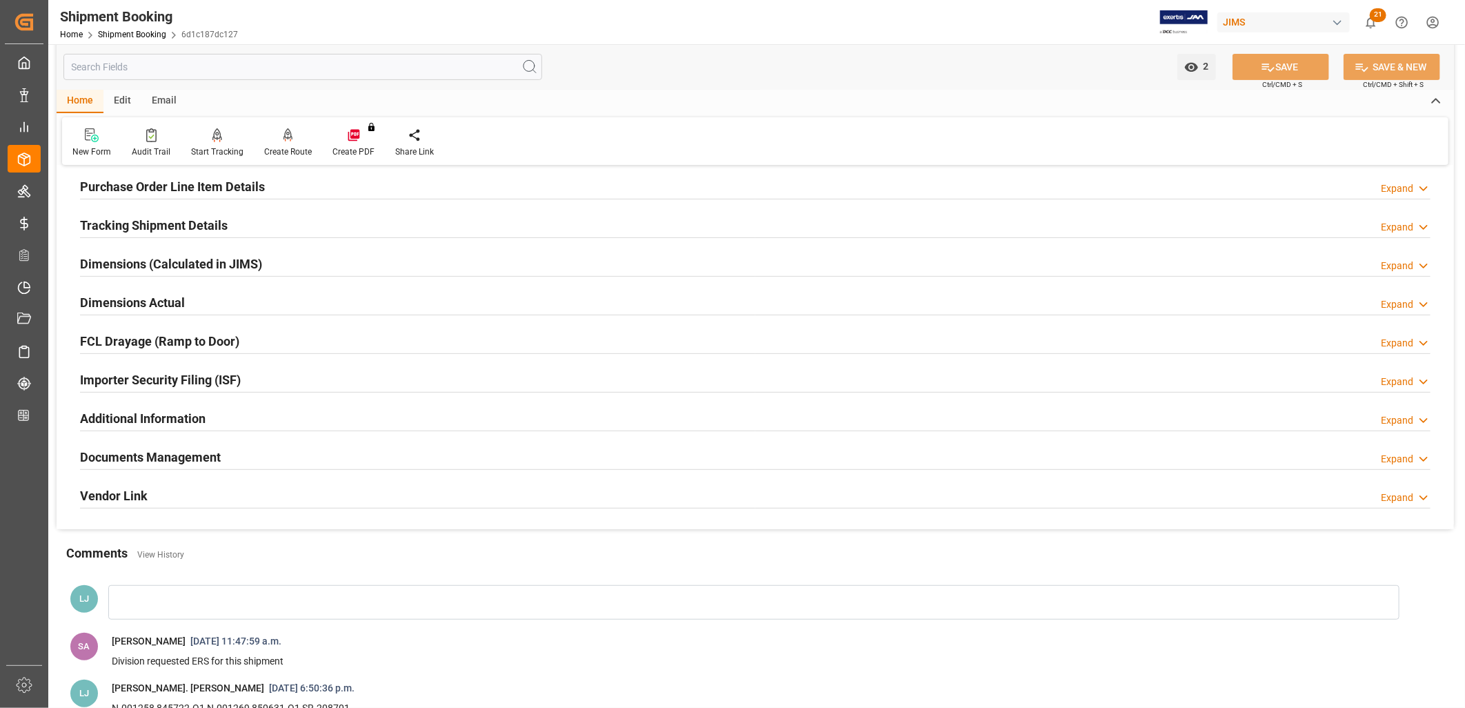
click at [198, 449] on h2 "Documents Management" at bounding box center [150, 457] width 141 height 19
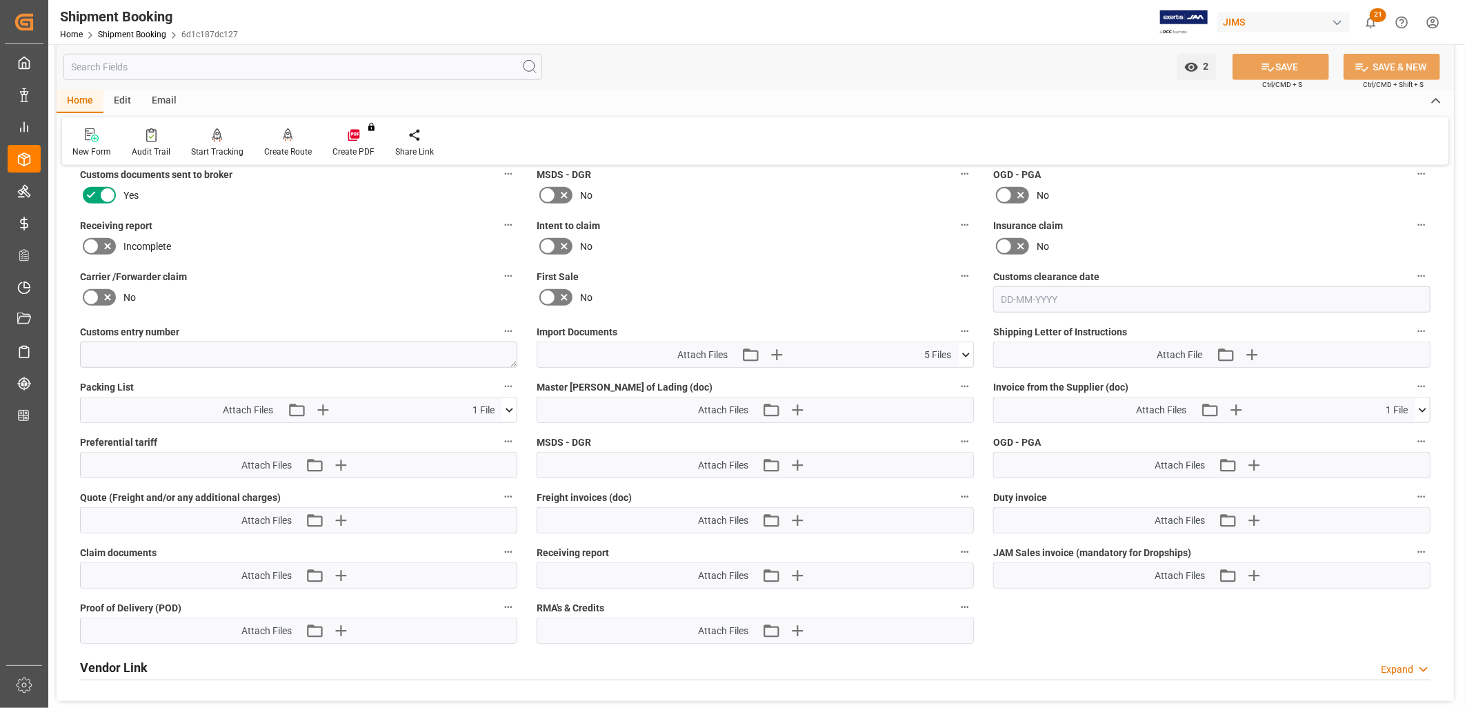
scroll to position [613, 0]
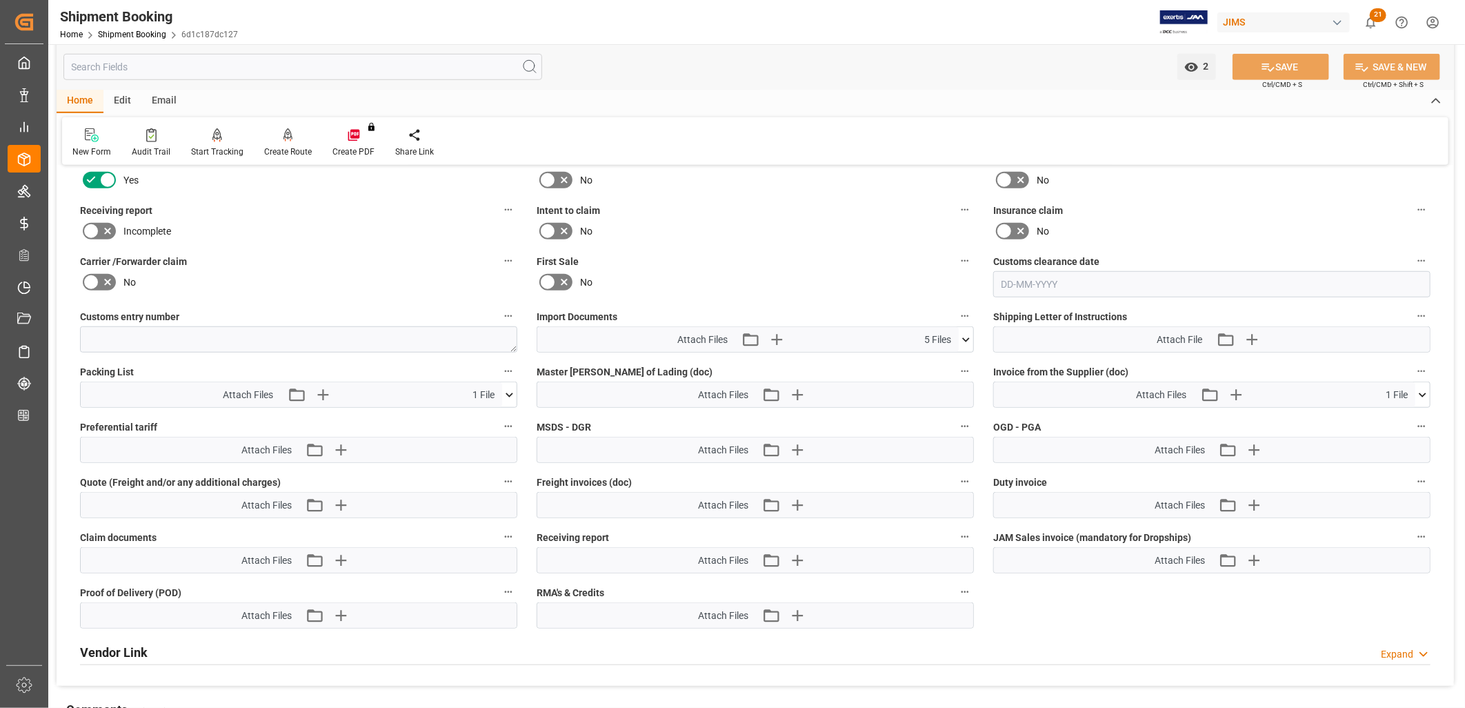
click at [967, 337] on icon at bounding box center [966, 339] width 8 height 4
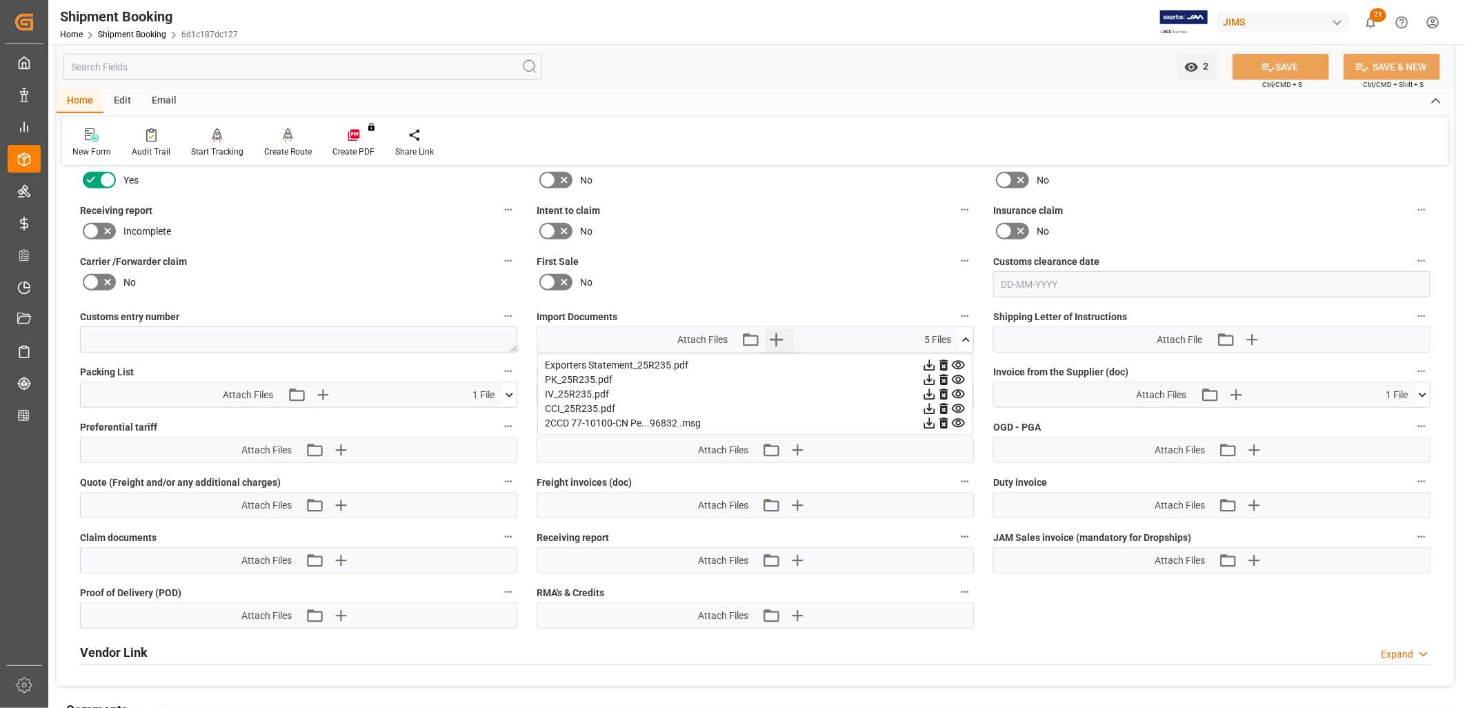
click at [777, 333] on icon "button" at bounding box center [777, 339] width 22 height 22
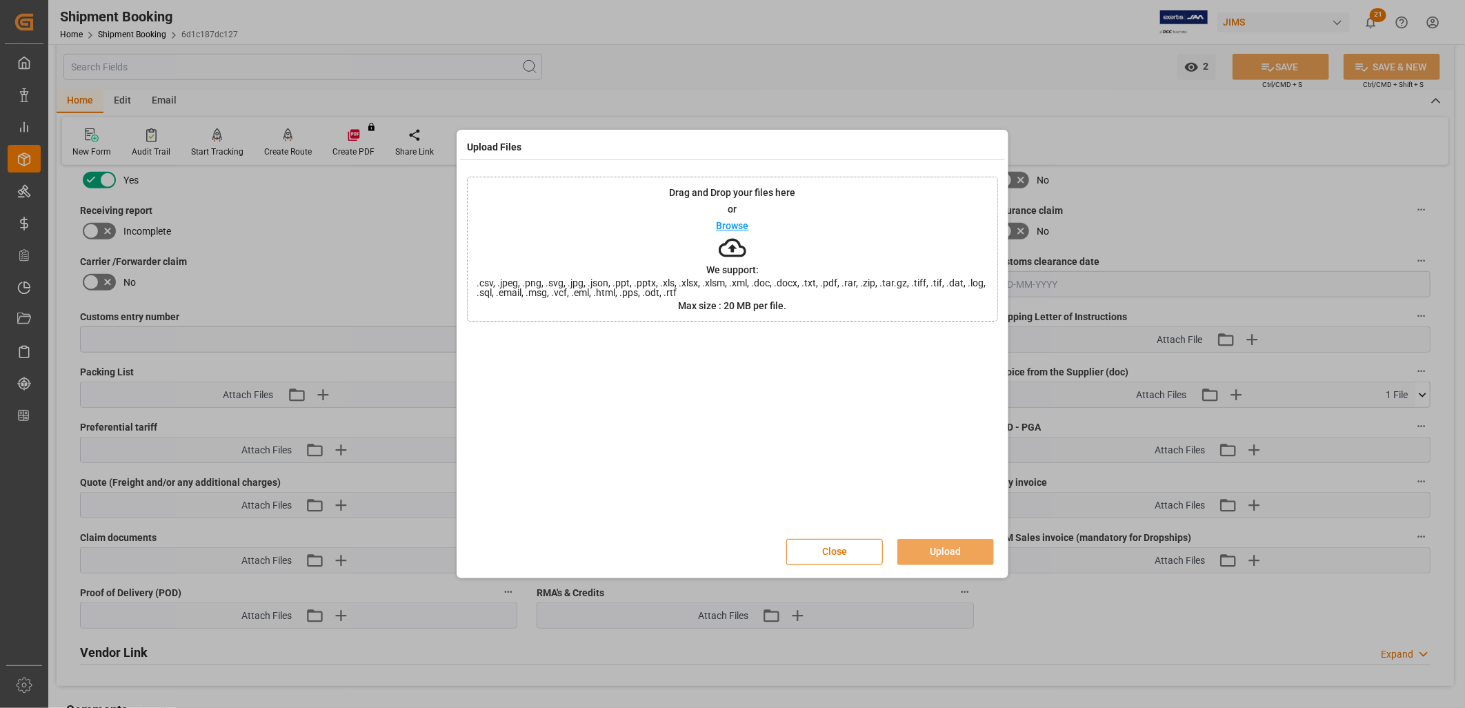
click at [733, 228] on p "Browse" at bounding box center [733, 226] width 32 height 10
click at [939, 543] on button "Upload" at bounding box center [946, 552] width 97 height 26
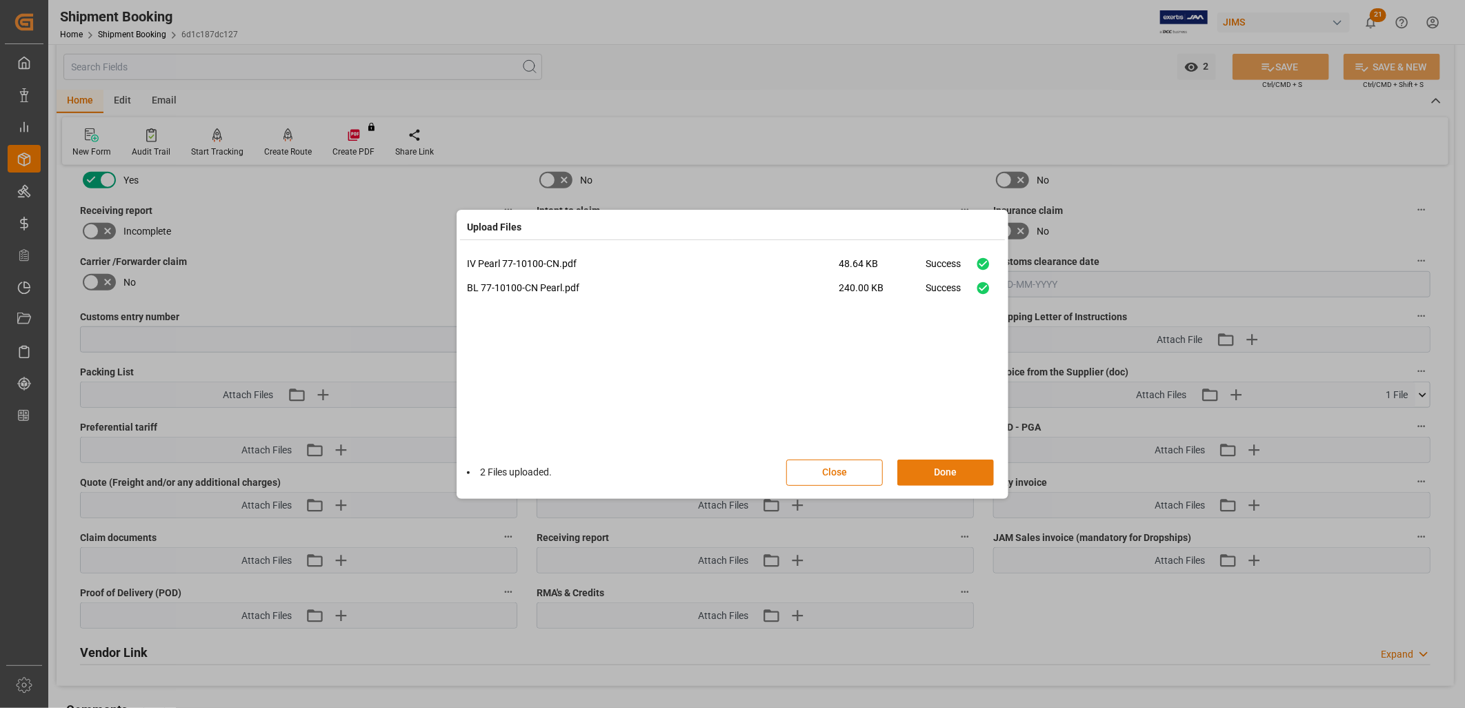
click at [937, 464] on button "Done" at bounding box center [946, 472] width 97 height 26
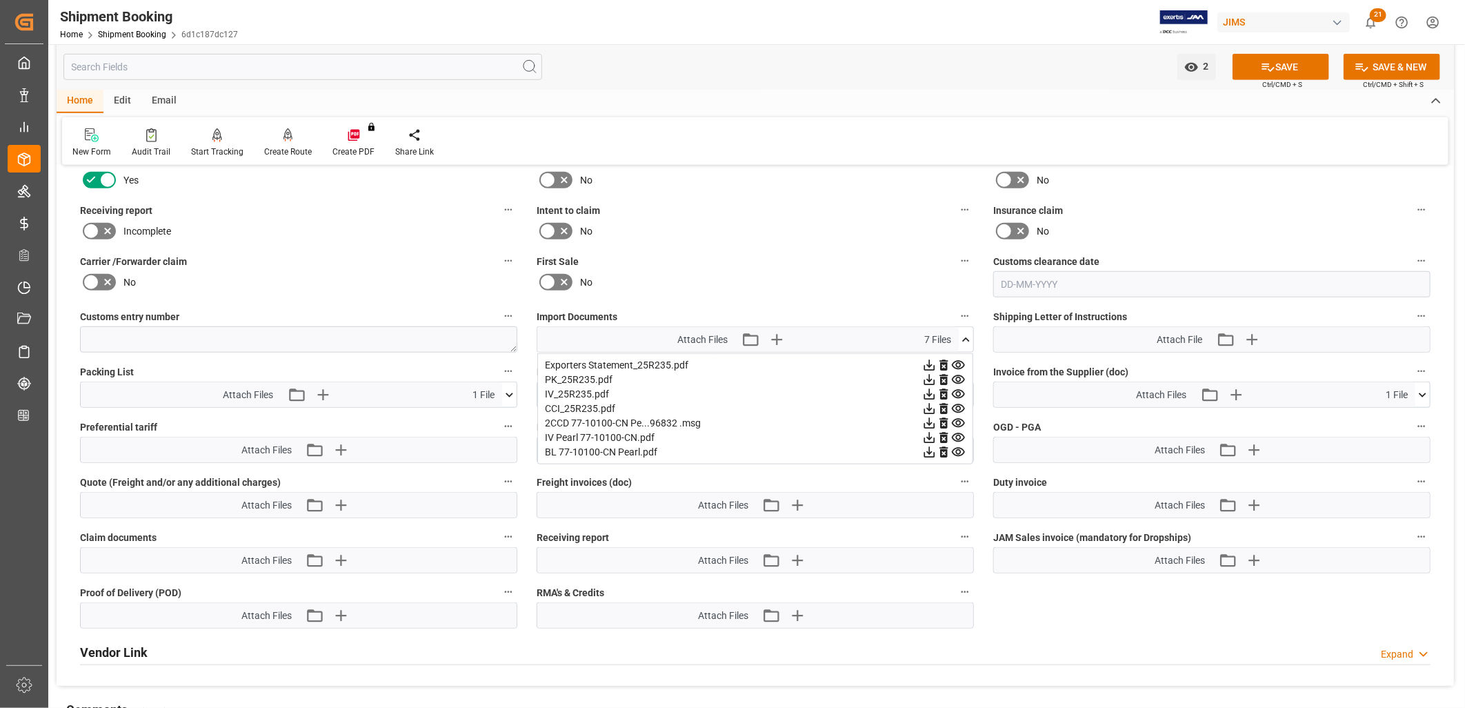
click at [967, 333] on icon at bounding box center [966, 340] width 14 height 14
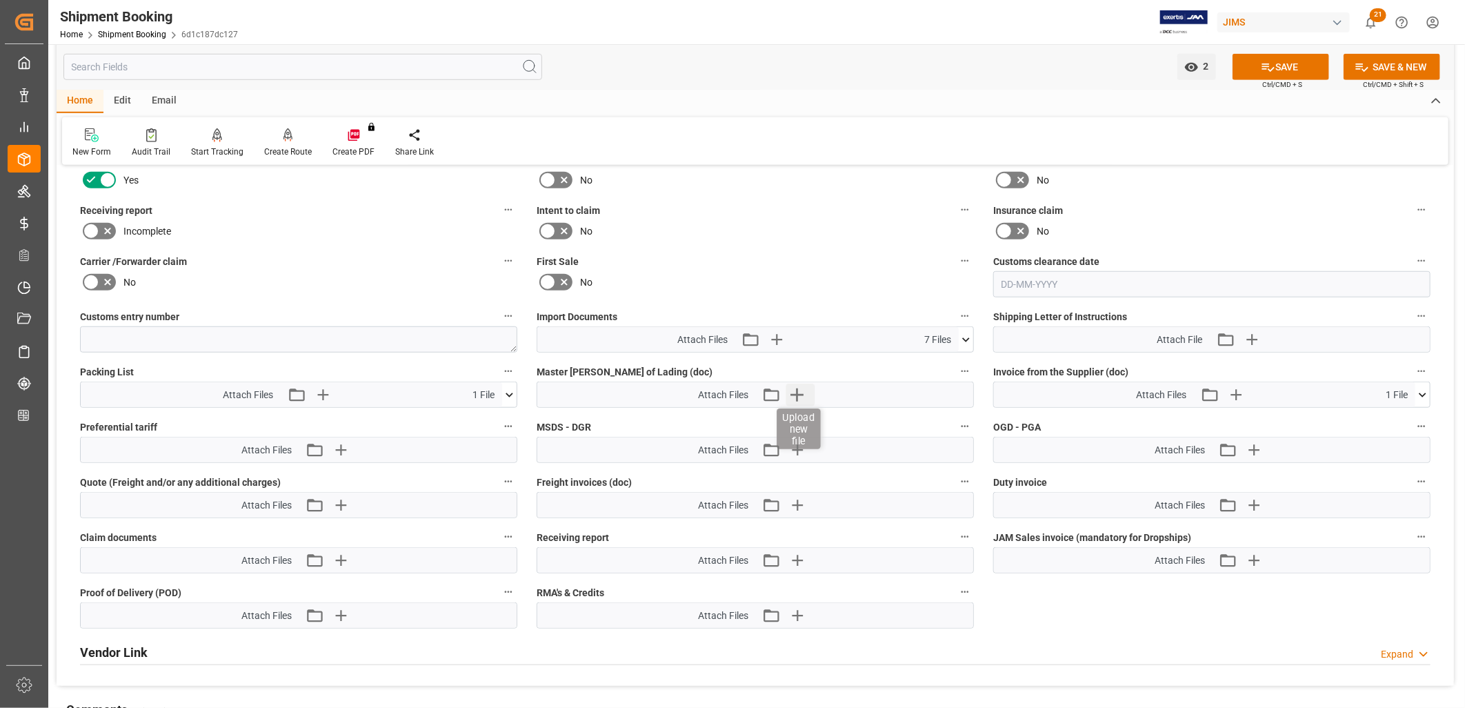
click at [803, 388] on icon "button" at bounding box center [797, 395] width 22 height 22
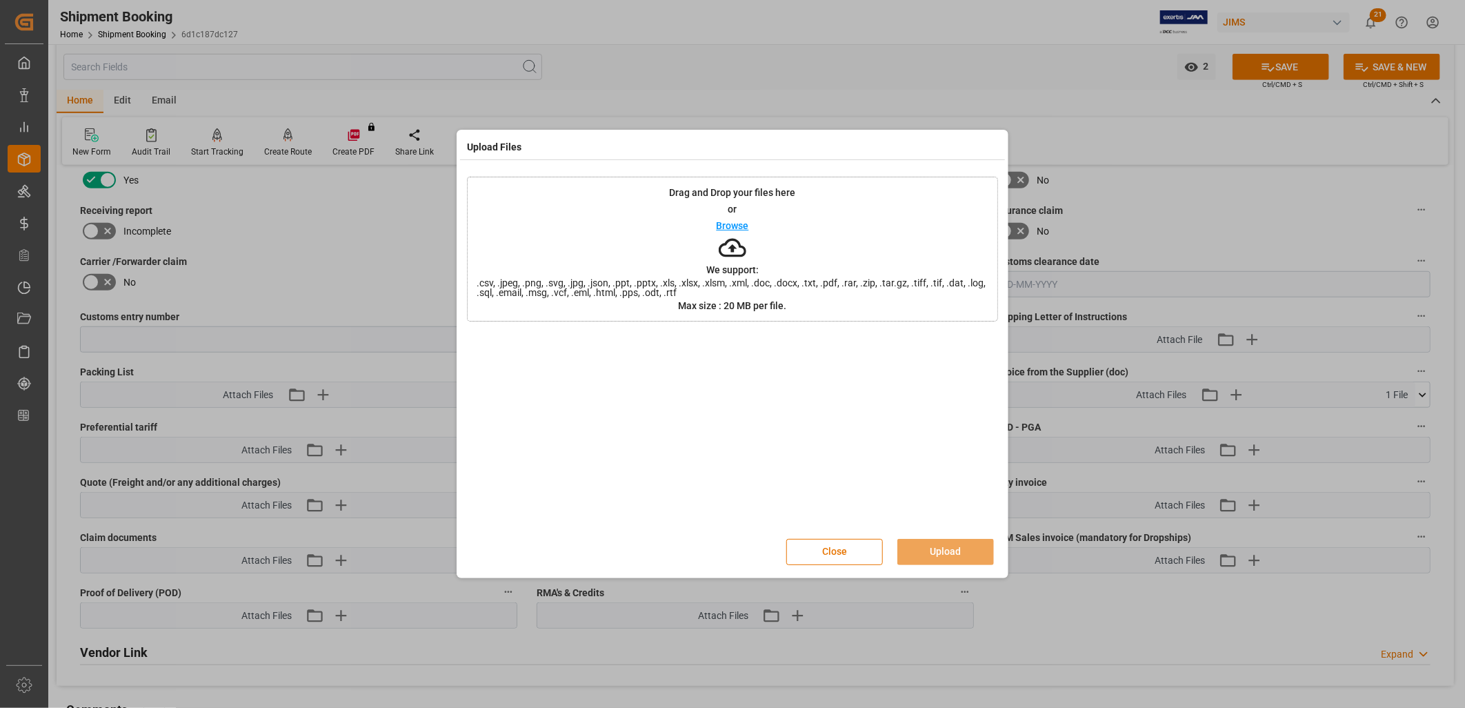
click at [735, 223] on p "Browse" at bounding box center [733, 226] width 32 height 10
click at [955, 549] on button "Upload" at bounding box center [946, 552] width 97 height 26
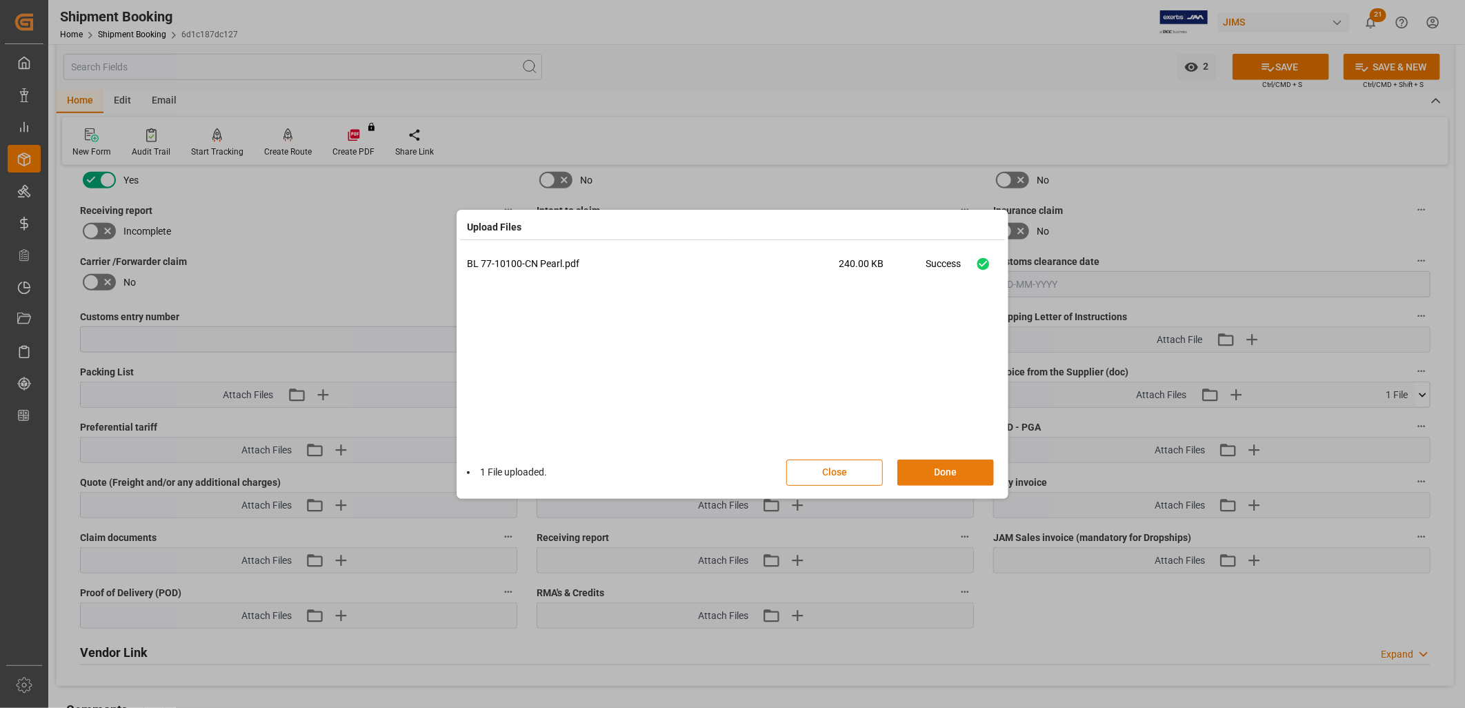
click at [966, 465] on button "Done" at bounding box center [946, 472] width 97 height 26
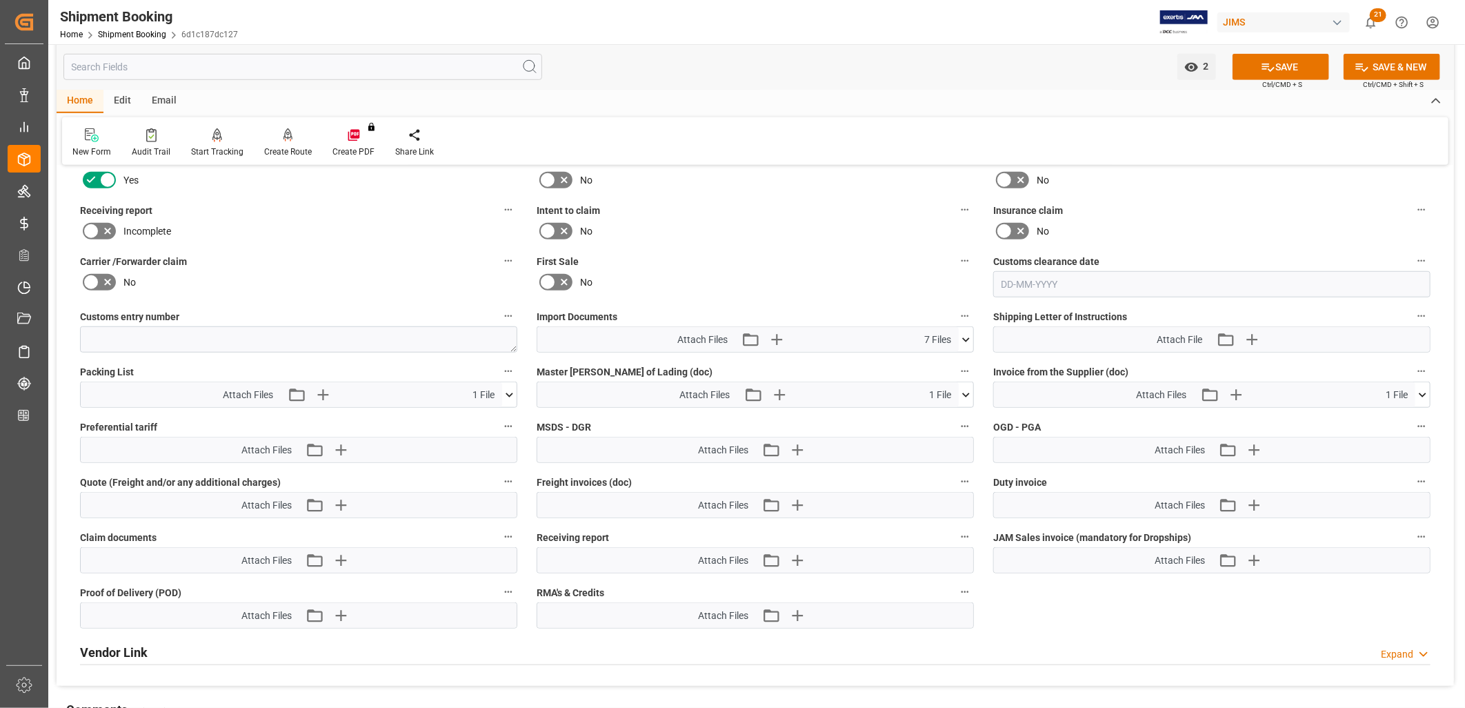
click at [967, 337] on icon at bounding box center [966, 339] width 8 height 4
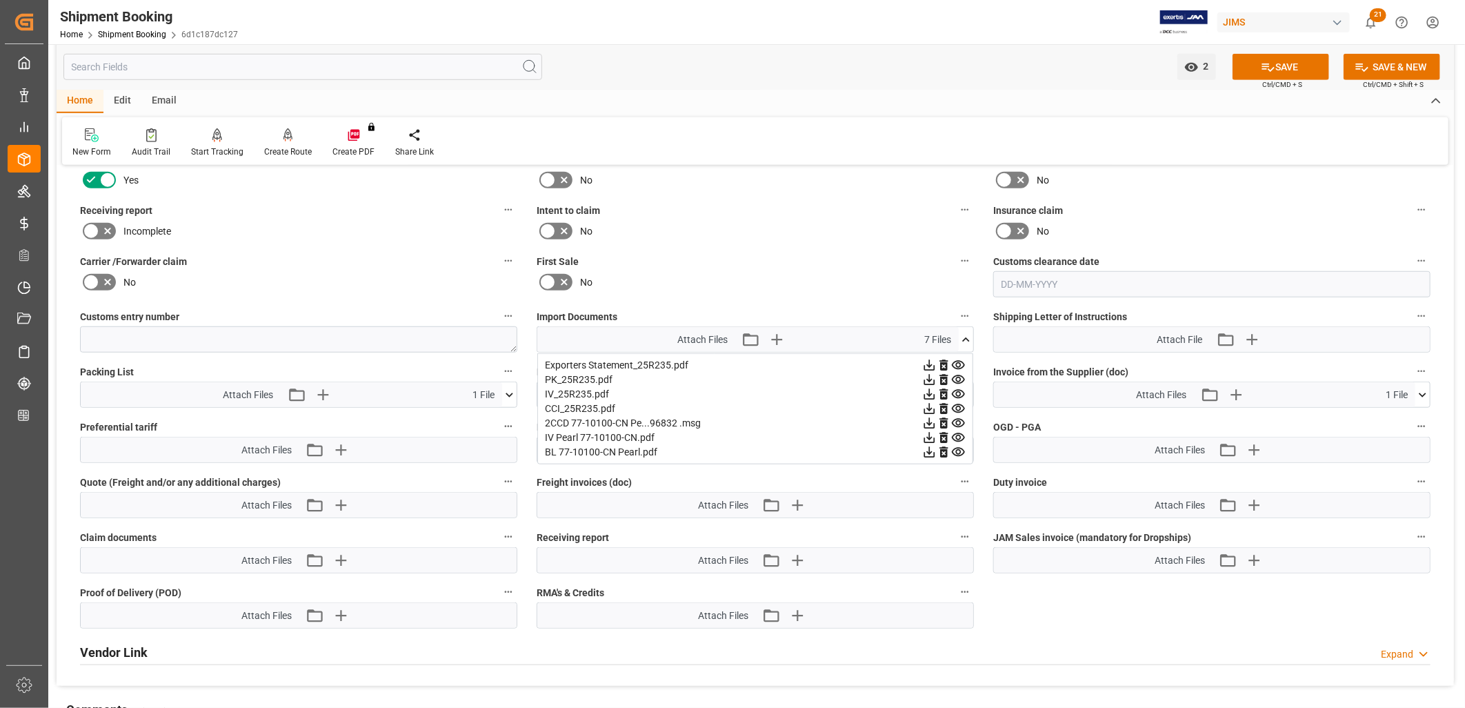
click at [846, 279] on div "No" at bounding box center [755, 282] width 437 height 22
click at [969, 335] on icon at bounding box center [966, 340] width 14 height 14
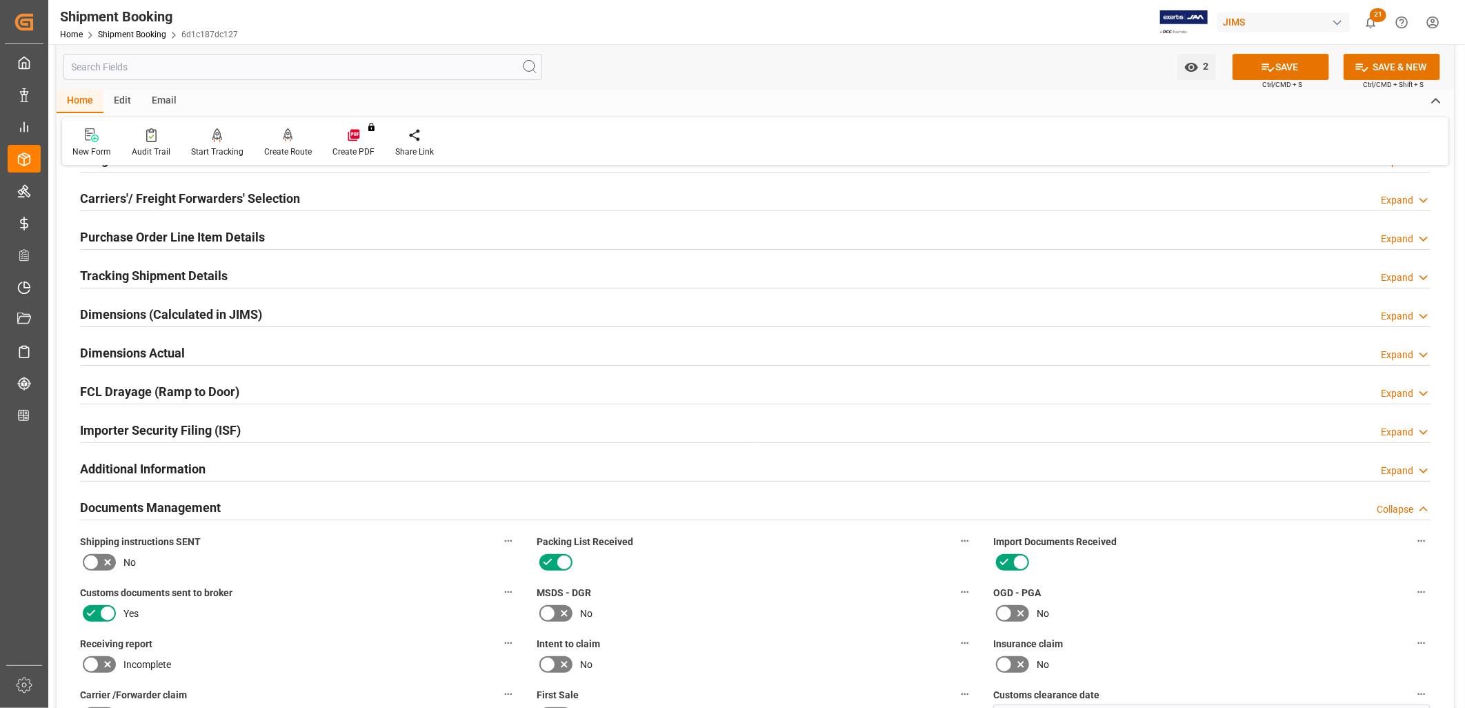
scroll to position [153, 0]
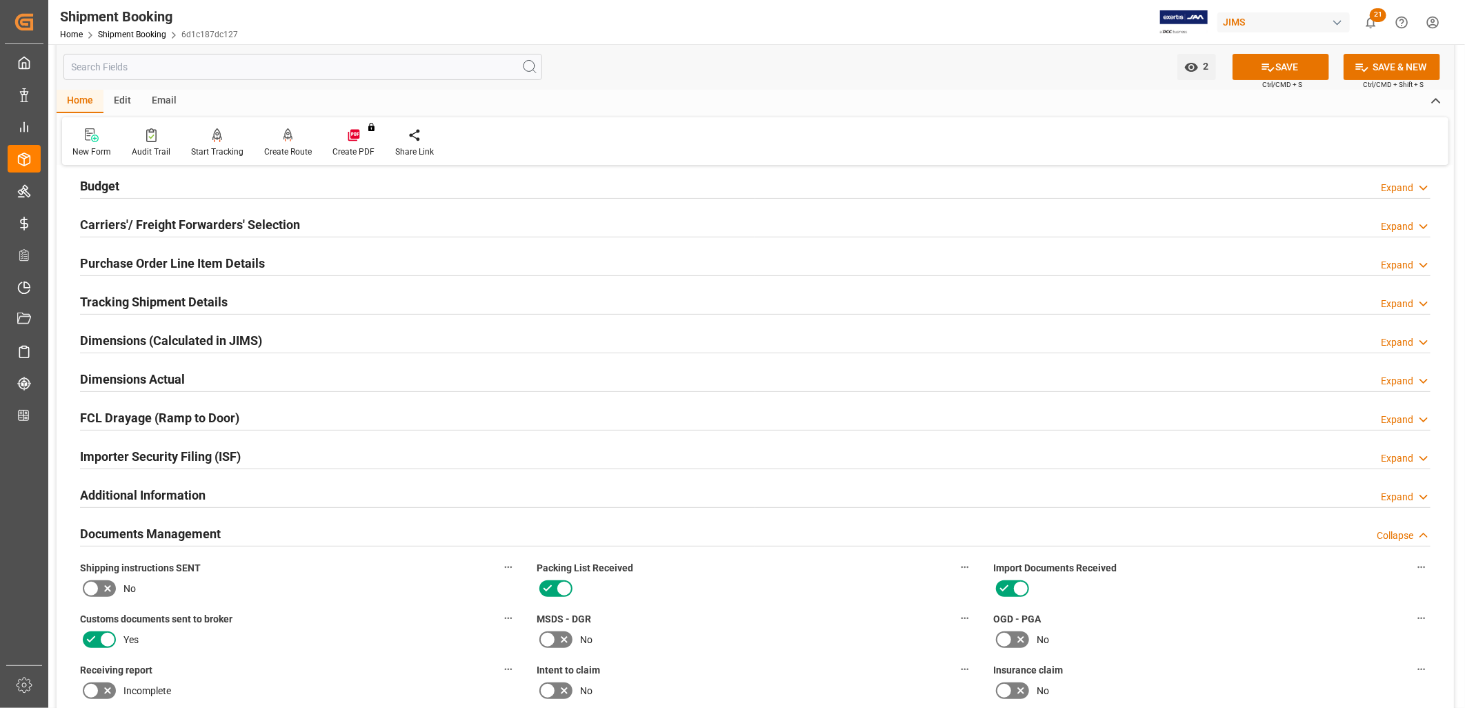
click at [206, 263] on h2 "Purchase Order Line Item Details" at bounding box center [172, 263] width 185 height 19
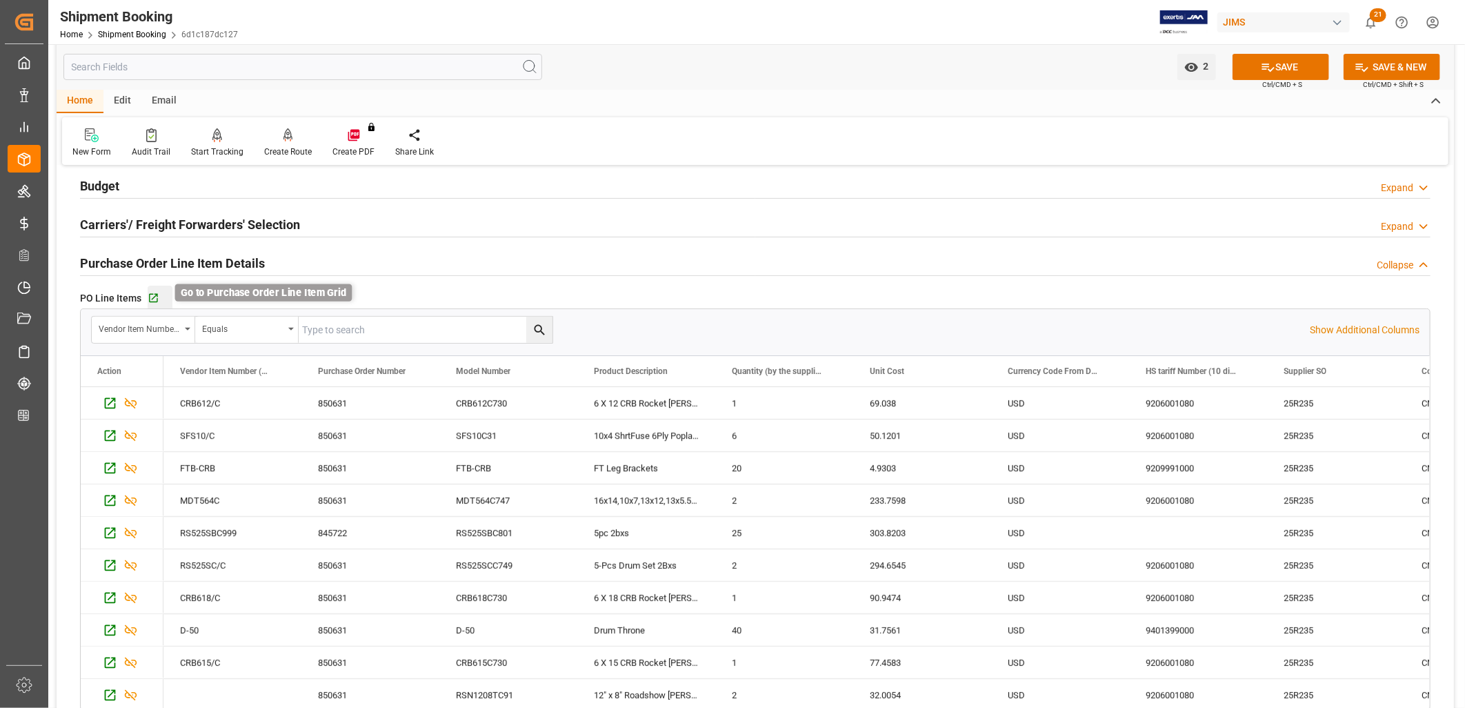
click at [155, 295] on icon "button" at bounding box center [153, 298] width 9 height 9
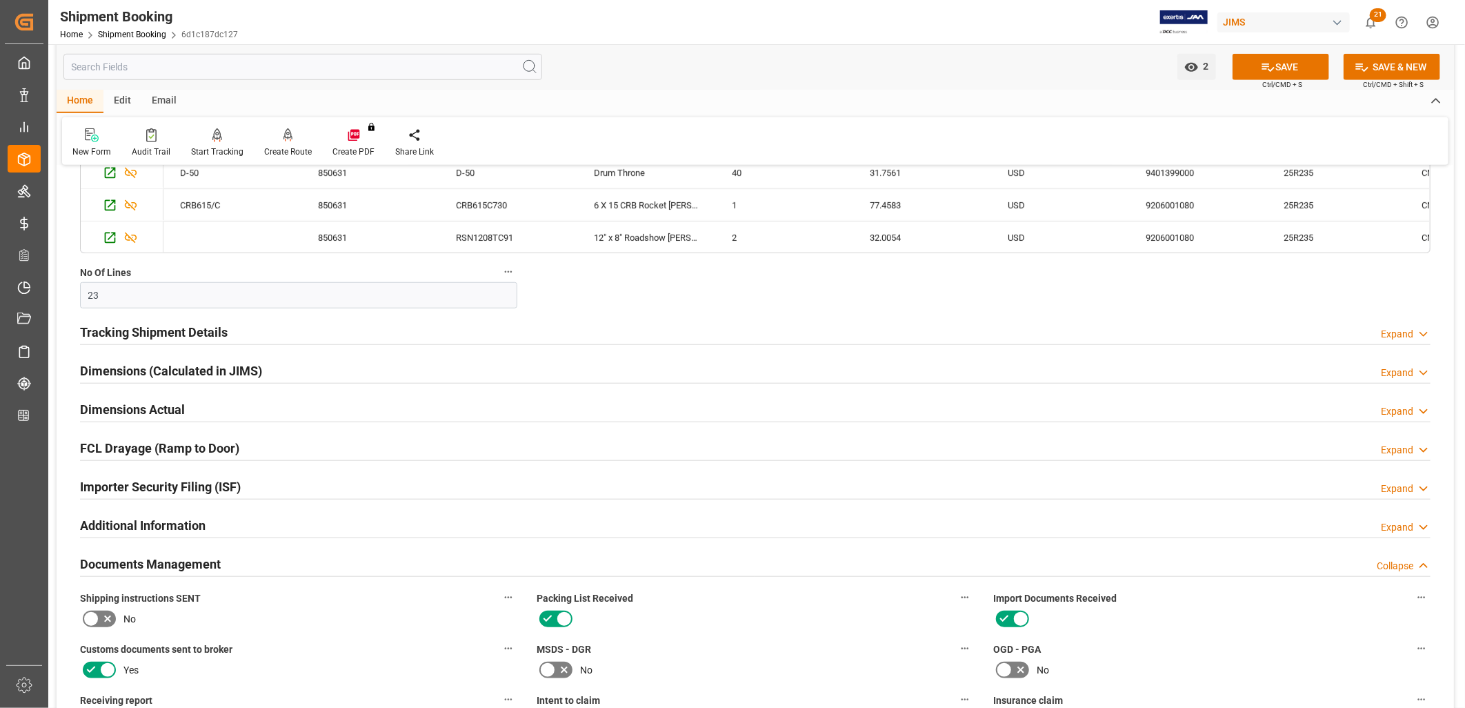
scroll to position [613, 0]
click at [168, 549] on div "Documents Management" at bounding box center [150, 561] width 141 height 26
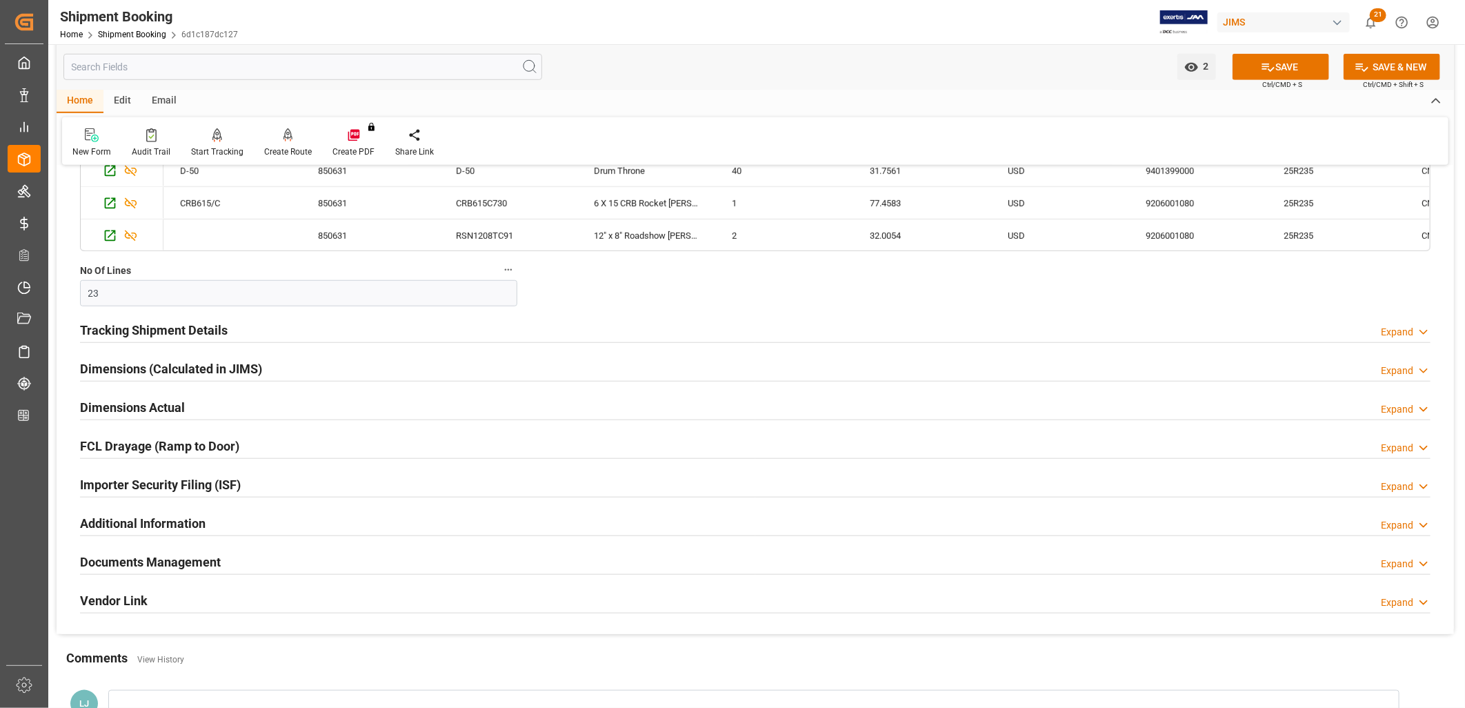
click at [197, 557] on h2 "Documents Management" at bounding box center [150, 562] width 141 height 19
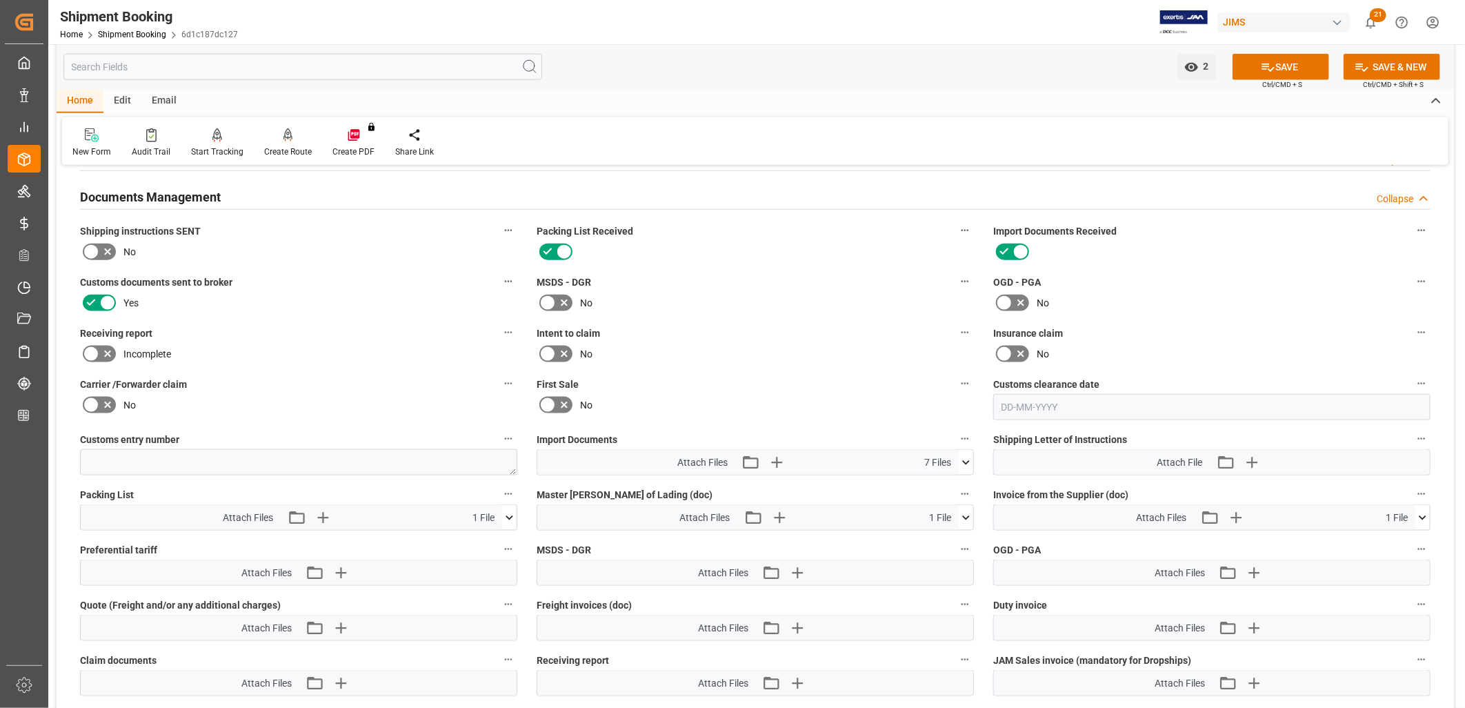
scroll to position [996, 0]
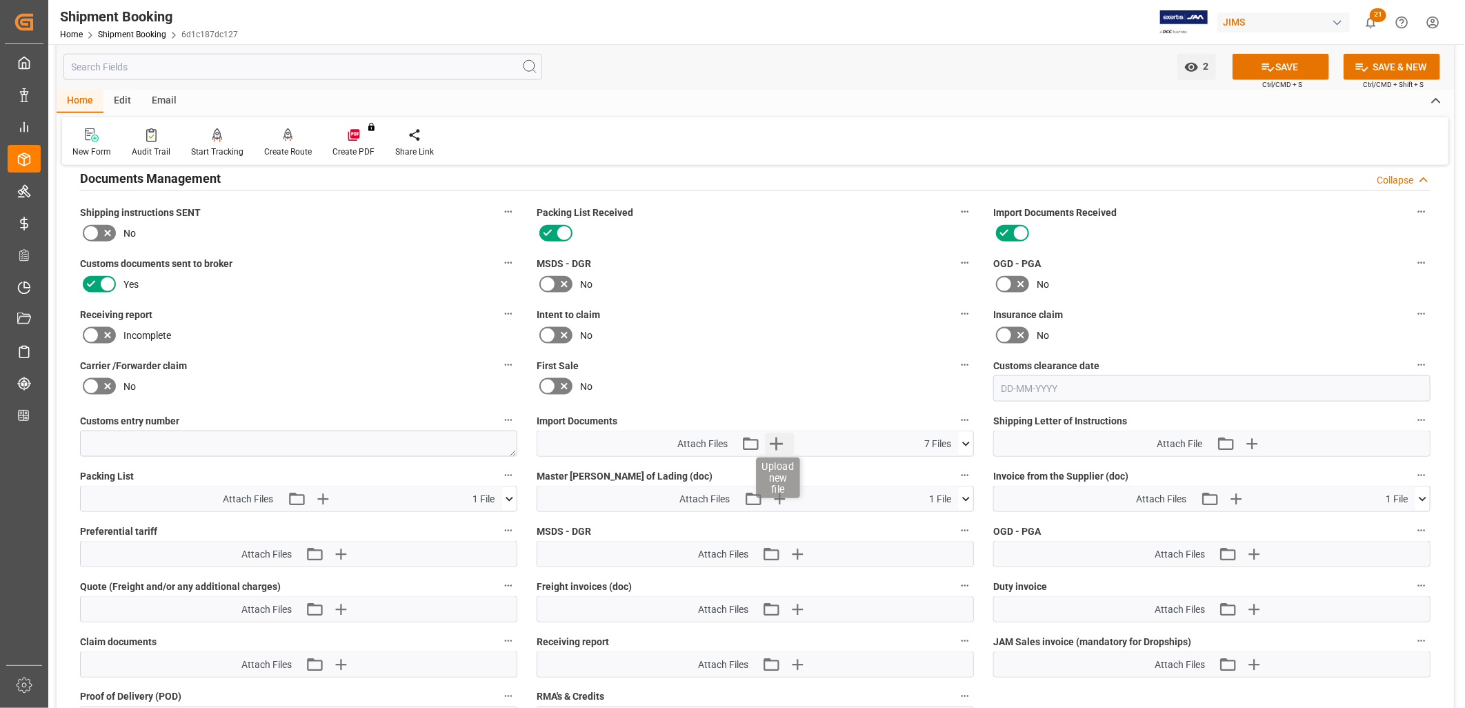
click at [776, 437] on icon "button" at bounding box center [776, 443] width 13 height 13
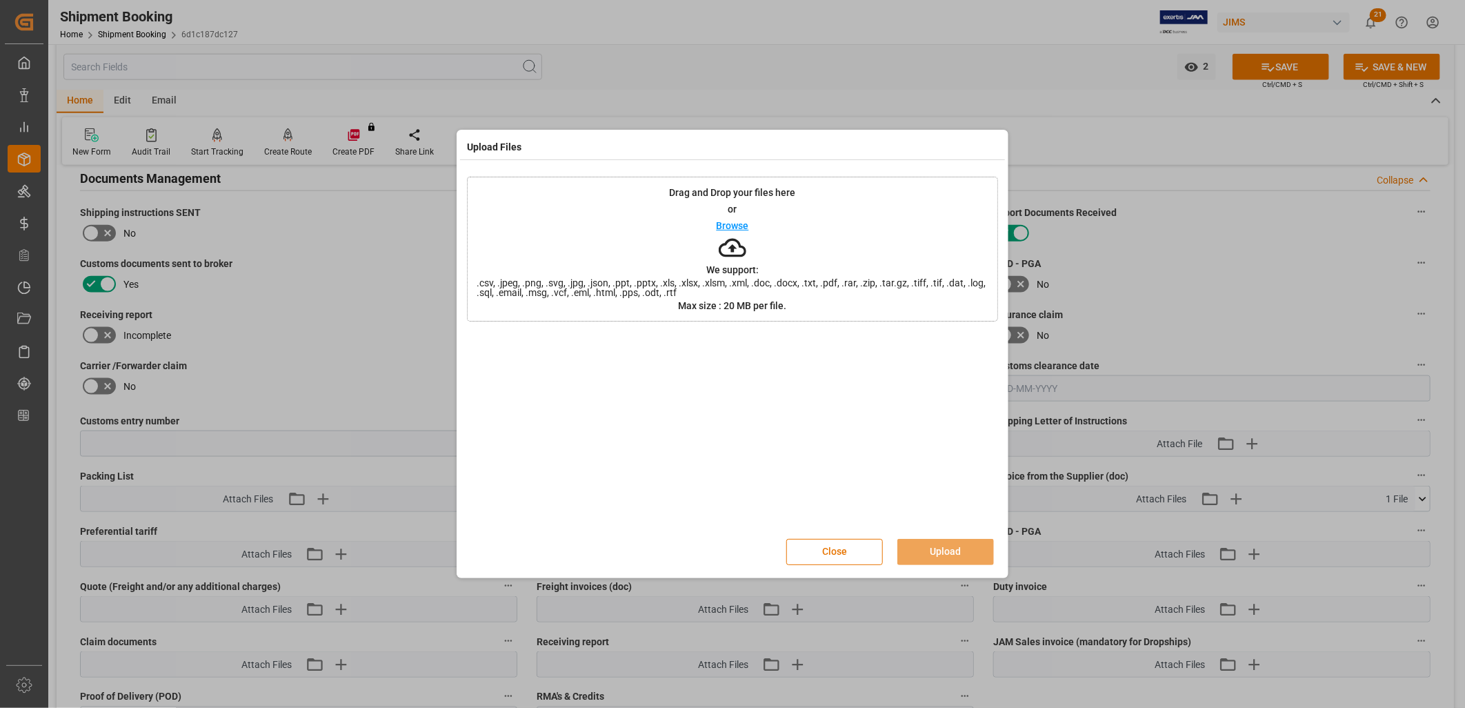
click at [744, 225] on p "Browse" at bounding box center [733, 226] width 32 height 10
click at [956, 543] on button "Upload" at bounding box center [946, 552] width 97 height 26
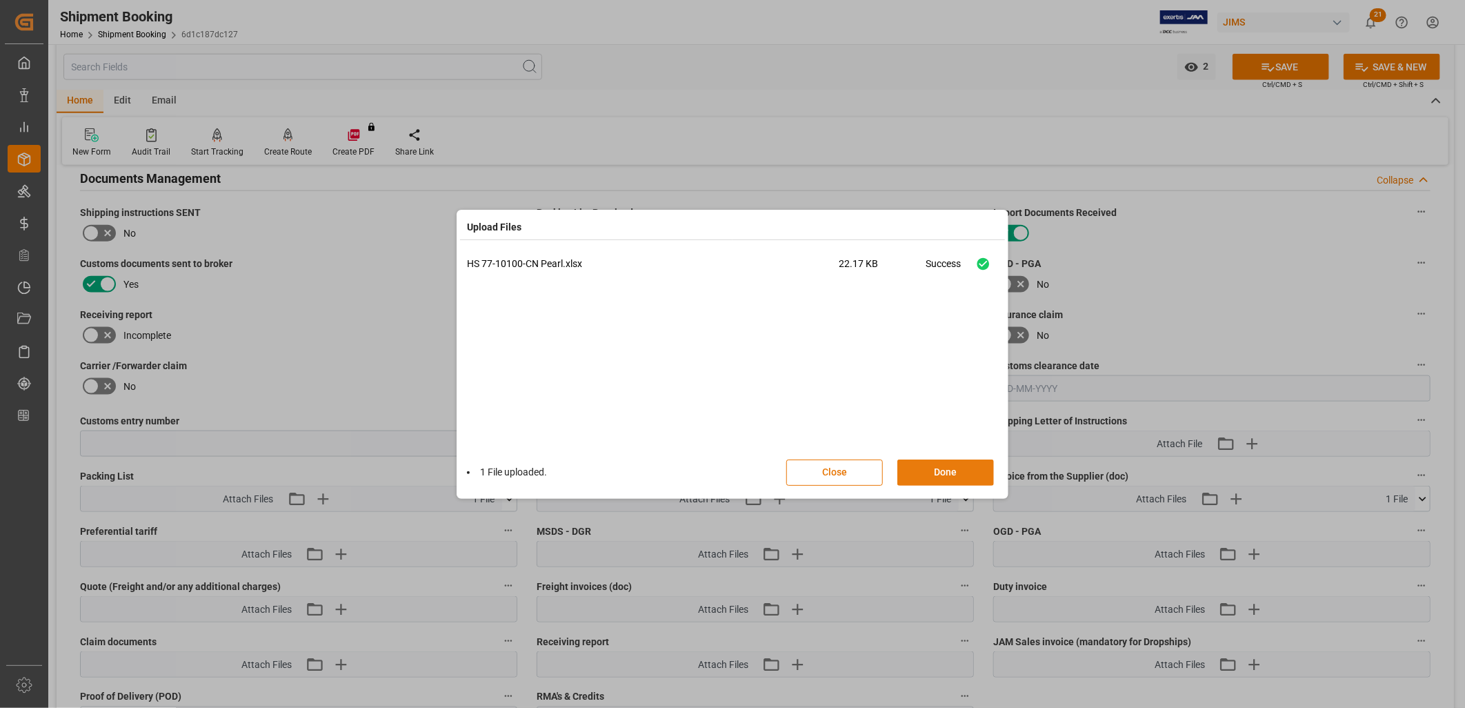
click at [960, 465] on button "Done" at bounding box center [946, 472] width 97 height 26
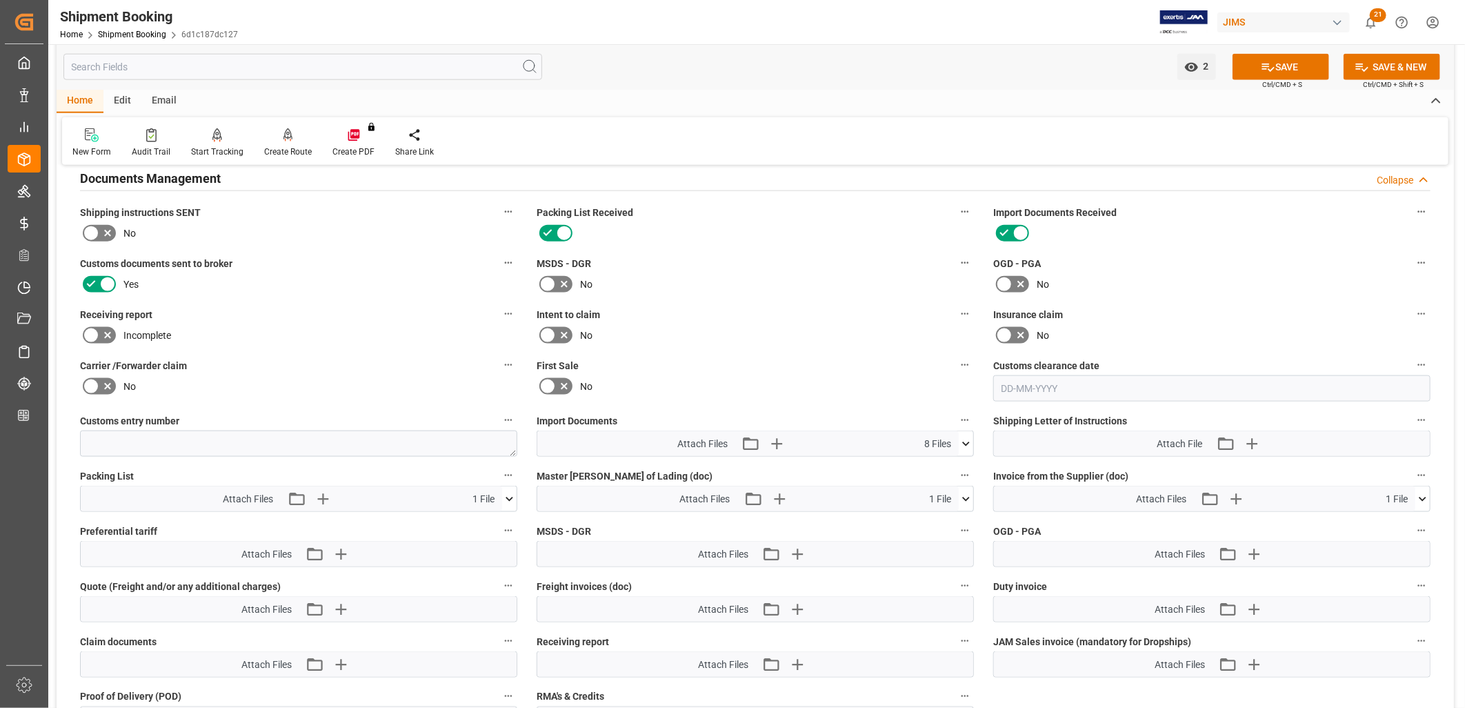
click at [966, 437] on icon at bounding box center [966, 444] width 14 height 14
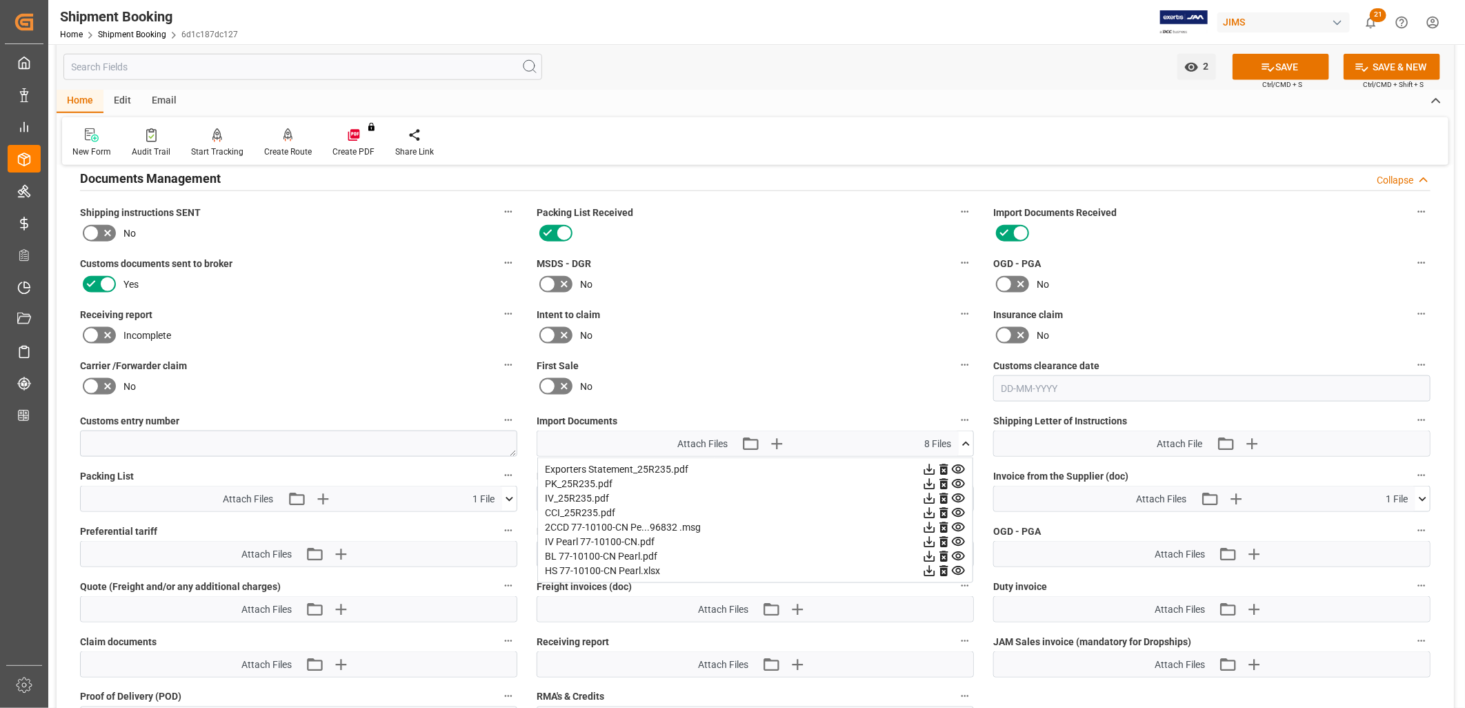
click at [91, 236] on icon at bounding box center [91, 233] width 17 height 17
click at [0, 0] on input "checkbox" at bounding box center [0, 0] width 0 height 0
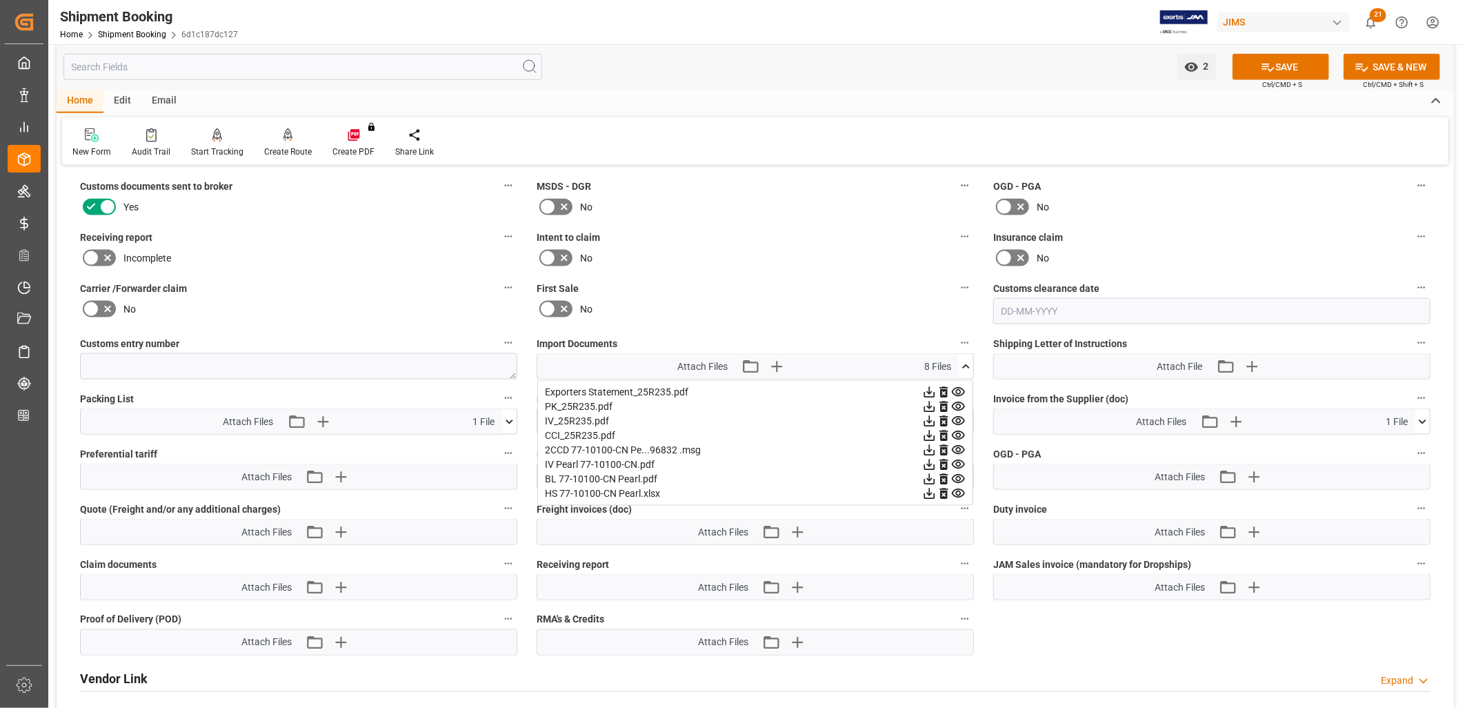
scroll to position [1149, 0]
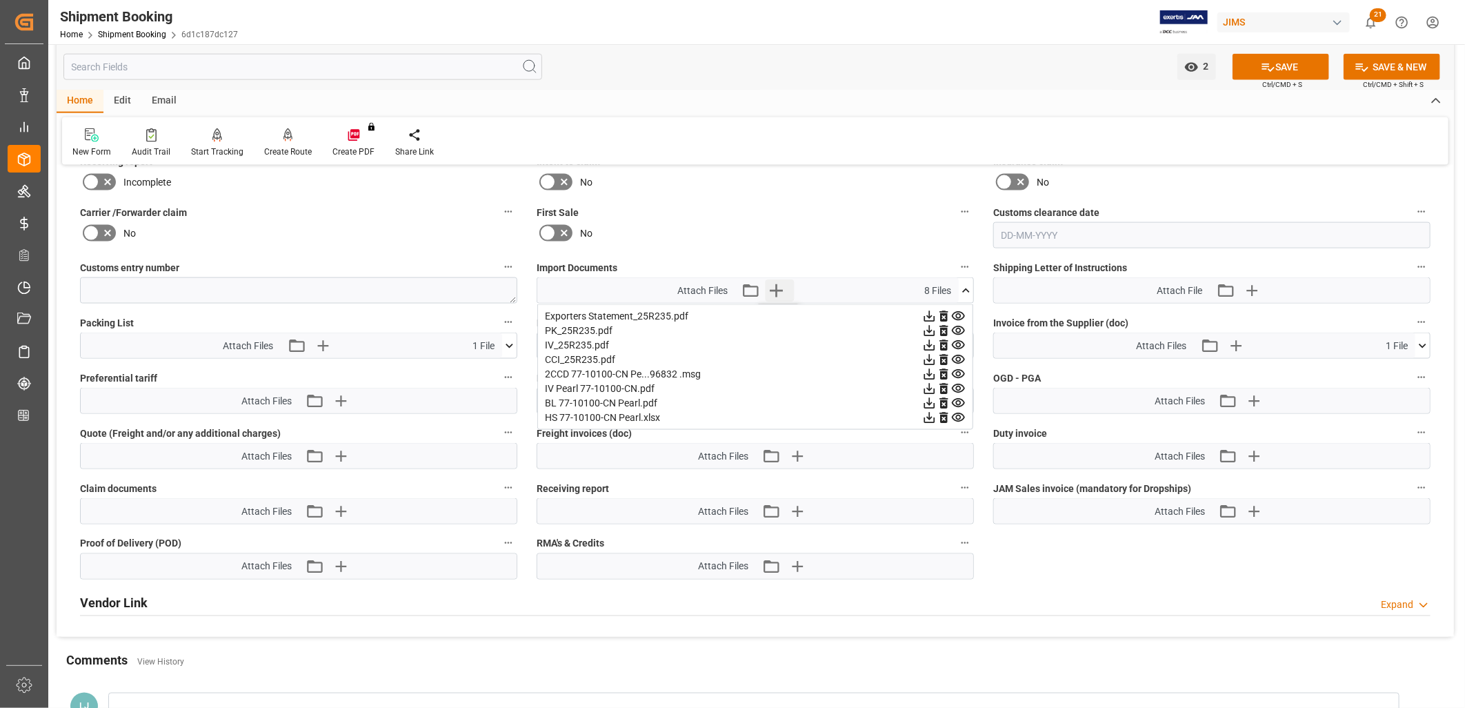
click at [780, 284] on icon "button" at bounding box center [777, 290] width 22 height 22
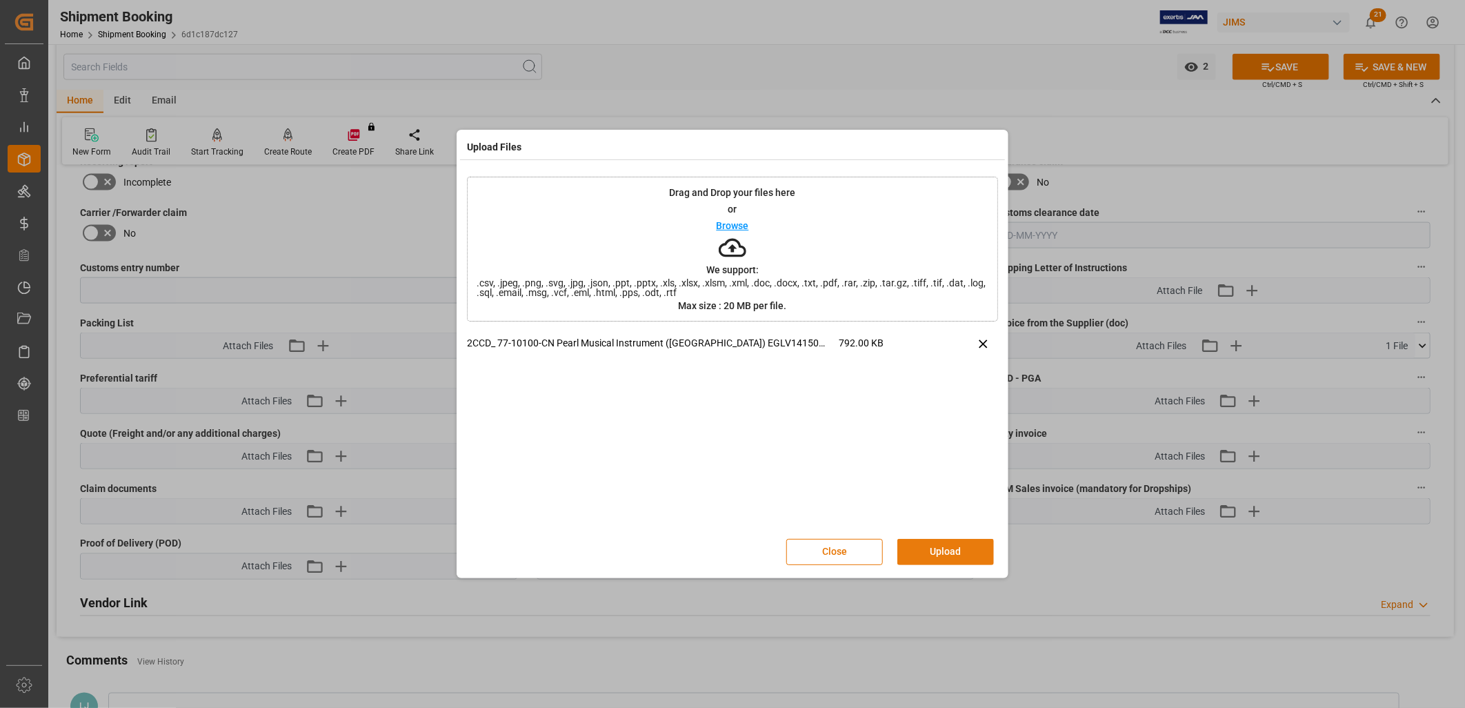
click at [948, 551] on button "Upload" at bounding box center [946, 552] width 97 height 26
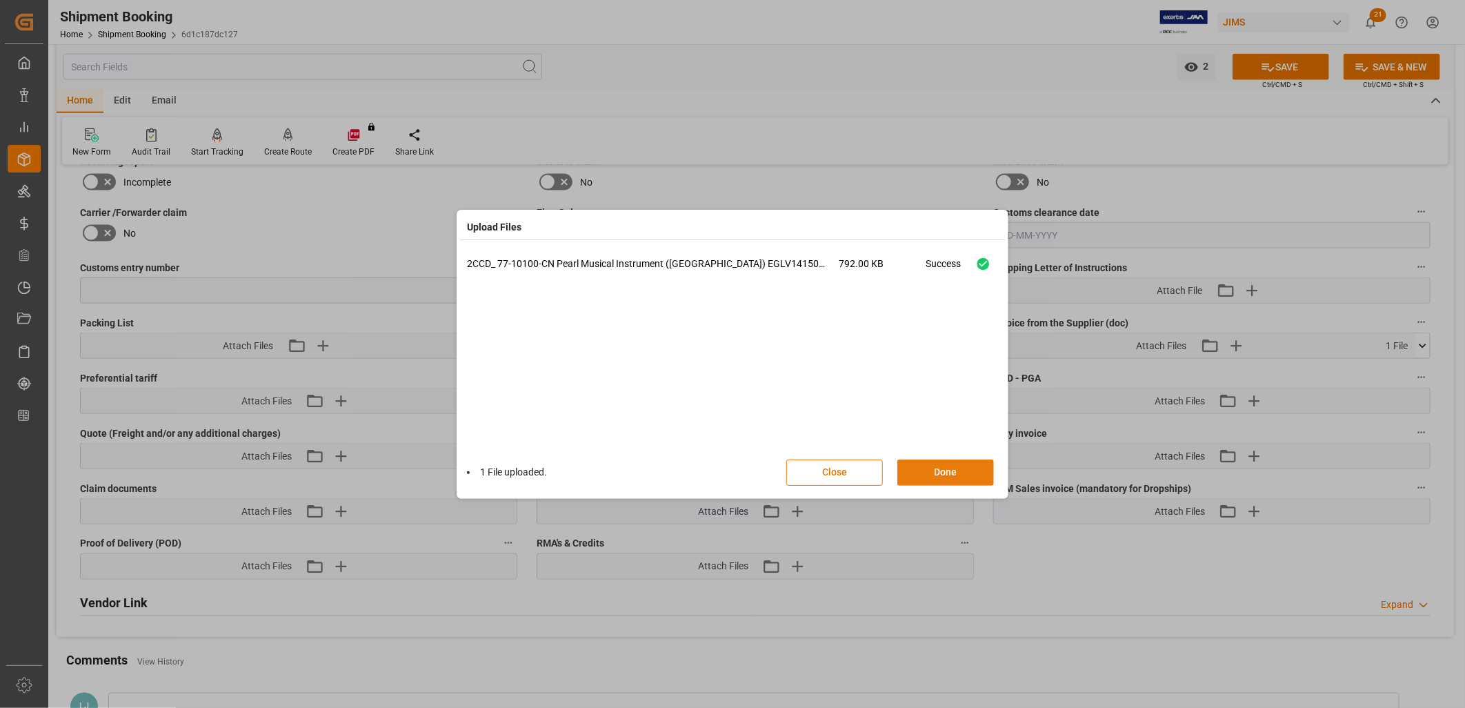
click at [963, 471] on button "Done" at bounding box center [946, 472] width 97 height 26
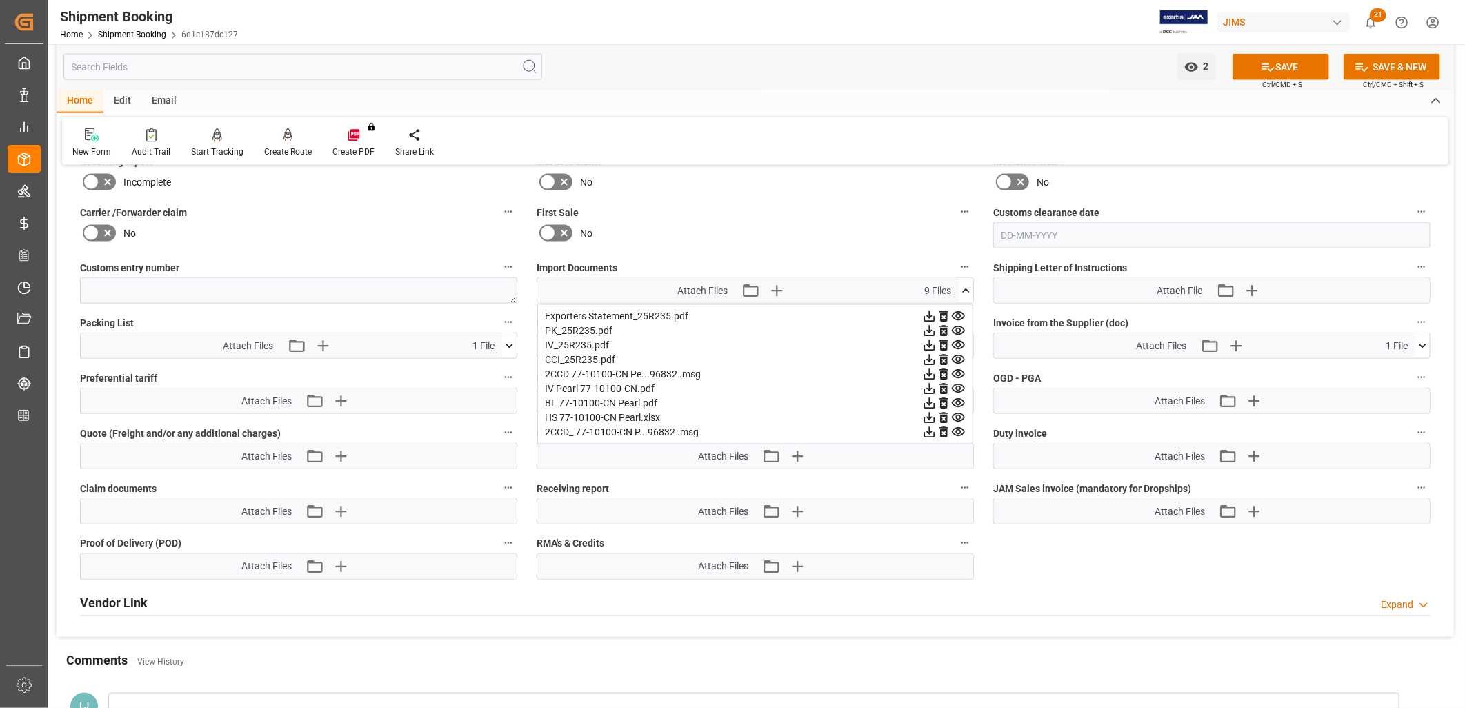
click at [967, 285] on icon at bounding box center [966, 291] width 14 height 14
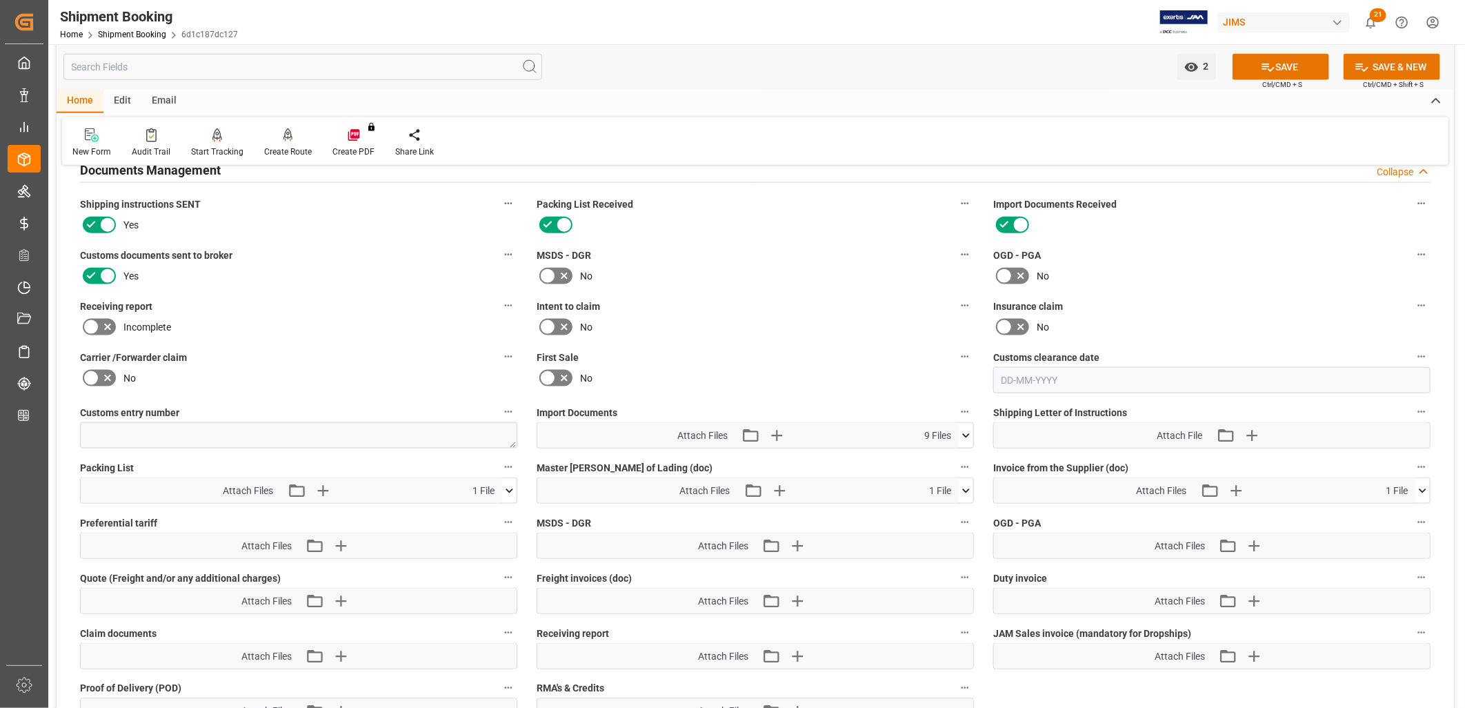
scroll to position [996, 0]
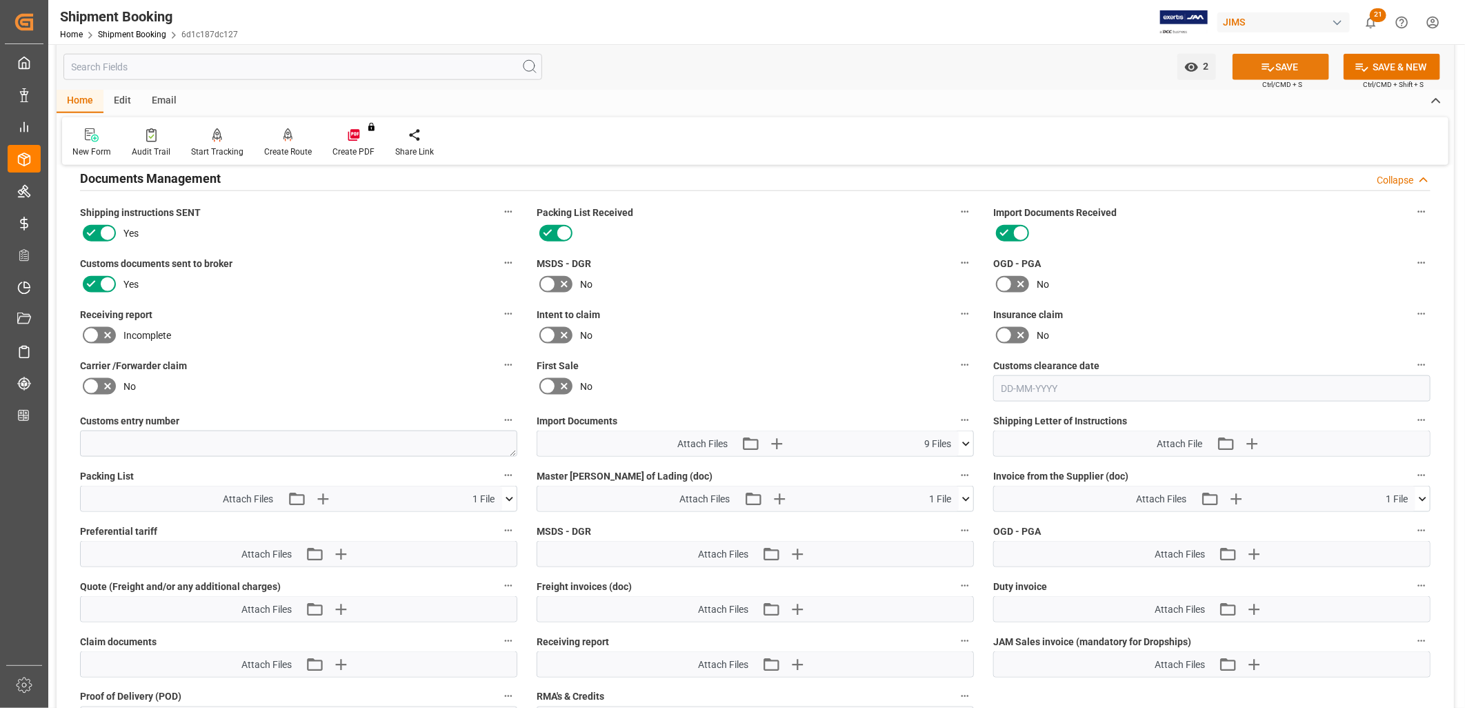
click at [1293, 65] on button "SAVE" at bounding box center [1281, 67] width 97 height 26
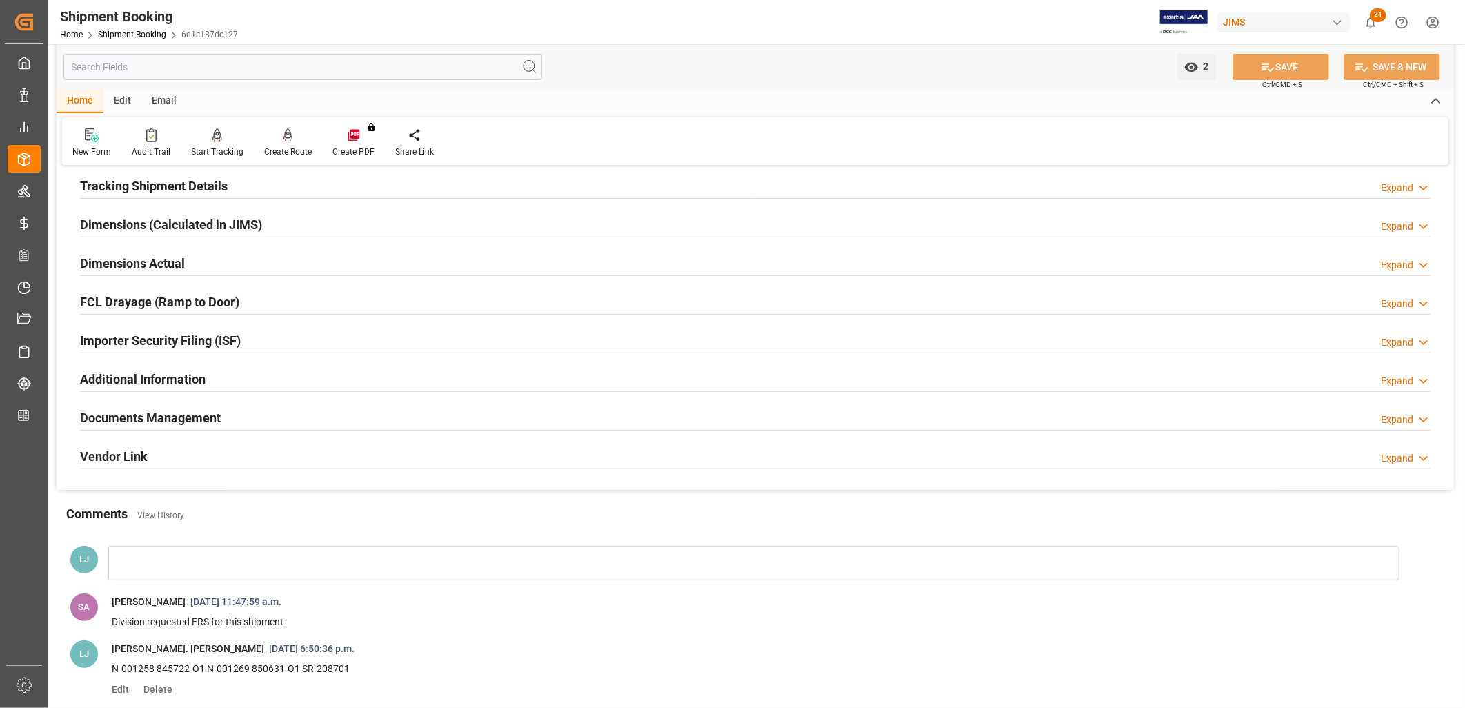
scroll to position [0, 0]
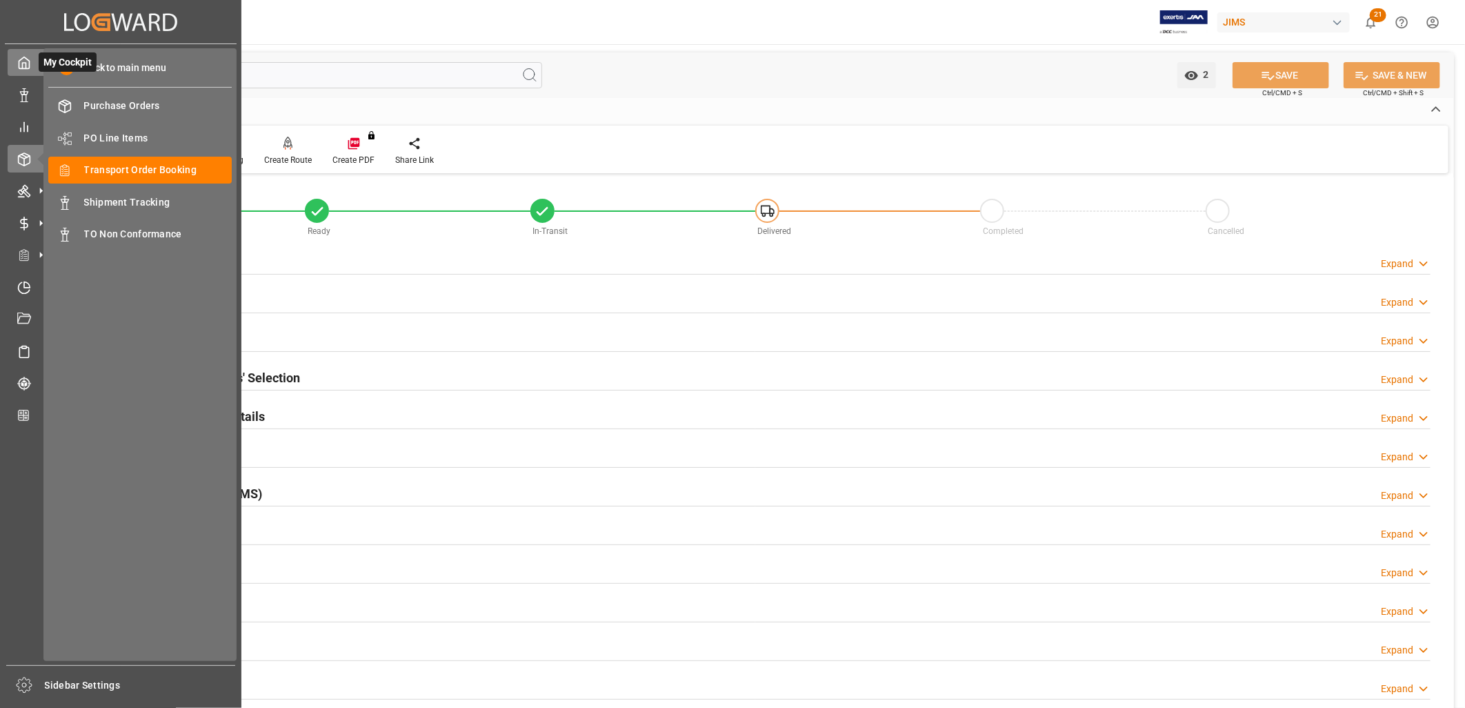
click at [21, 62] on icon at bounding box center [24, 63] width 14 height 14
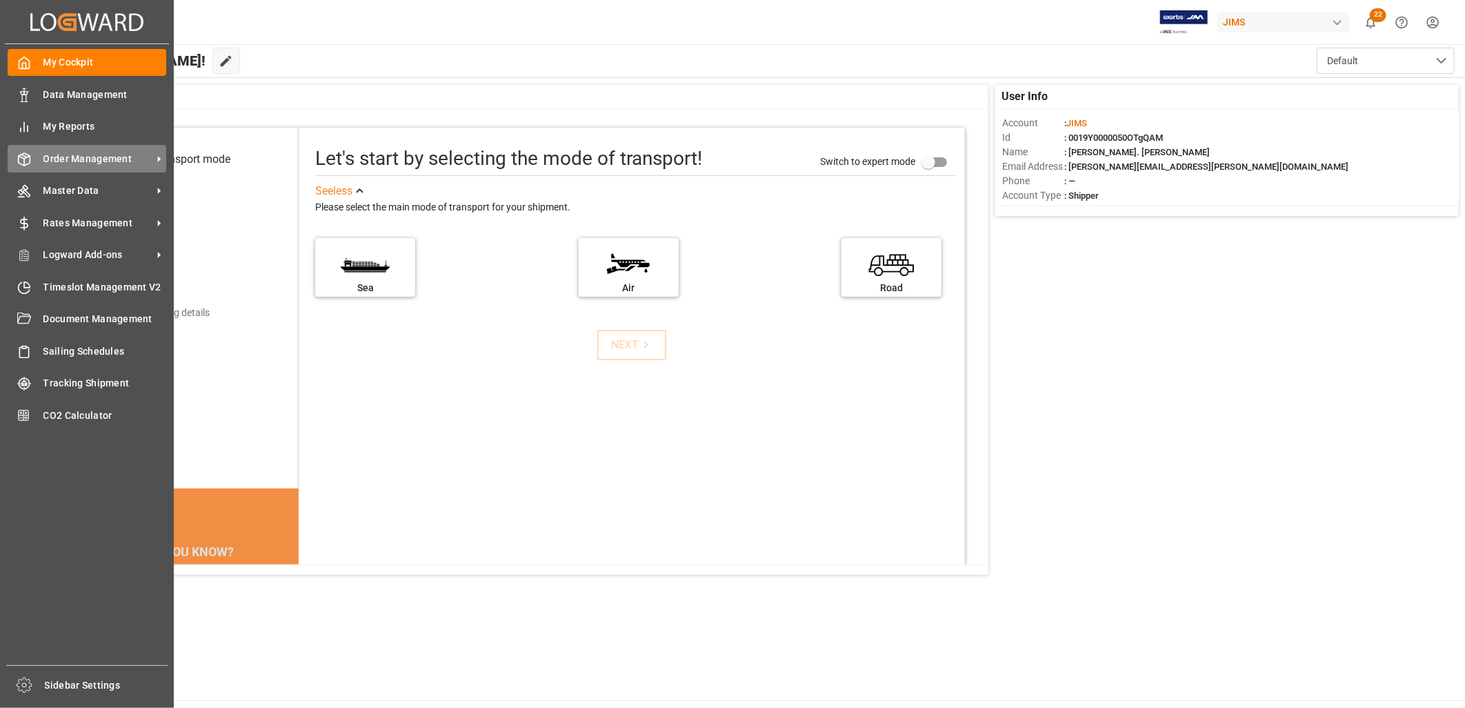
click at [86, 157] on span "Order Management" at bounding box center [97, 159] width 109 height 14
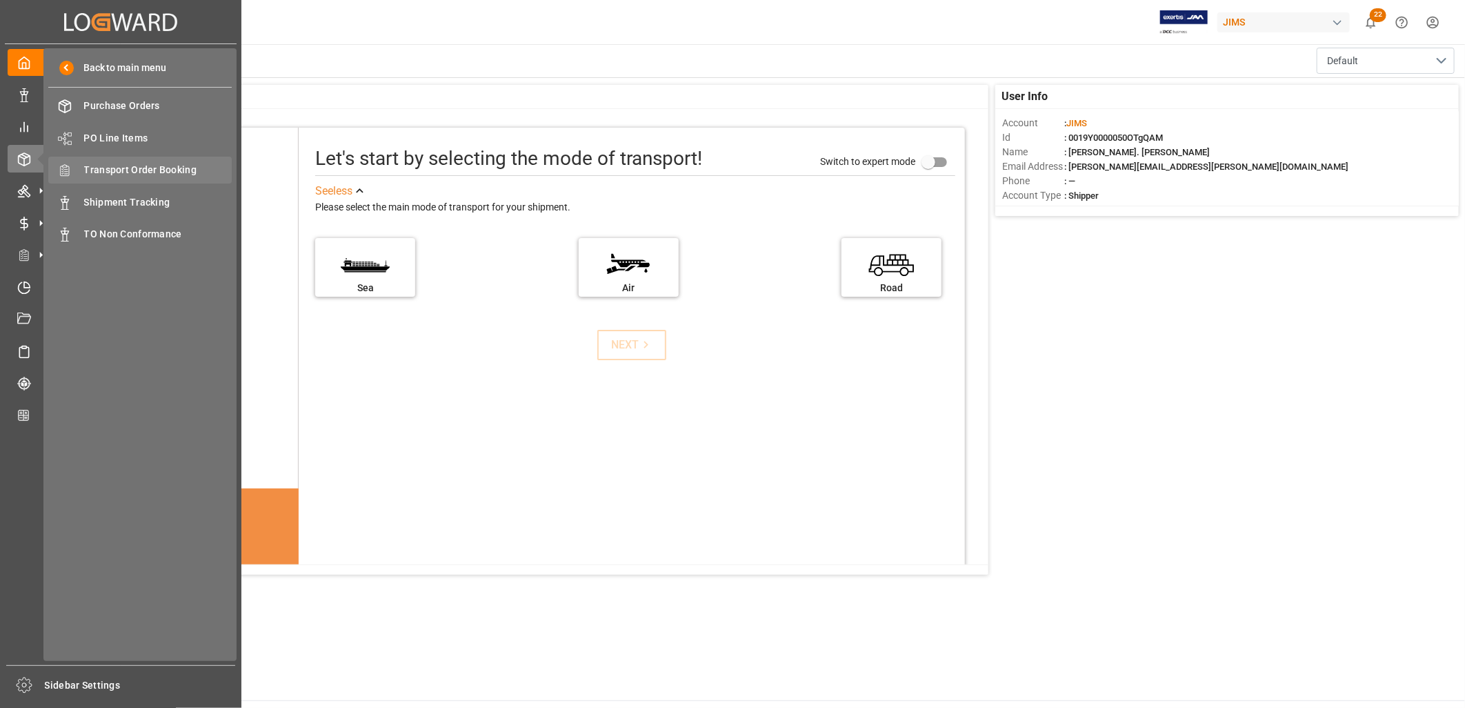
click at [184, 164] on span "Transport Order Booking" at bounding box center [158, 170] width 148 height 14
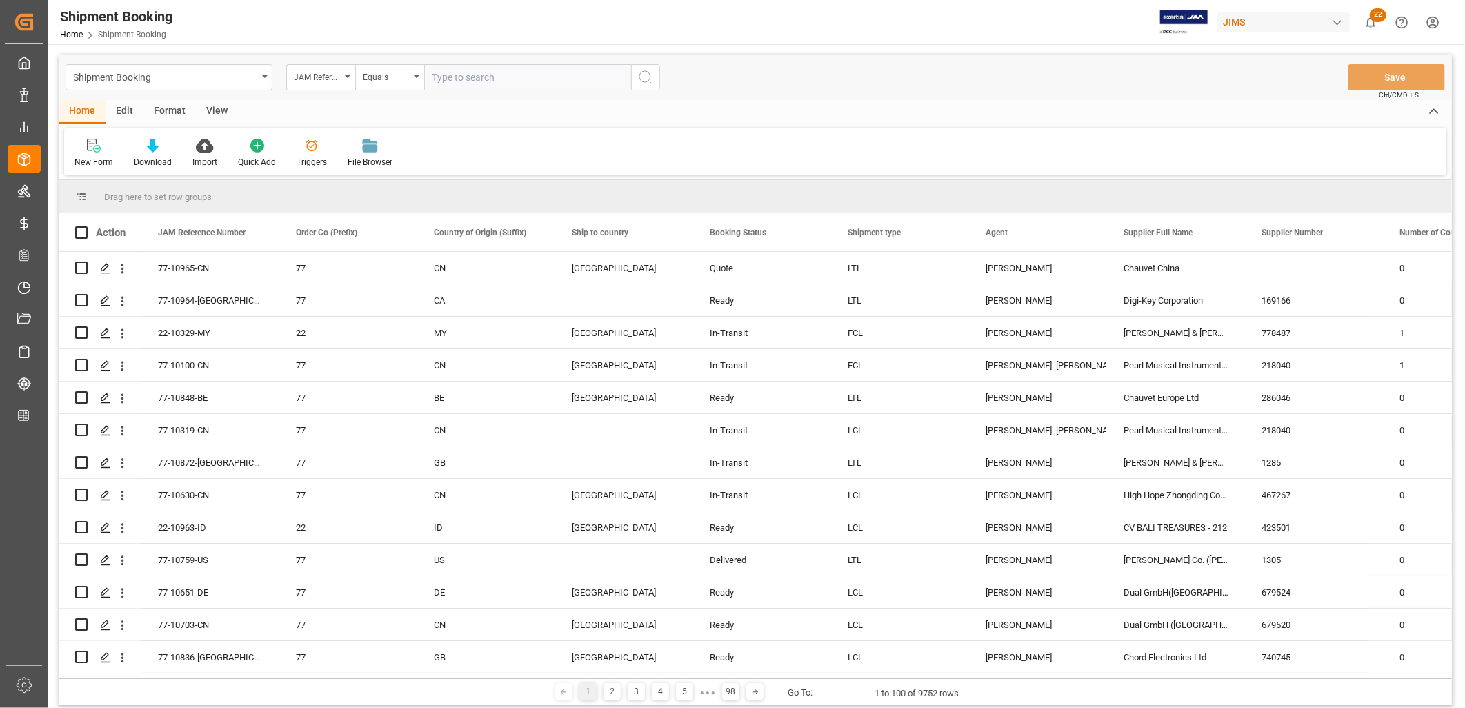
click at [442, 75] on input "text" at bounding box center [527, 77] width 207 height 26
type input "77-10644-CN"
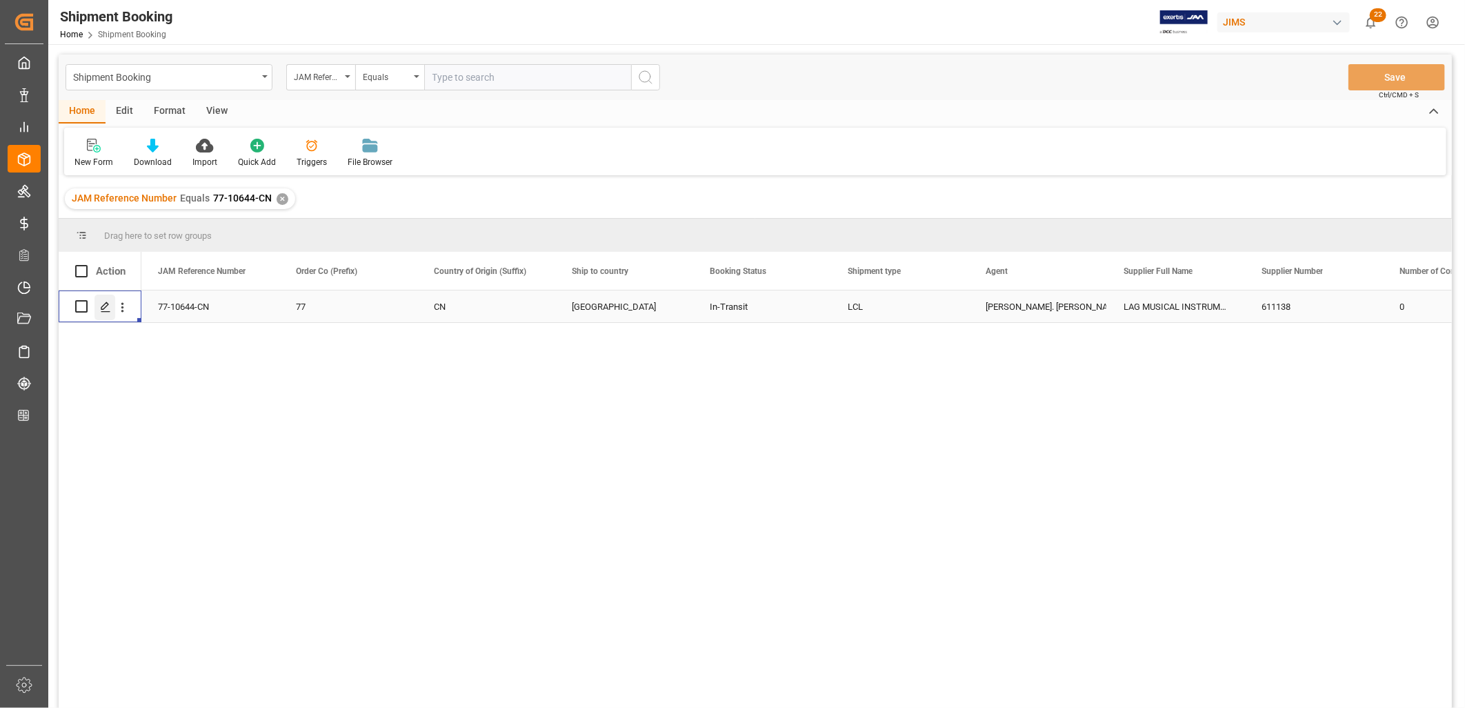
click at [104, 304] on polygon "Press SPACE to select this row." at bounding box center [104, 305] width 7 height 7
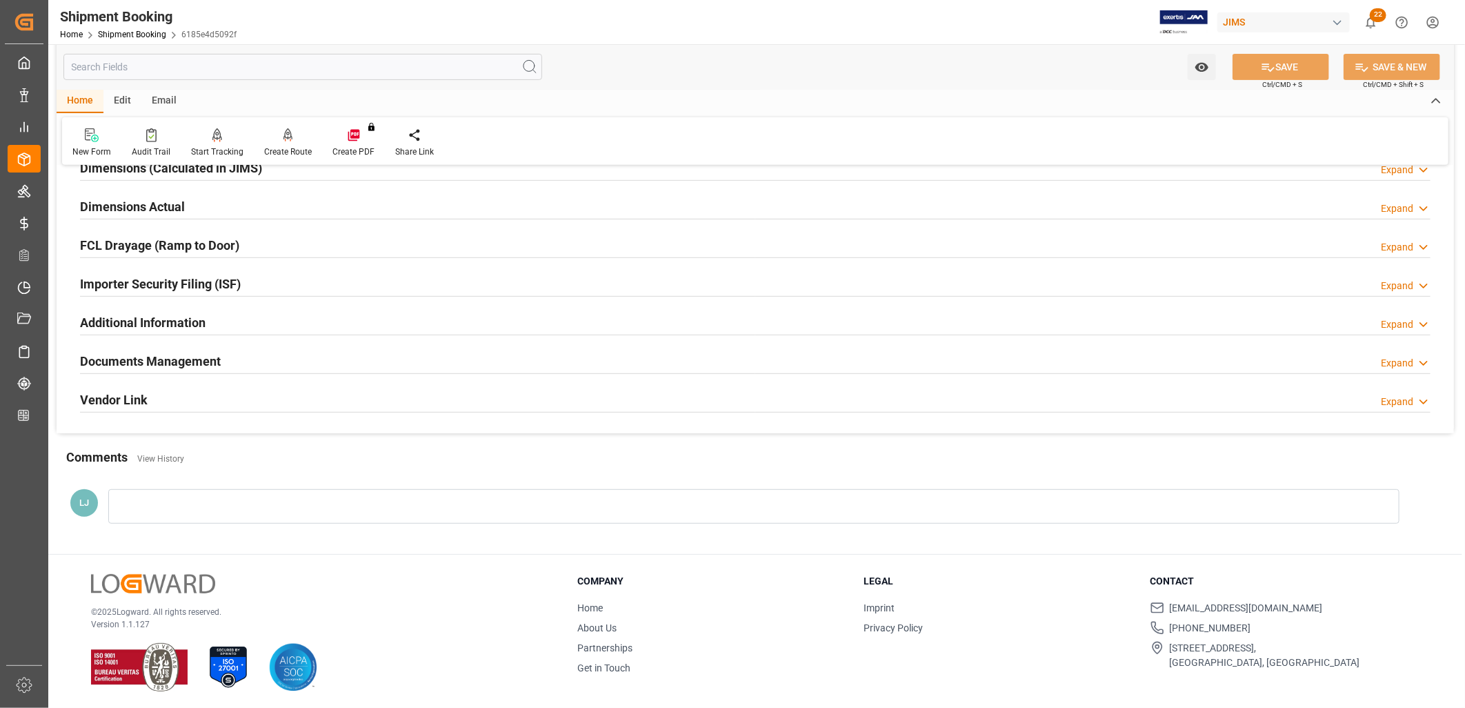
scroll to position [328, 0]
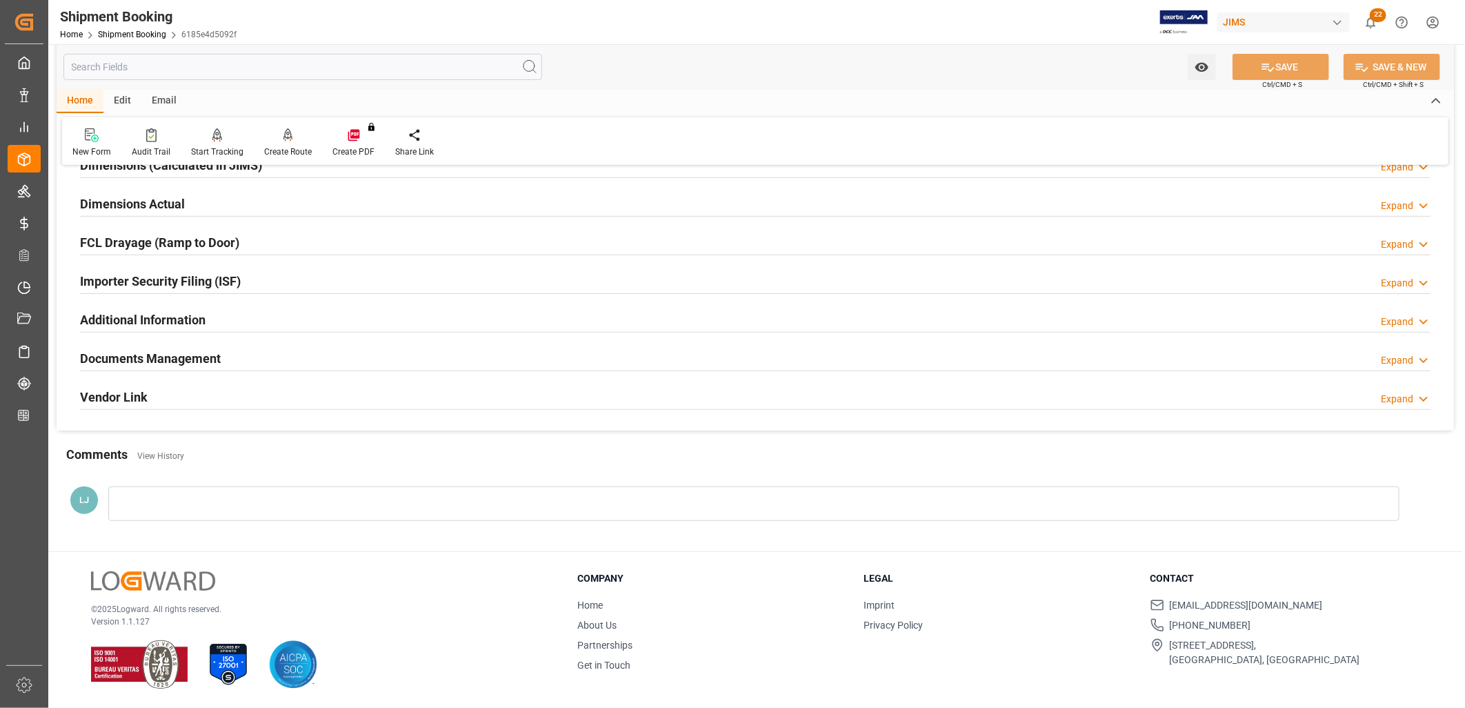
click at [168, 501] on div at bounding box center [753, 503] width 1291 height 34
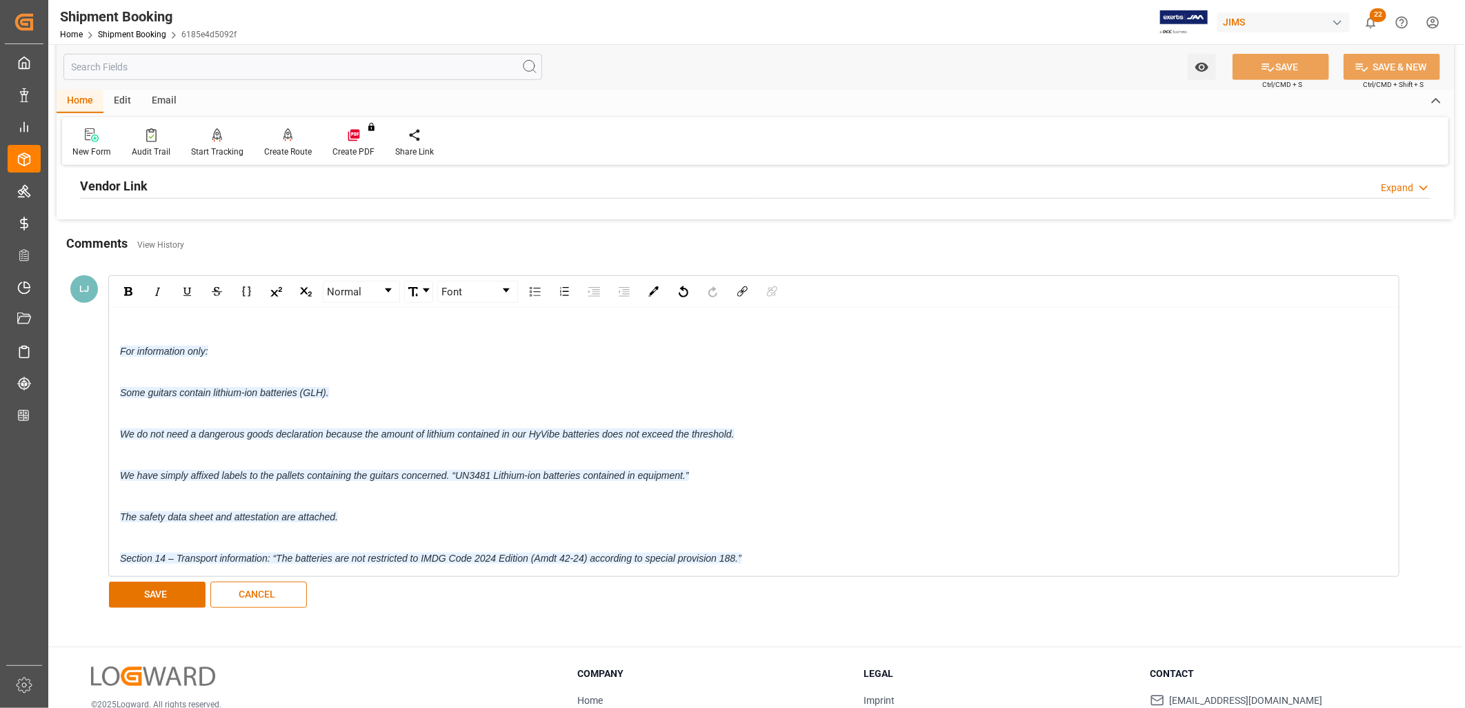
scroll to position [559, 0]
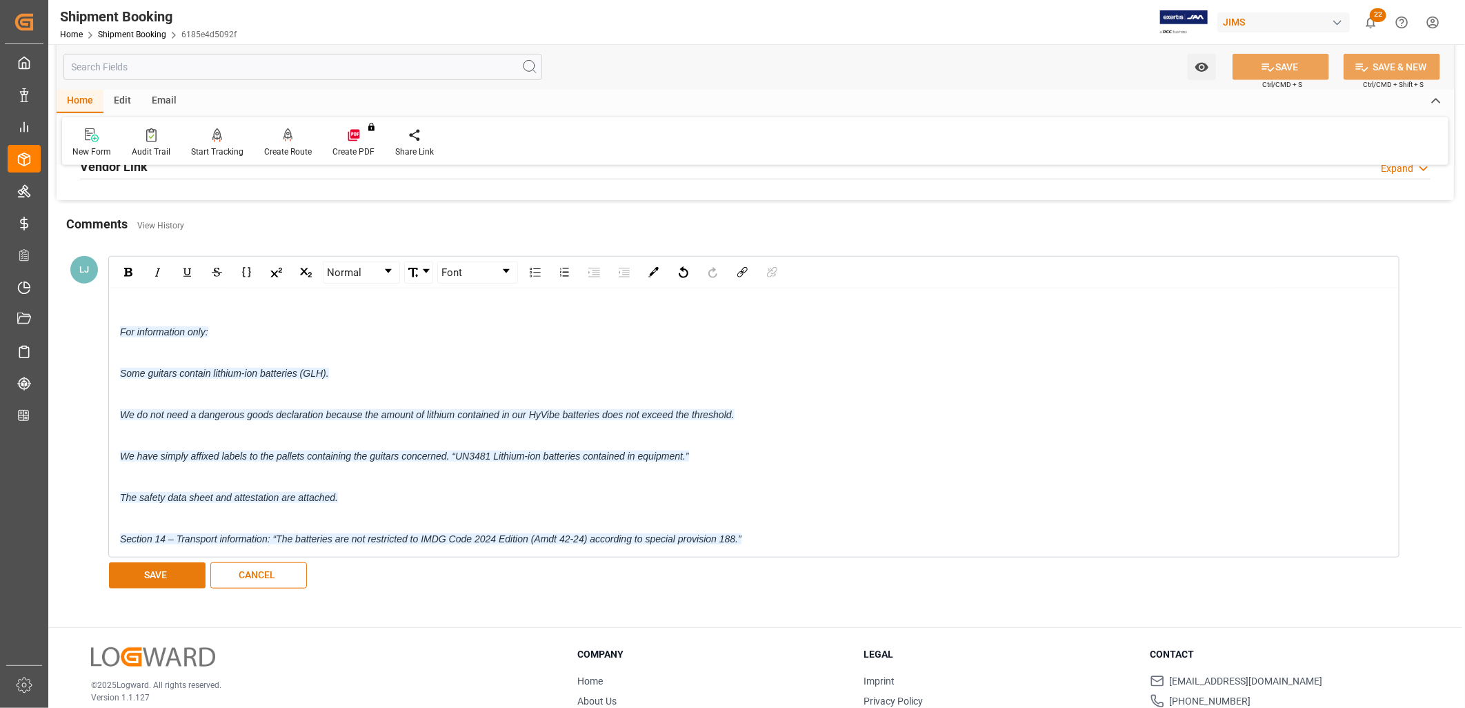
click at [166, 573] on button "SAVE" at bounding box center [157, 575] width 97 height 26
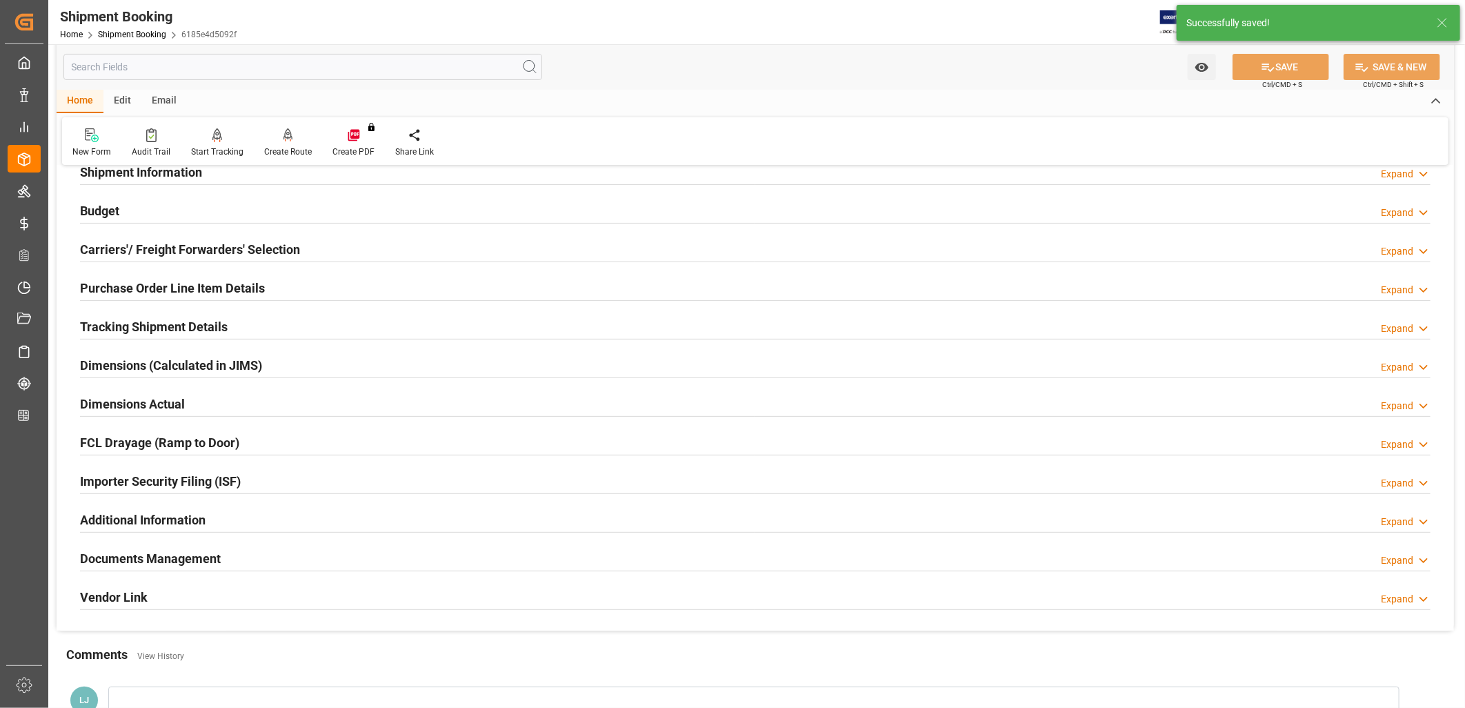
scroll to position [97, 0]
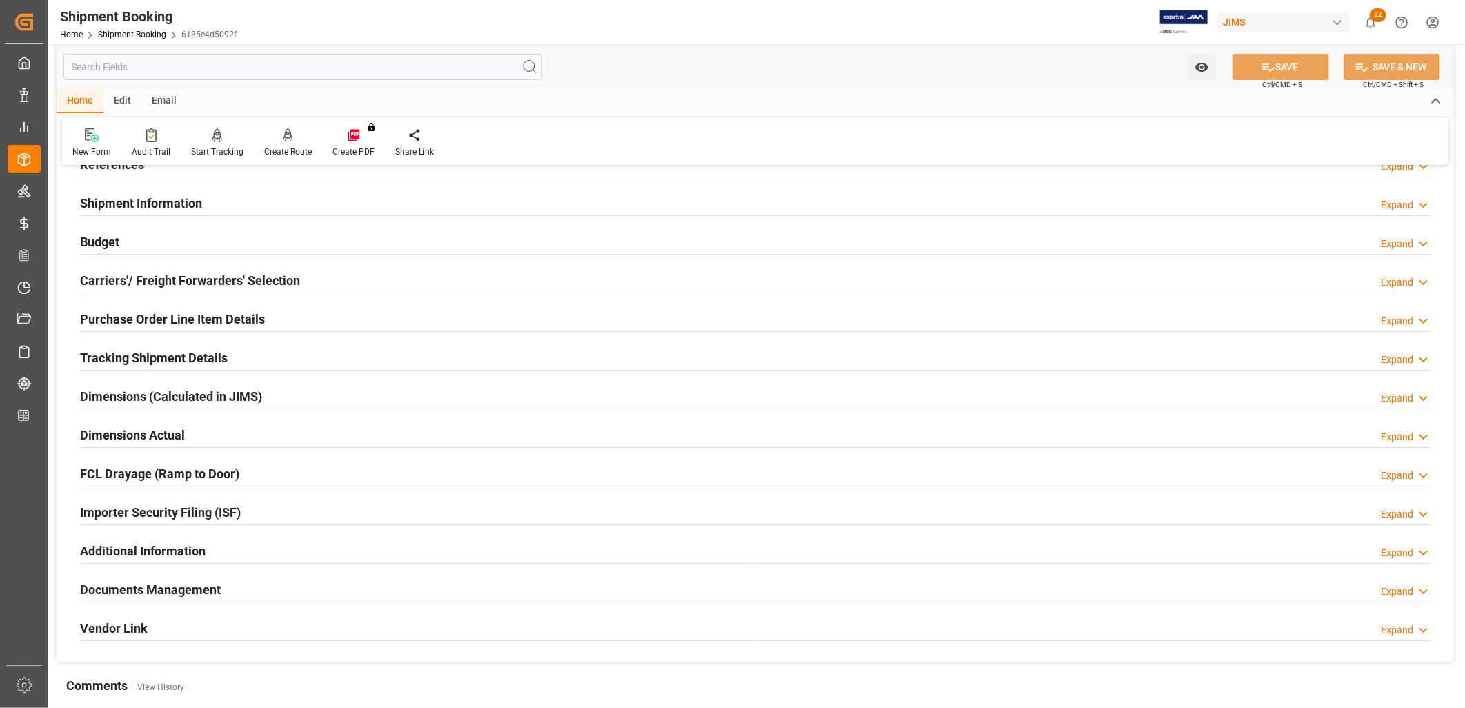
click at [180, 584] on h2 "Documents Management" at bounding box center [150, 589] width 141 height 19
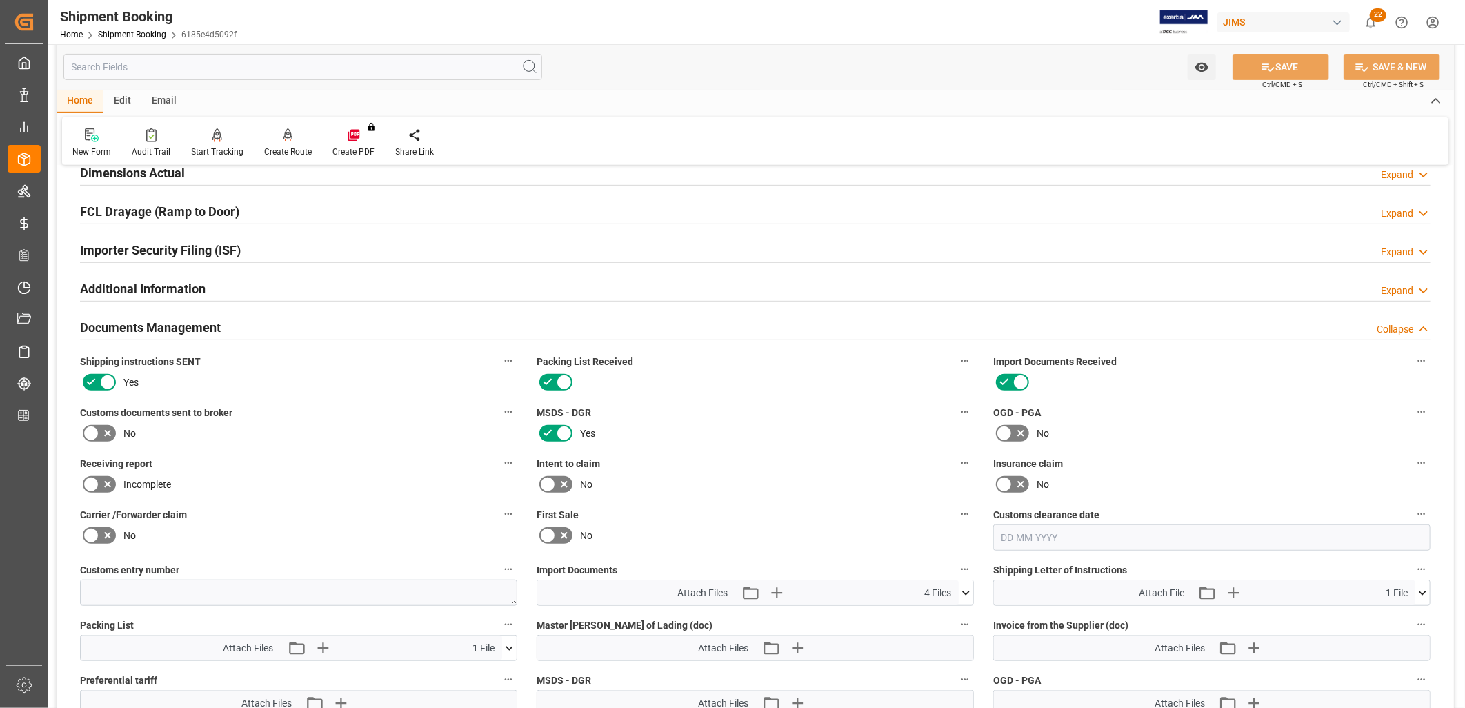
scroll to position [404, 0]
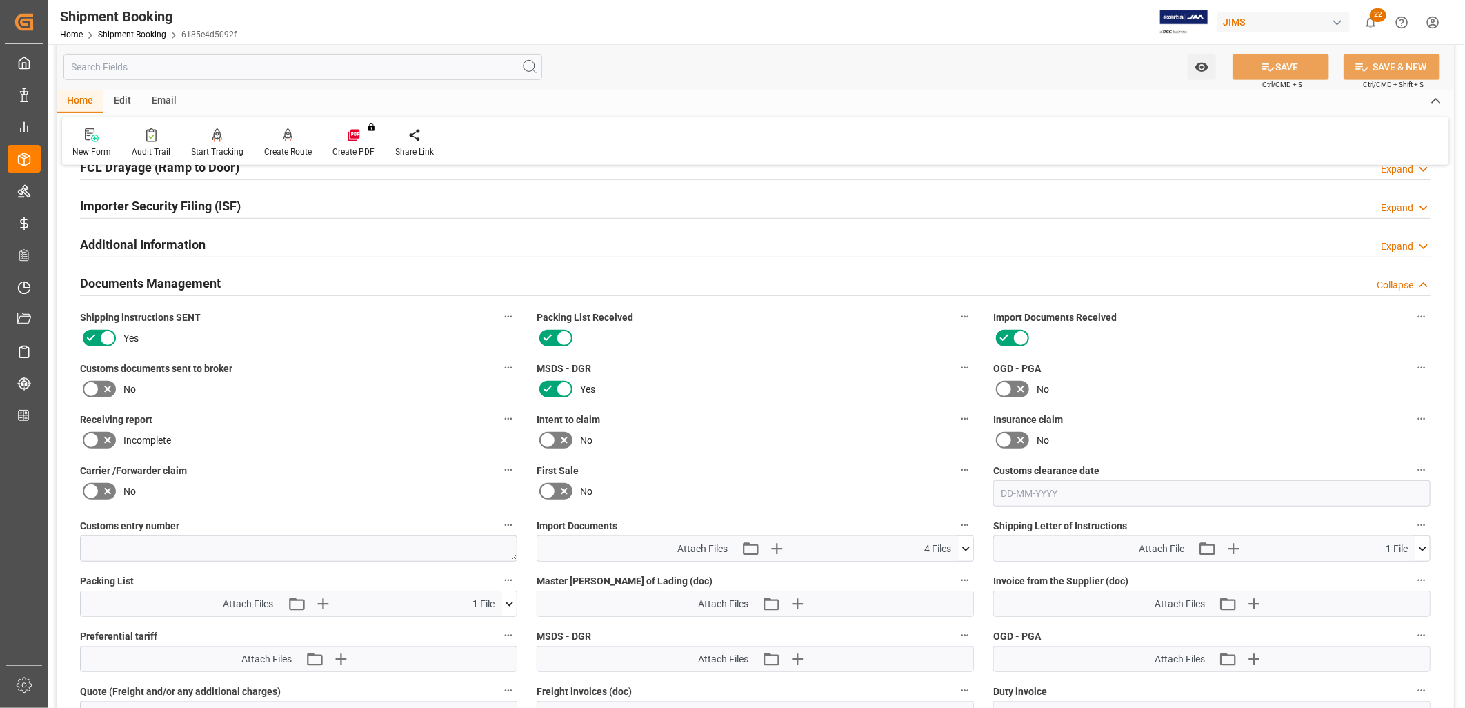
click at [968, 542] on icon at bounding box center [966, 549] width 14 height 14
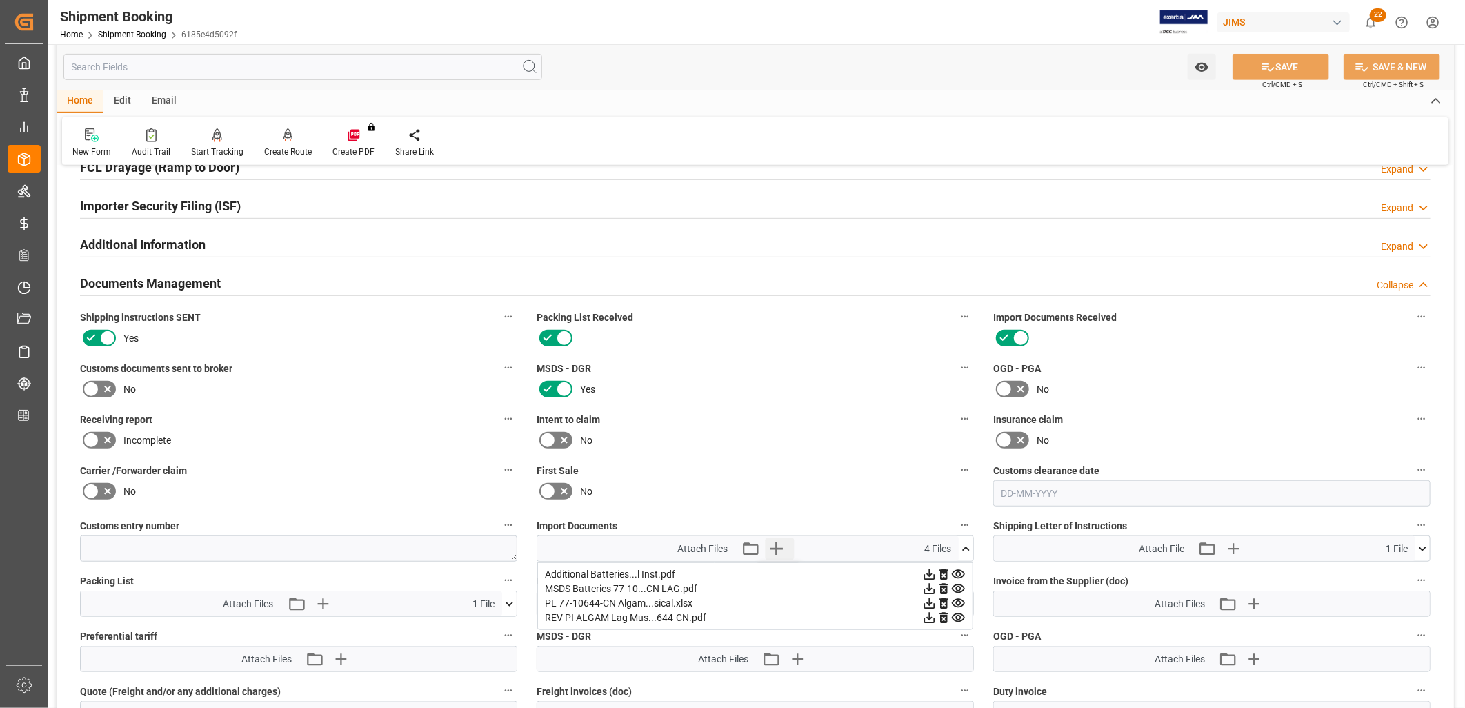
click at [777, 544] on icon "button" at bounding box center [776, 548] width 13 height 13
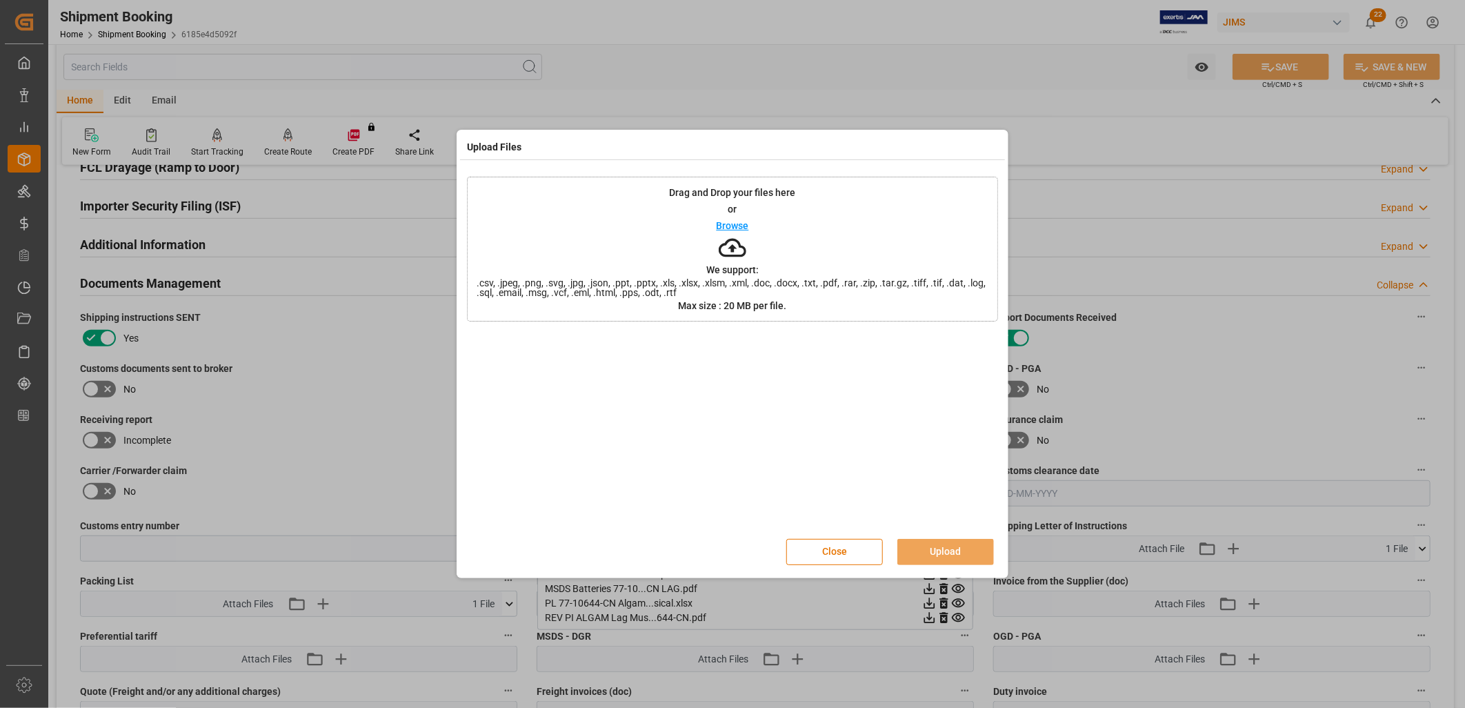
click at [726, 228] on p "Browse" at bounding box center [733, 226] width 32 height 10
click at [951, 543] on button "Upload" at bounding box center [946, 552] width 97 height 26
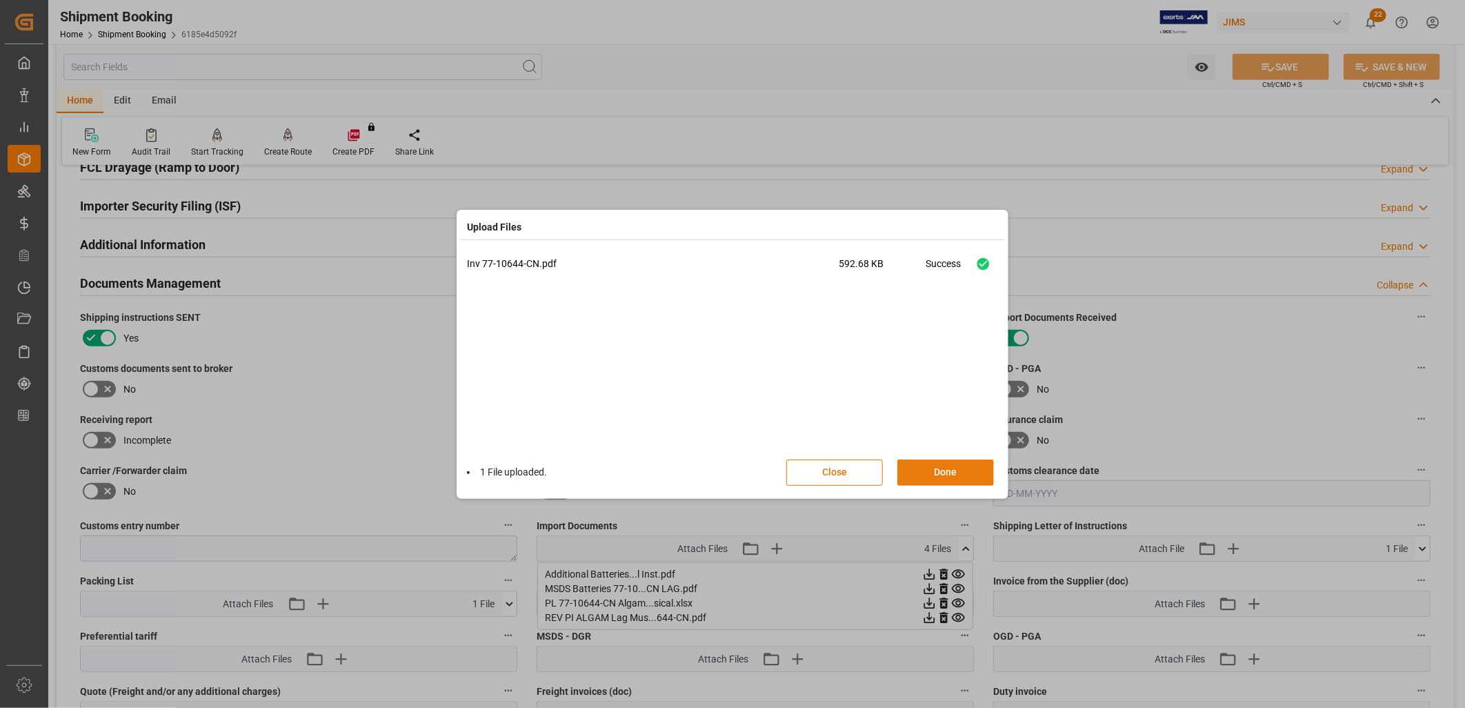
click at [961, 468] on button "Done" at bounding box center [946, 472] width 97 height 26
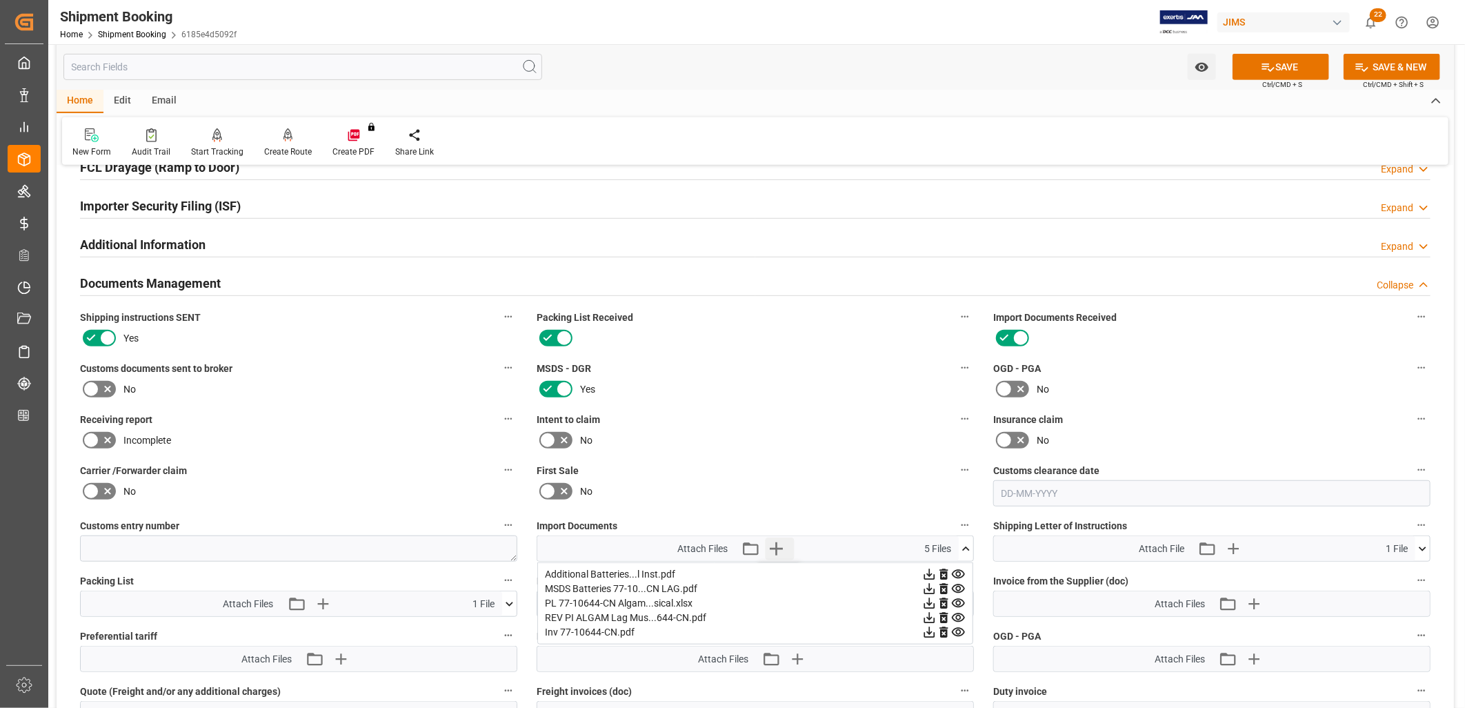
click at [775, 544] on icon "button" at bounding box center [776, 548] width 13 height 13
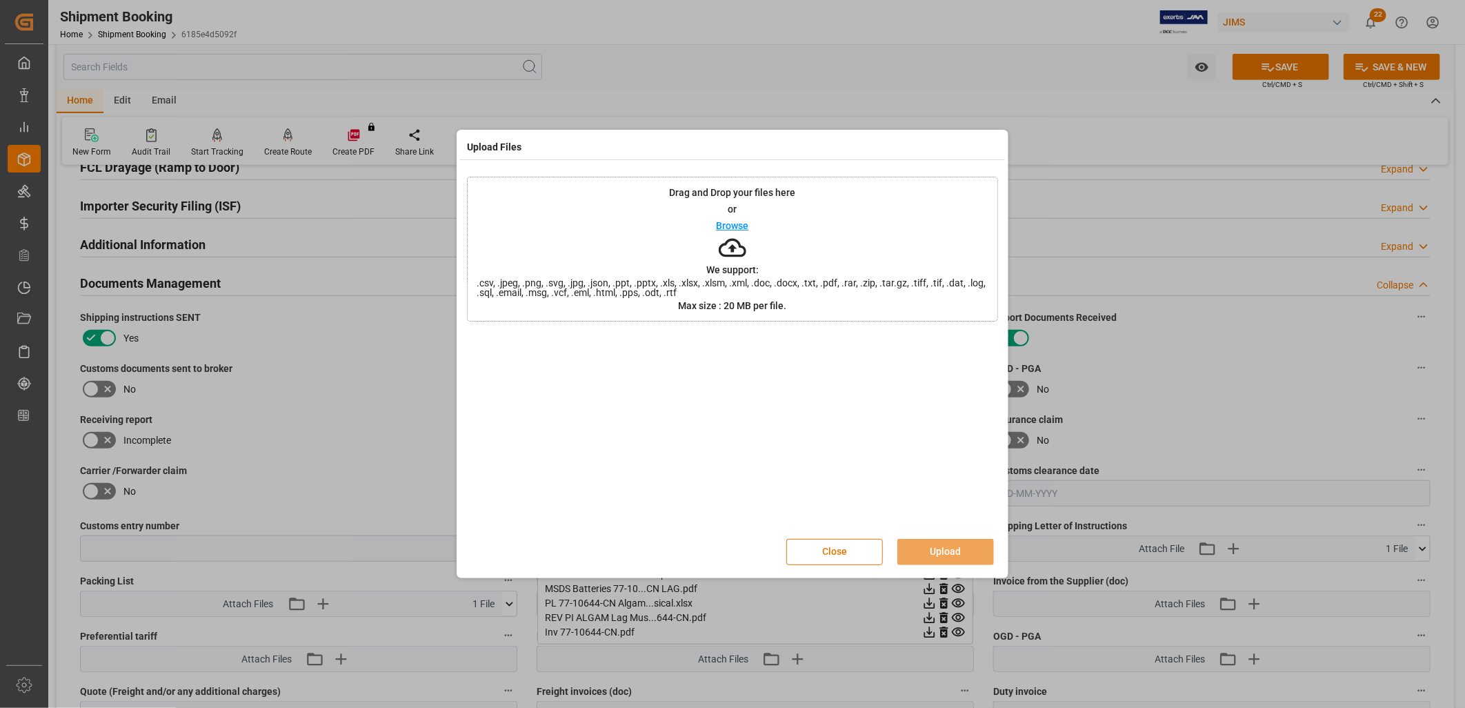
click at [735, 224] on p "Browse" at bounding box center [733, 226] width 32 height 10
click at [944, 540] on button "Upload" at bounding box center [946, 552] width 97 height 26
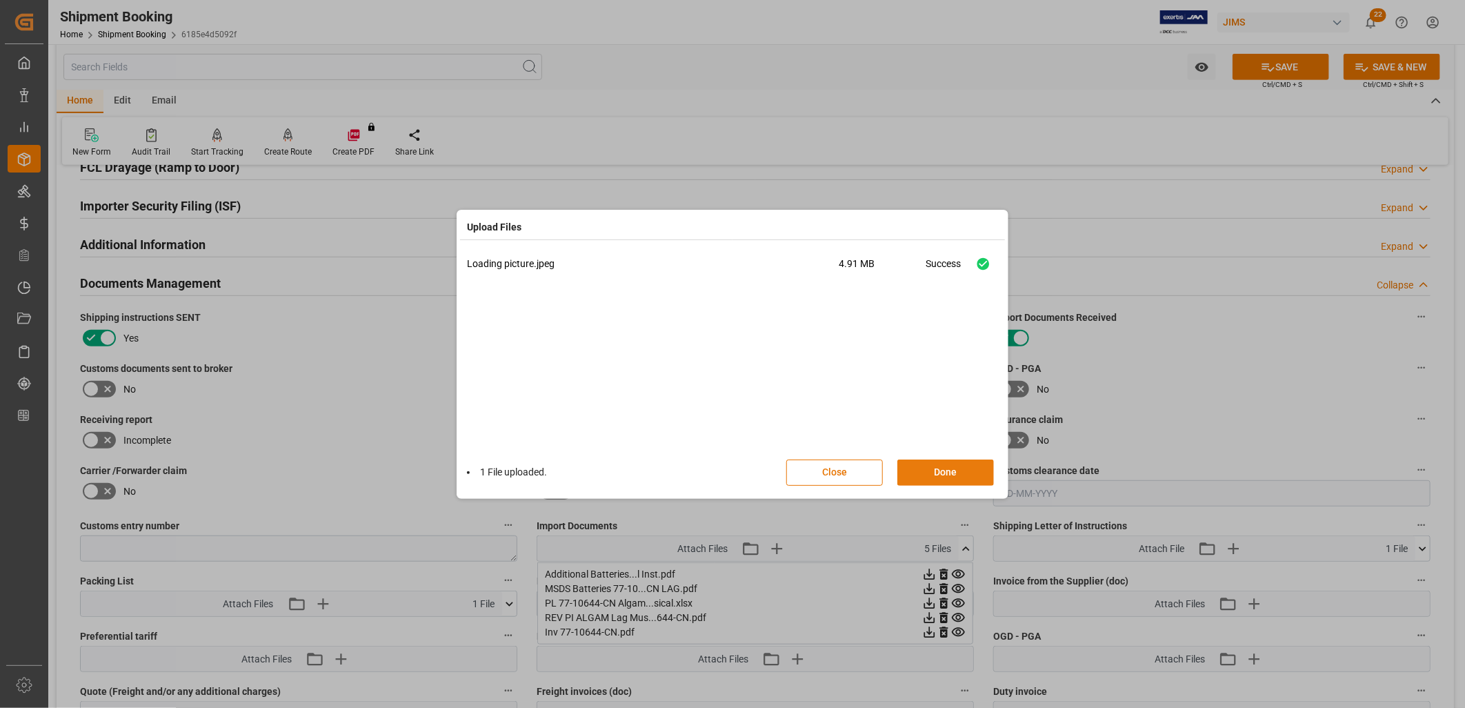
click at [960, 473] on button "Done" at bounding box center [946, 472] width 97 height 26
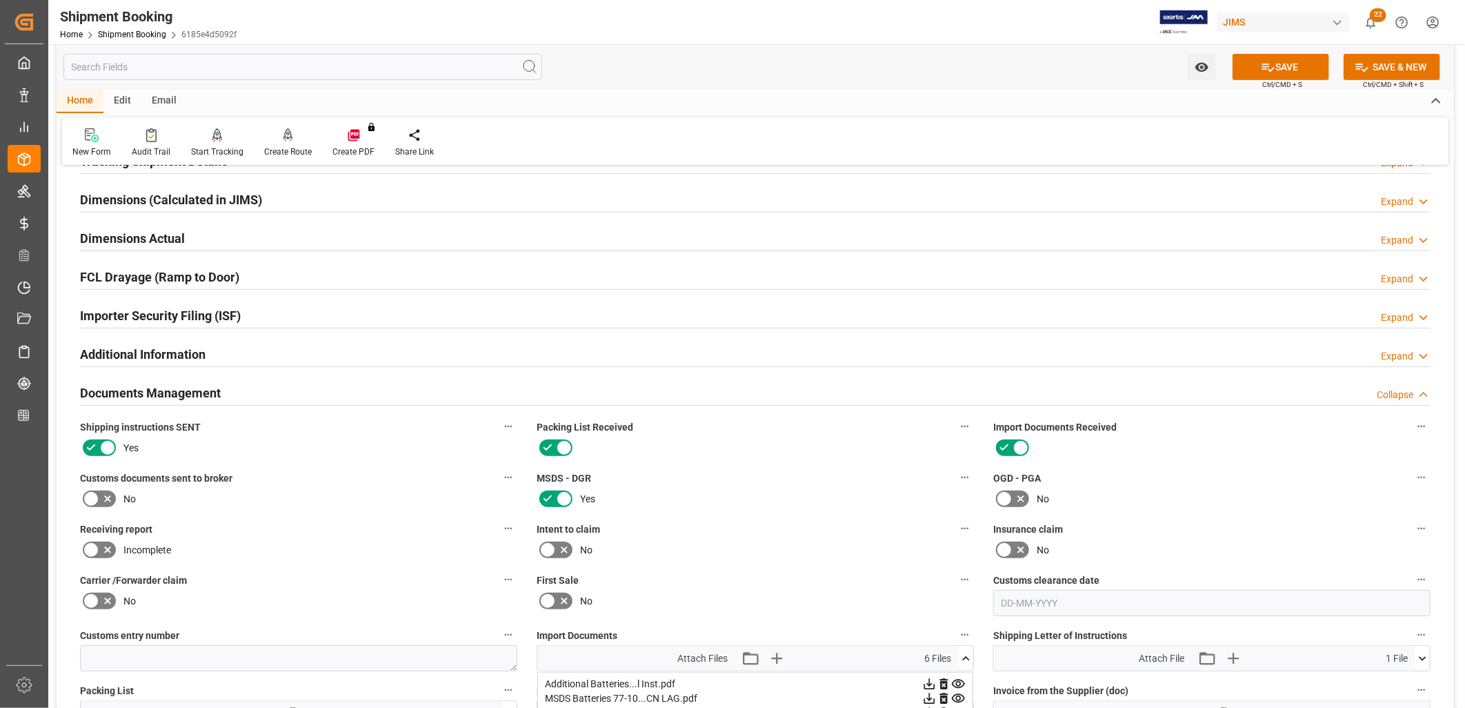
scroll to position [21, 0]
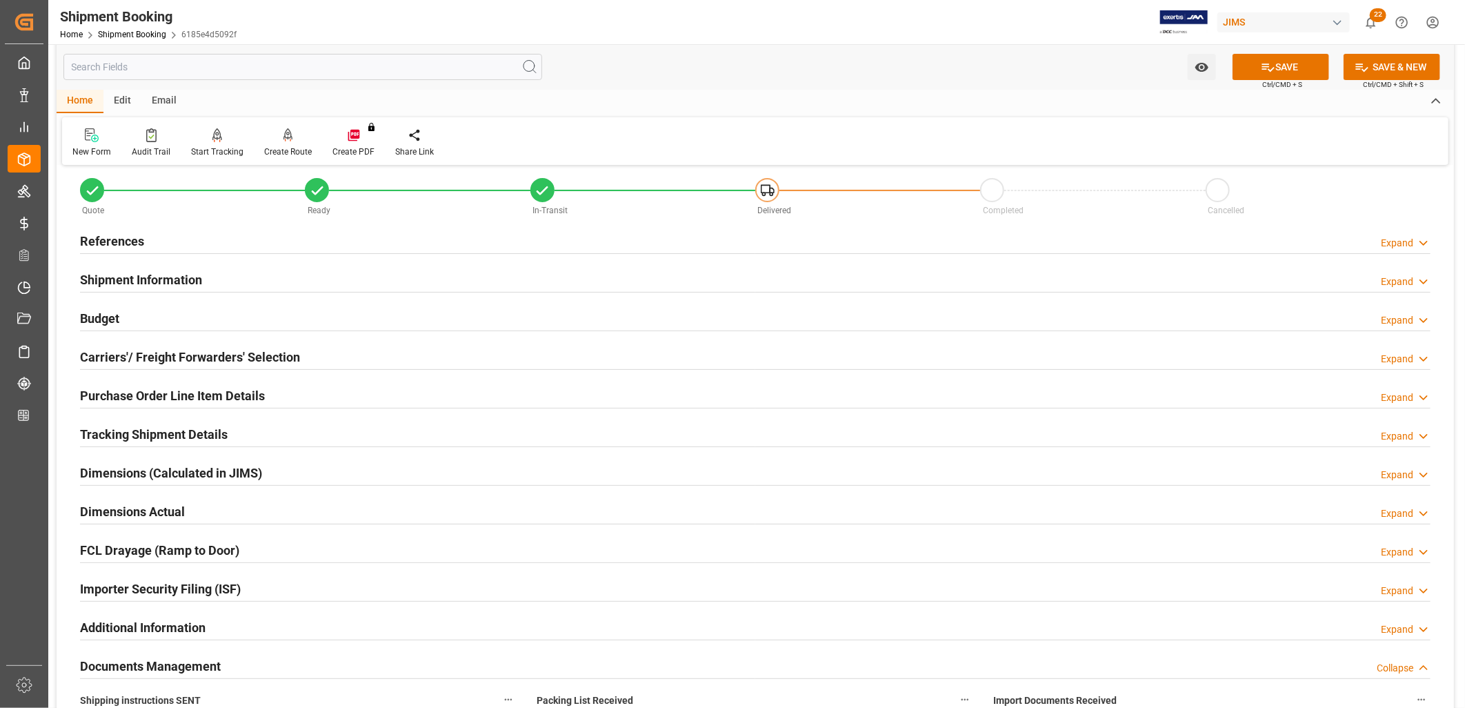
click at [163, 395] on h2 "Purchase Order Line Item Details" at bounding box center [172, 395] width 185 height 19
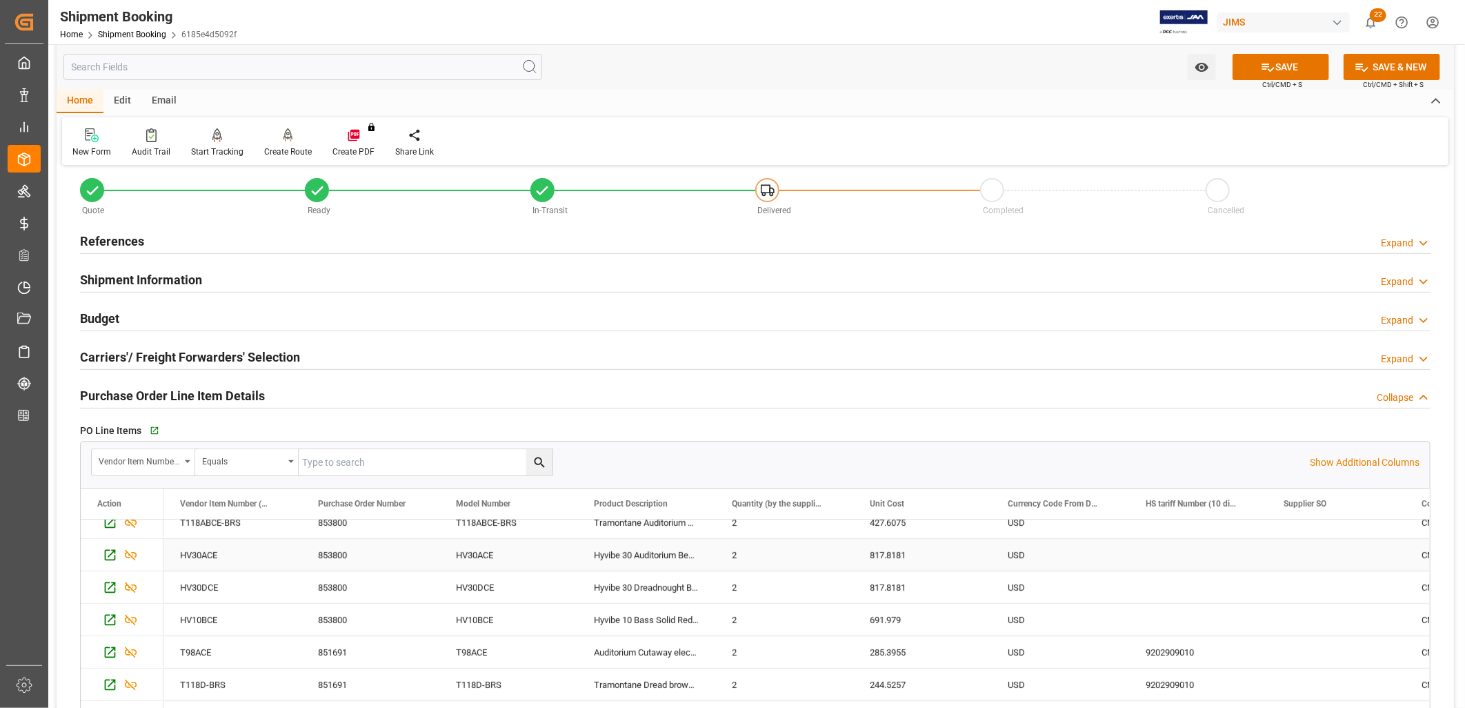
scroll to position [0, 0]
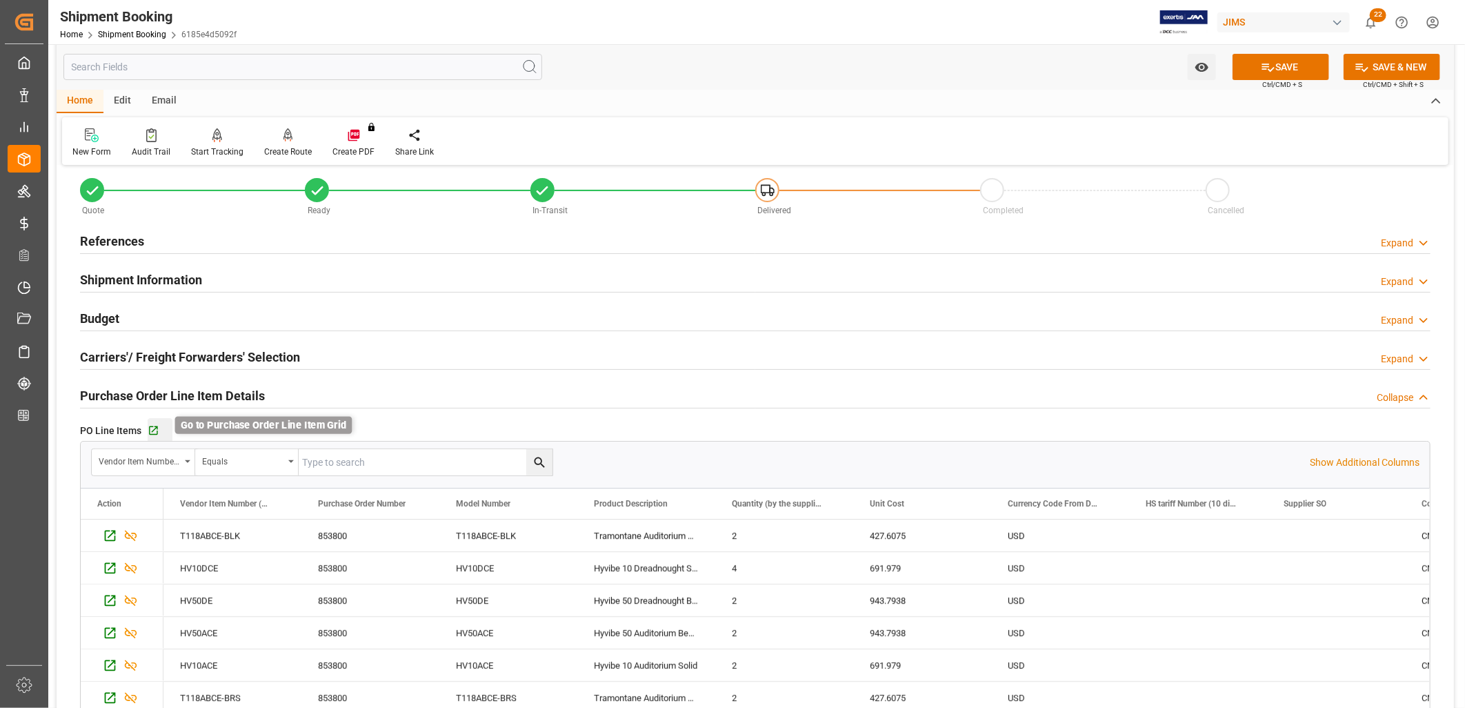
click at [154, 429] on icon "button" at bounding box center [153, 430] width 9 height 9
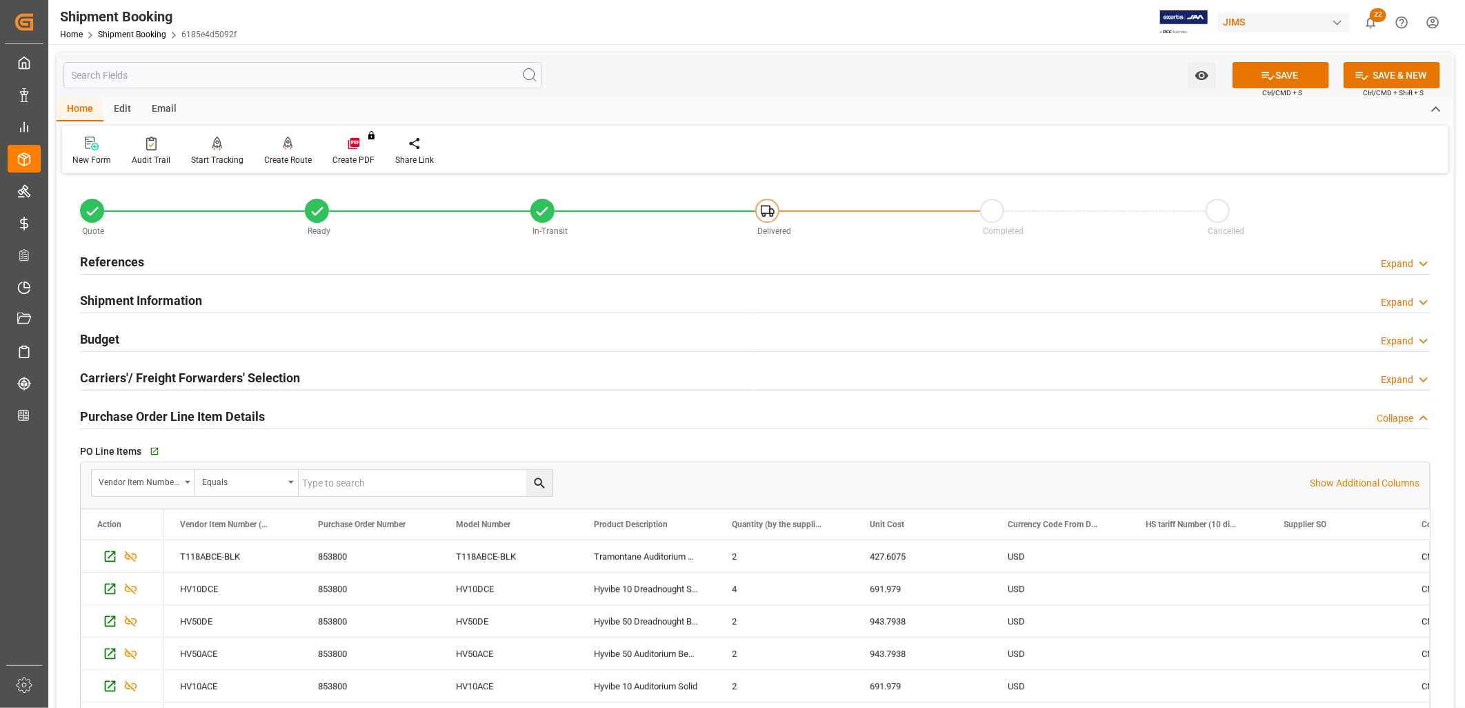
click at [142, 298] on h2 "Shipment Information" at bounding box center [141, 300] width 122 height 19
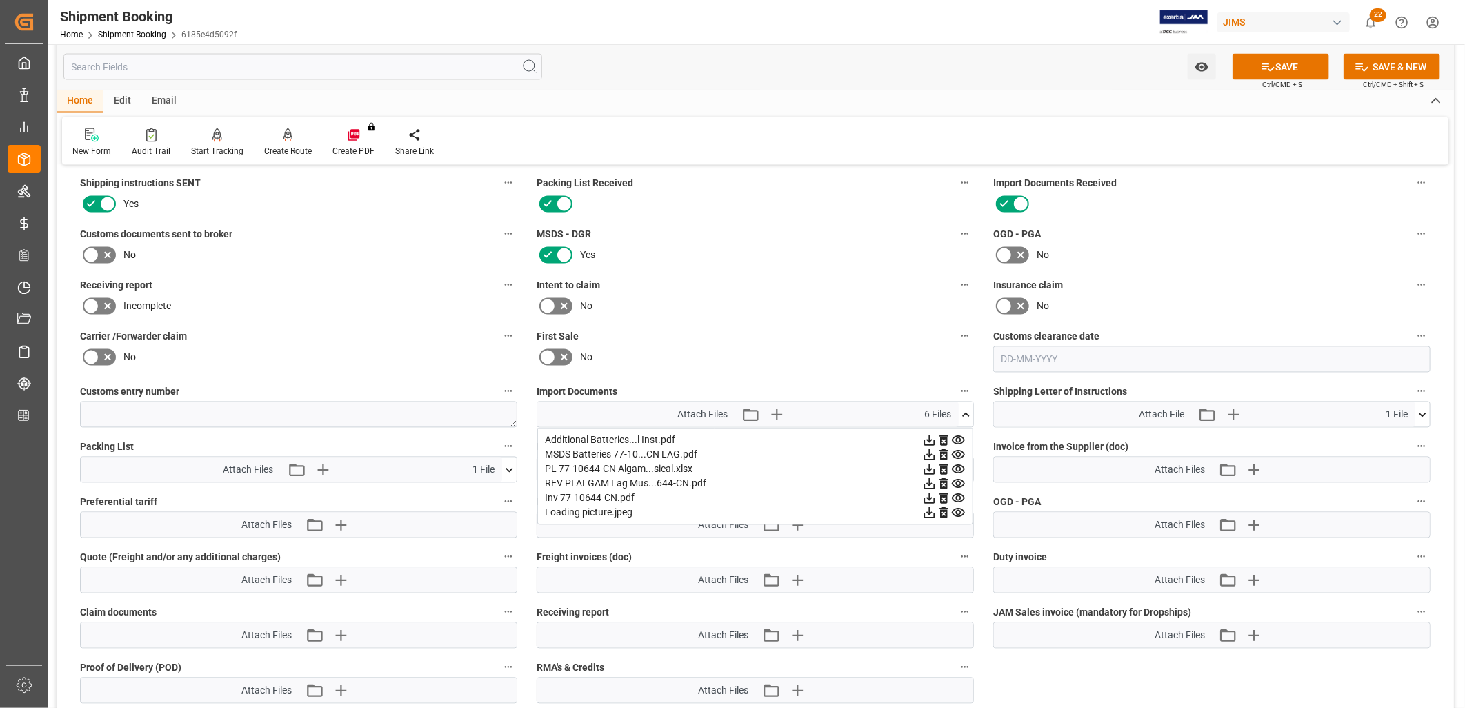
scroll to position [1610, 0]
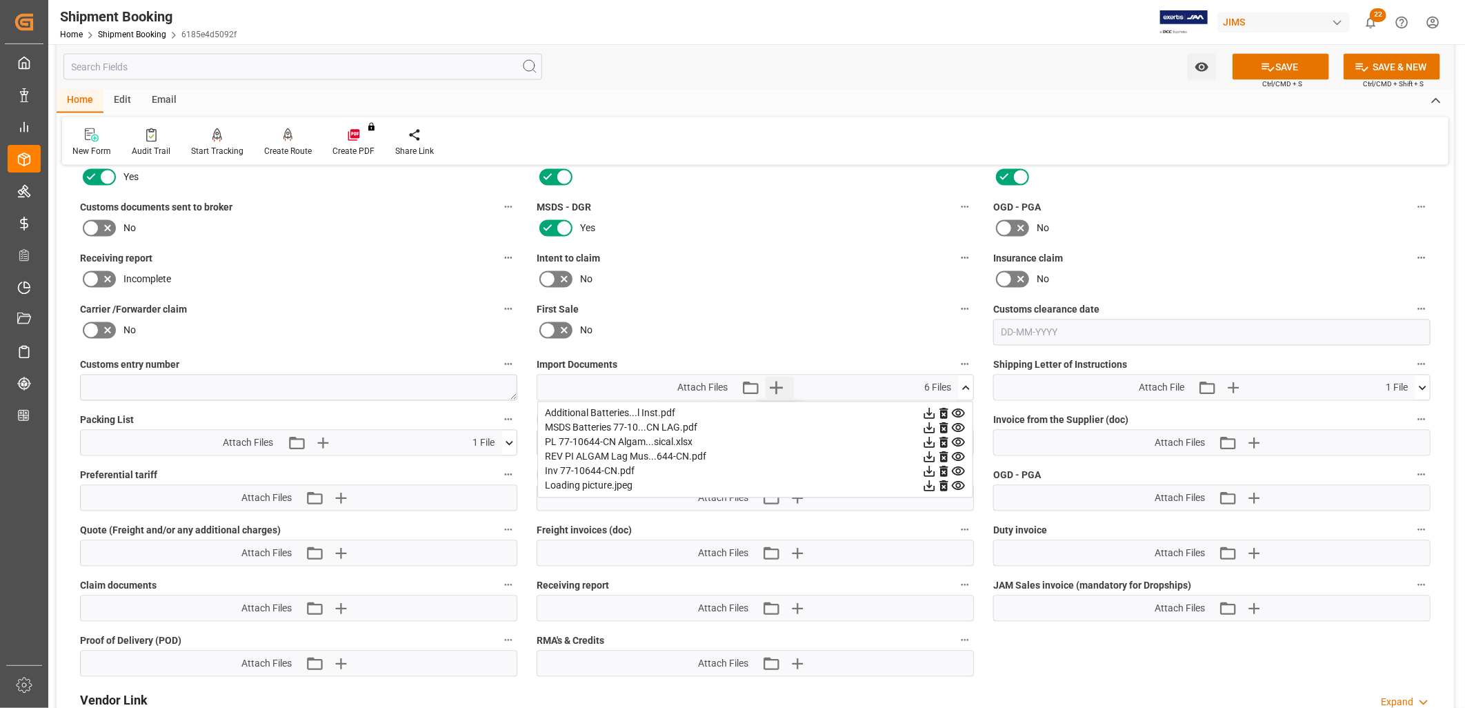
click at [778, 385] on icon "button" at bounding box center [776, 388] width 13 height 13
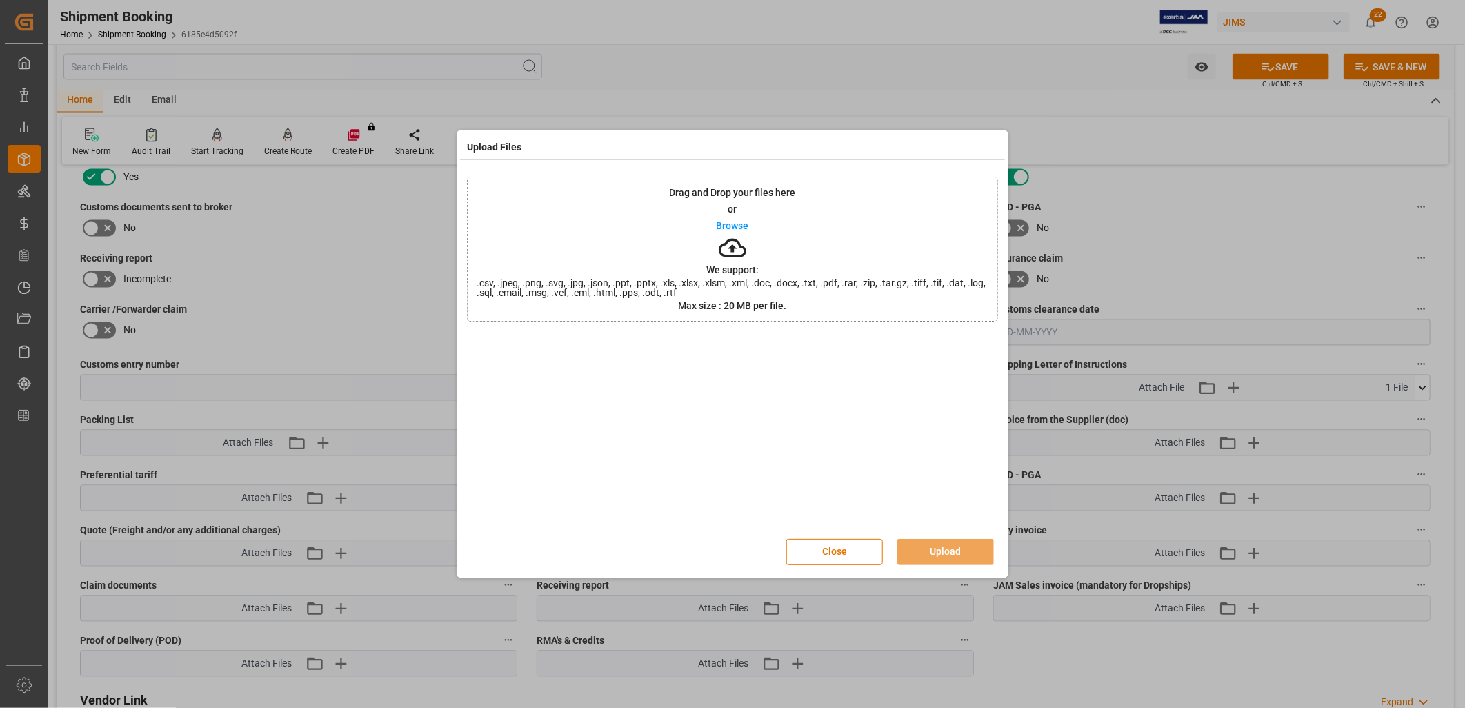
click at [723, 215] on div "Drag and Drop your files here or Browse We support: .csv, .jpeg, .png, .svg, .j…" at bounding box center [732, 249] width 531 height 145
click at [949, 550] on button "Upload" at bounding box center [946, 552] width 97 height 26
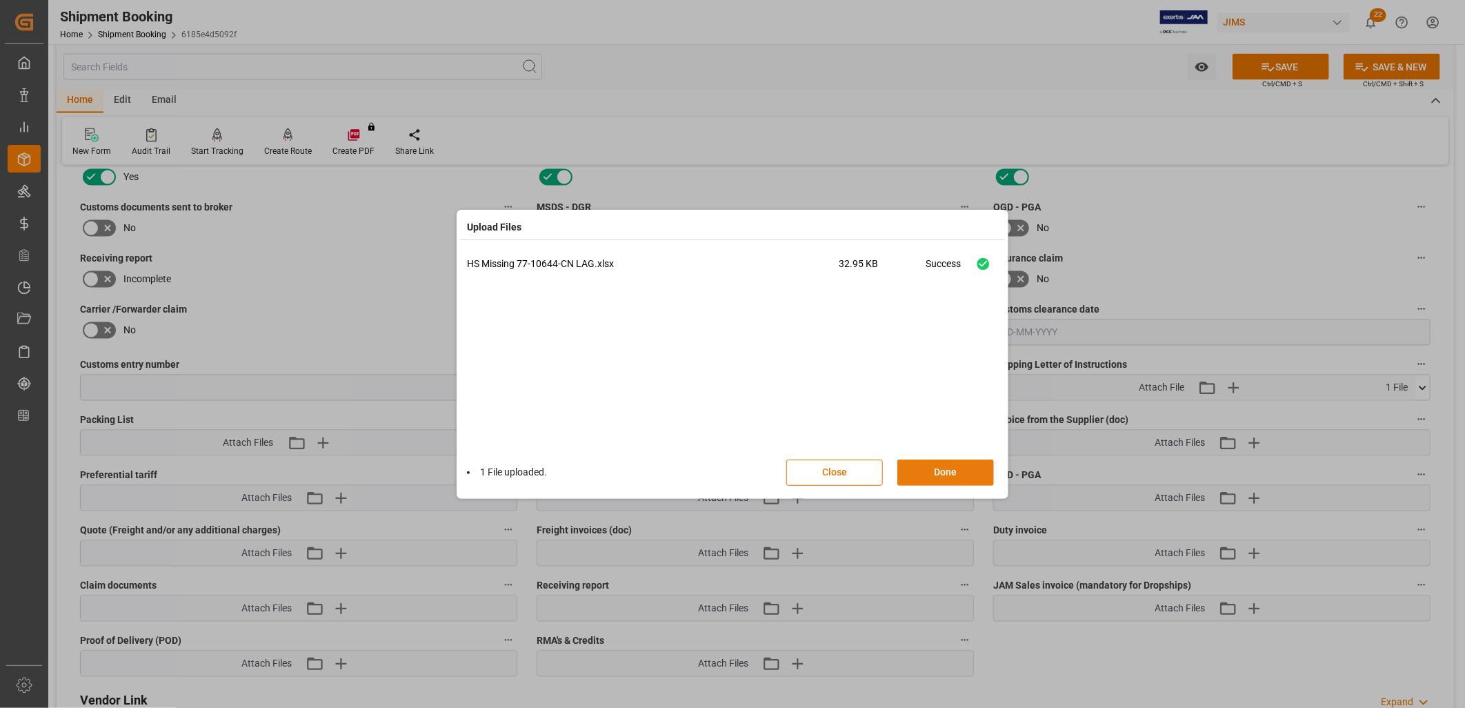
click at [960, 467] on button "Done" at bounding box center [946, 472] width 97 height 26
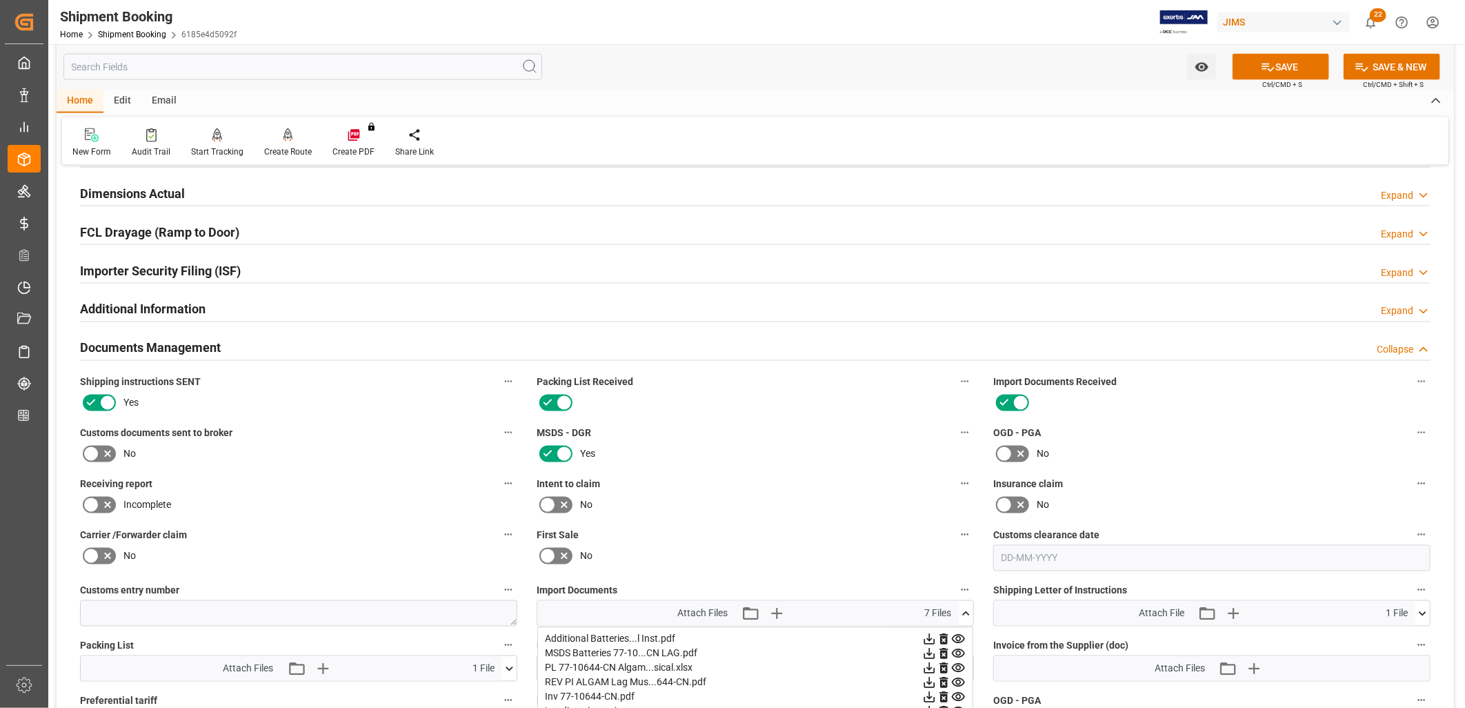
scroll to position [1380, 0]
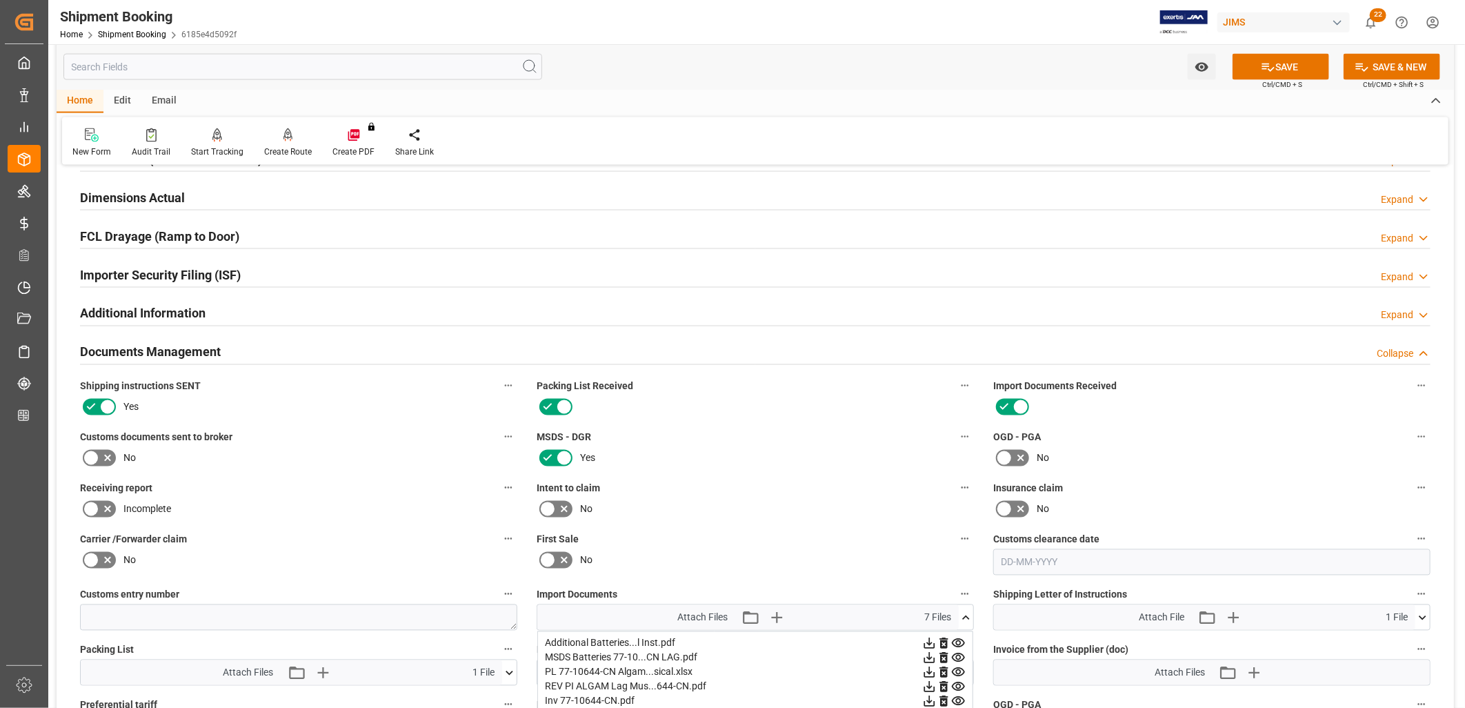
click at [967, 615] on icon at bounding box center [966, 617] width 8 height 4
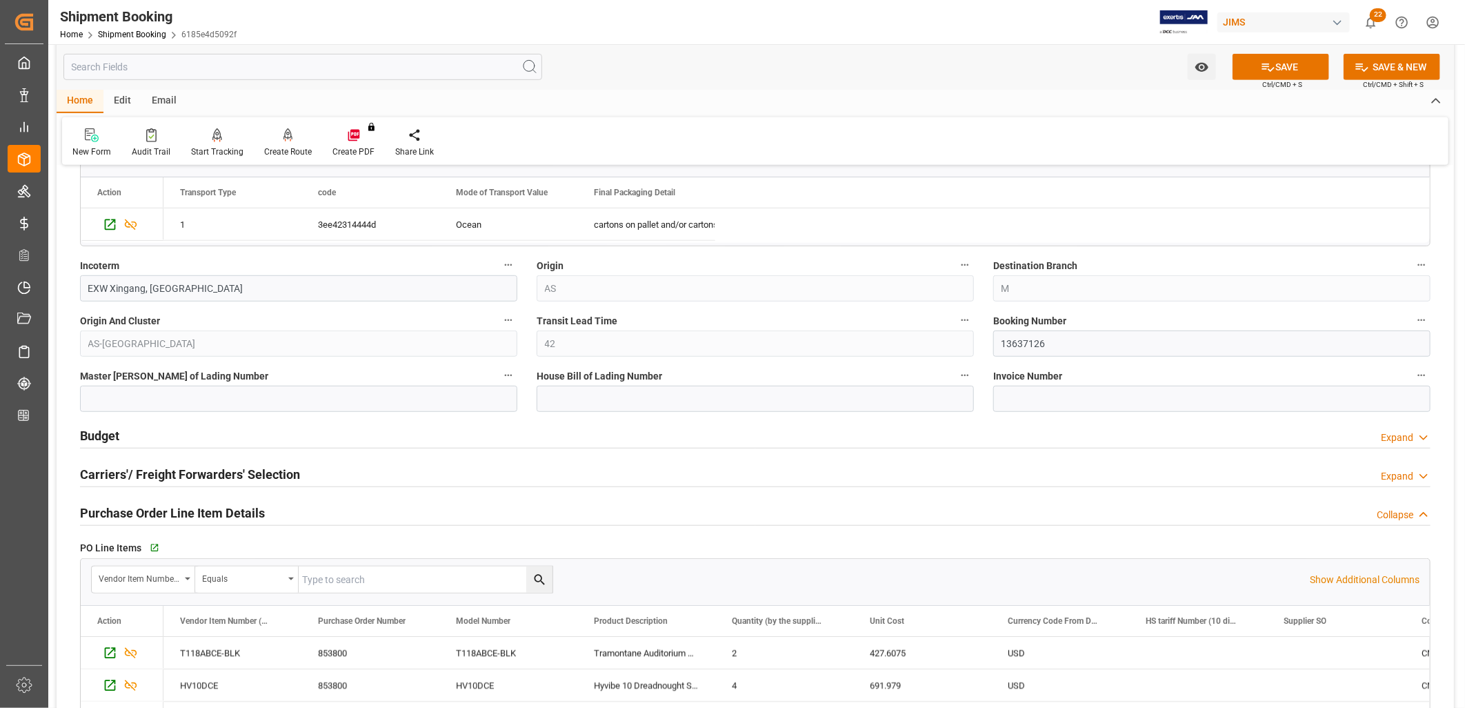
scroll to position [459, 0]
drag, startPoint x: 1056, startPoint y: 344, endPoint x: 995, endPoint y: 340, distance: 60.8
click at [995, 340] on input "13637126" at bounding box center [1211, 345] width 437 height 26
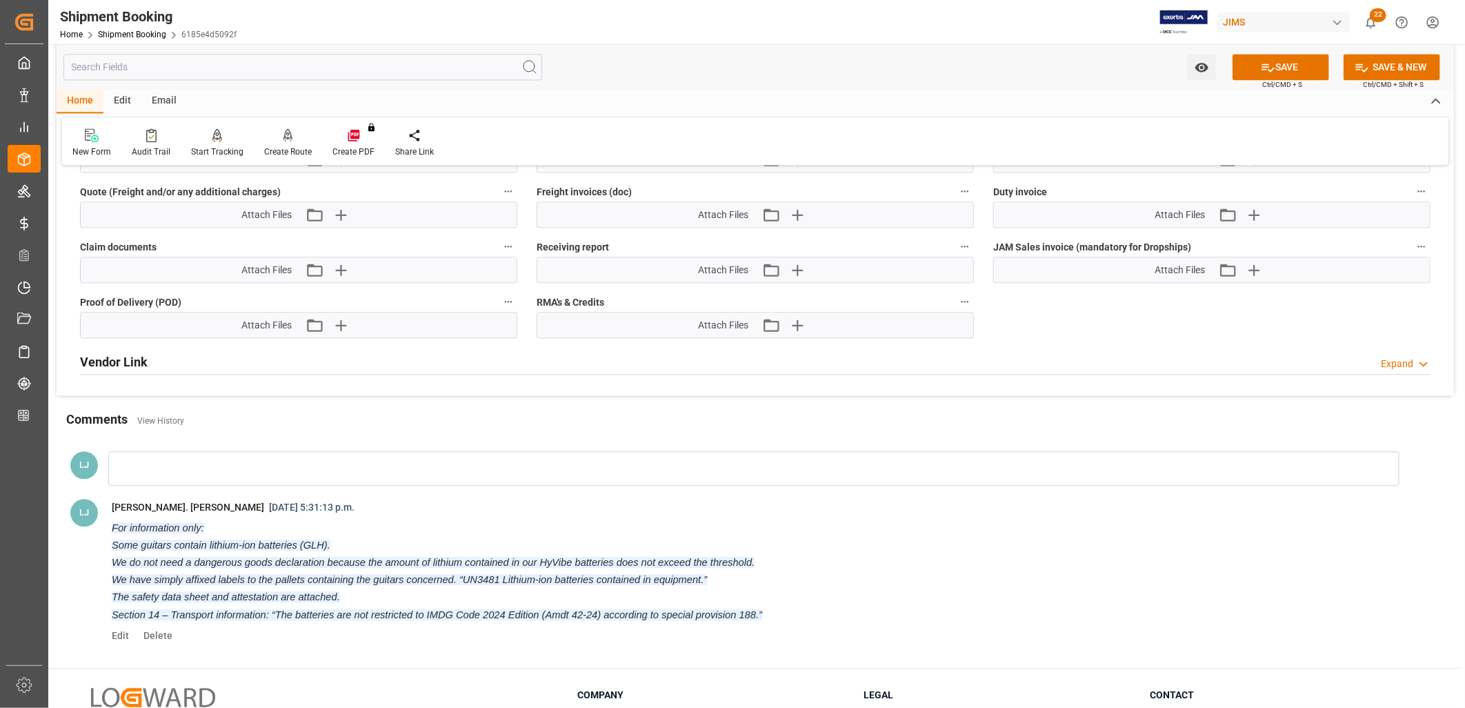
scroll to position [1992, 0]
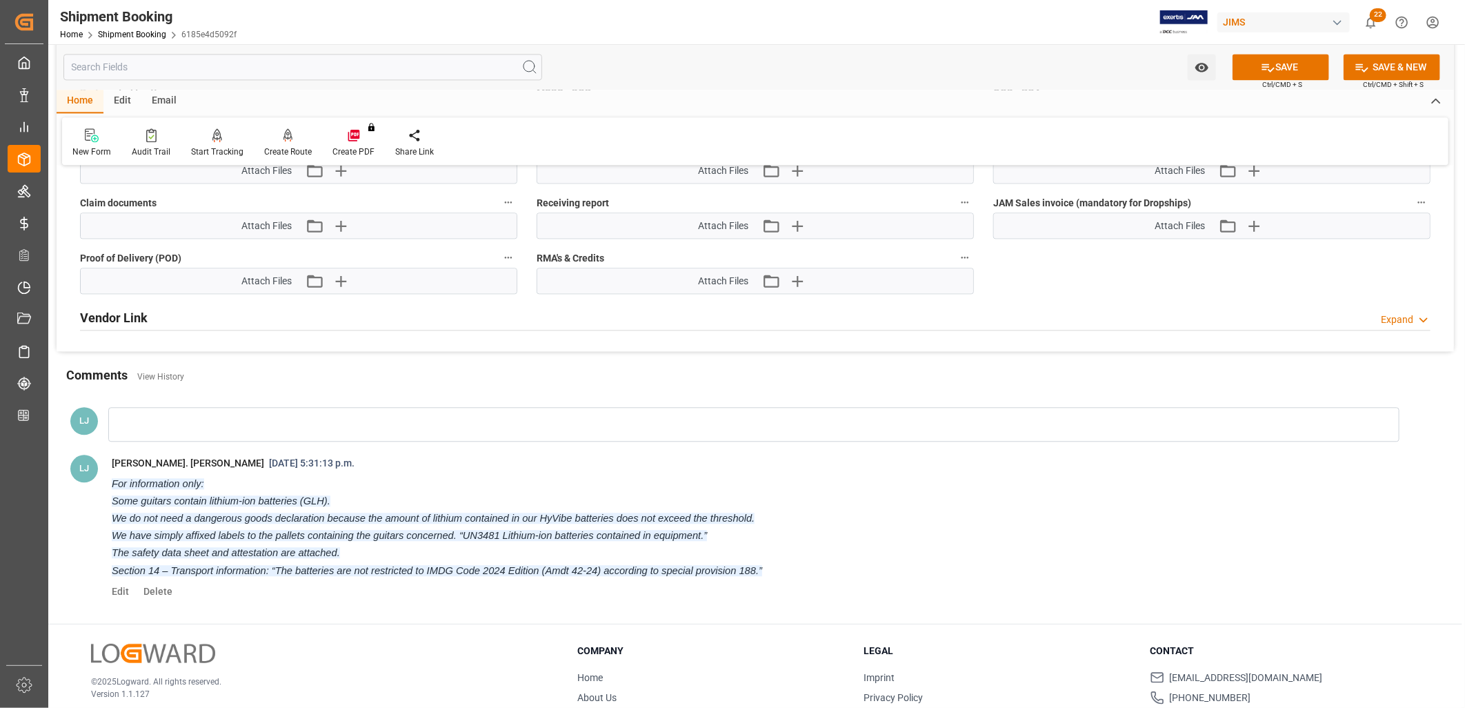
click at [141, 422] on div at bounding box center [753, 424] width 1291 height 34
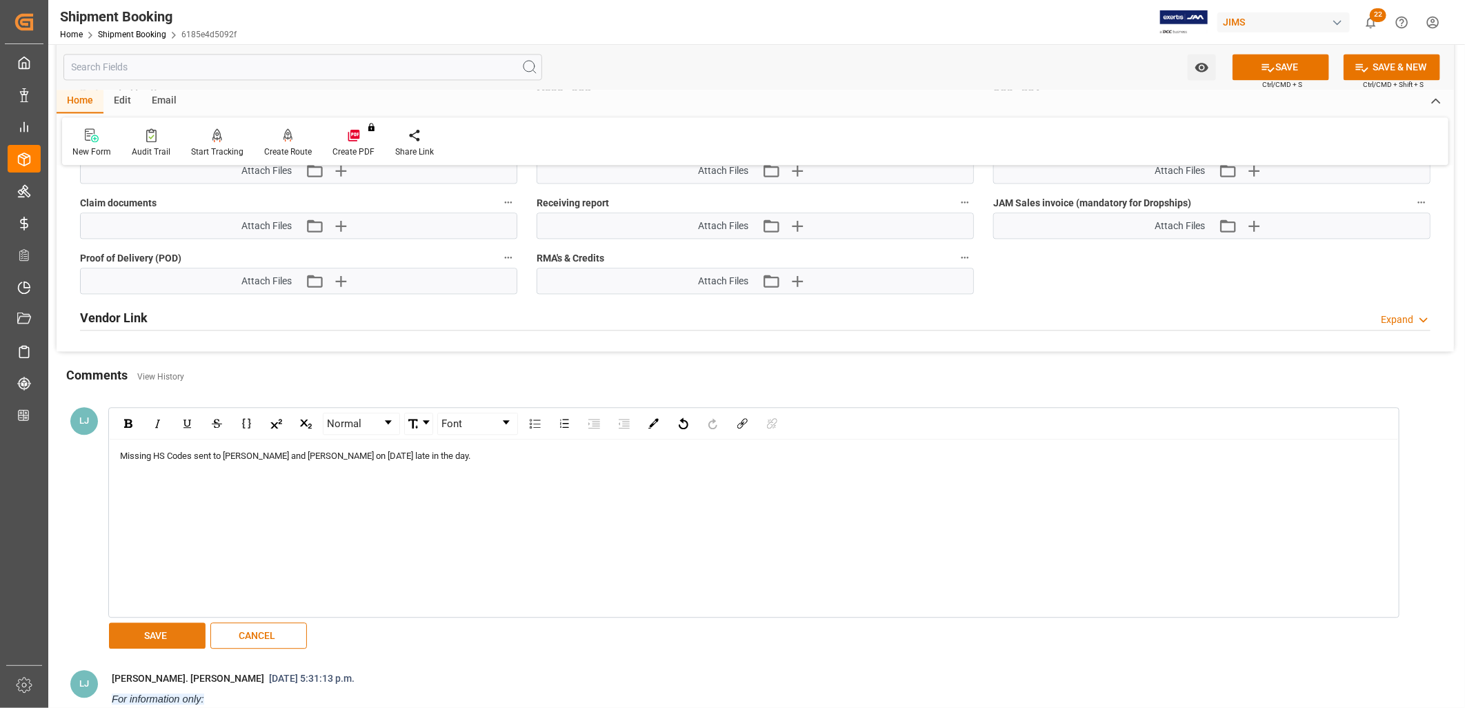
click at [166, 622] on button "SAVE" at bounding box center [157, 635] width 97 height 26
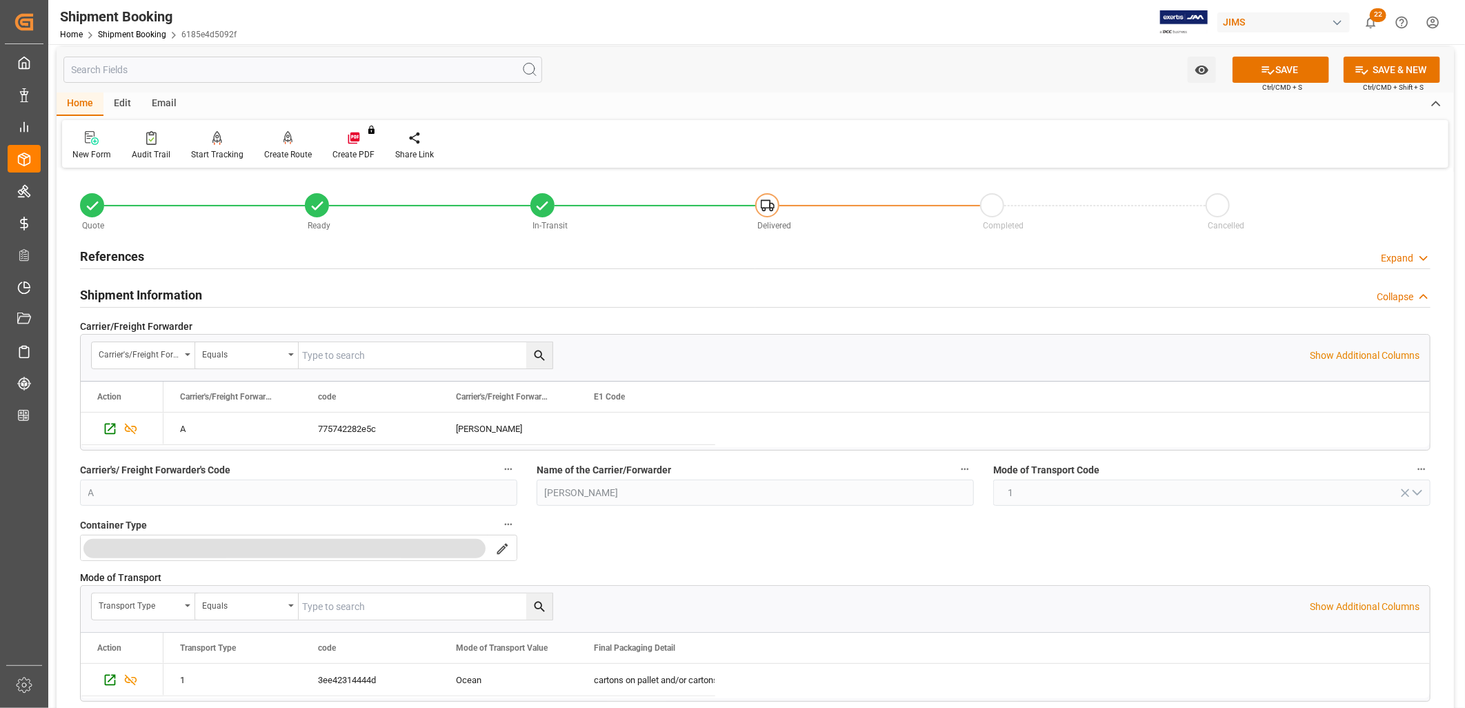
scroll to position [0, 0]
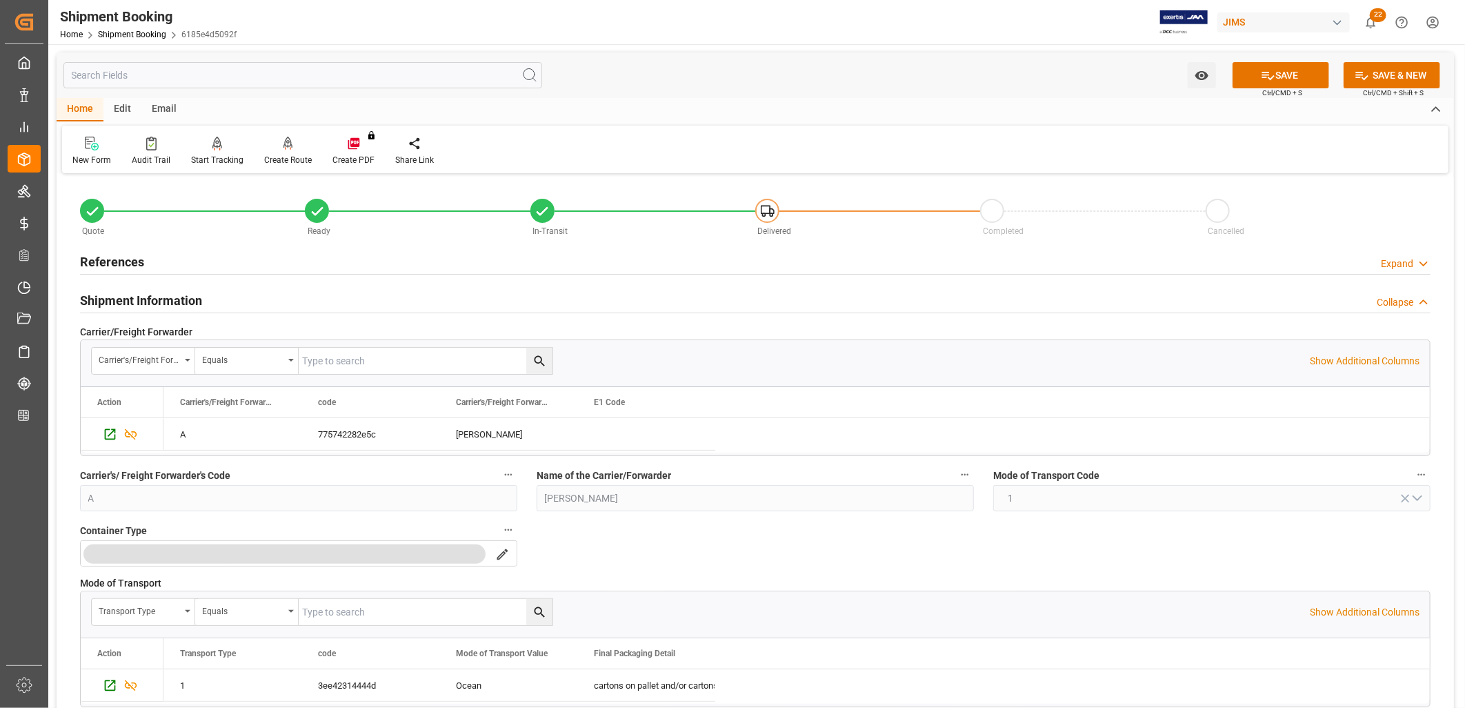
click at [183, 297] on h2 "Shipment Information" at bounding box center [141, 300] width 122 height 19
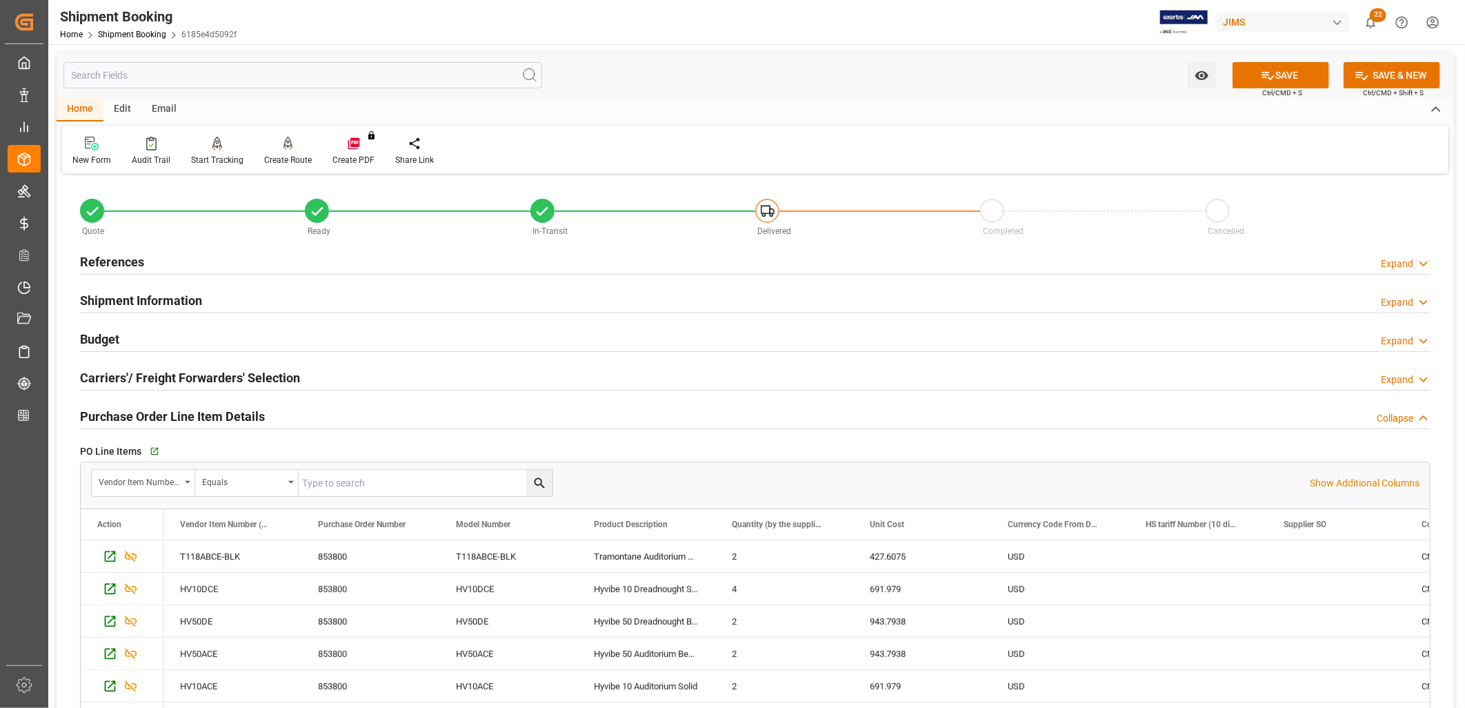
click at [217, 373] on h2 "Carriers'/ Freight Forwarders' Selection" at bounding box center [190, 377] width 220 height 19
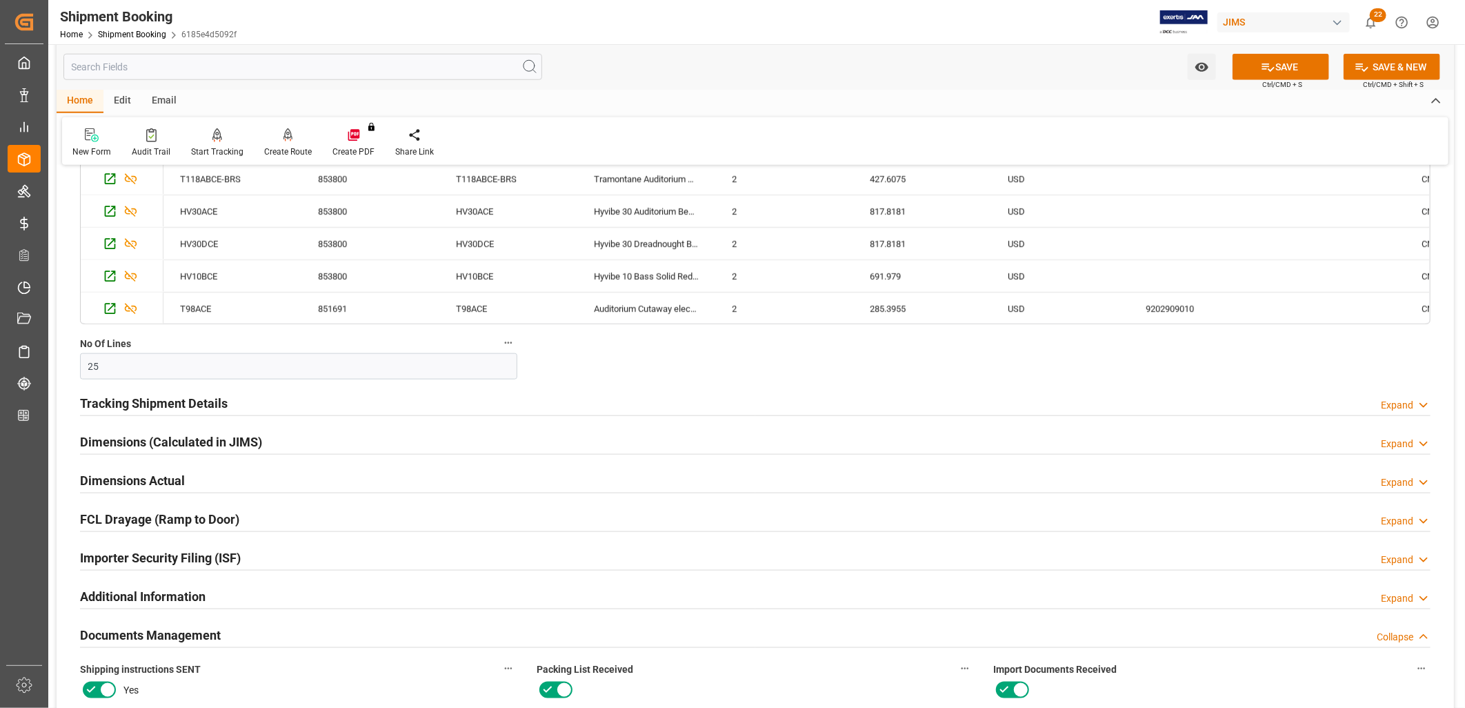
scroll to position [920, 0]
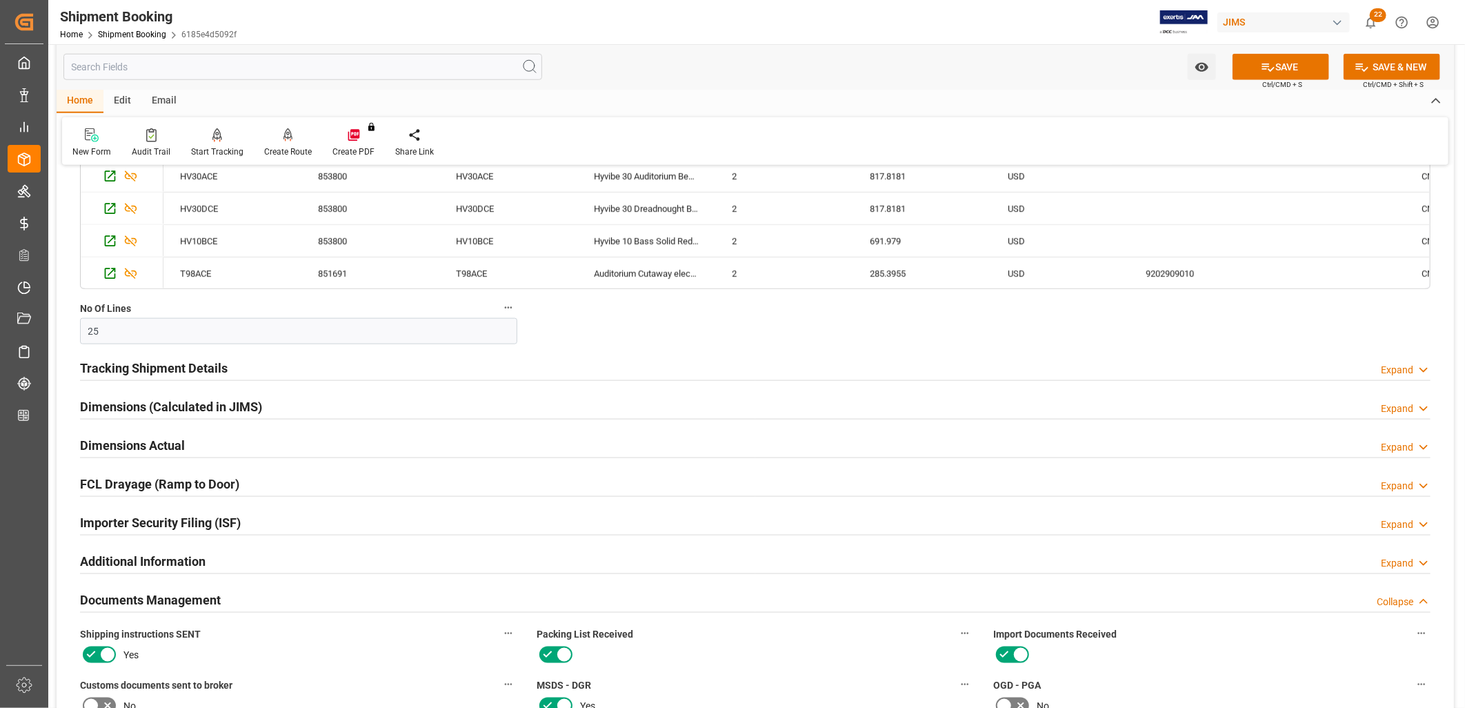
click at [185, 369] on h2 "Tracking Shipment Details" at bounding box center [154, 368] width 148 height 19
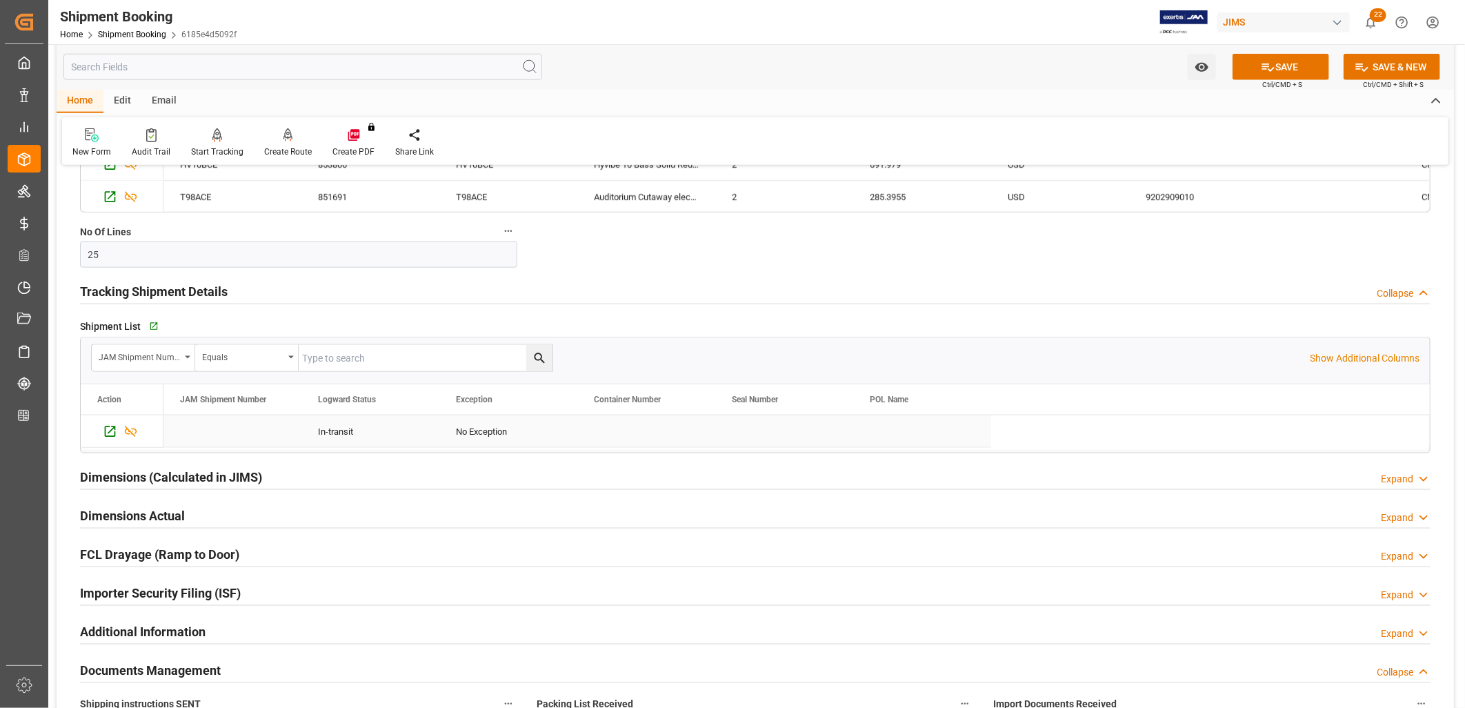
scroll to position [1073, 0]
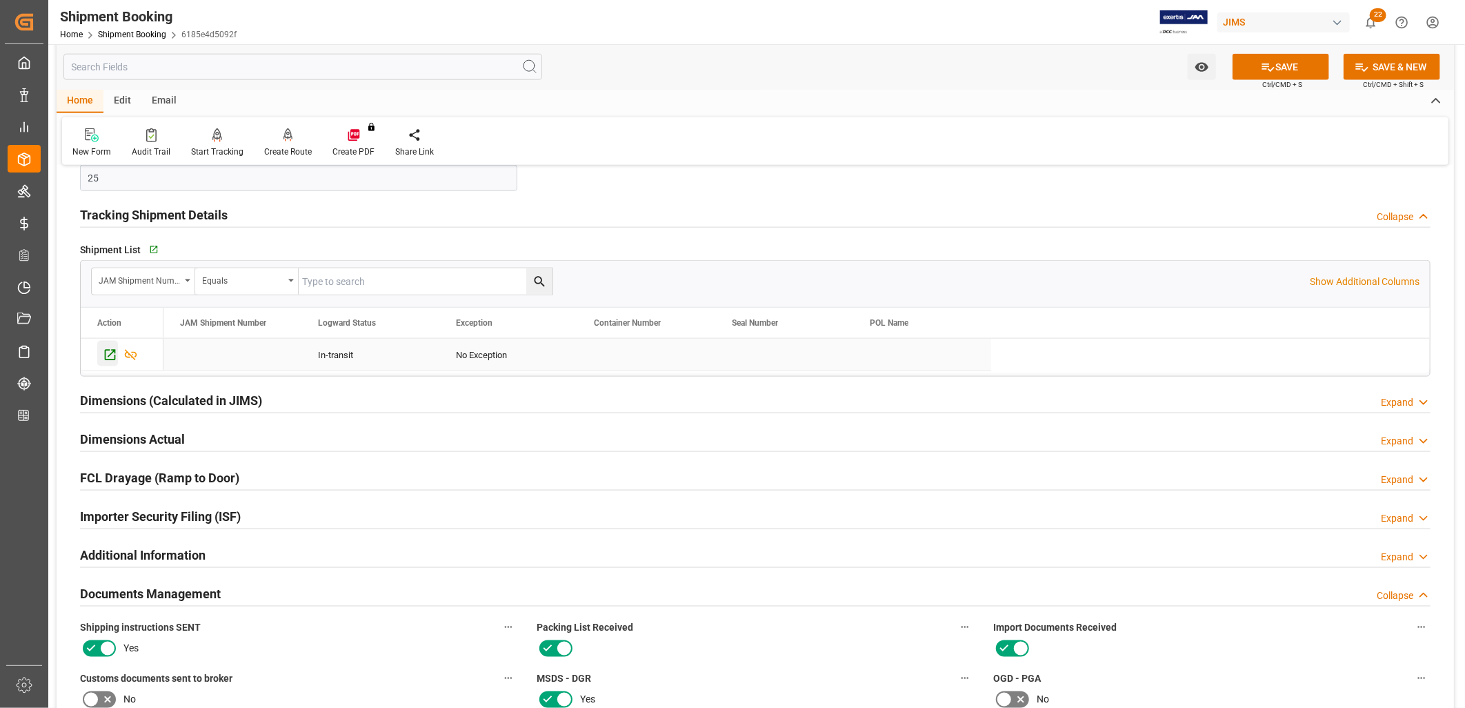
click at [107, 354] on icon "Press SPACE to select this row." at bounding box center [110, 355] width 14 height 14
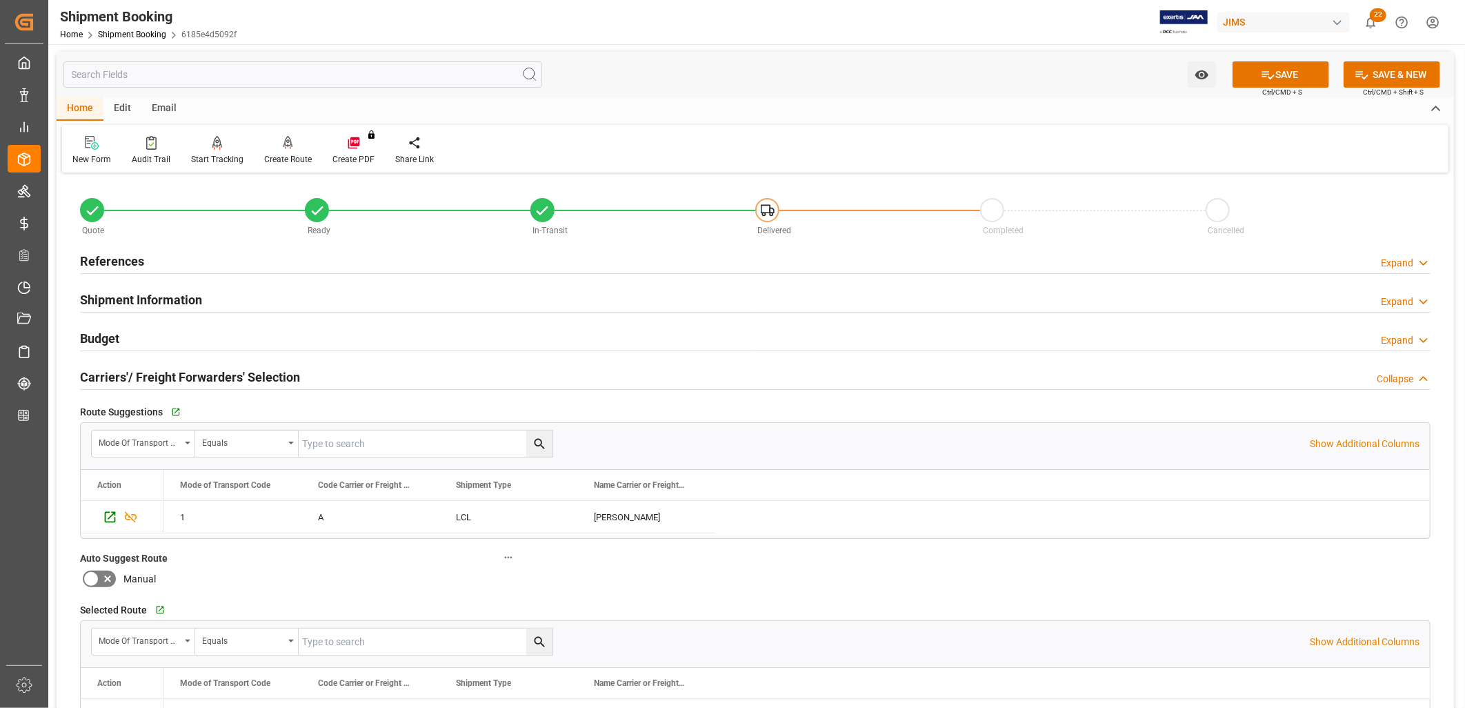
scroll to position [0, 0]
click at [135, 256] on h2 "References" at bounding box center [112, 262] width 64 height 19
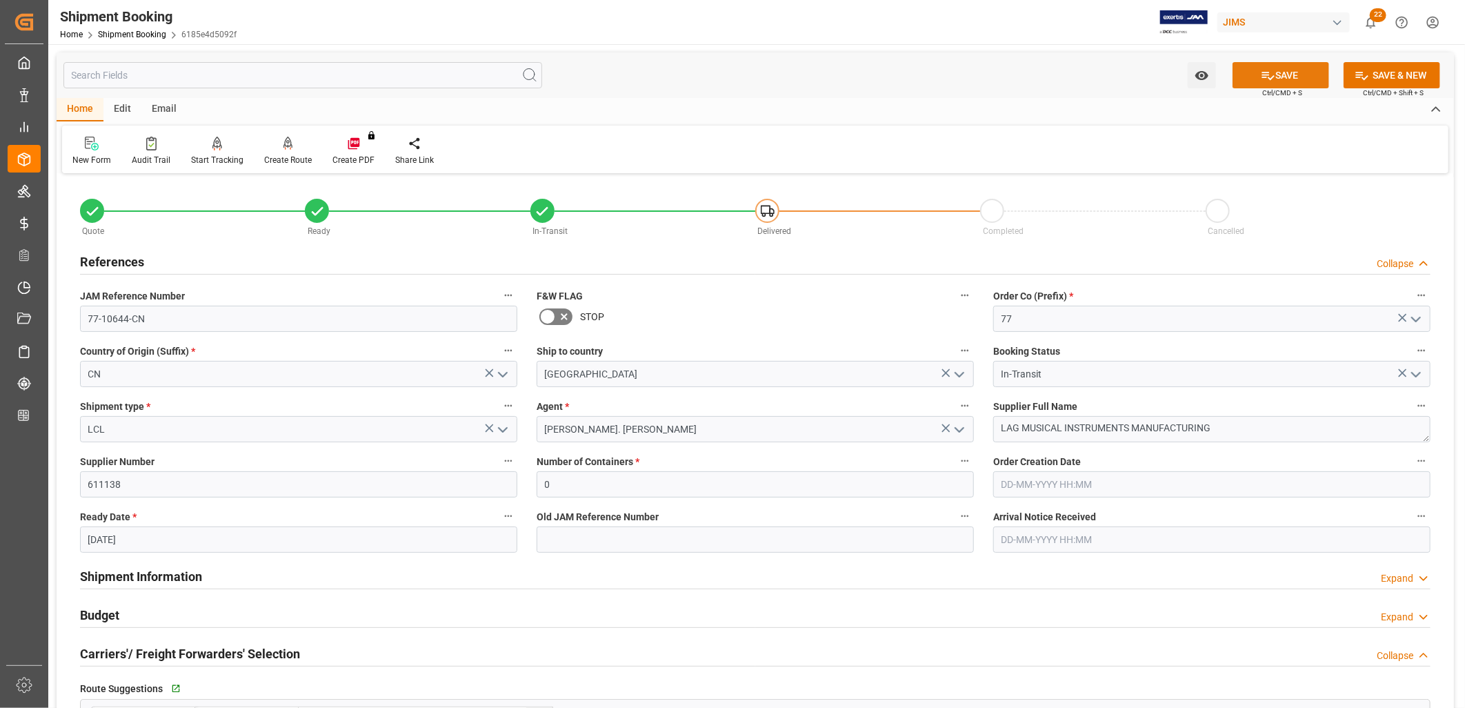
click at [1272, 76] on icon at bounding box center [1269, 76] width 12 height 8
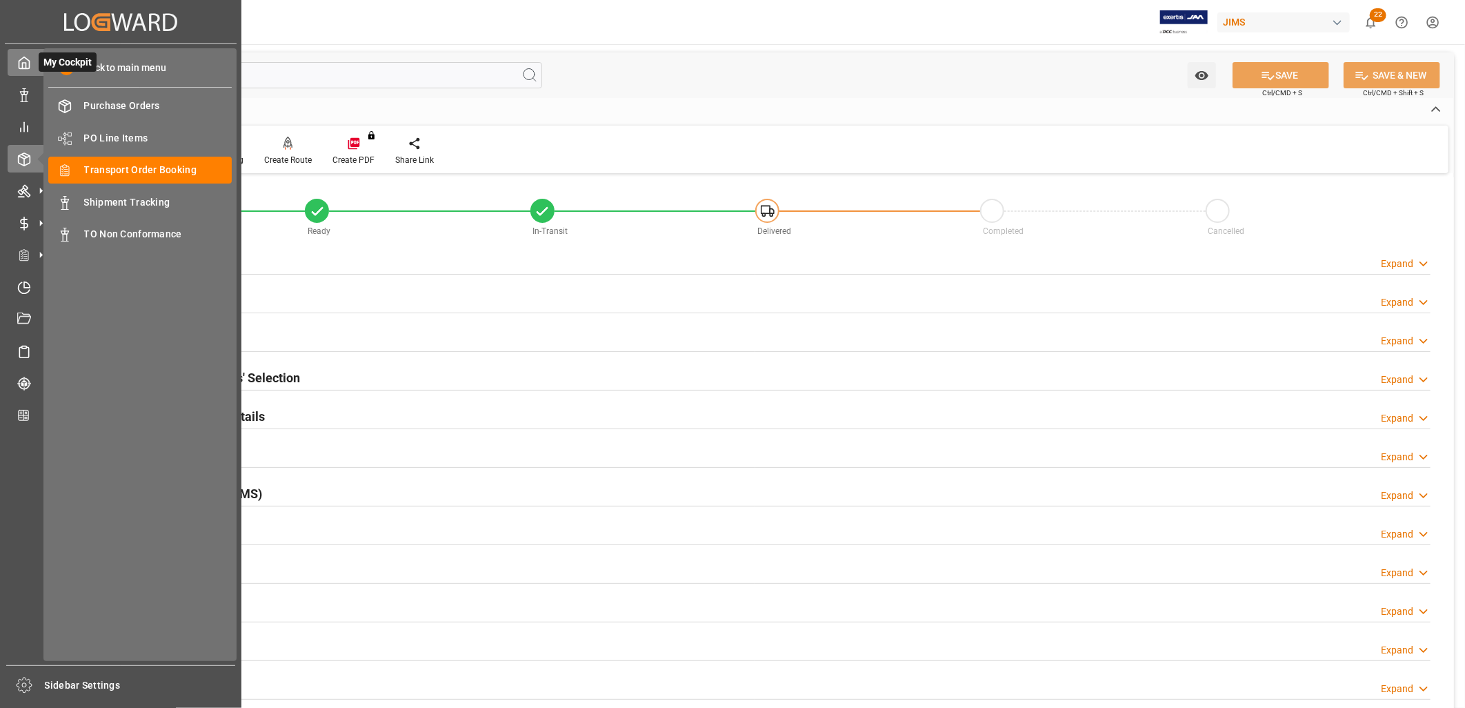
click at [23, 63] on icon at bounding box center [24, 63] width 14 height 14
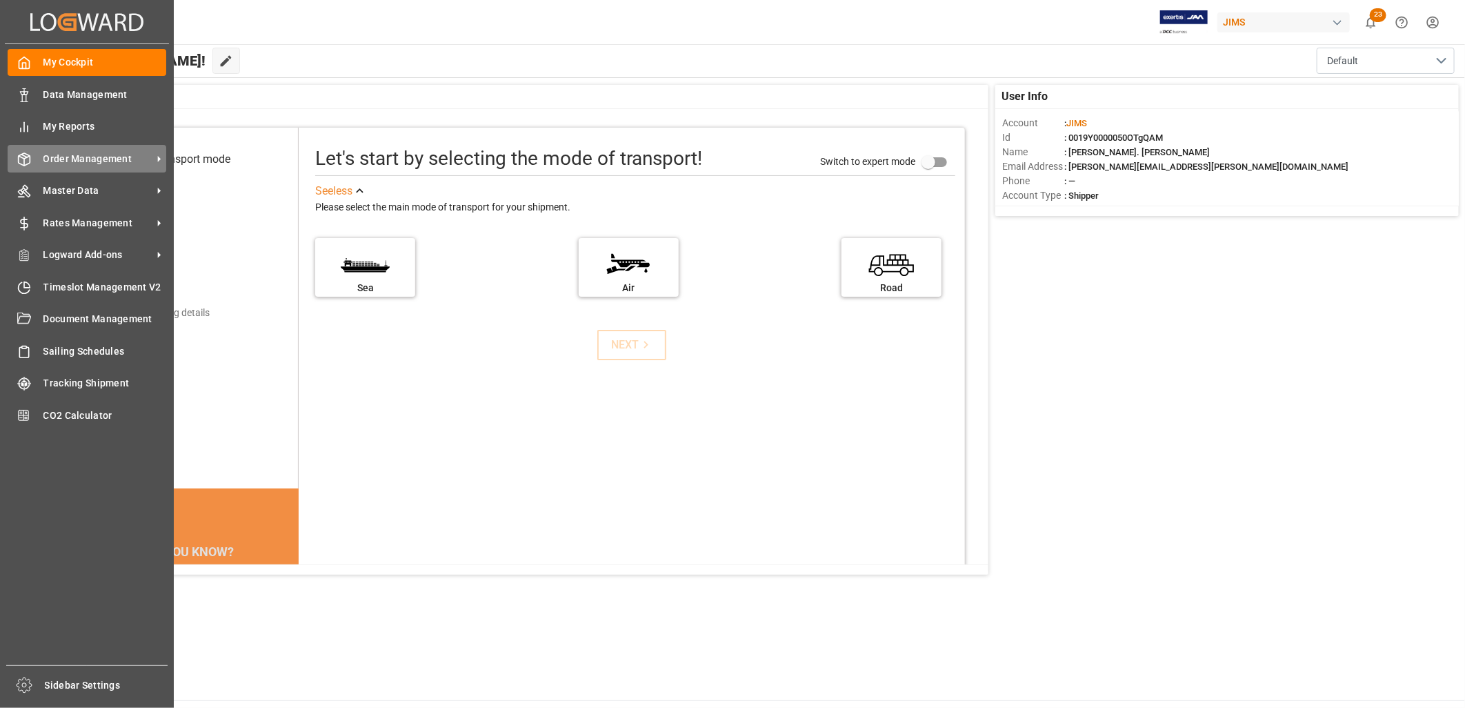
click at [112, 153] on span "Order Management" at bounding box center [97, 159] width 109 height 14
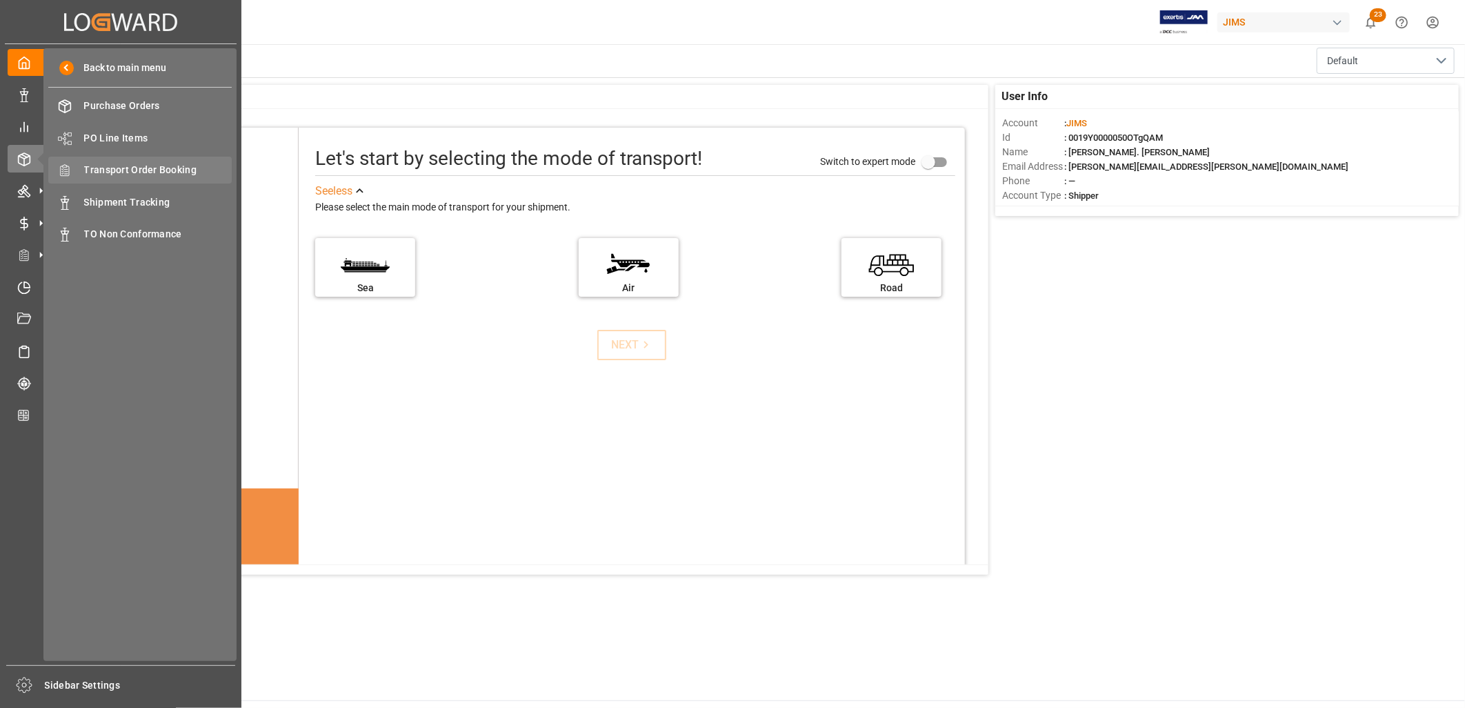
click at [155, 164] on span "Transport Order Booking" at bounding box center [158, 170] width 148 height 14
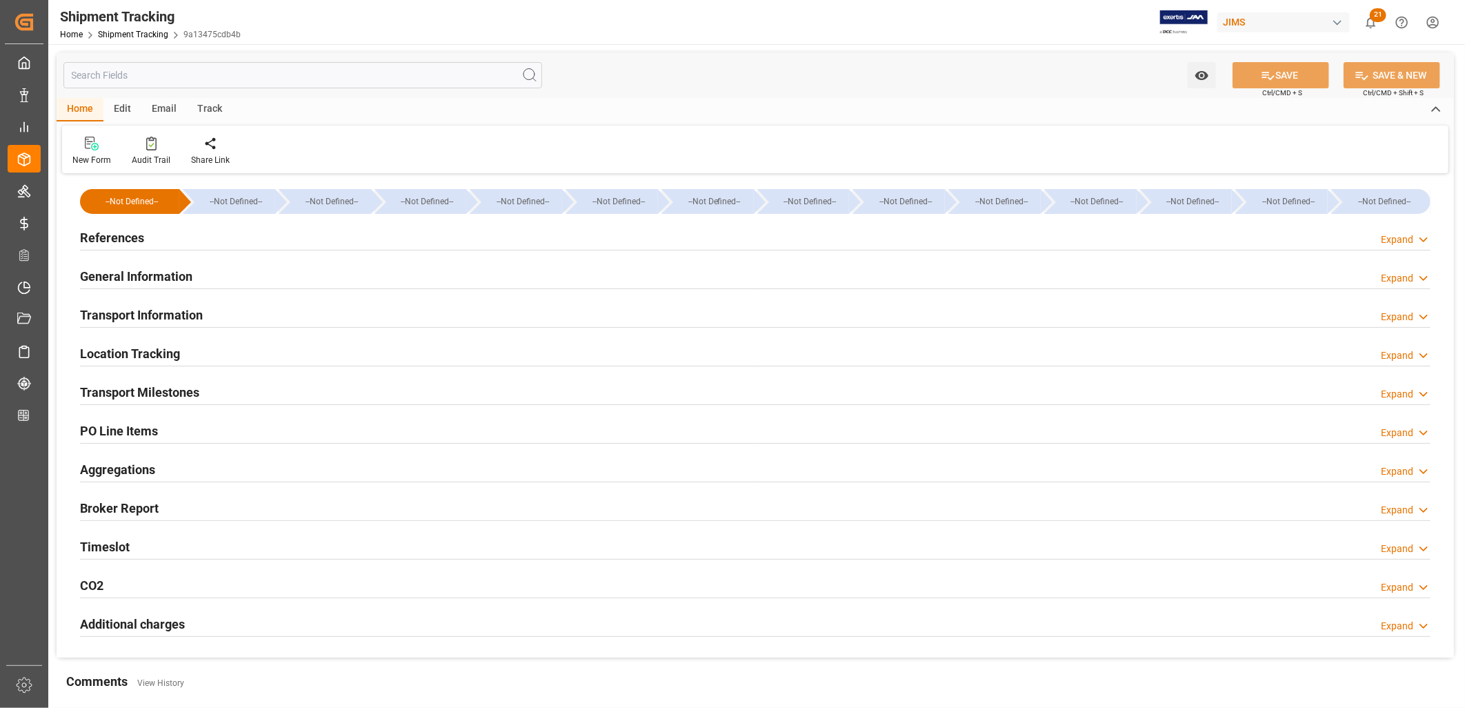
type input "[DATE]"
click at [134, 235] on h2 "References" at bounding box center [112, 237] width 64 height 19
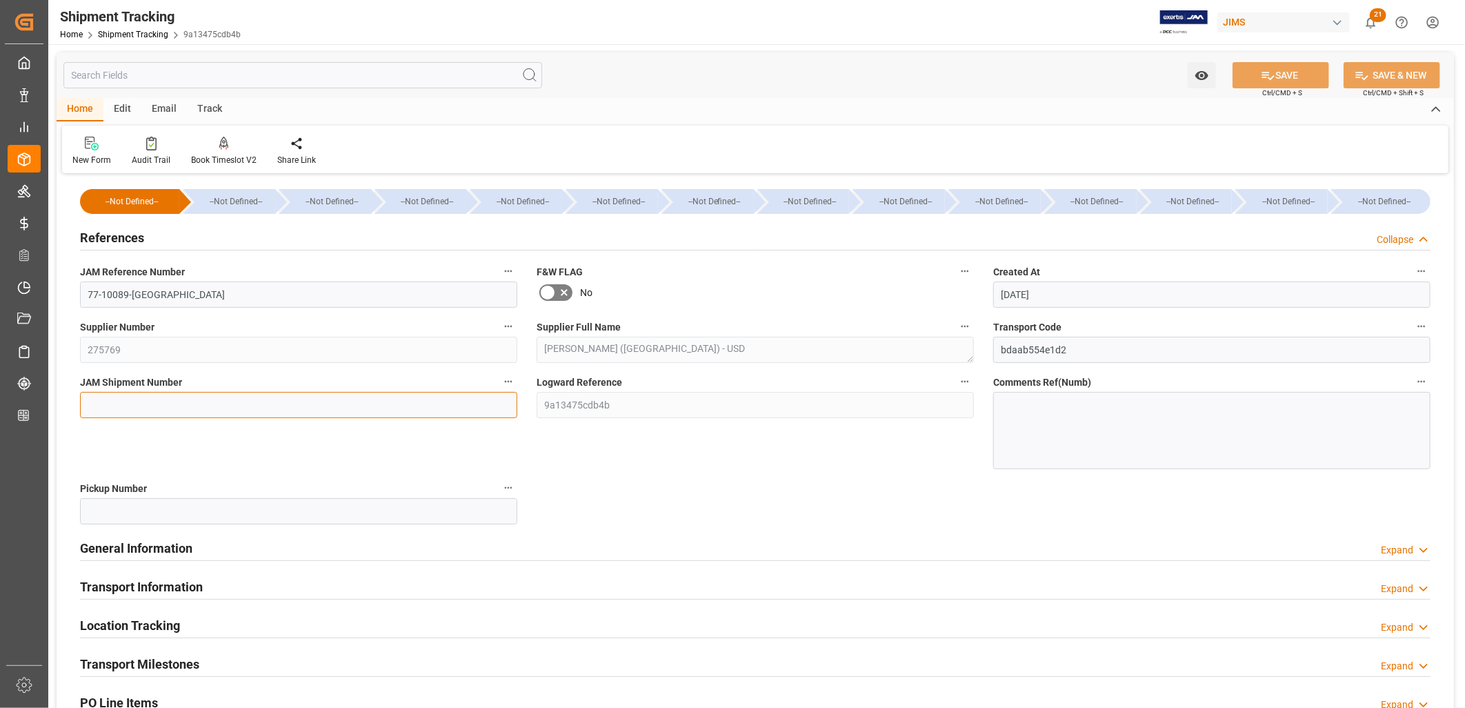
click at [132, 402] on input at bounding box center [298, 405] width 437 height 26
type input "72927"
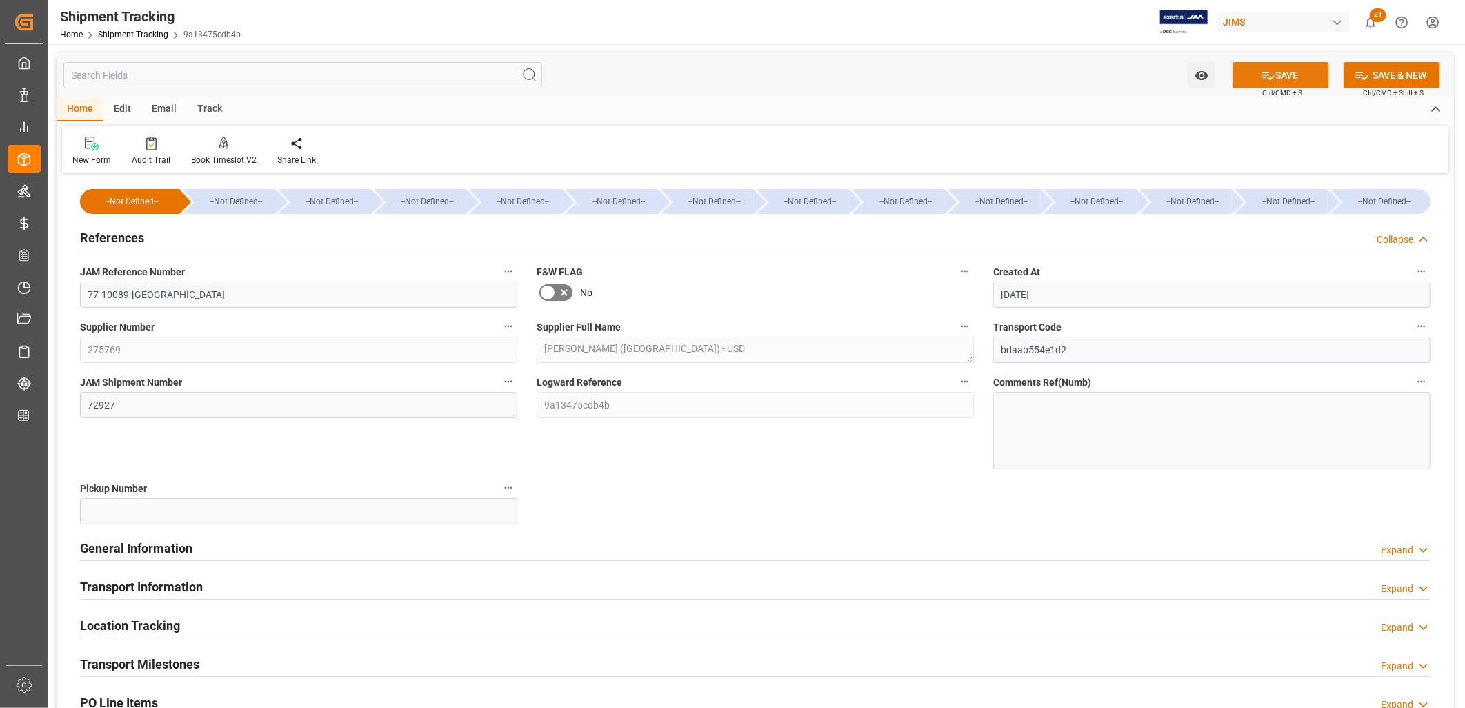
click at [1286, 76] on button "SAVE" at bounding box center [1281, 75] width 97 height 26
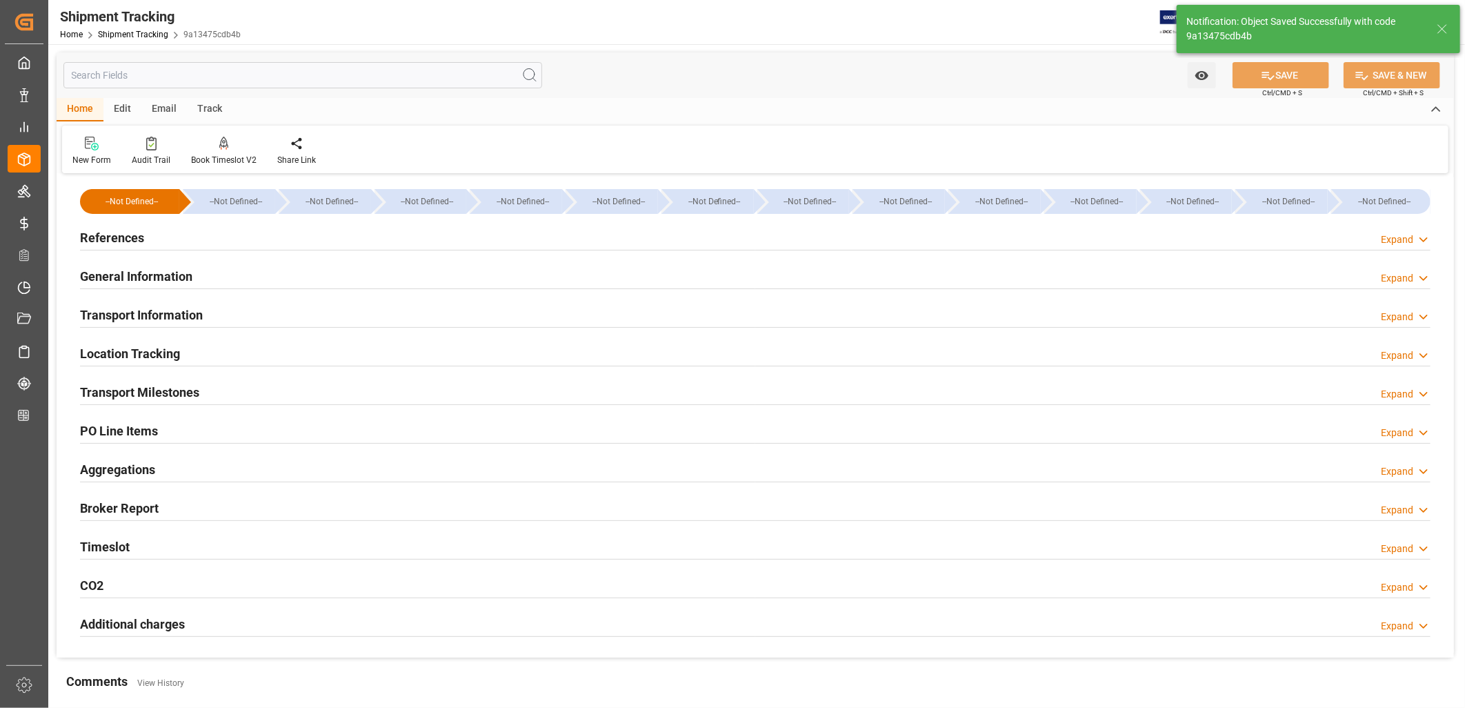
click at [155, 275] on h2 "General Information" at bounding box center [136, 276] width 112 height 19
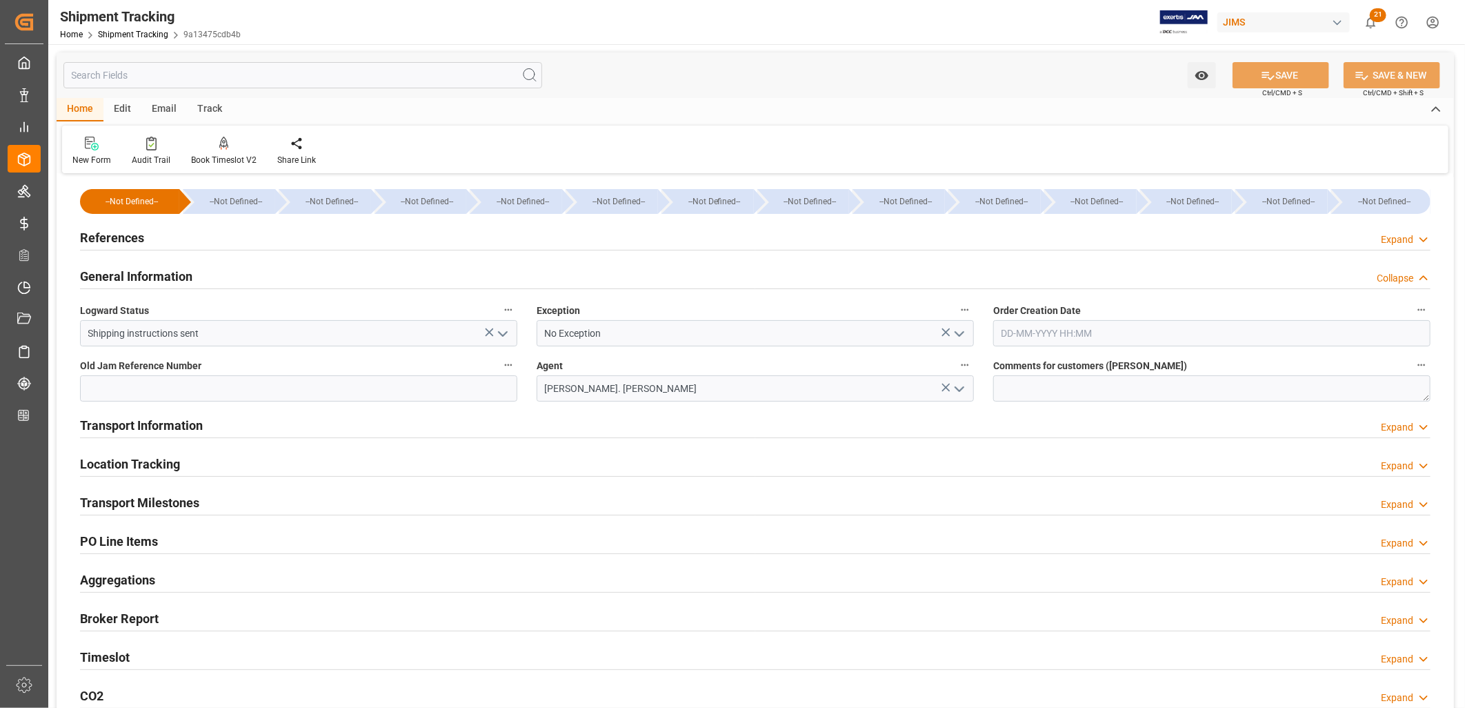
click at [147, 422] on h2 "Transport Information" at bounding box center [141, 425] width 123 height 19
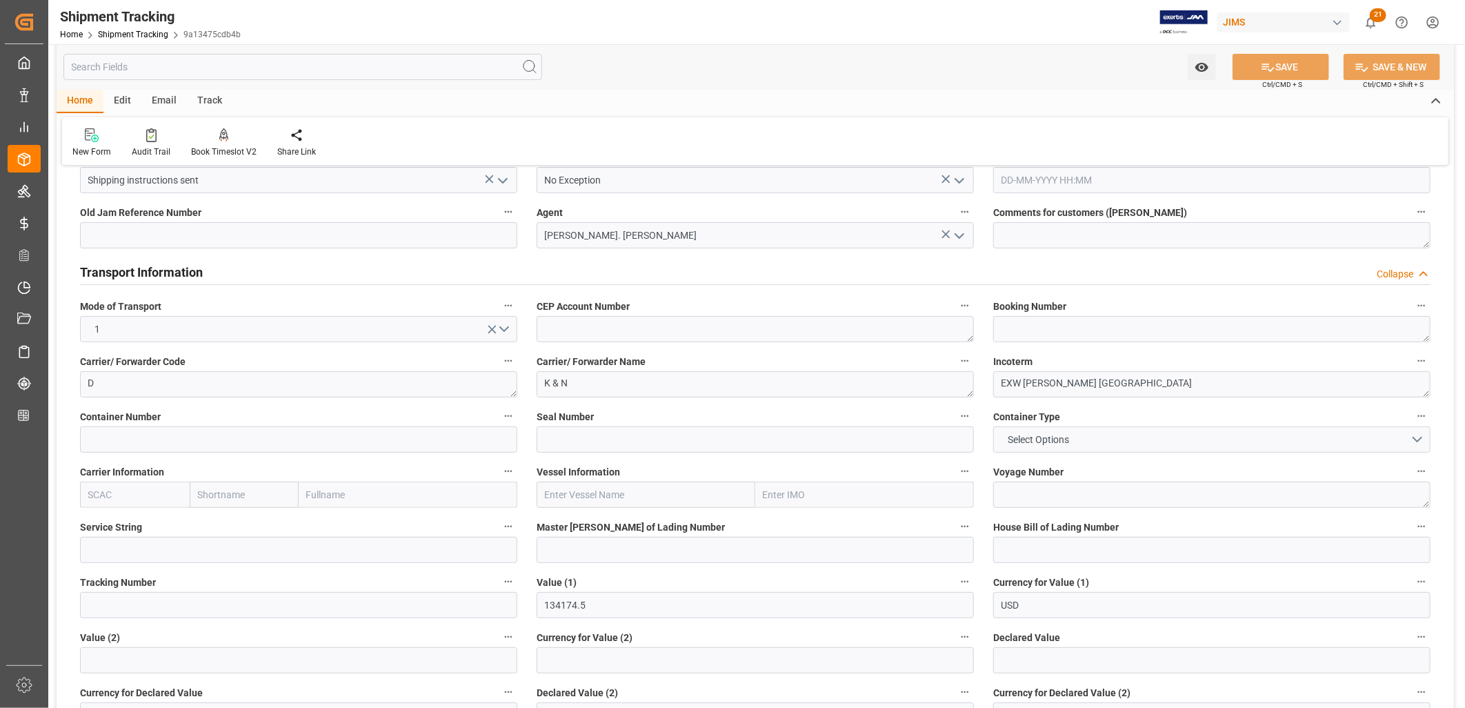
scroll to position [230, 0]
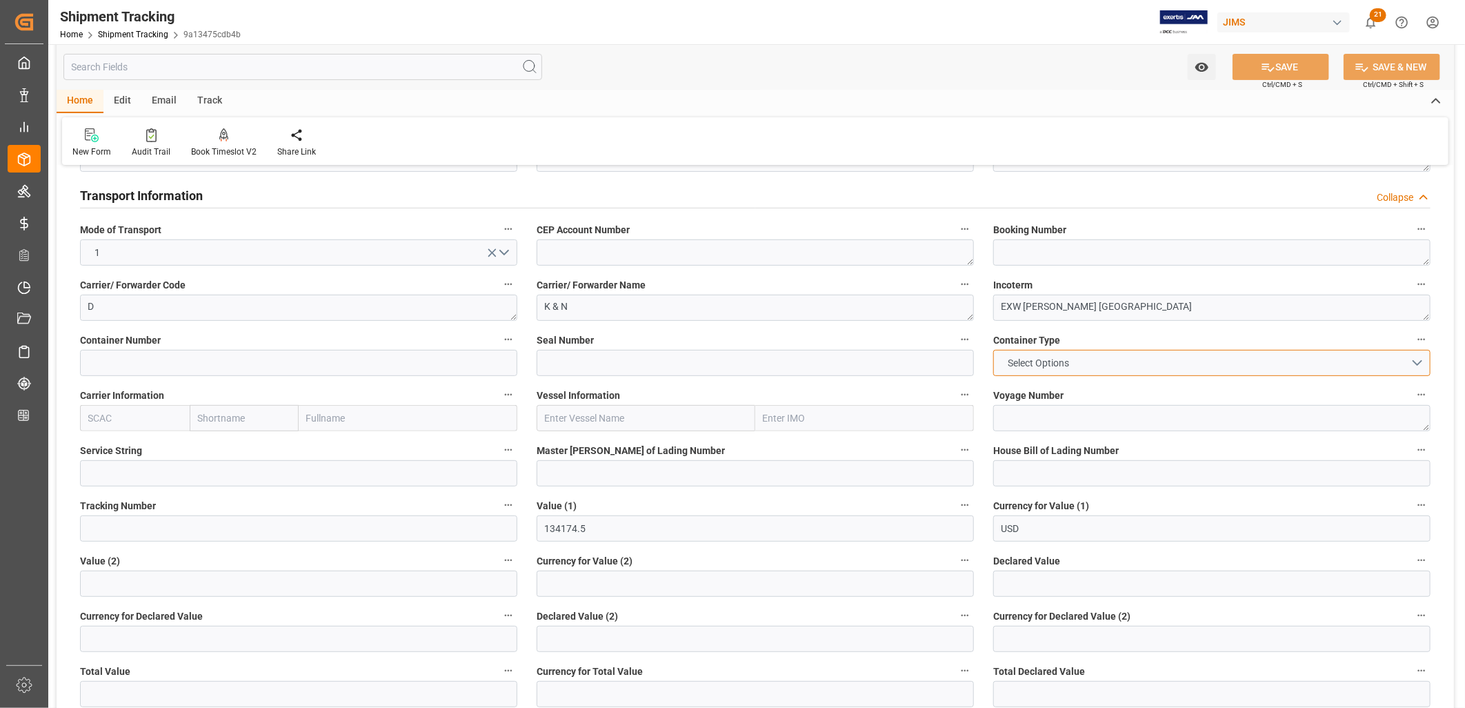
click at [1416, 363] on button "Select Options" at bounding box center [1211, 363] width 437 height 26
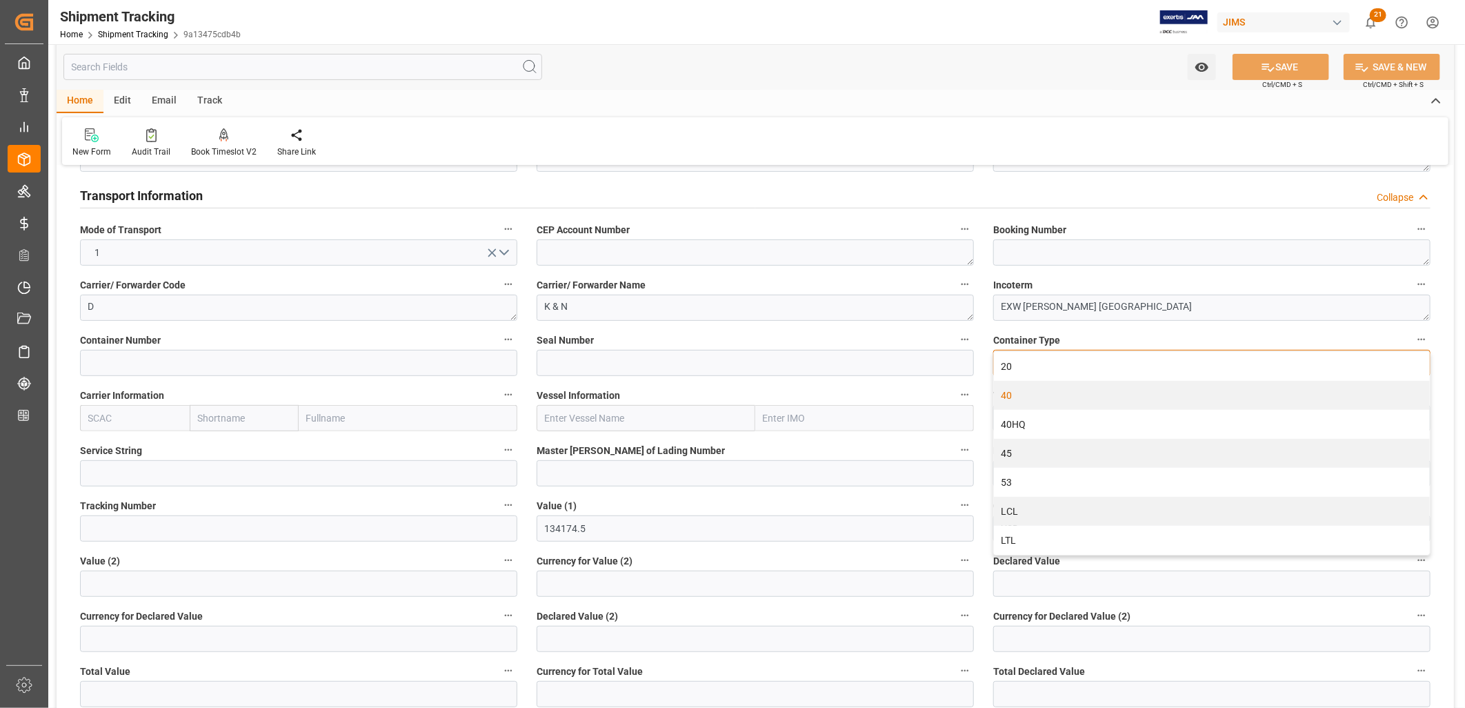
click at [1008, 396] on div "40" at bounding box center [1212, 395] width 436 height 29
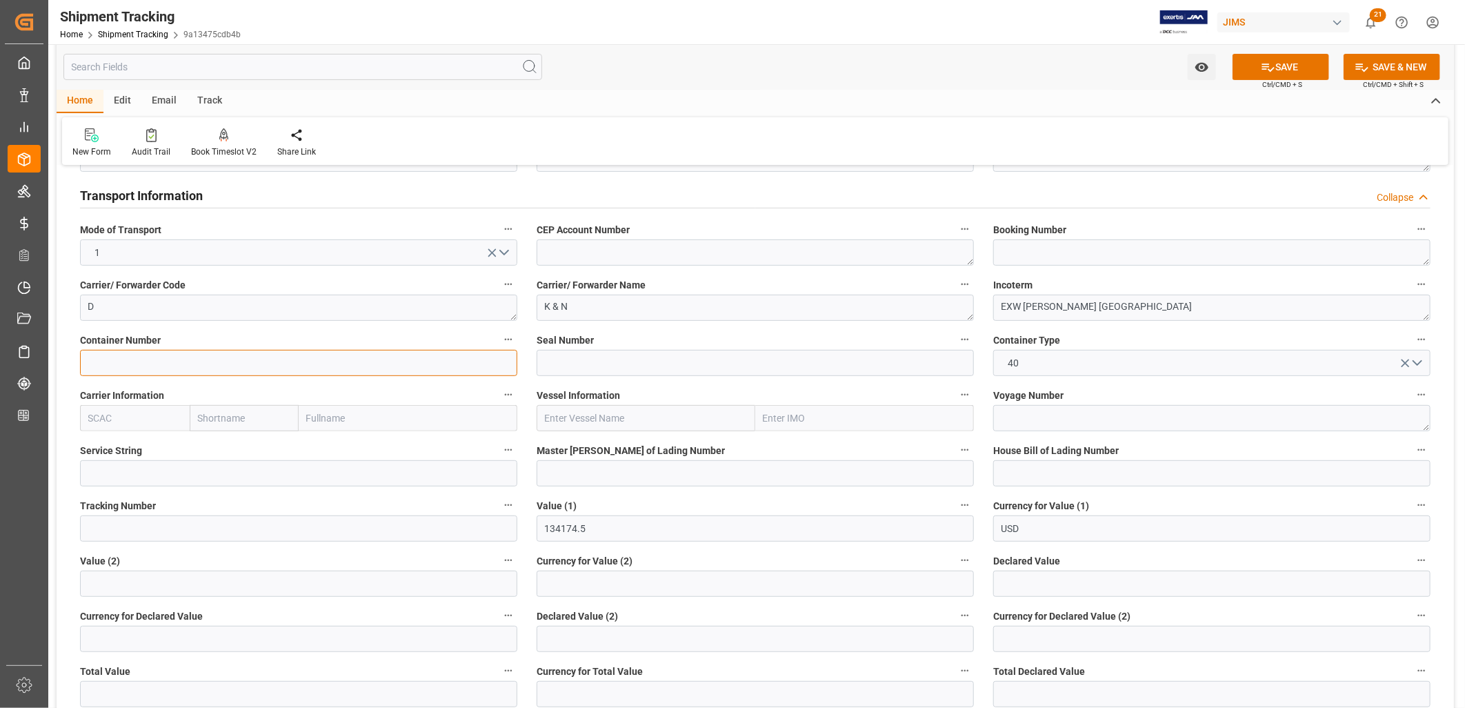
click at [222, 357] on input at bounding box center [298, 363] width 437 height 26
click at [123, 355] on input at bounding box center [298, 363] width 437 height 26
type input "MSBU4525833"
click at [549, 345] on span "Seal Number" at bounding box center [565, 340] width 57 height 14
click at [956, 345] on button "Seal Number" at bounding box center [965, 339] width 18 height 18
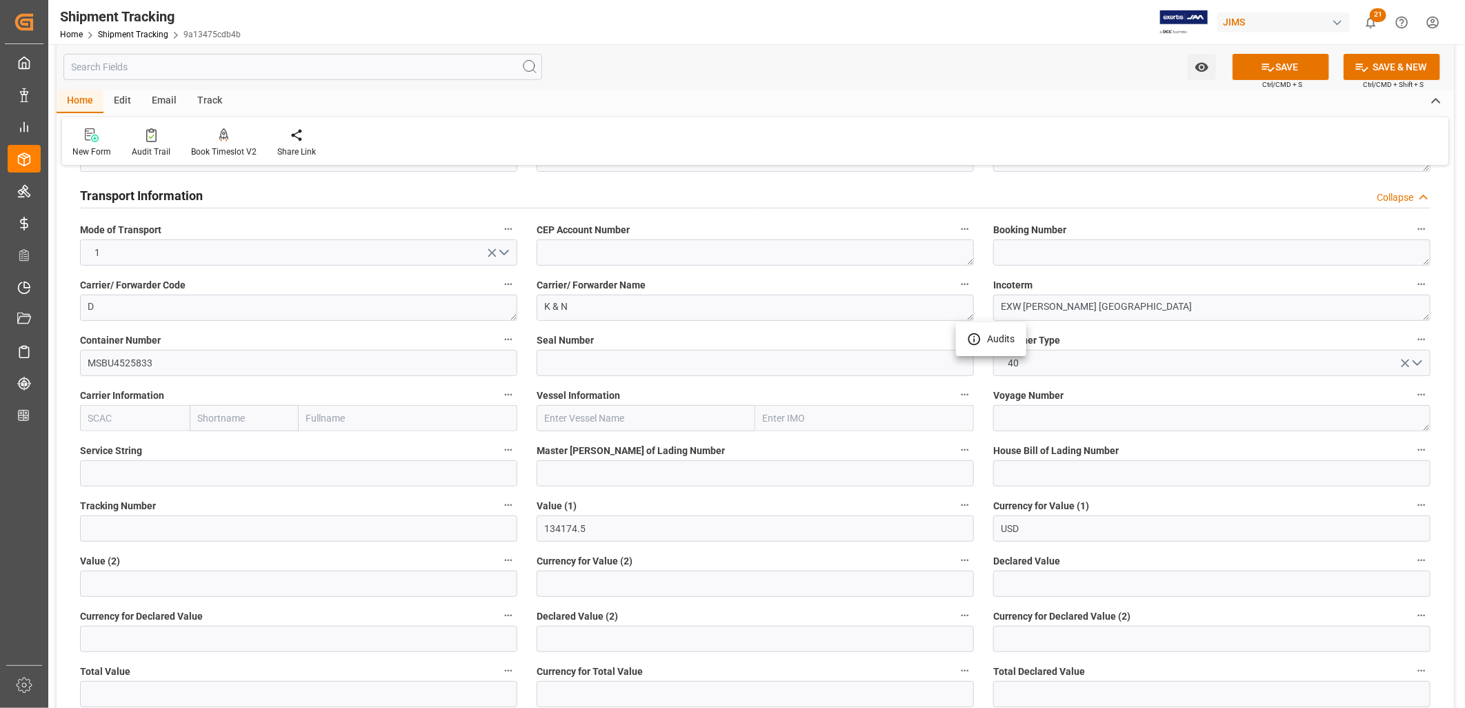
drag, startPoint x: 546, startPoint y: 357, endPoint x: 553, endPoint y: 362, distance: 7.9
click at [546, 357] on div at bounding box center [732, 354] width 1465 height 708
click at [553, 364] on input at bounding box center [755, 363] width 437 height 26
type input "EU25219464"
click at [580, 418] on input "text" at bounding box center [646, 418] width 219 height 26
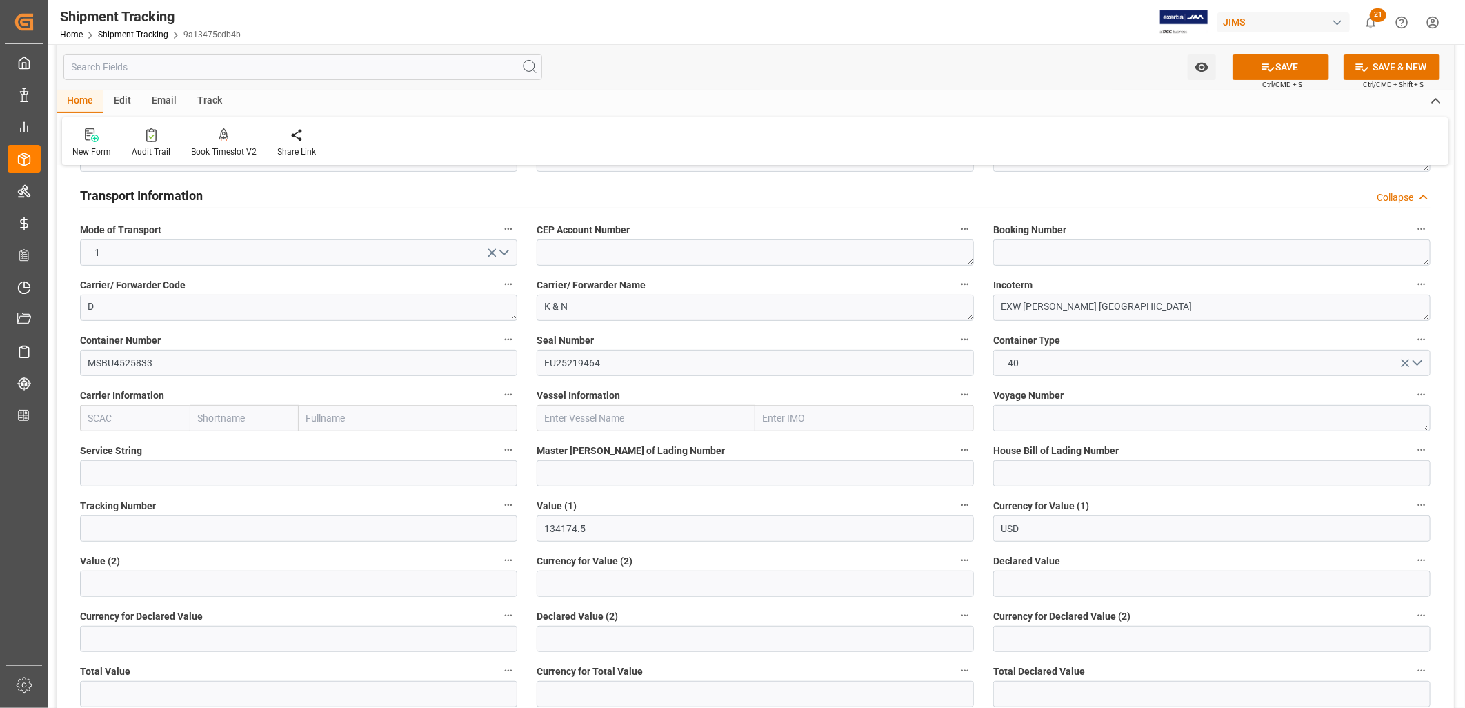
click at [562, 419] on input "text" at bounding box center [646, 418] width 219 height 26
click at [573, 444] on b "OOCL ST. LAWRENCE" at bounding box center [605, 448] width 118 height 11
type input "OOCL ST. LAWRENCE"
type input "9290414"
type input "OOCL ST. LAWRENCE"
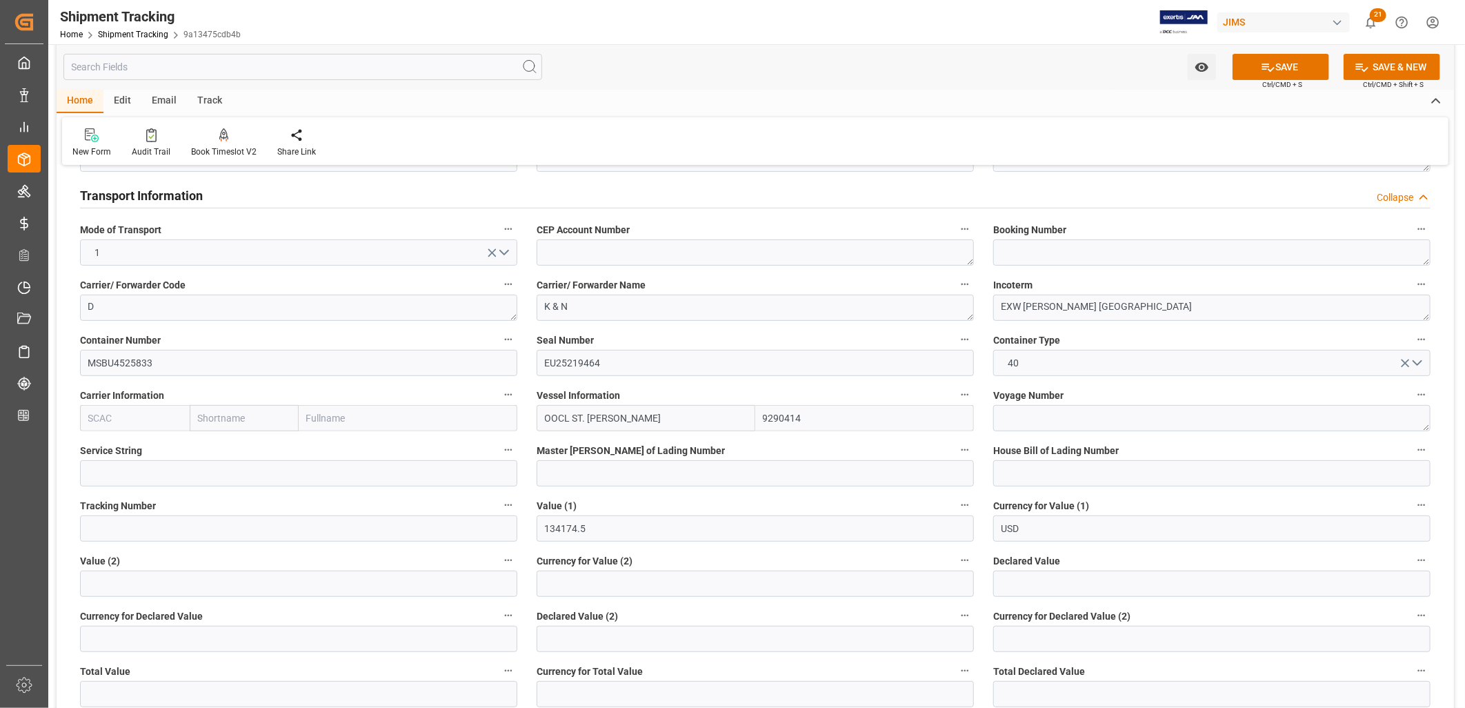
click at [811, 422] on input "9290414" at bounding box center [864, 418] width 219 height 26
drag, startPoint x: 808, startPoint y: 419, endPoint x: 762, endPoint y: 414, distance: 46.6
click at [762, 414] on input "9290414" at bounding box center [864, 418] width 219 height 26
click at [1009, 421] on textarea at bounding box center [1211, 418] width 437 height 26
type textarea "54W35"
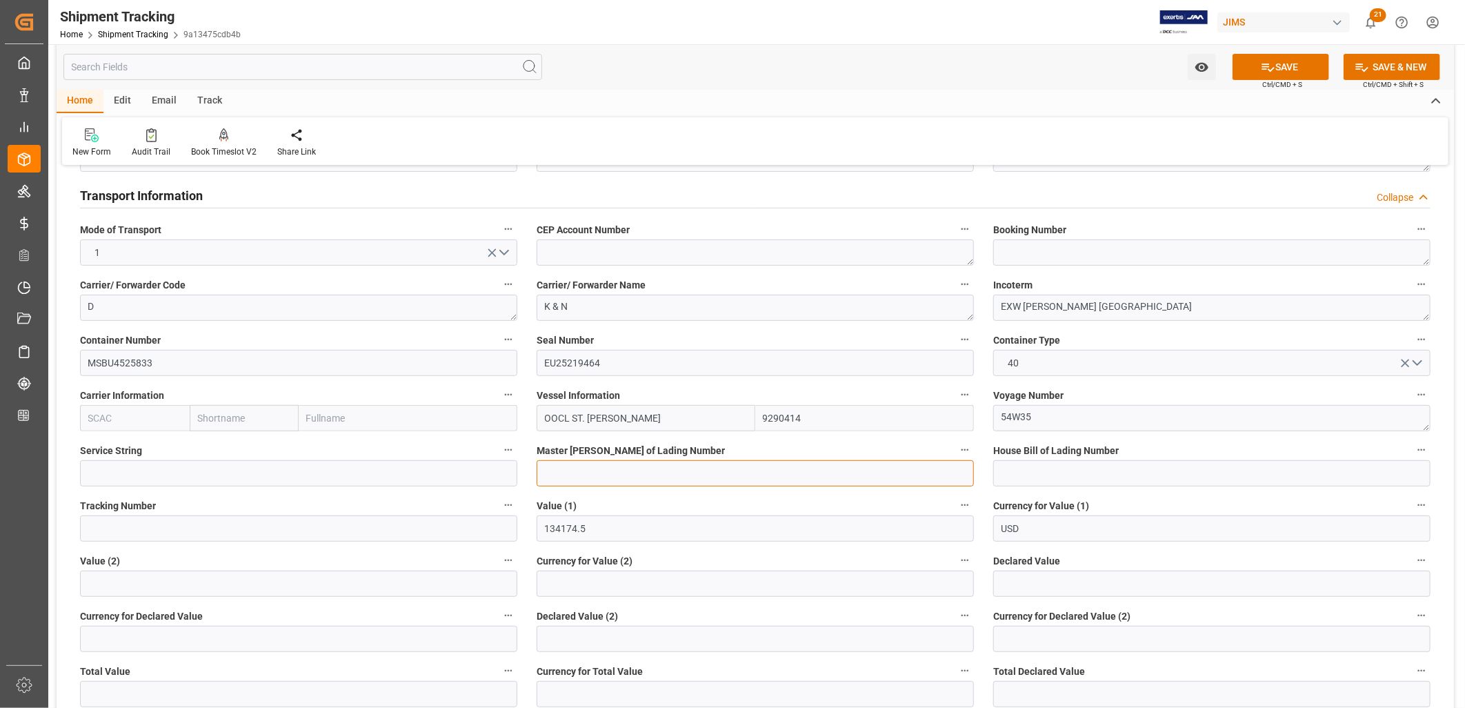
click at [567, 477] on input at bounding box center [755, 473] width 437 height 26
click at [560, 468] on input at bounding box center [755, 473] width 437 height 26
type input "BANQ1069136607"
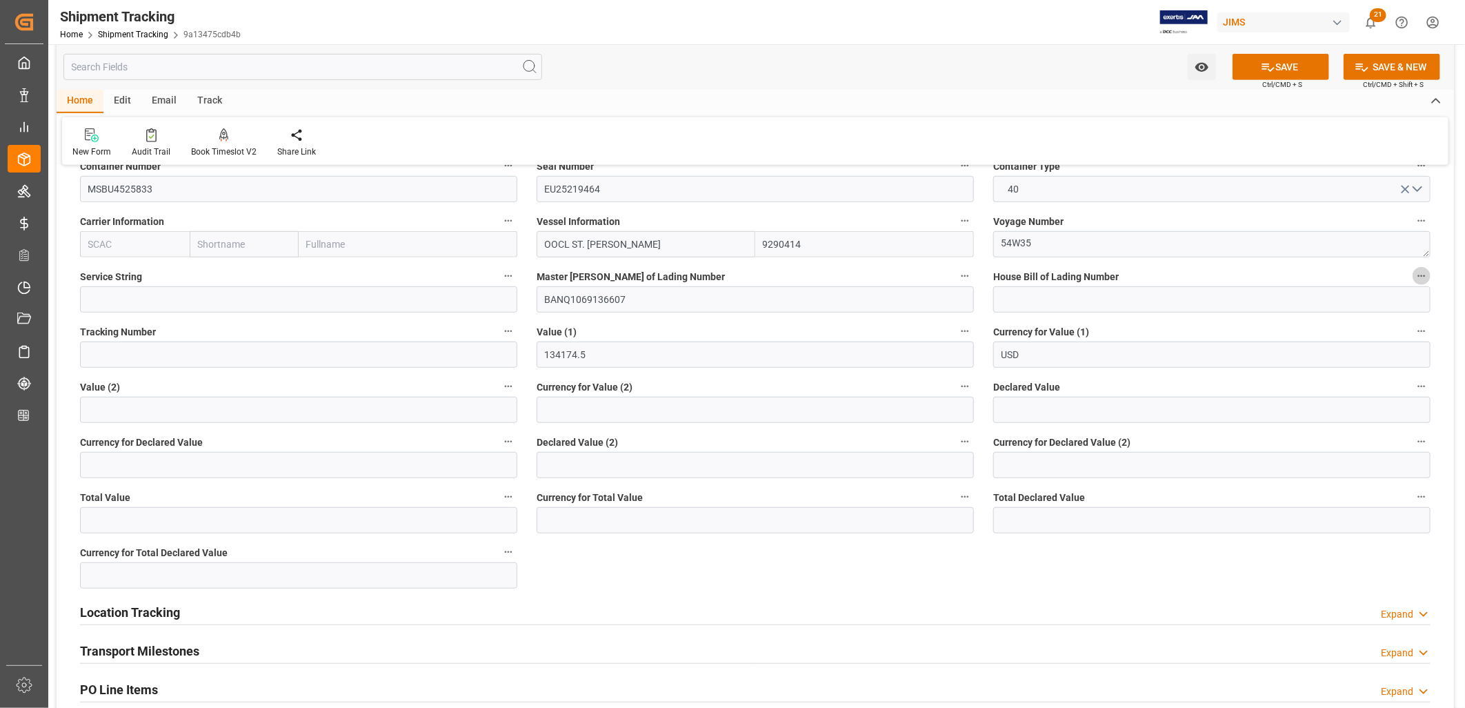
scroll to position [459, 0]
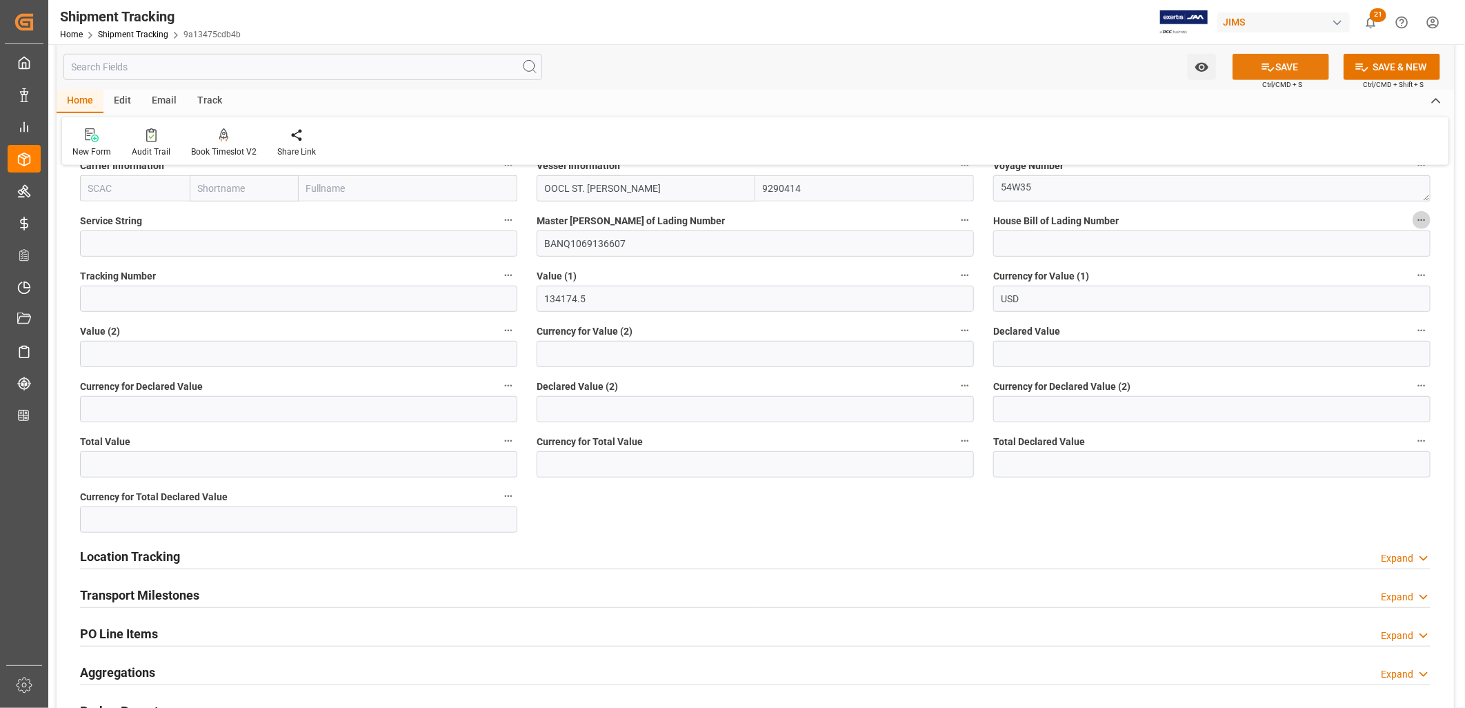
click at [1280, 66] on button "SAVE" at bounding box center [1281, 67] width 97 height 26
click at [157, 591] on h2 "Transport Milestones" at bounding box center [139, 595] width 119 height 19
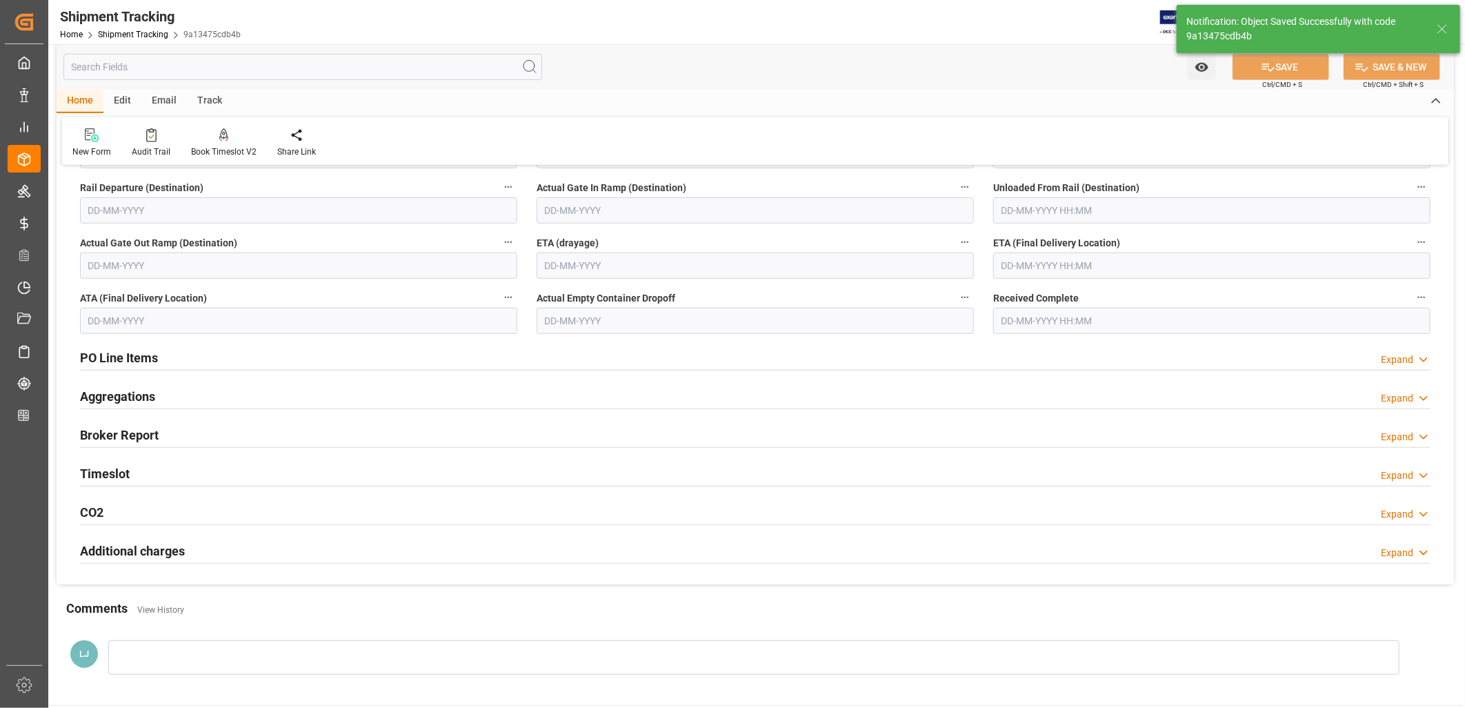
scroll to position [0, 0]
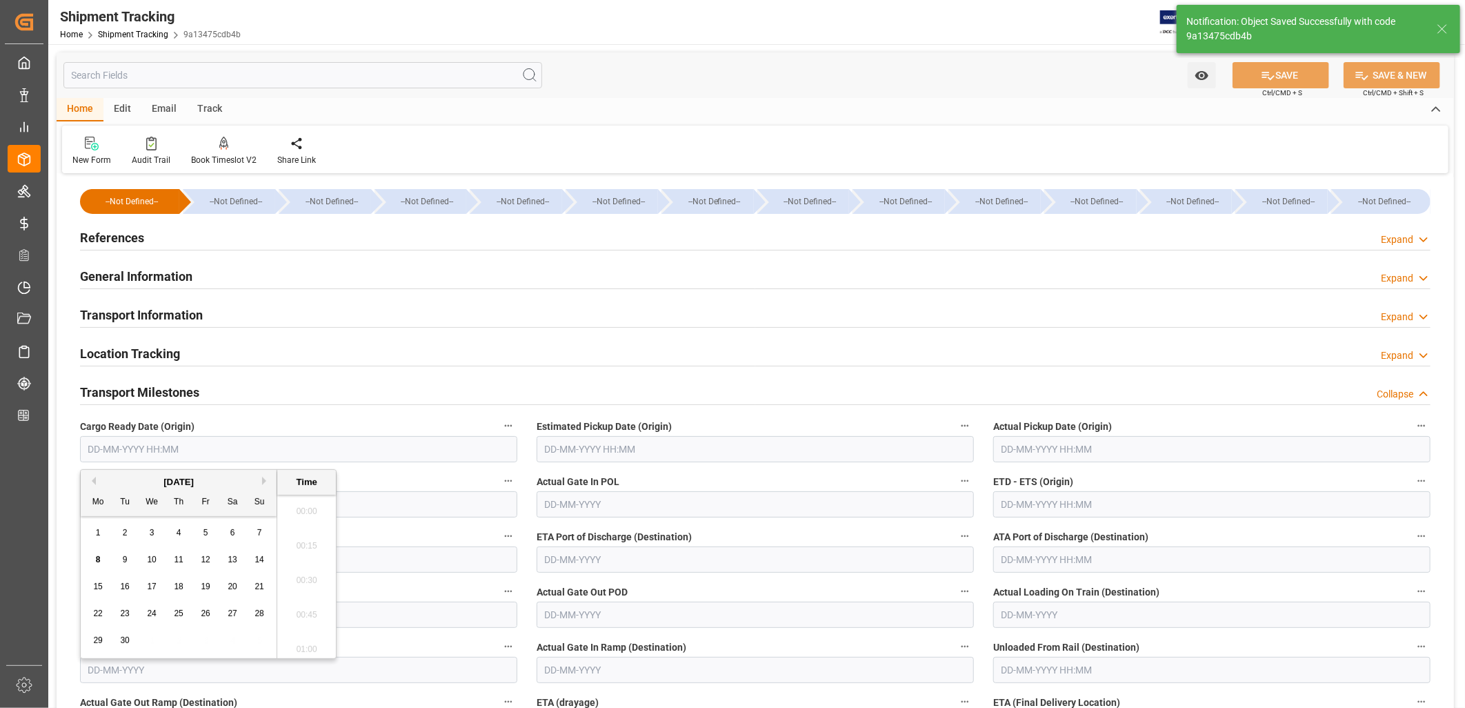
click at [134, 450] on input "text" at bounding box center [298, 449] width 437 height 26
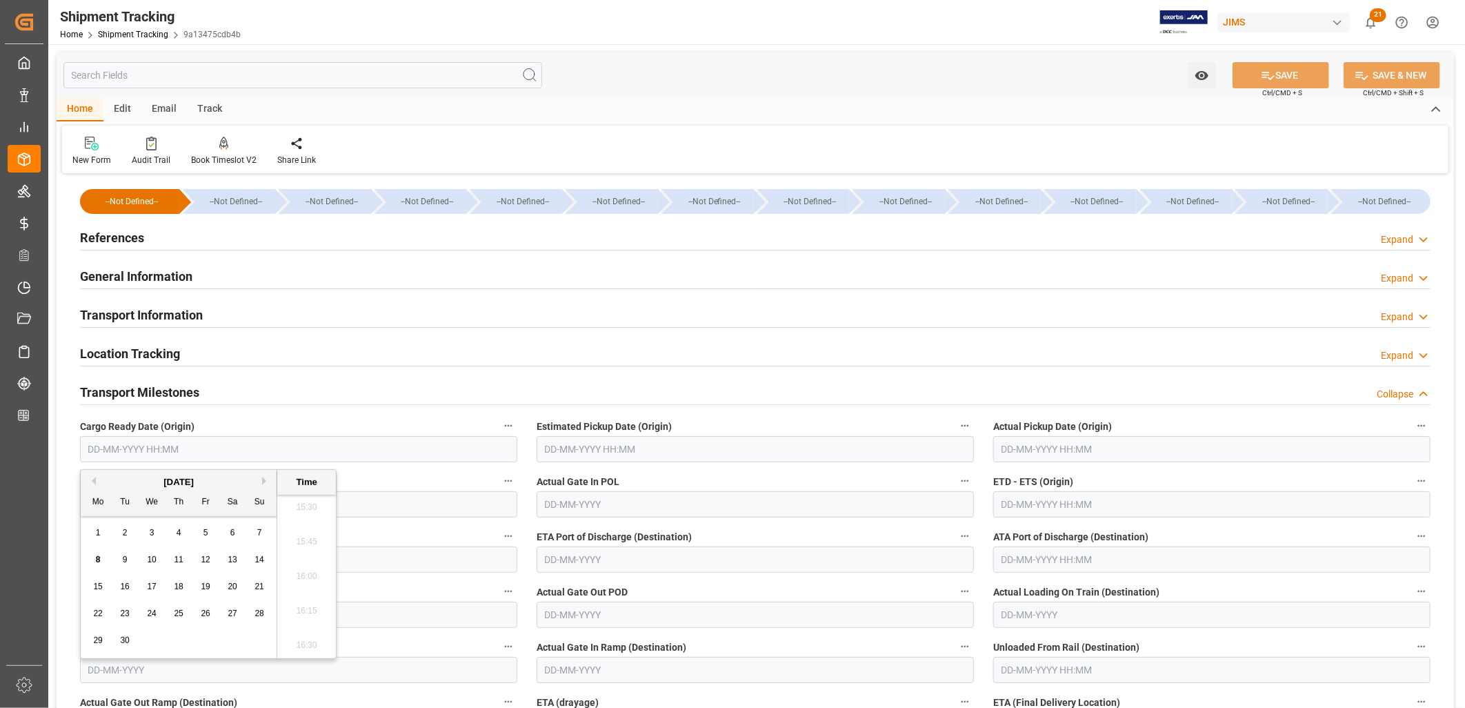
click at [93, 484] on button "Previous Month" at bounding box center [92, 481] width 8 height 8
click at [179, 642] on span "28" at bounding box center [178, 640] width 9 height 10
type input "28-08-2025 00:00"
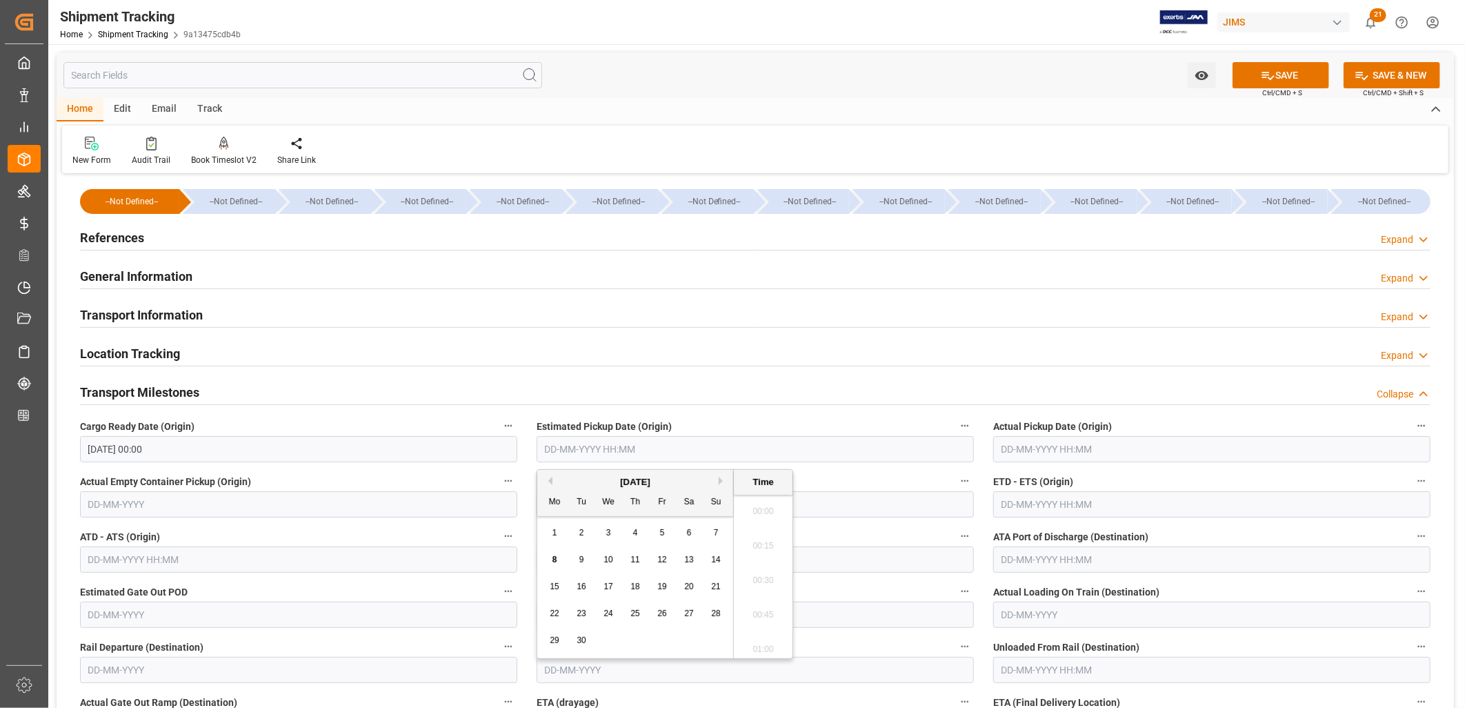
click at [590, 449] on input "text" at bounding box center [755, 449] width 437 height 26
click at [590, 445] on input "text" at bounding box center [755, 449] width 437 height 26
click at [561, 532] on div "1" at bounding box center [554, 533] width 17 height 17
click at [635, 530] on span "4" at bounding box center [635, 533] width 5 height 10
type input "[DATE] 00:00"
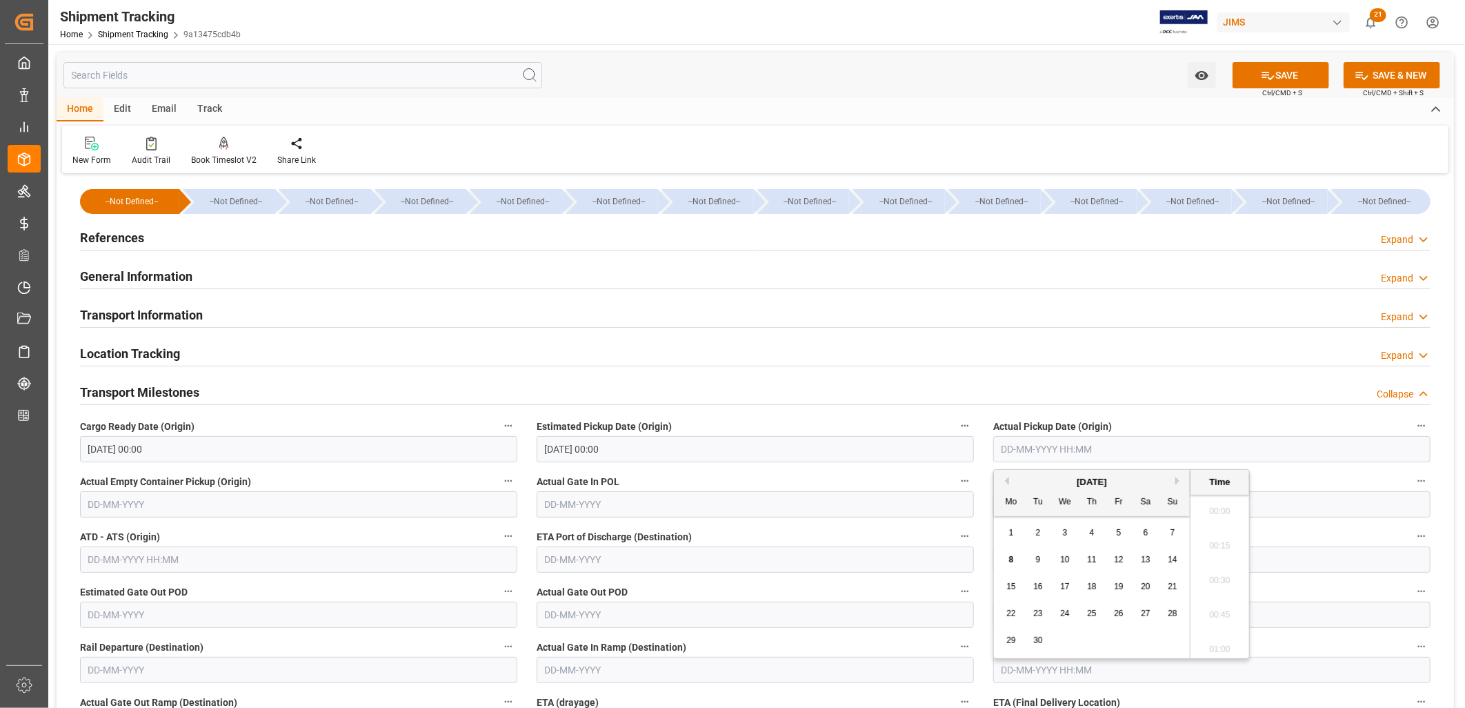
click at [1011, 442] on input "text" at bounding box center [1211, 449] width 437 height 26
click at [1020, 539] on div "1 2 3 4 5 6 7" at bounding box center [1092, 532] width 188 height 27
click at [1091, 527] on div "4" at bounding box center [1092, 533] width 17 height 17
type input "[DATE] 00:00"
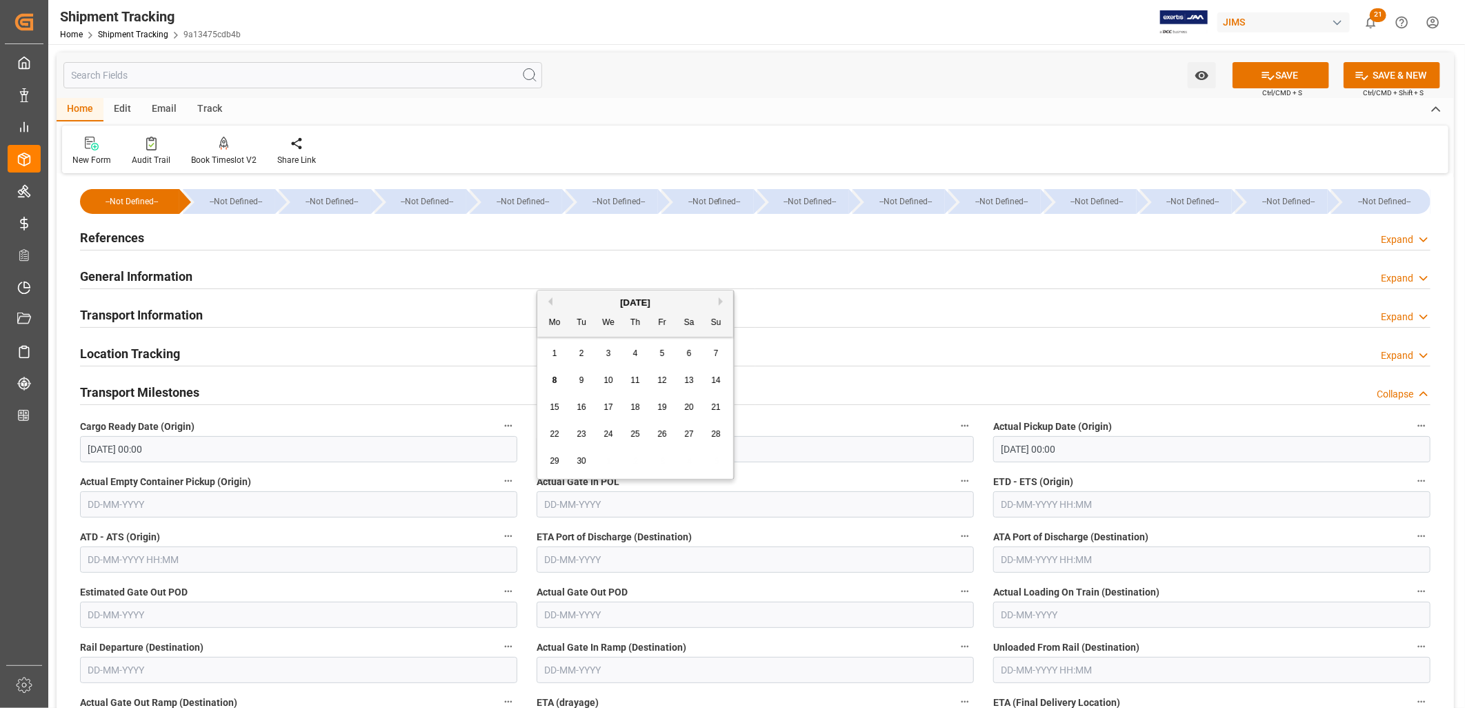
click at [905, 501] on input "text" at bounding box center [755, 504] width 437 height 26
click at [553, 381] on span "8" at bounding box center [555, 380] width 5 height 10
type input "08-09-2025"
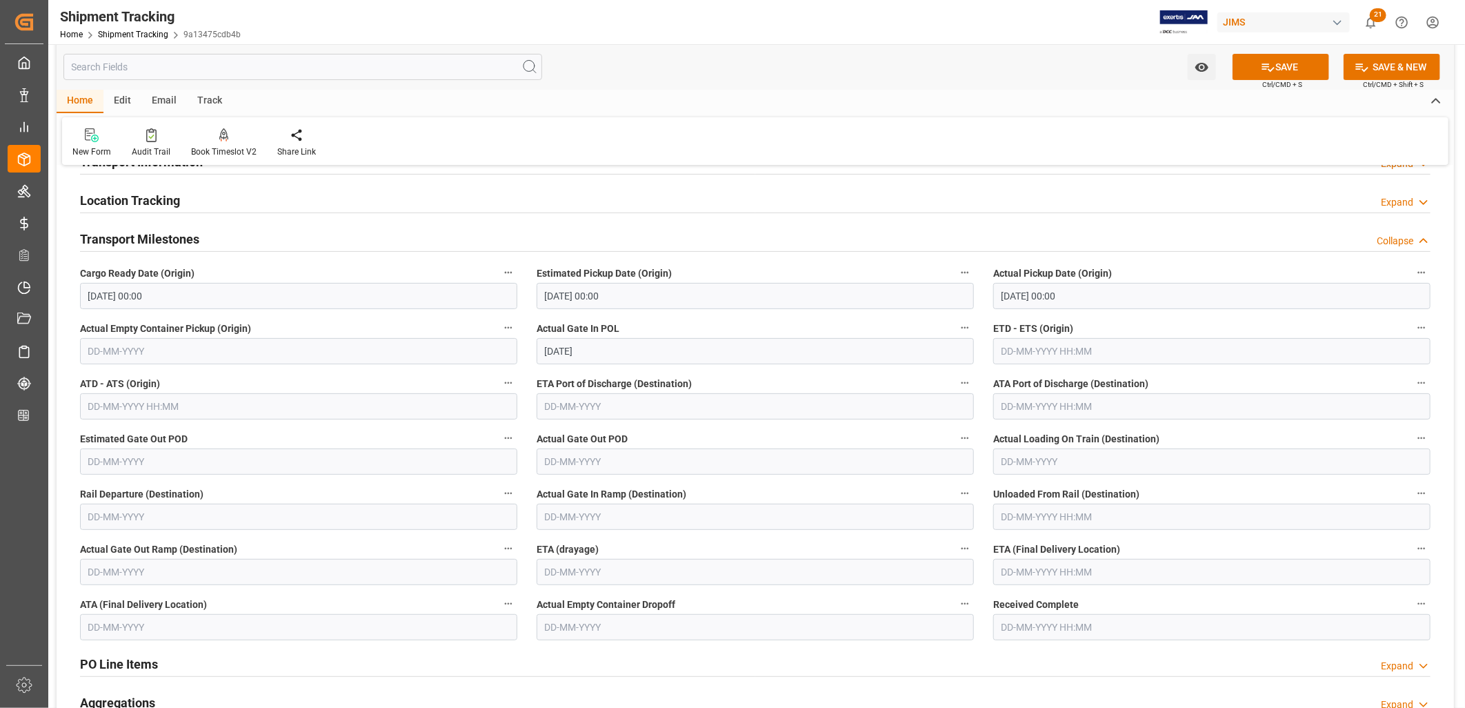
scroll to position [230, 0]
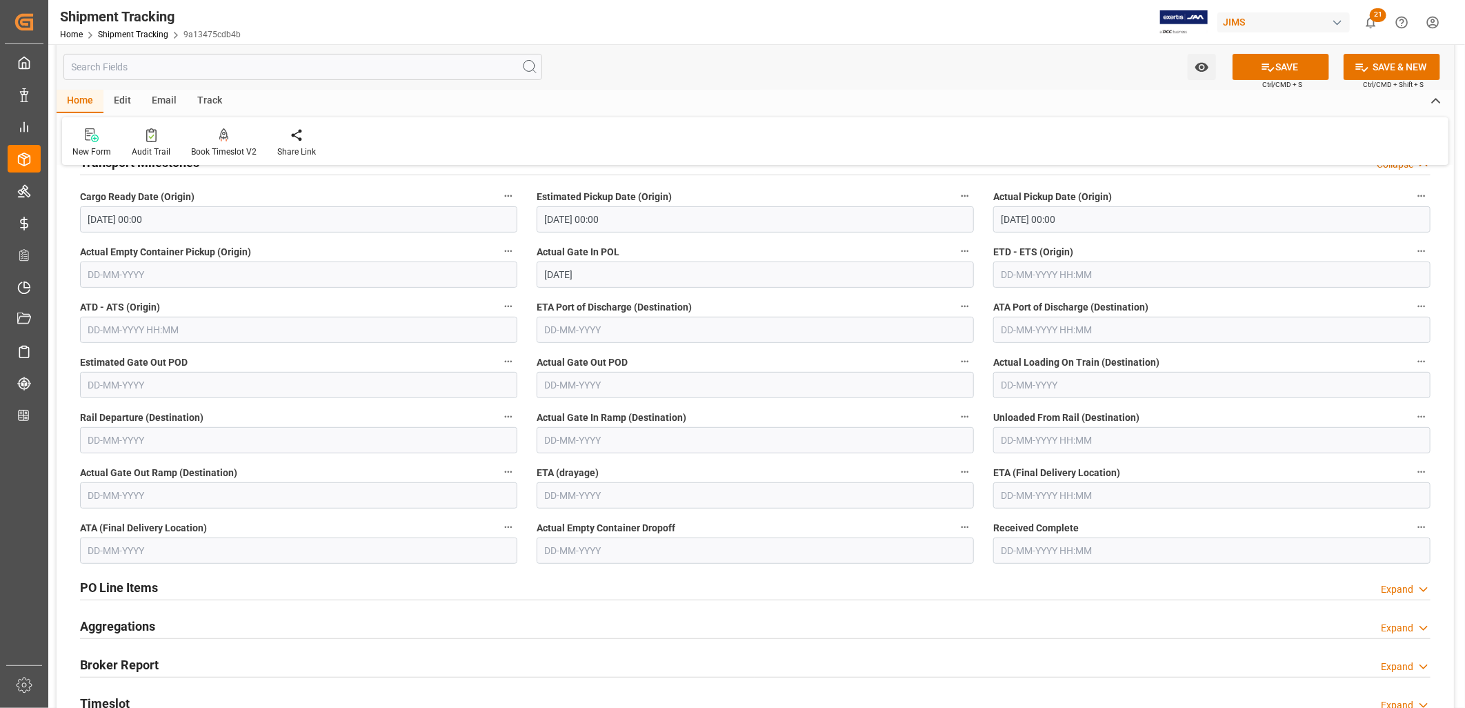
click at [1013, 488] on input "text" at bounding box center [1211, 495] width 437 height 26
click at [1040, 453] on span "30" at bounding box center [1037, 452] width 9 height 10
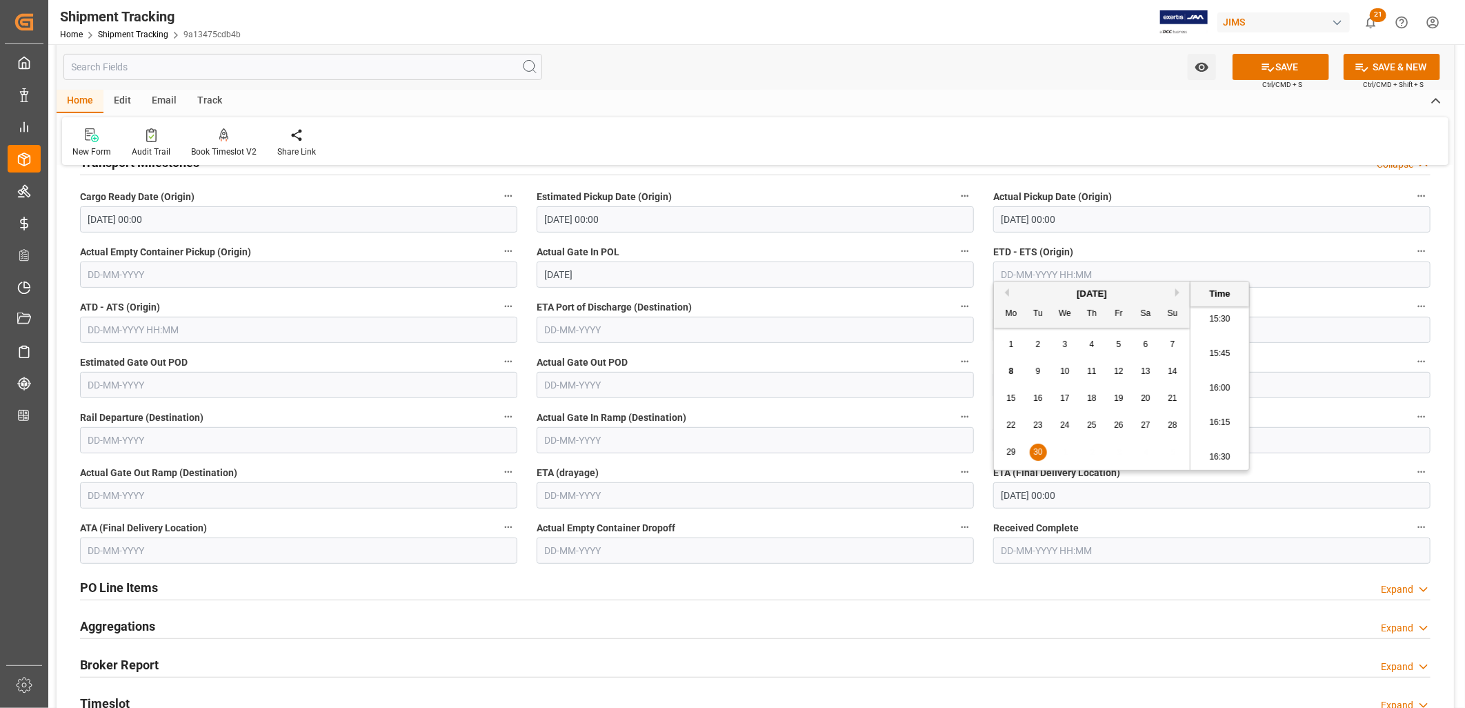
type input "30-09-2025 00:00"
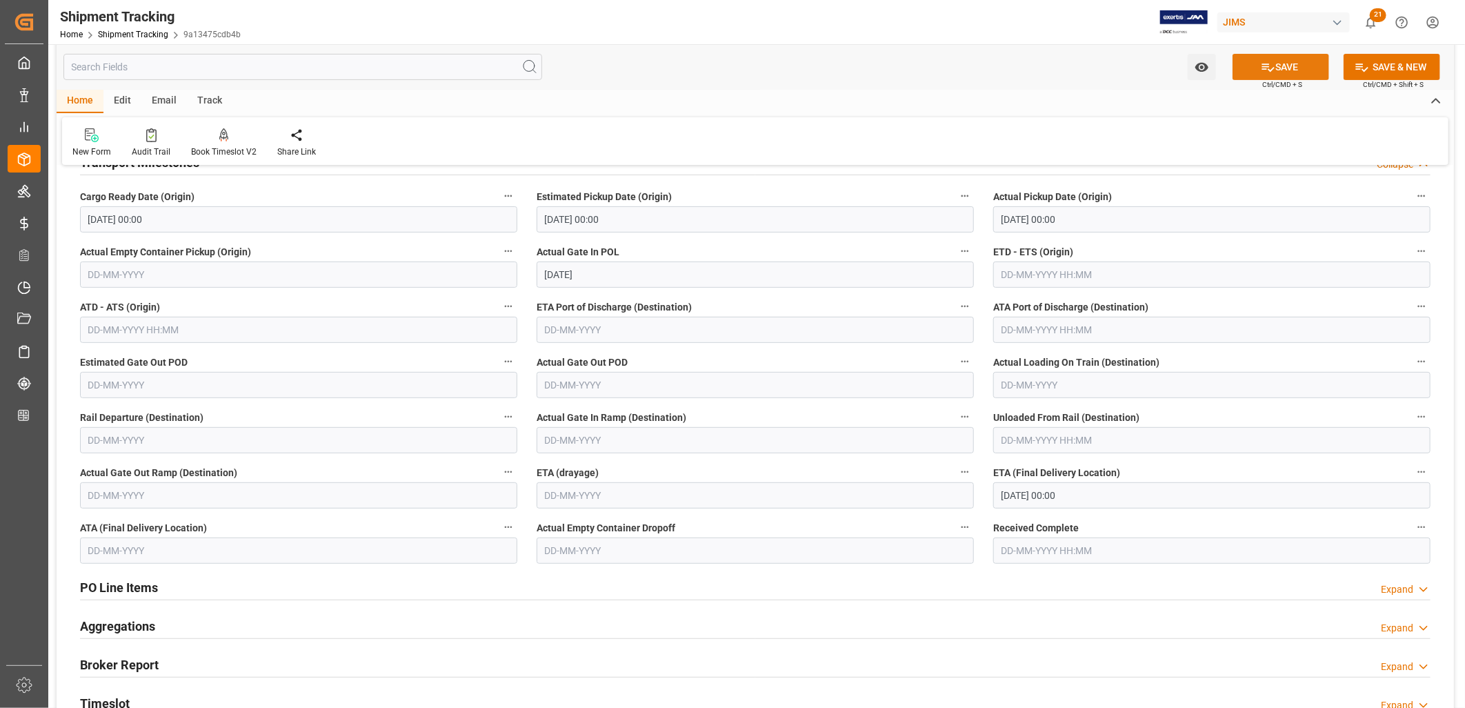
click at [1283, 61] on button "SAVE" at bounding box center [1281, 67] width 97 height 26
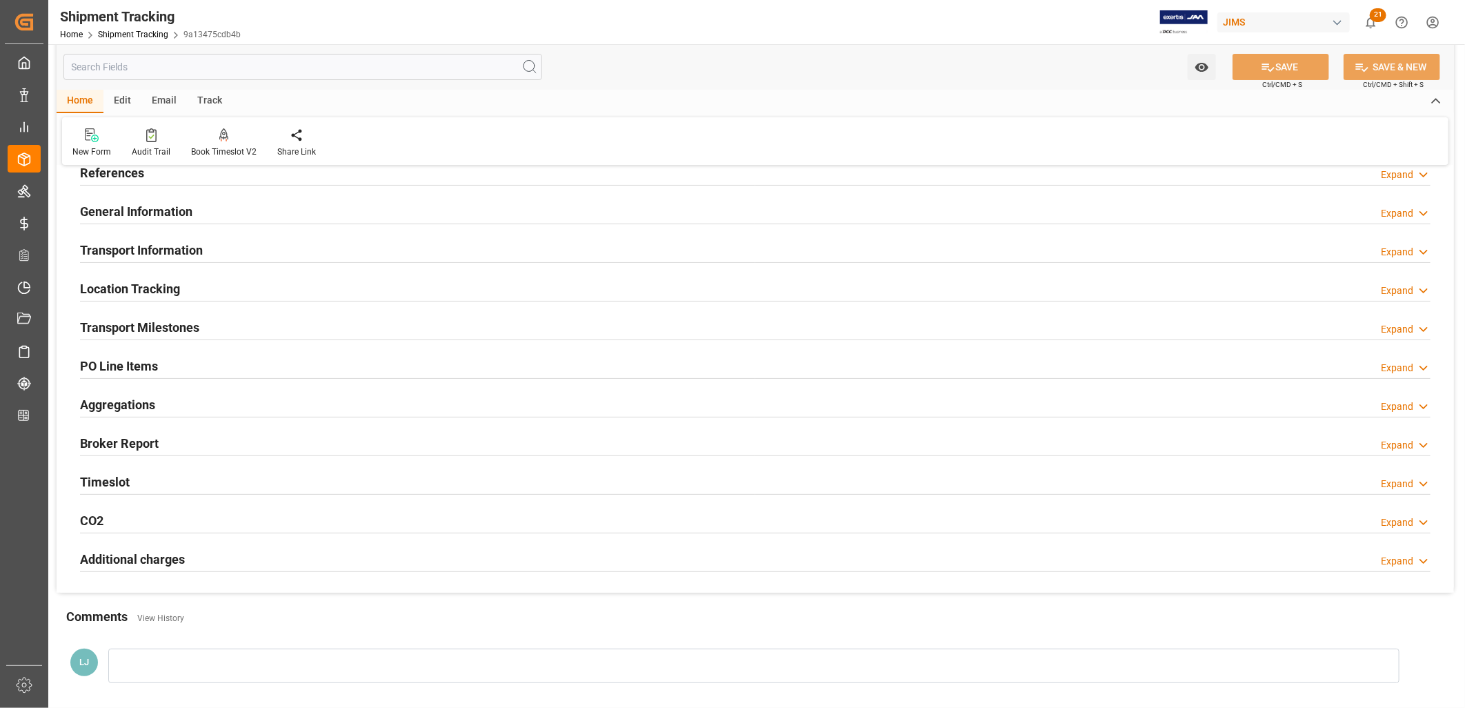
scroll to position [0, 0]
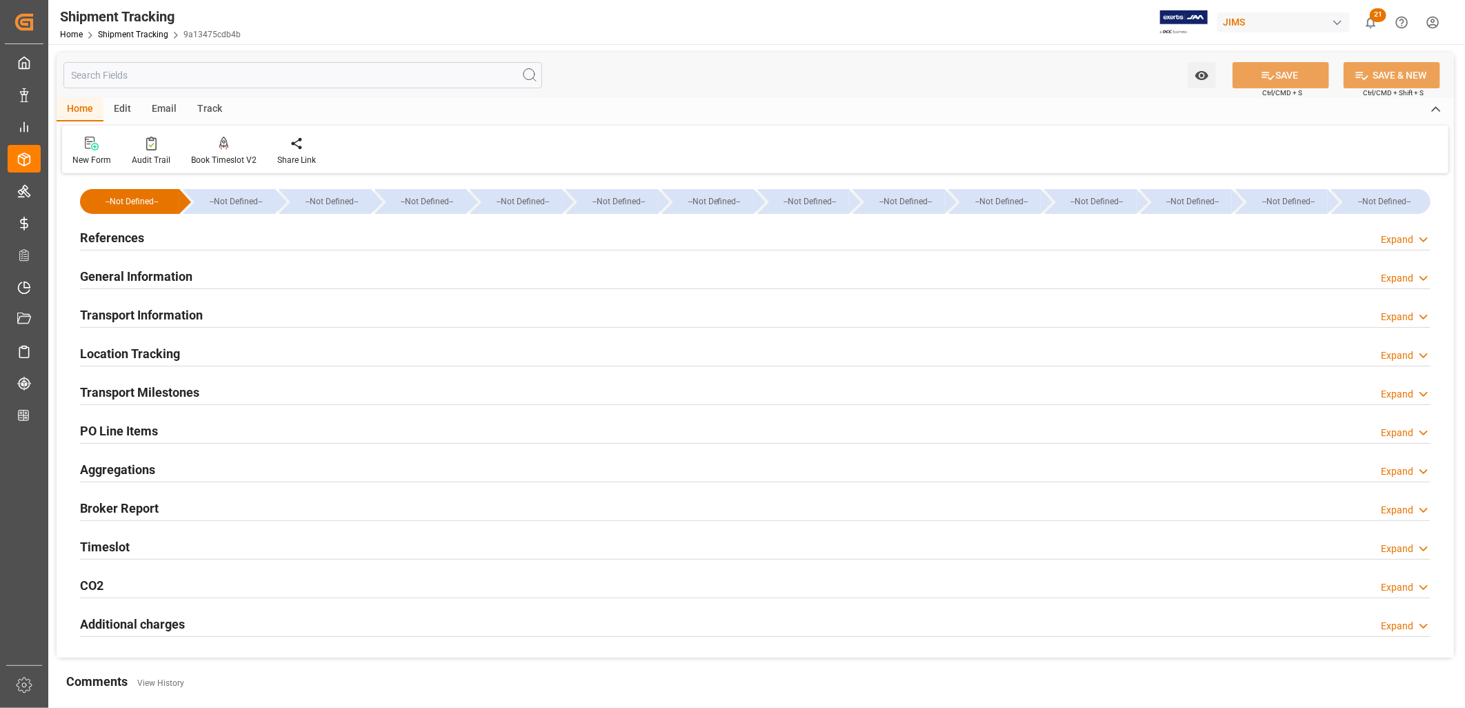
click at [119, 228] on h2 "References" at bounding box center [112, 237] width 64 height 19
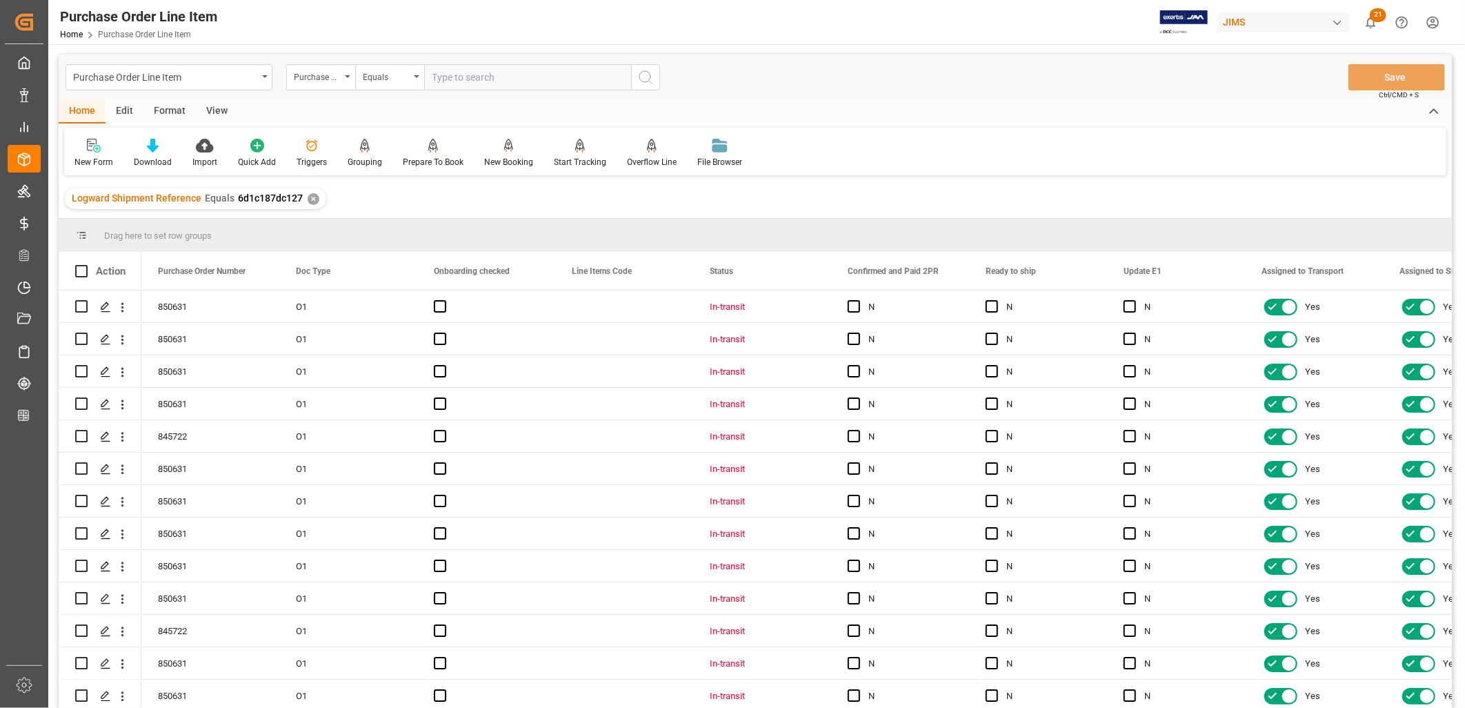
click at [217, 111] on div "View" at bounding box center [217, 111] width 42 height 23
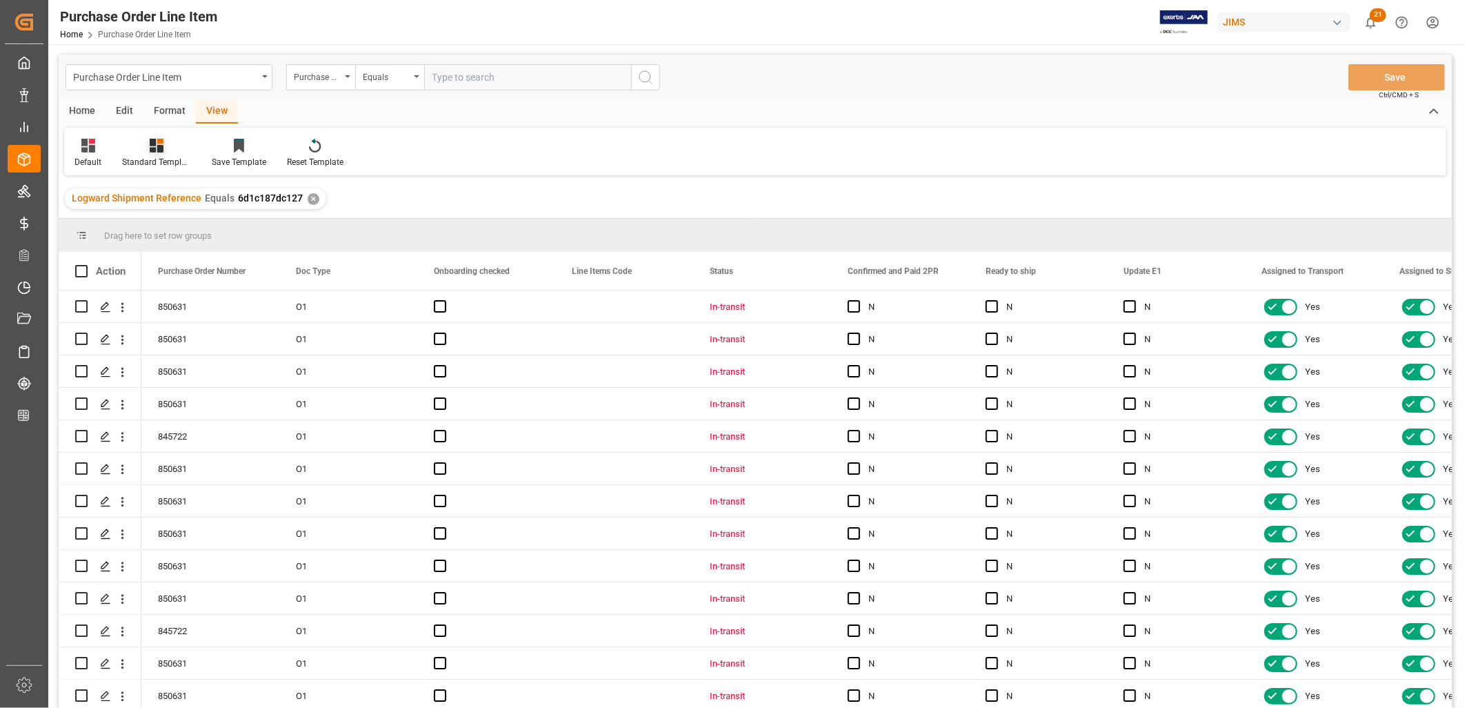
click at [161, 149] on icon at bounding box center [157, 146] width 14 height 14
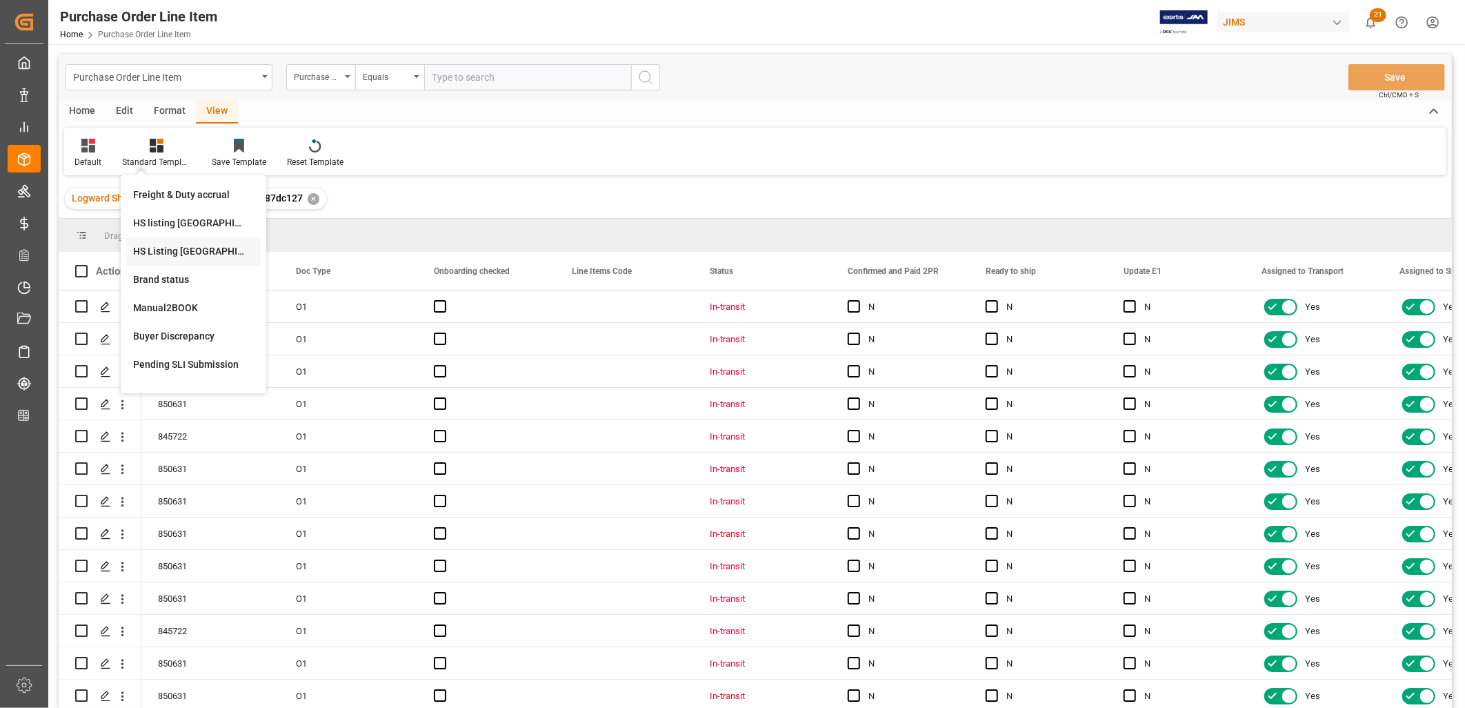
click at [190, 246] on div "HS Listing [GEOGRAPHIC_DATA]" at bounding box center [193, 251] width 121 height 14
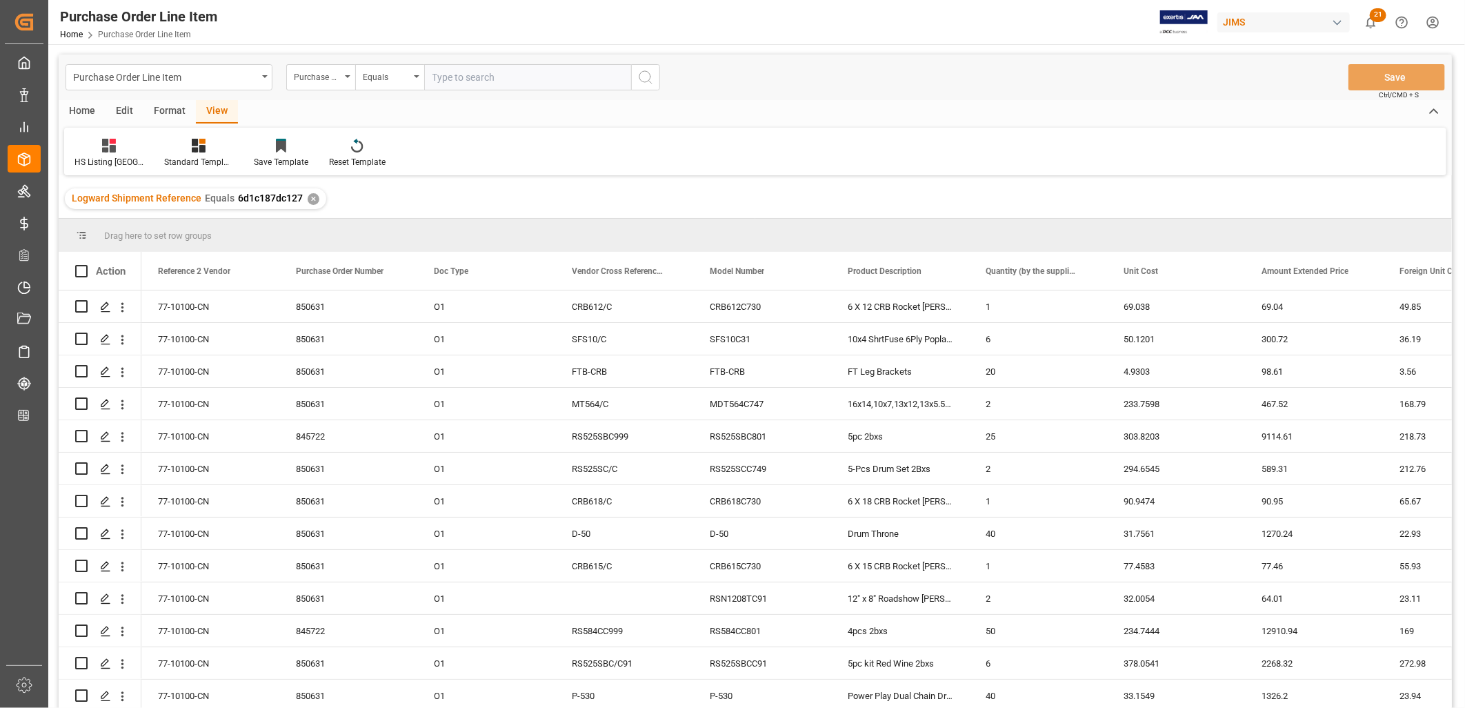
click at [85, 108] on div "Home" at bounding box center [82, 111] width 47 height 23
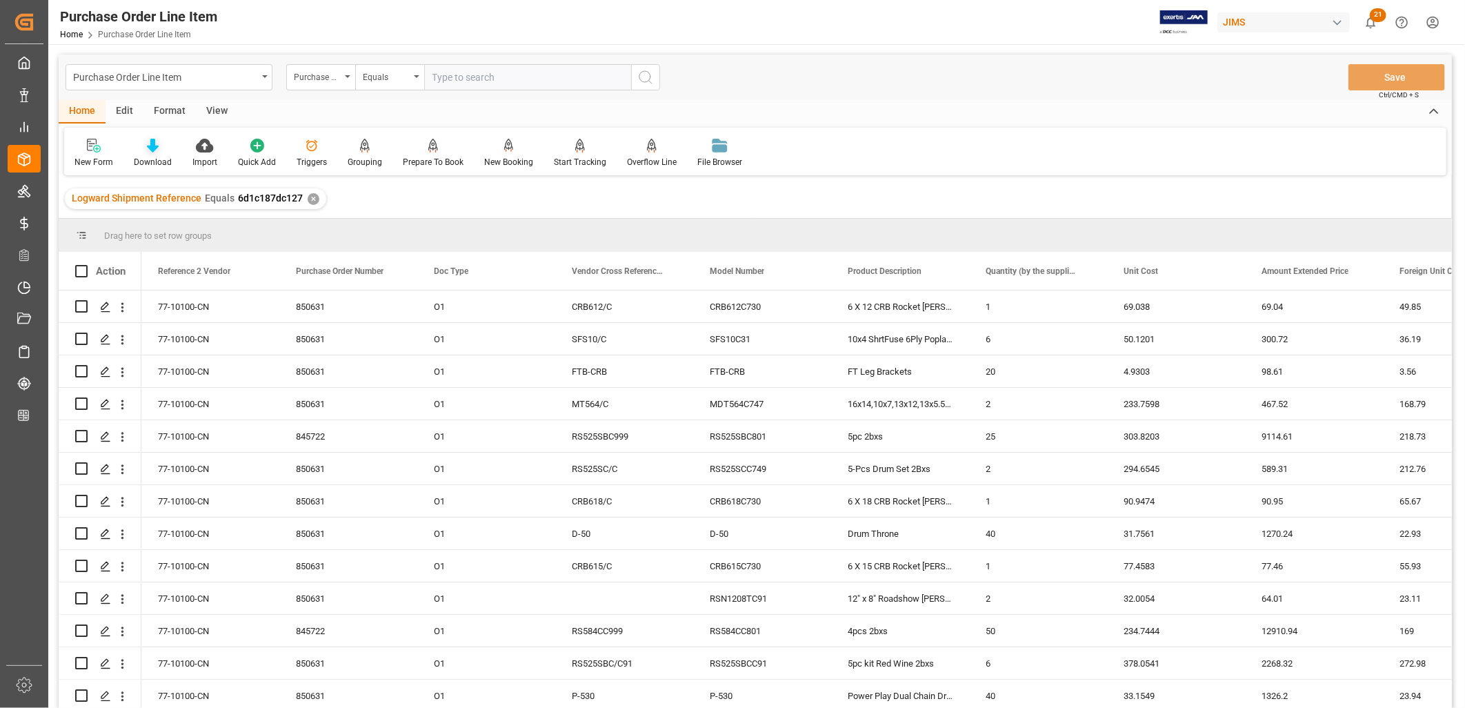
click at [150, 147] on icon at bounding box center [153, 146] width 12 height 14
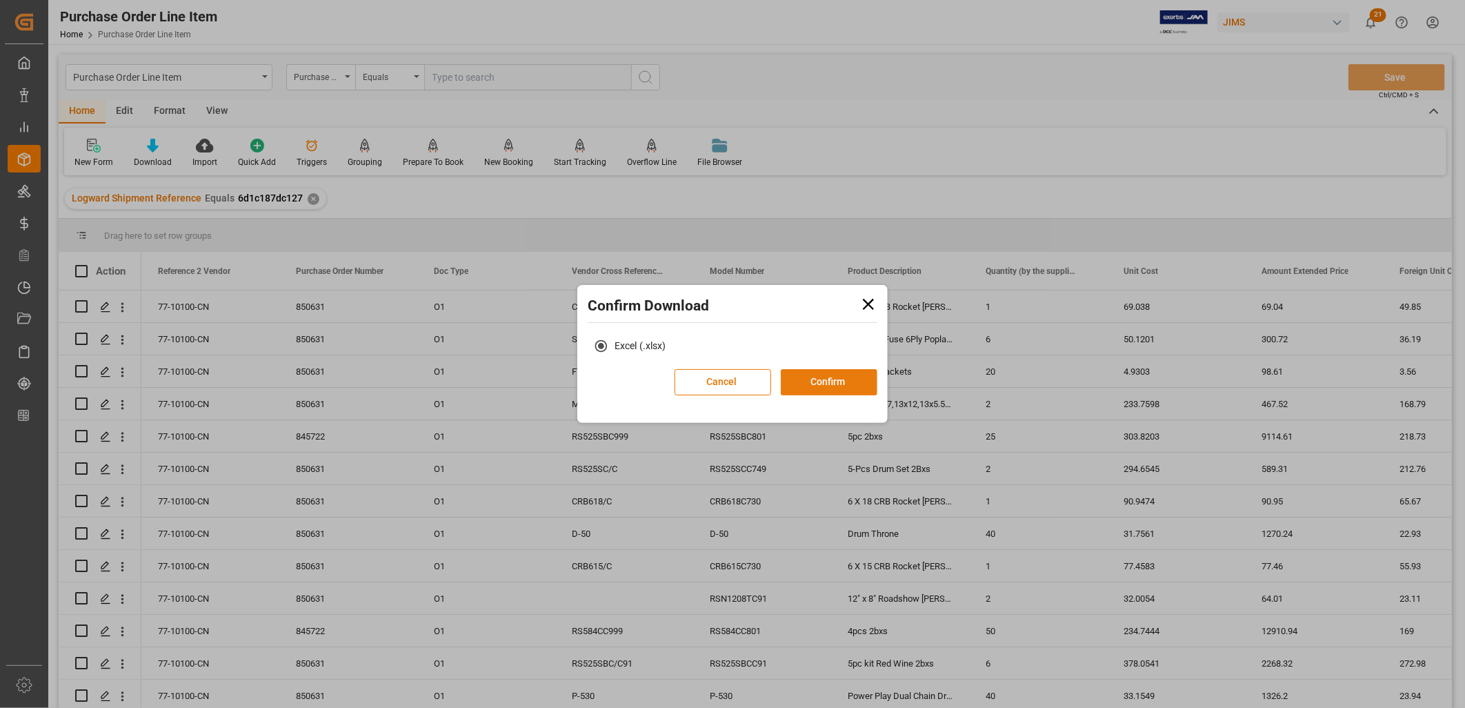
click at [818, 381] on button "Confirm" at bounding box center [829, 382] width 97 height 26
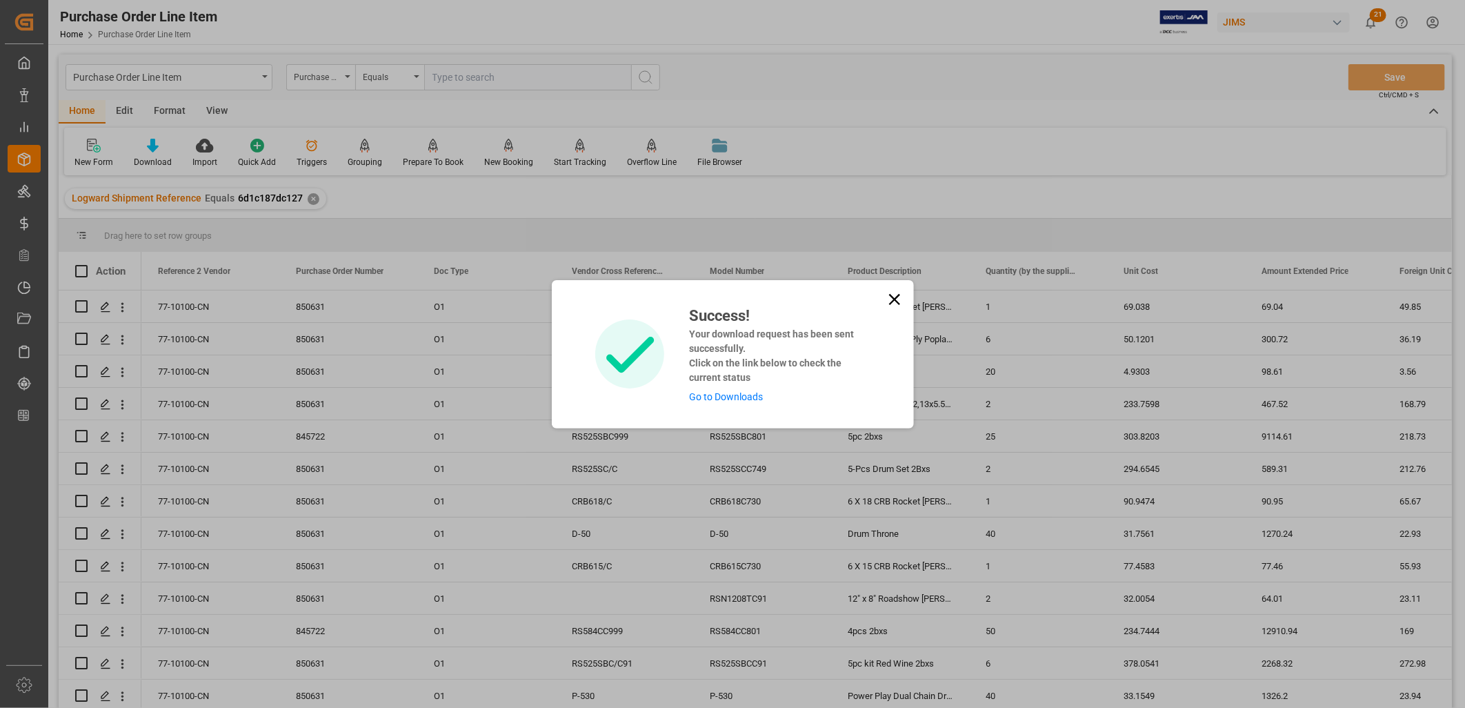
click at [718, 393] on link "Go to Downloads" at bounding box center [726, 396] width 74 height 11
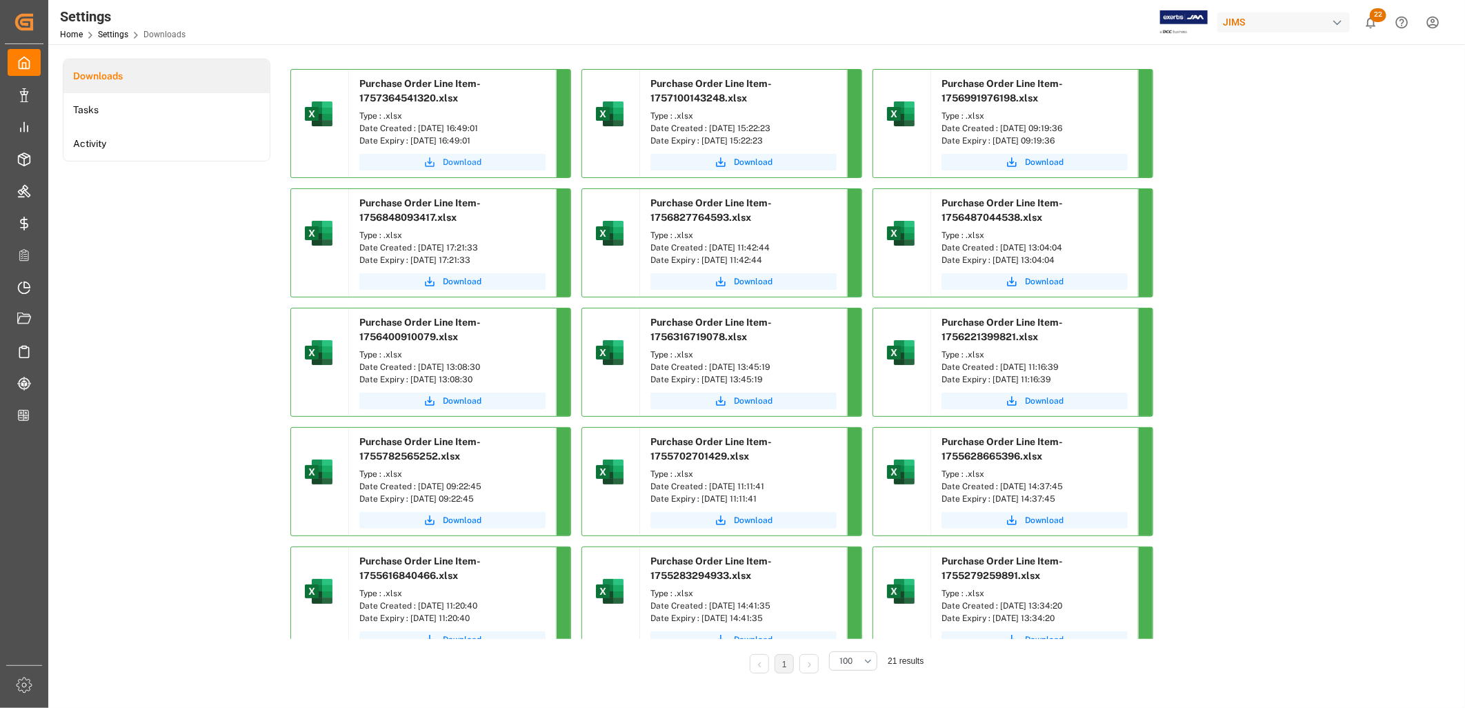
click at [459, 162] on span "Download" at bounding box center [462, 162] width 39 height 12
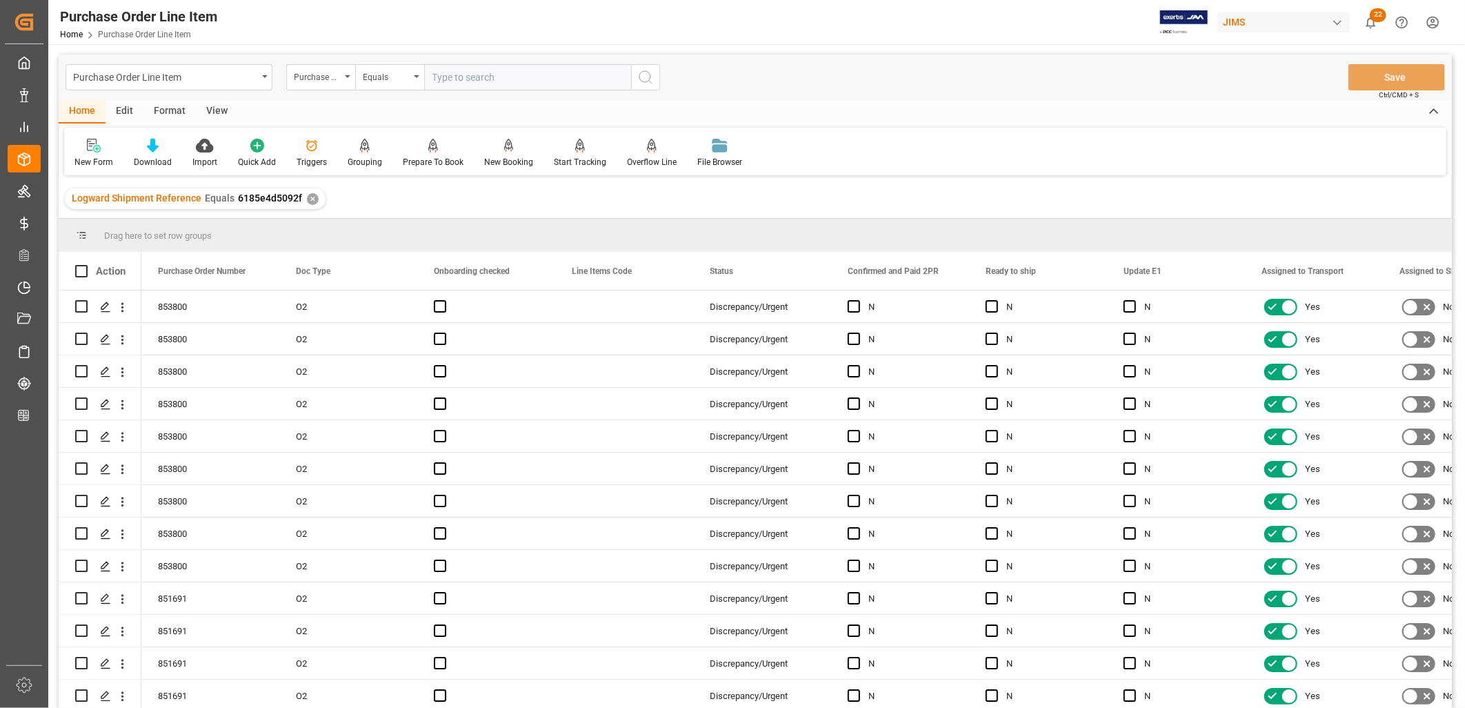
click at [219, 106] on div "View" at bounding box center [217, 111] width 42 height 23
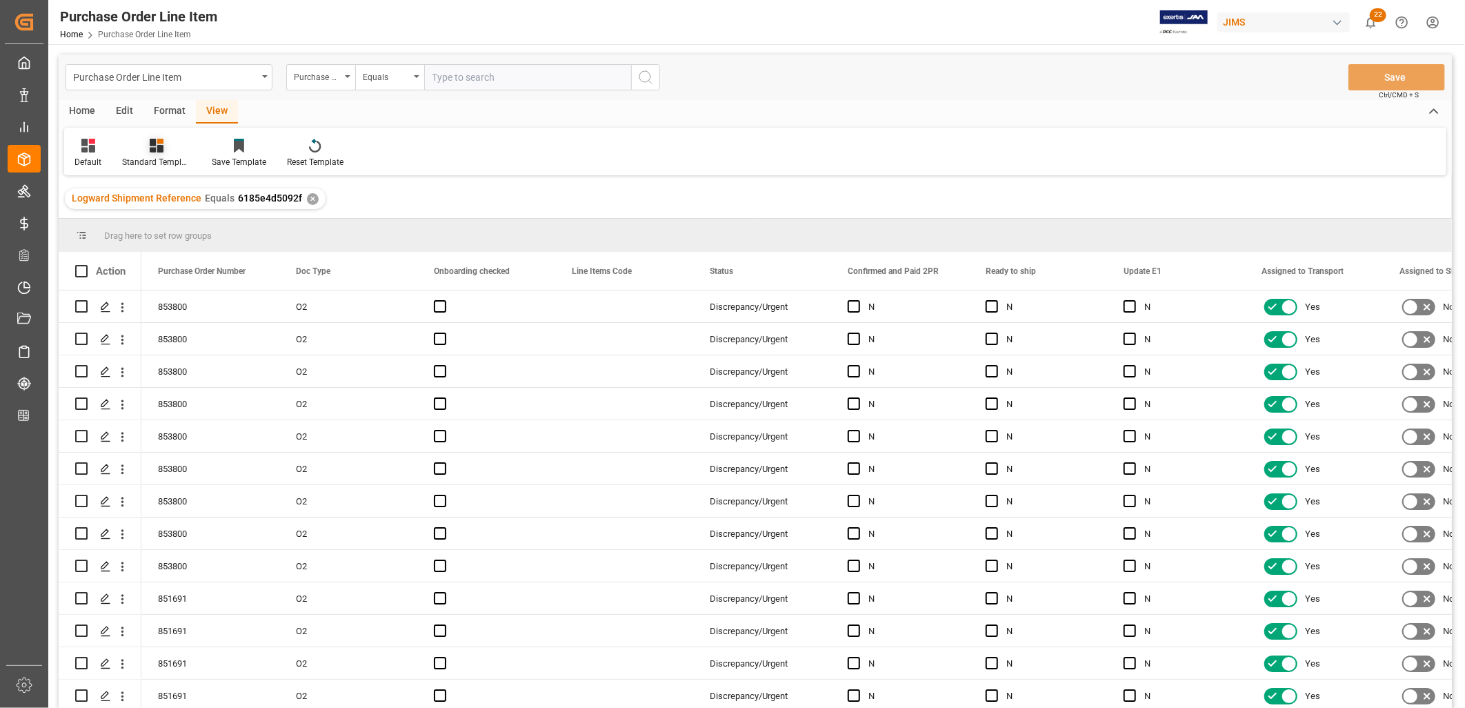
click at [157, 146] on icon at bounding box center [157, 146] width 14 height 14
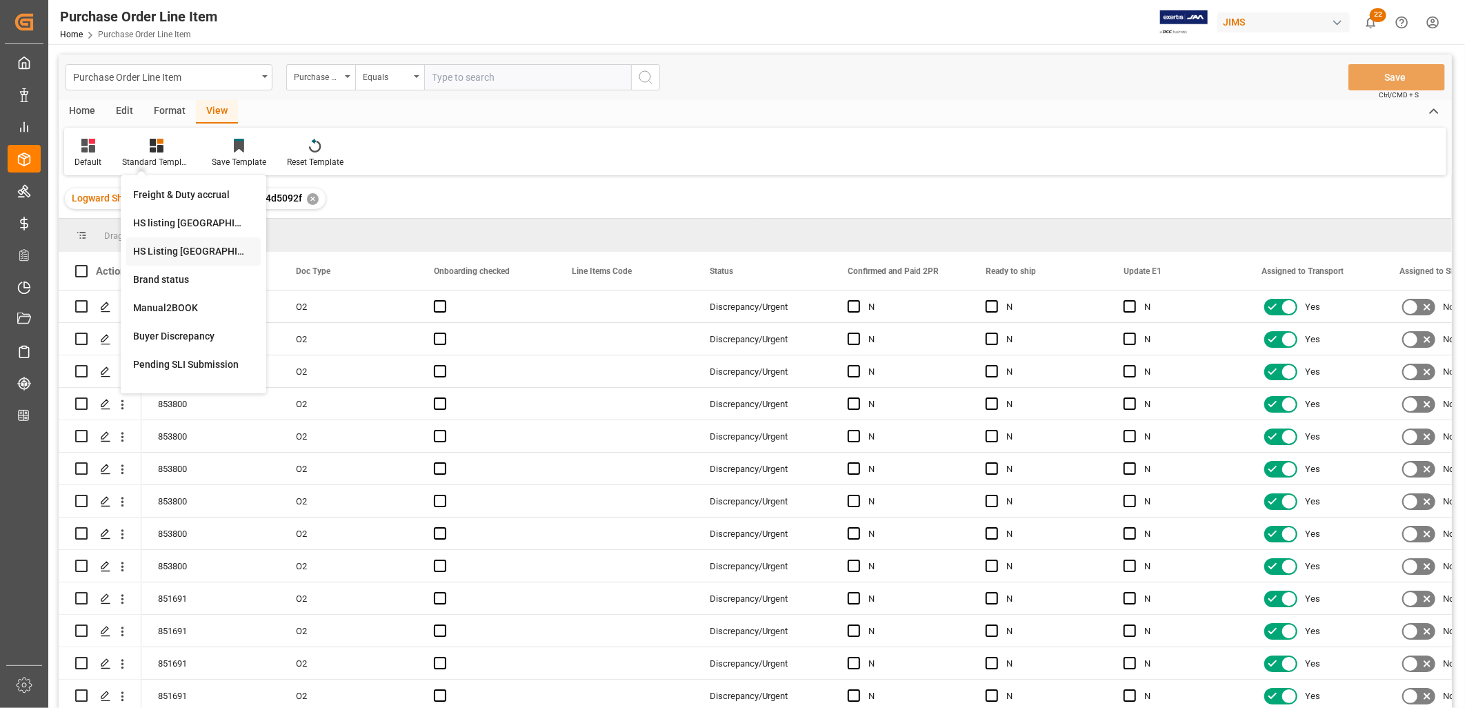
click at [188, 245] on div "HS Listing [GEOGRAPHIC_DATA]" at bounding box center [193, 251] width 121 height 14
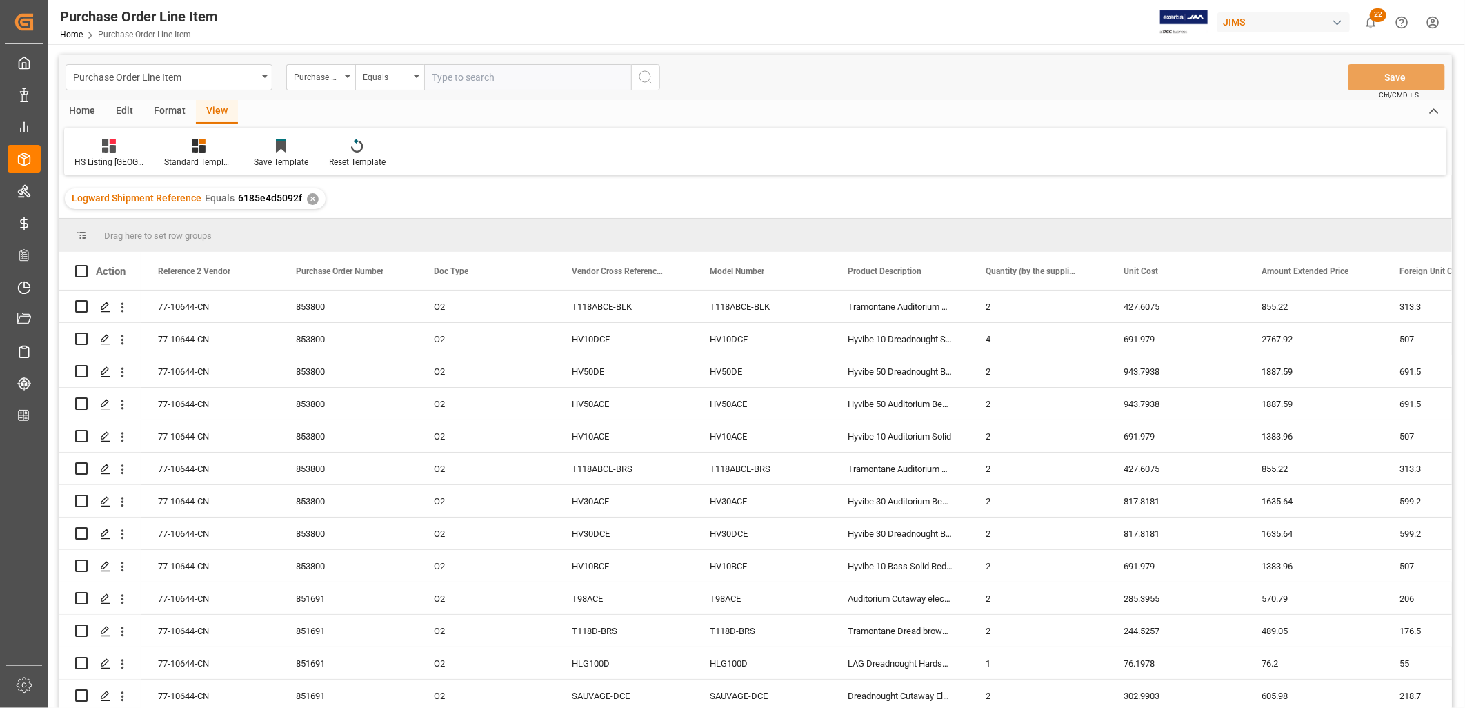
click at [84, 106] on div "Home" at bounding box center [82, 111] width 47 height 23
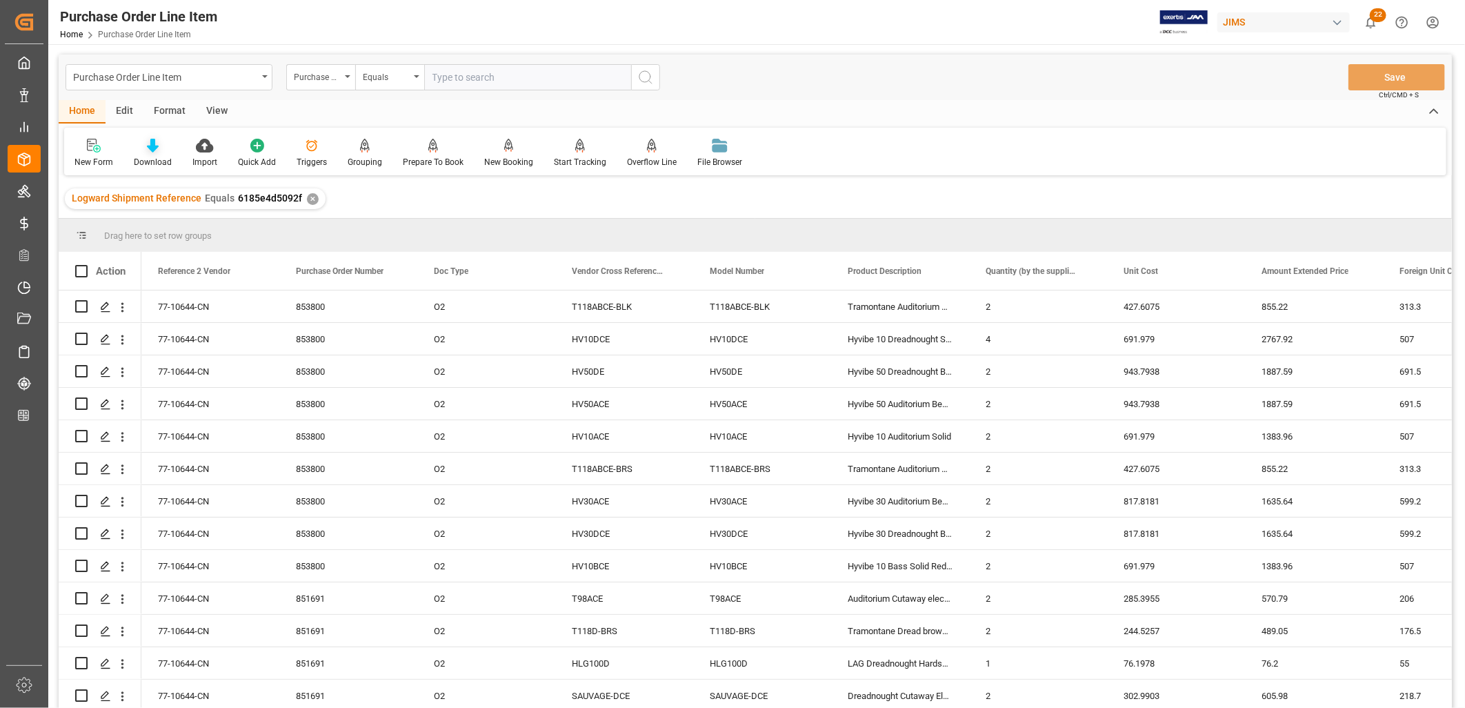
click at [159, 150] on div at bounding box center [153, 145] width 38 height 14
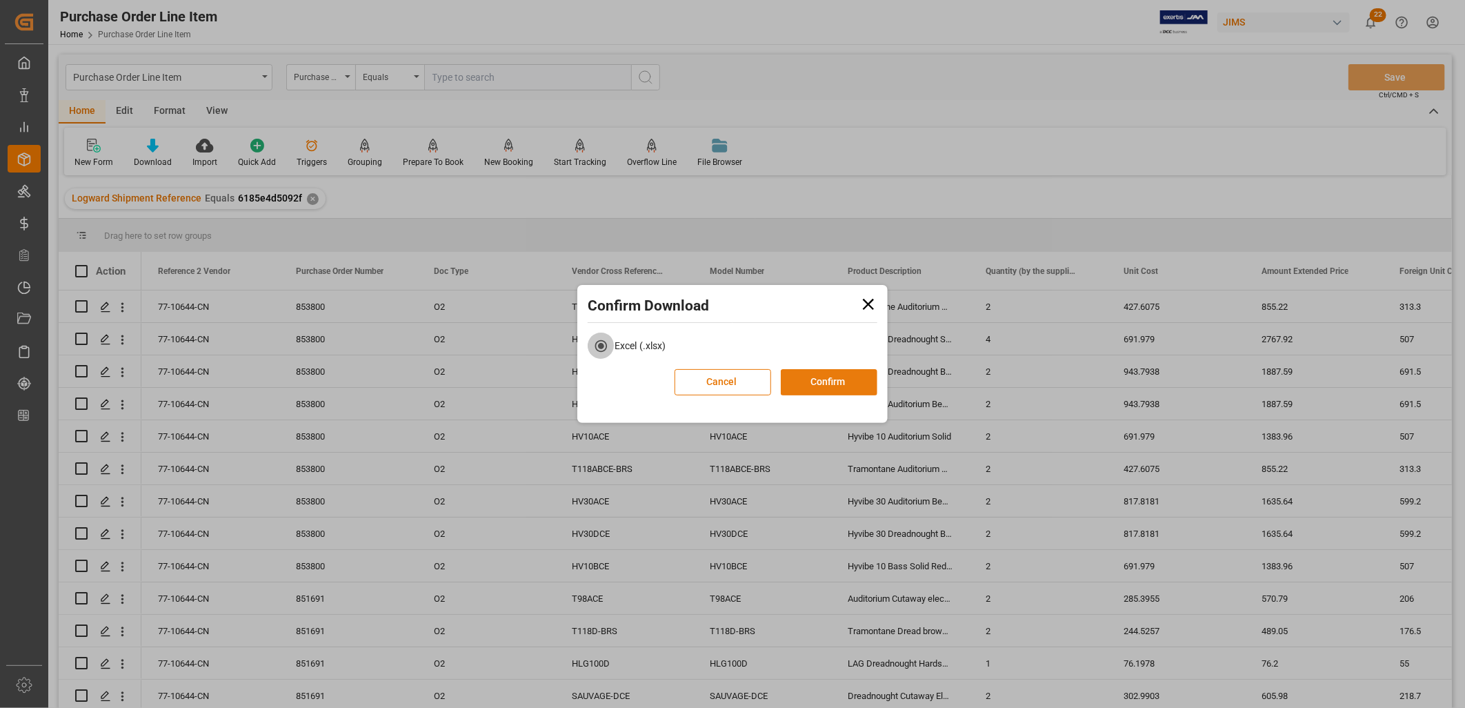
click at [838, 386] on button "Confirm" at bounding box center [829, 382] width 97 height 26
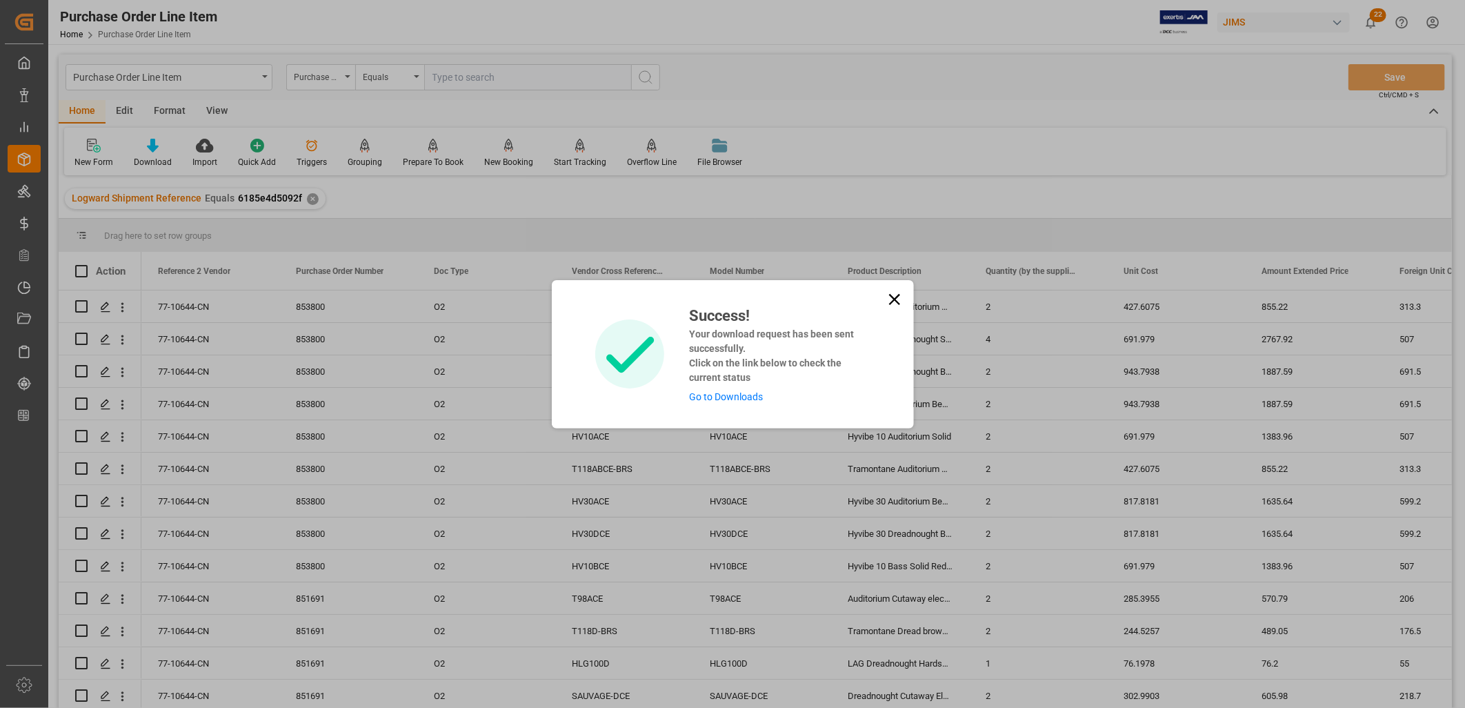
click at [720, 395] on link "Go to Downloads" at bounding box center [726, 396] width 74 height 11
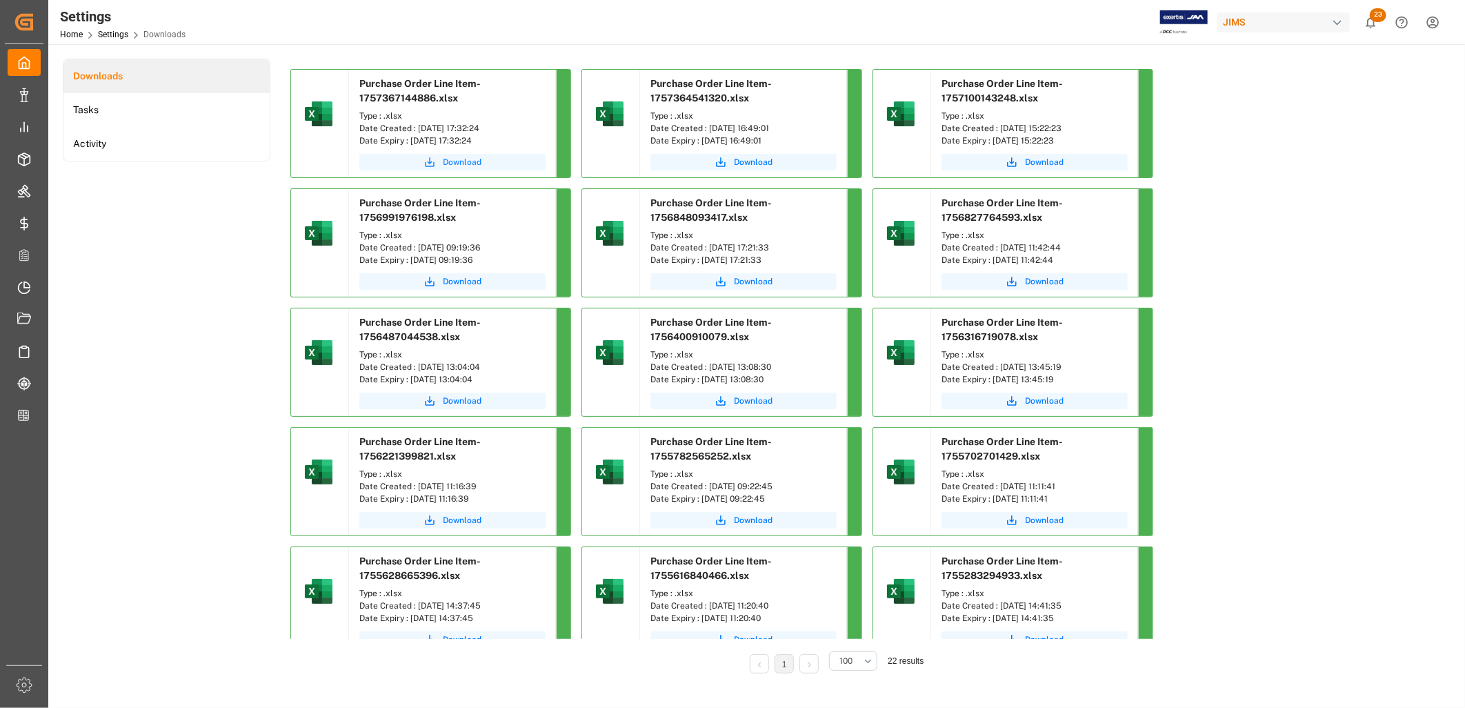
click at [462, 157] on span "Download" at bounding box center [462, 162] width 39 height 12
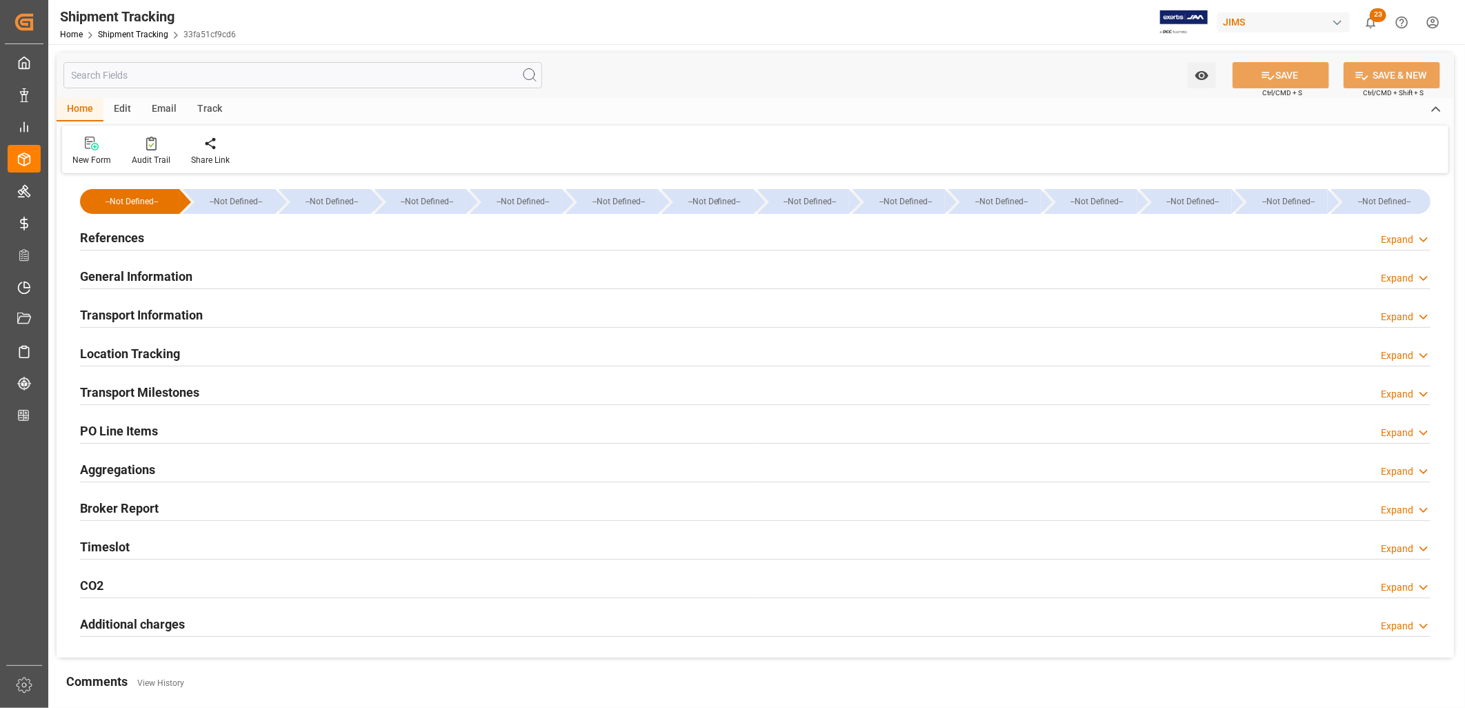
type input "[DATE]"
click at [122, 239] on h2 "References" at bounding box center [112, 237] width 64 height 19
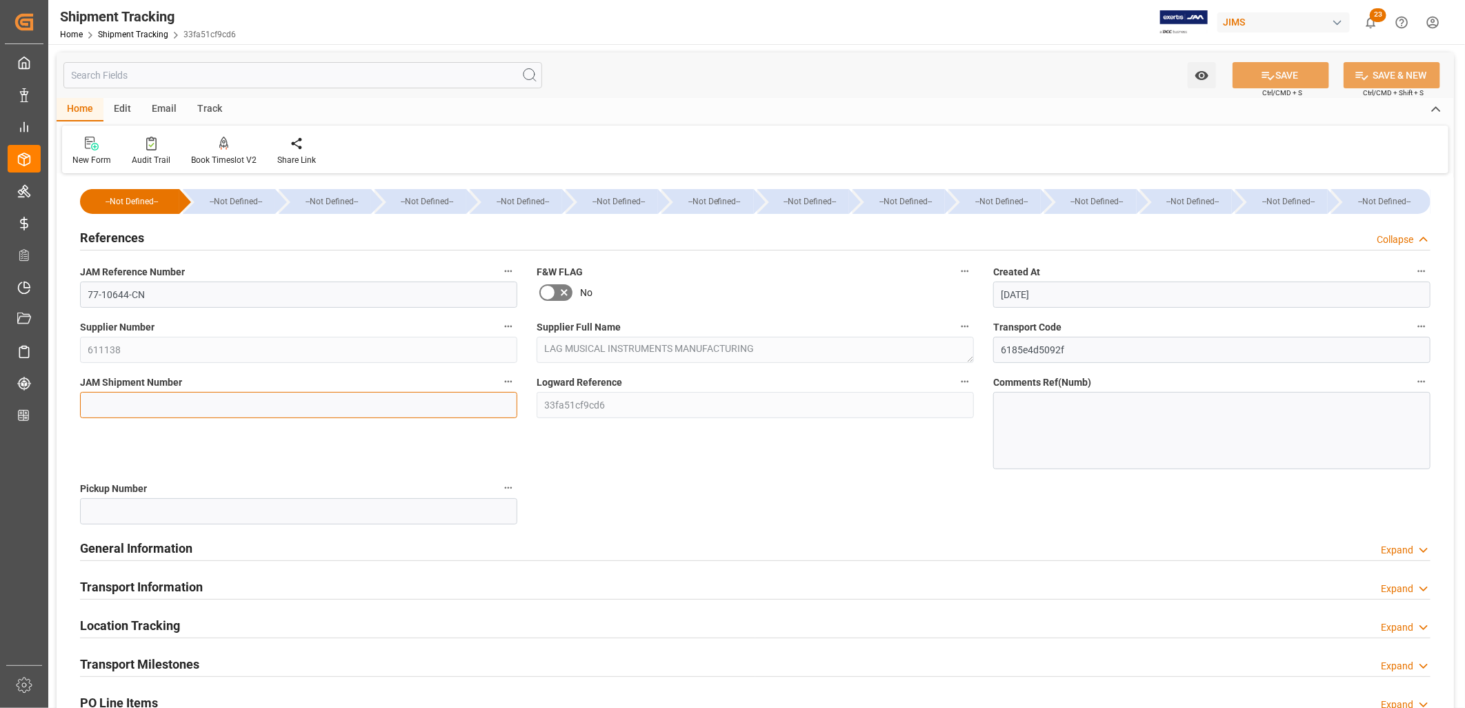
click at [118, 399] on input at bounding box center [298, 405] width 437 height 26
type input "72880"
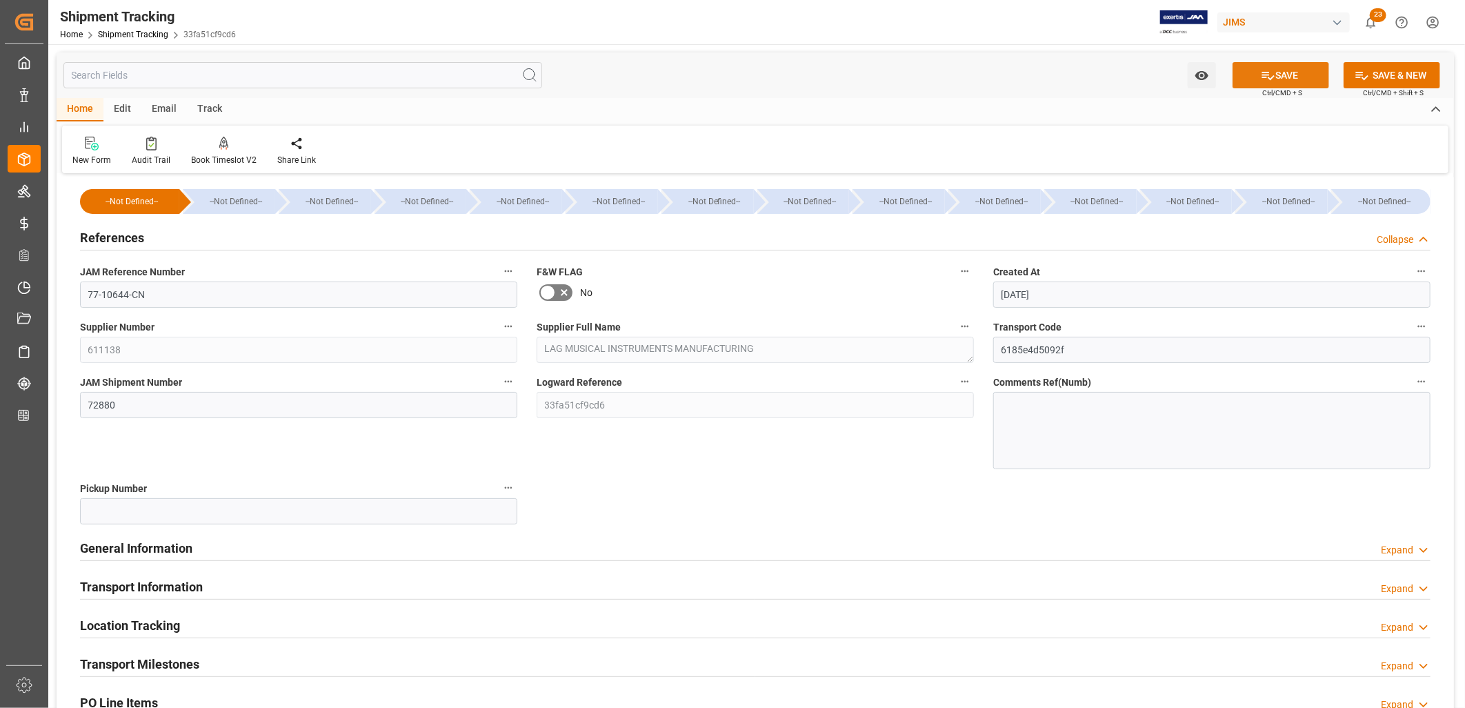
click at [1275, 73] on button "SAVE" at bounding box center [1281, 75] width 97 height 26
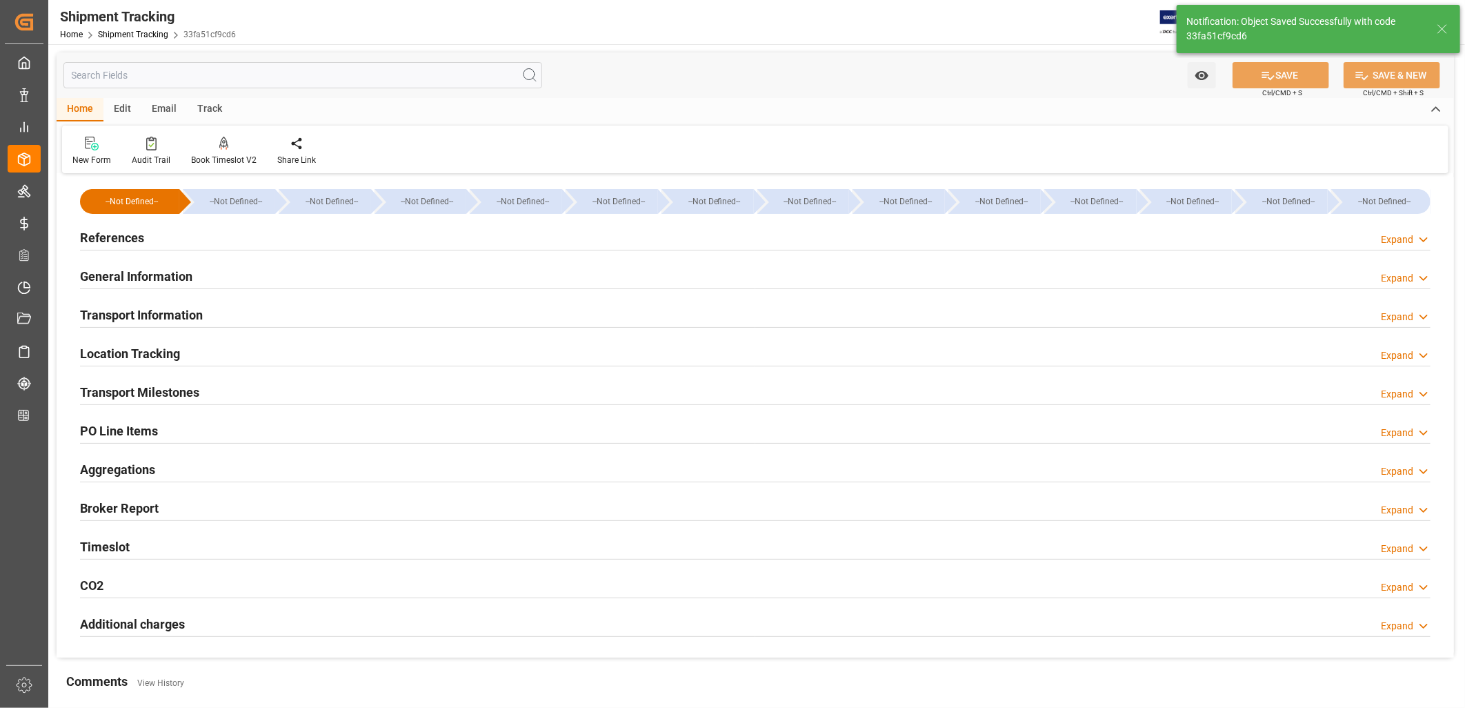
click at [177, 664] on div "Watch Option SAVE Ctrl/CMD + S SAVE & NEW Ctrl/CMD + Shift + S Home Edit Email …" at bounding box center [756, 410] width 1398 height 717
click at [172, 383] on h2 "Transport Milestones" at bounding box center [139, 392] width 119 height 19
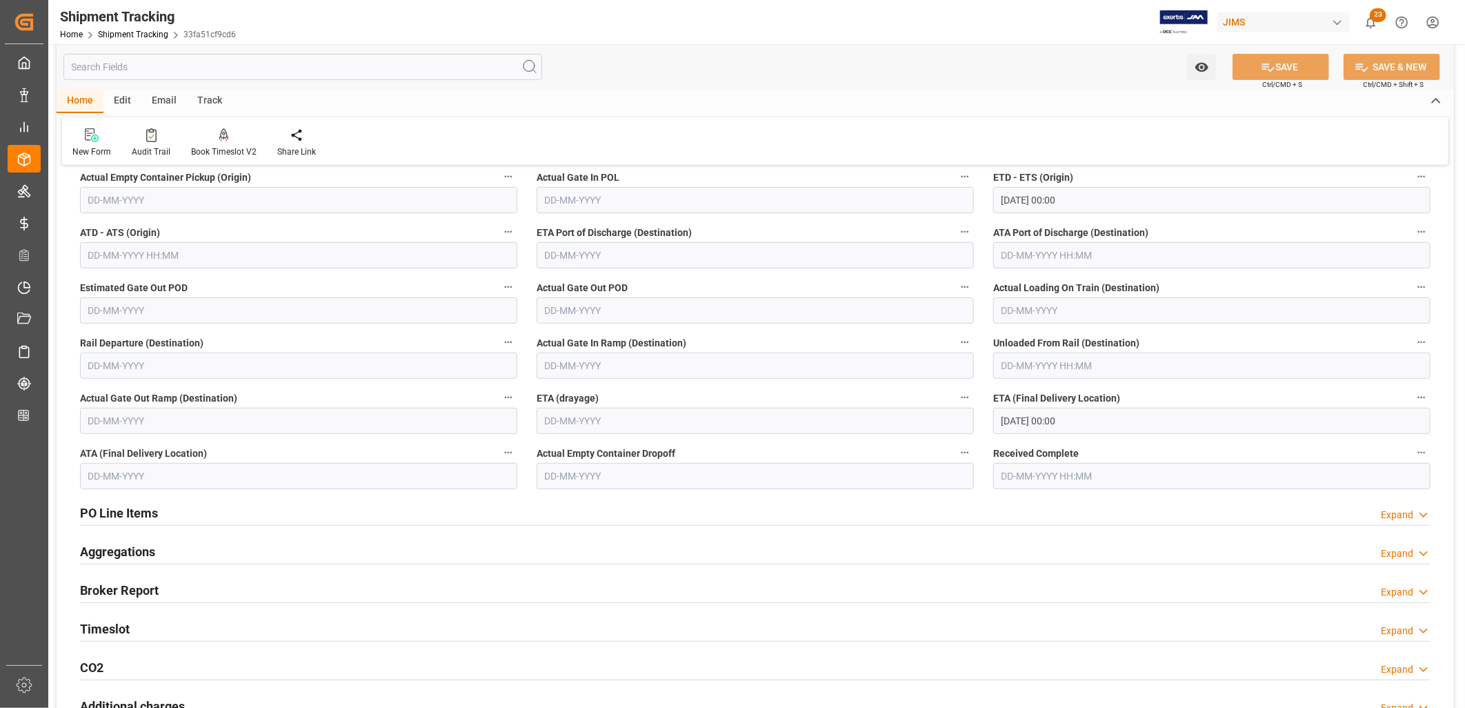
scroll to position [306, 0]
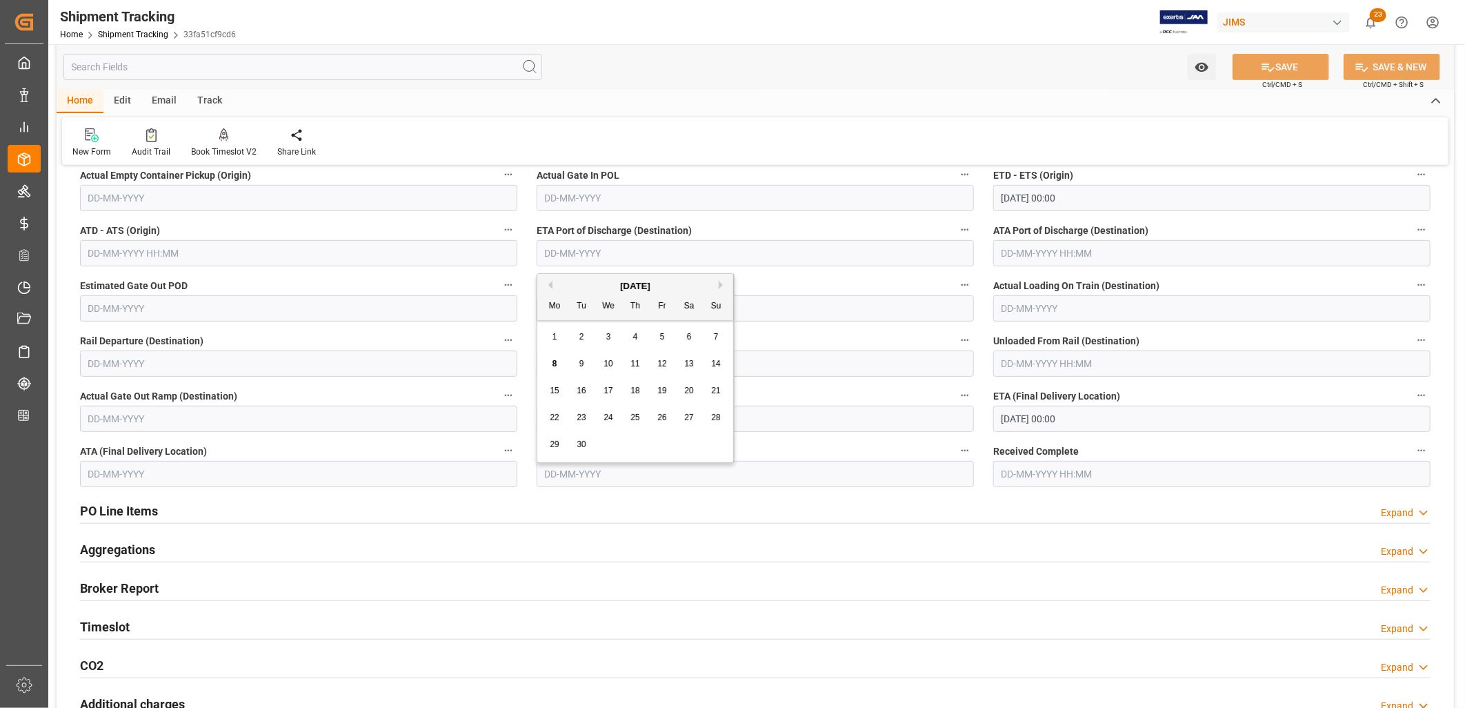
click at [570, 254] on input "text" at bounding box center [755, 253] width 437 height 26
click at [562, 335] on div "1" at bounding box center [554, 337] width 17 height 17
click at [596, 252] on input "[DATE]" at bounding box center [755, 253] width 437 height 26
click at [721, 281] on button "Next Month" at bounding box center [723, 285] width 8 height 8
click at [691, 335] on span "4" at bounding box center [689, 337] width 5 height 10
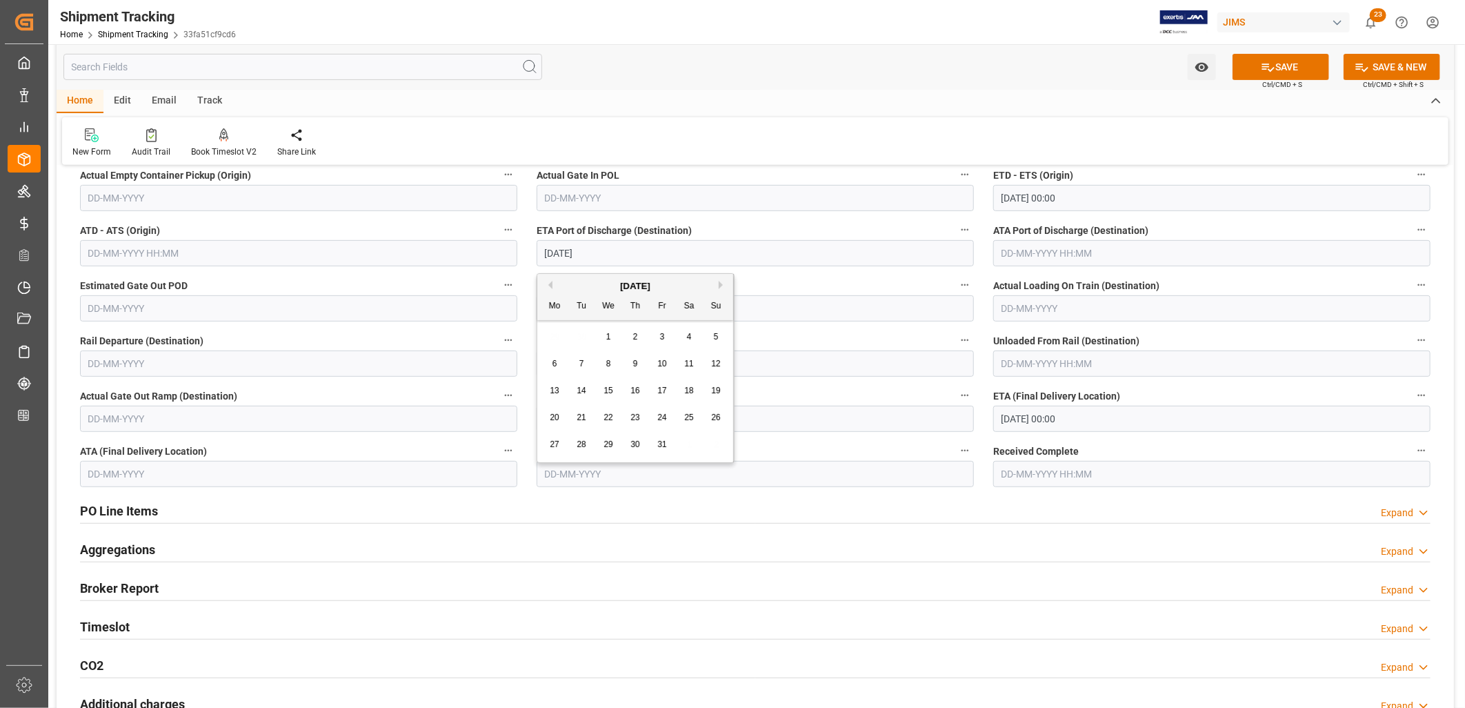
type input "[DATE]"
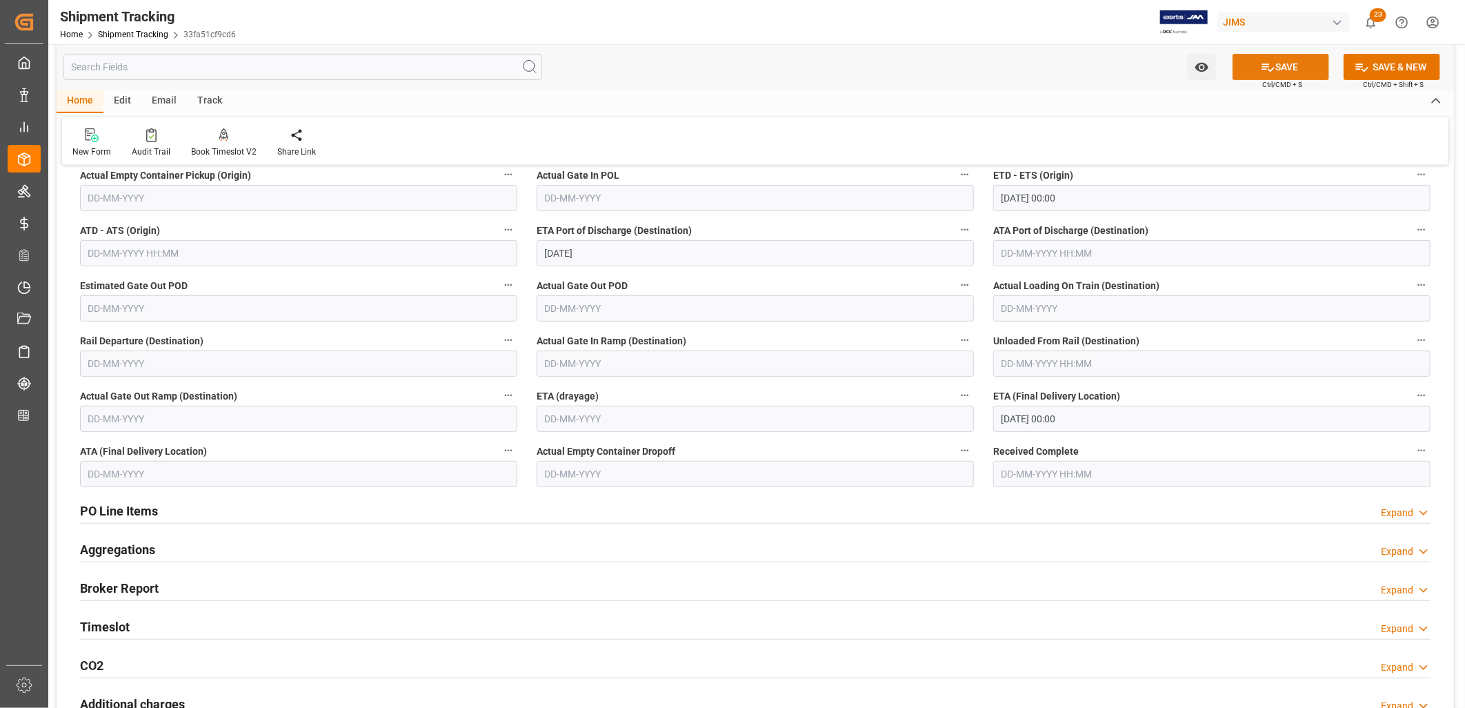
click at [1276, 63] on button "SAVE" at bounding box center [1281, 67] width 97 height 26
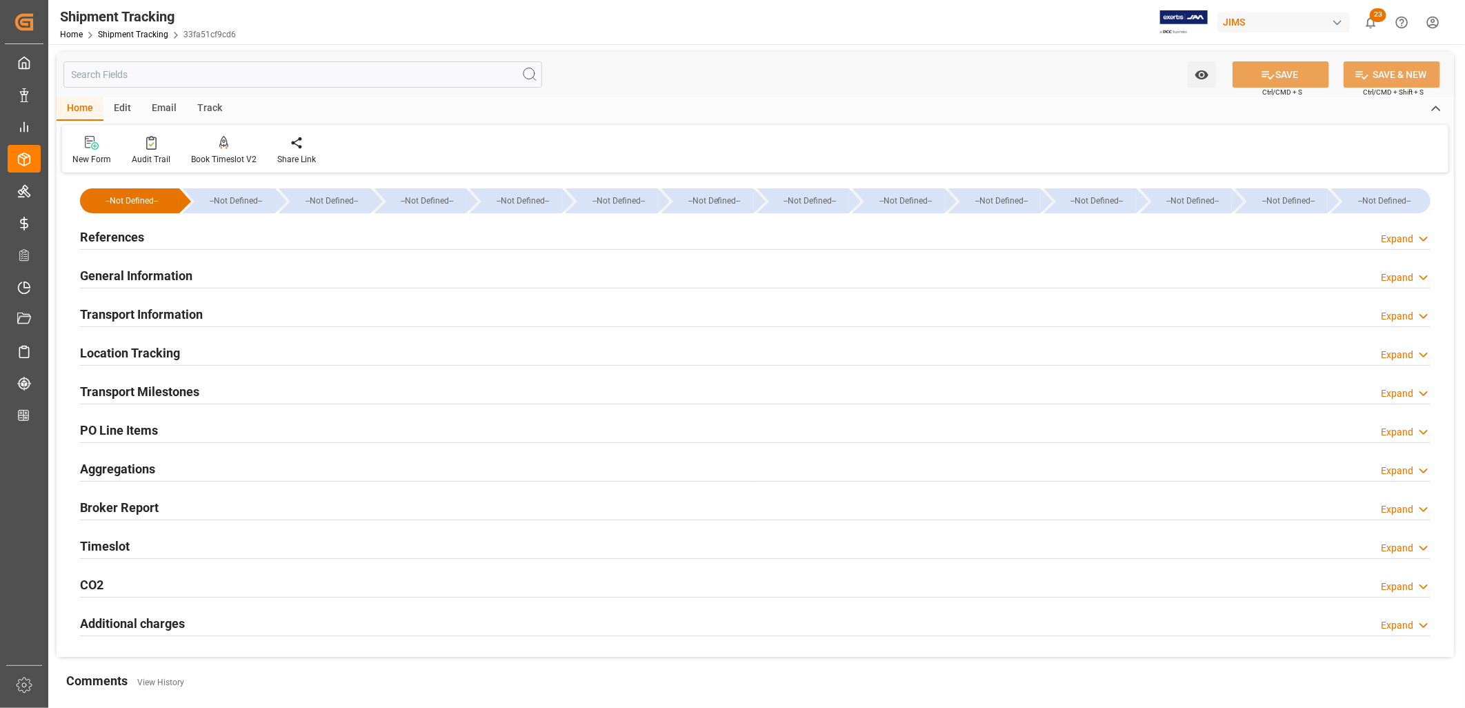
scroll to position [0, 0]
click at [139, 232] on h2 "References" at bounding box center [112, 237] width 64 height 19
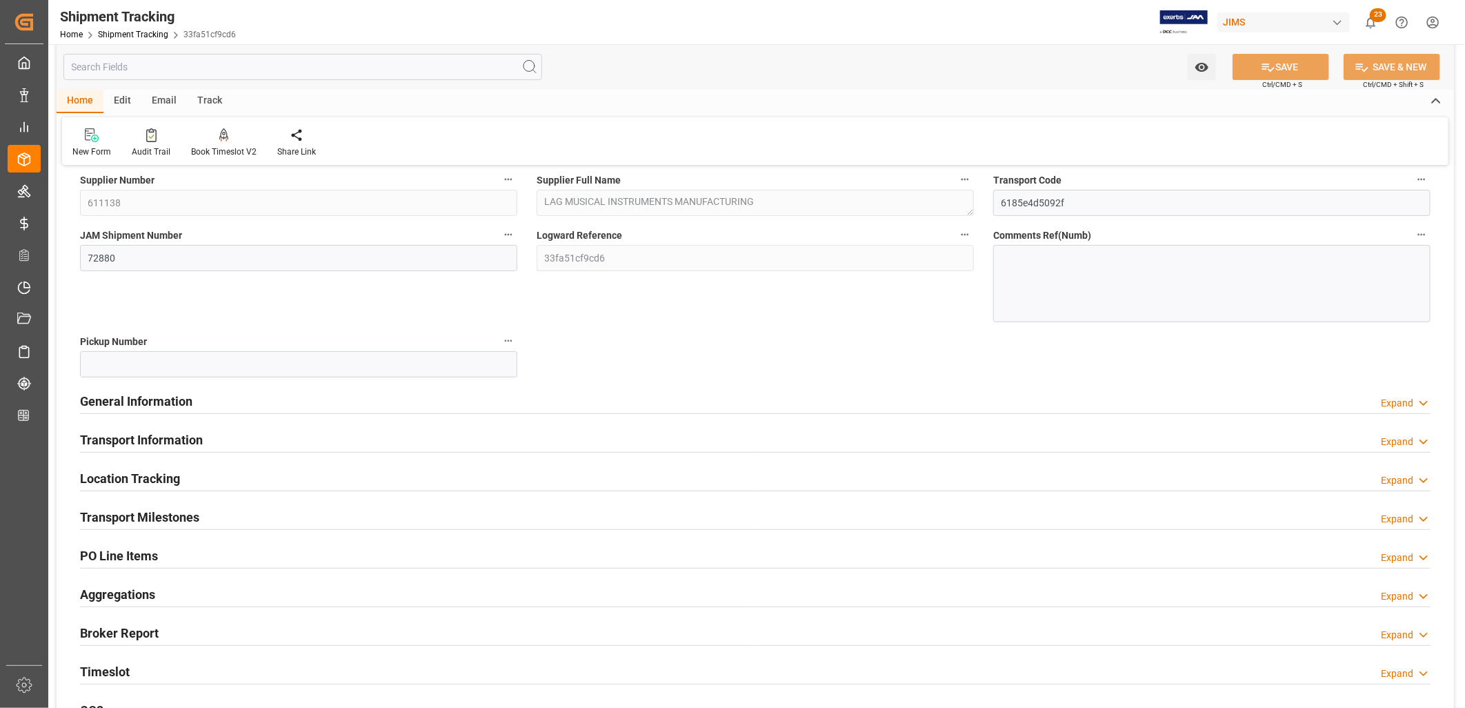
scroll to position [153, 0]
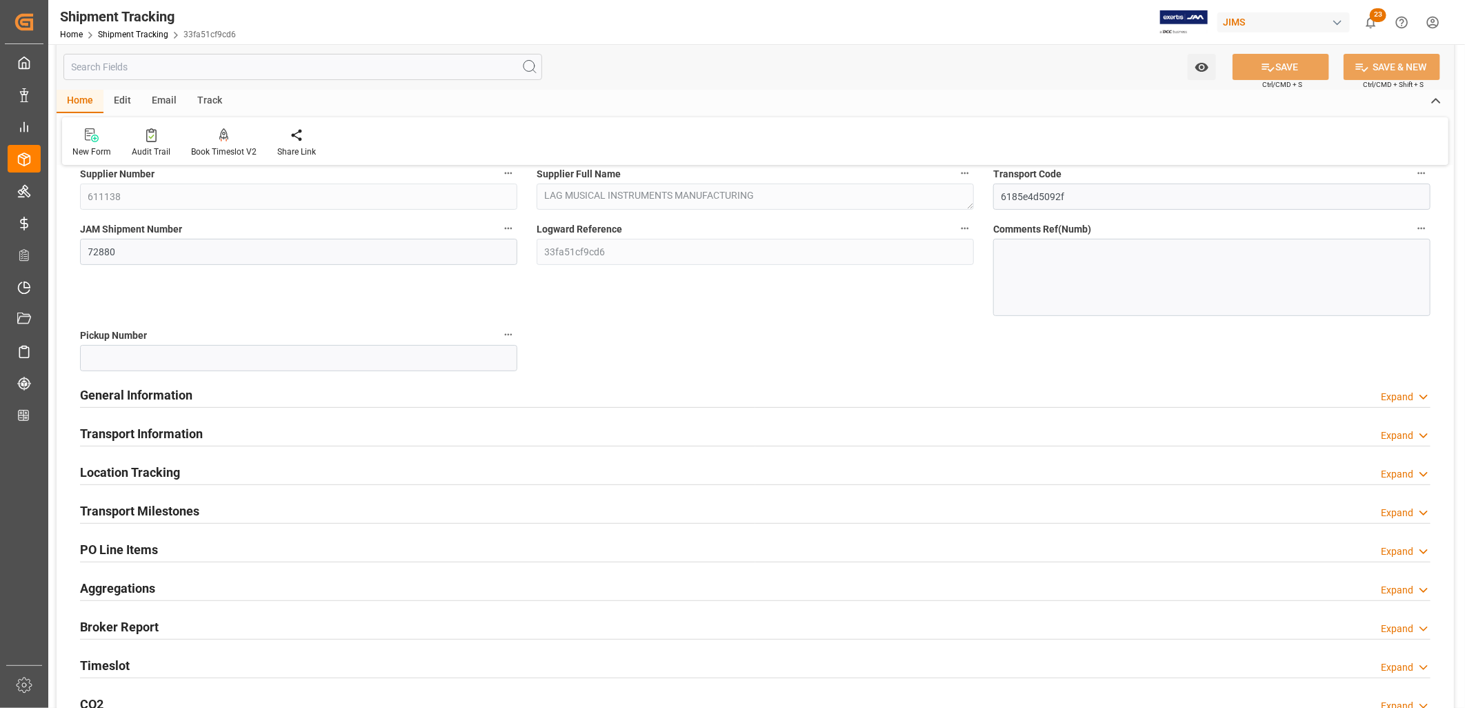
click at [174, 506] on h2 "Transport Milestones" at bounding box center [139, 511] width 119 height 19
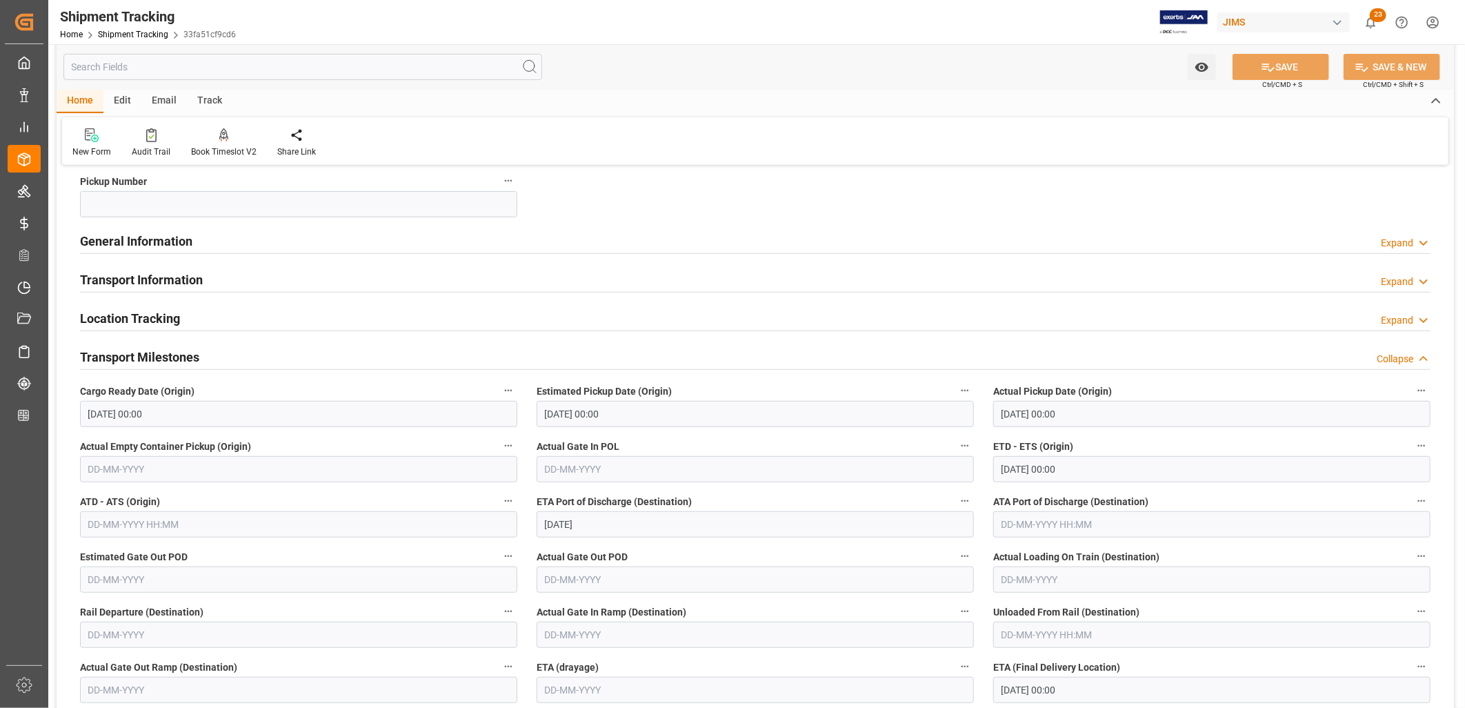
scroll to position [306, 0]
